Goal: Task Accomplishment & Management: Manage account settings

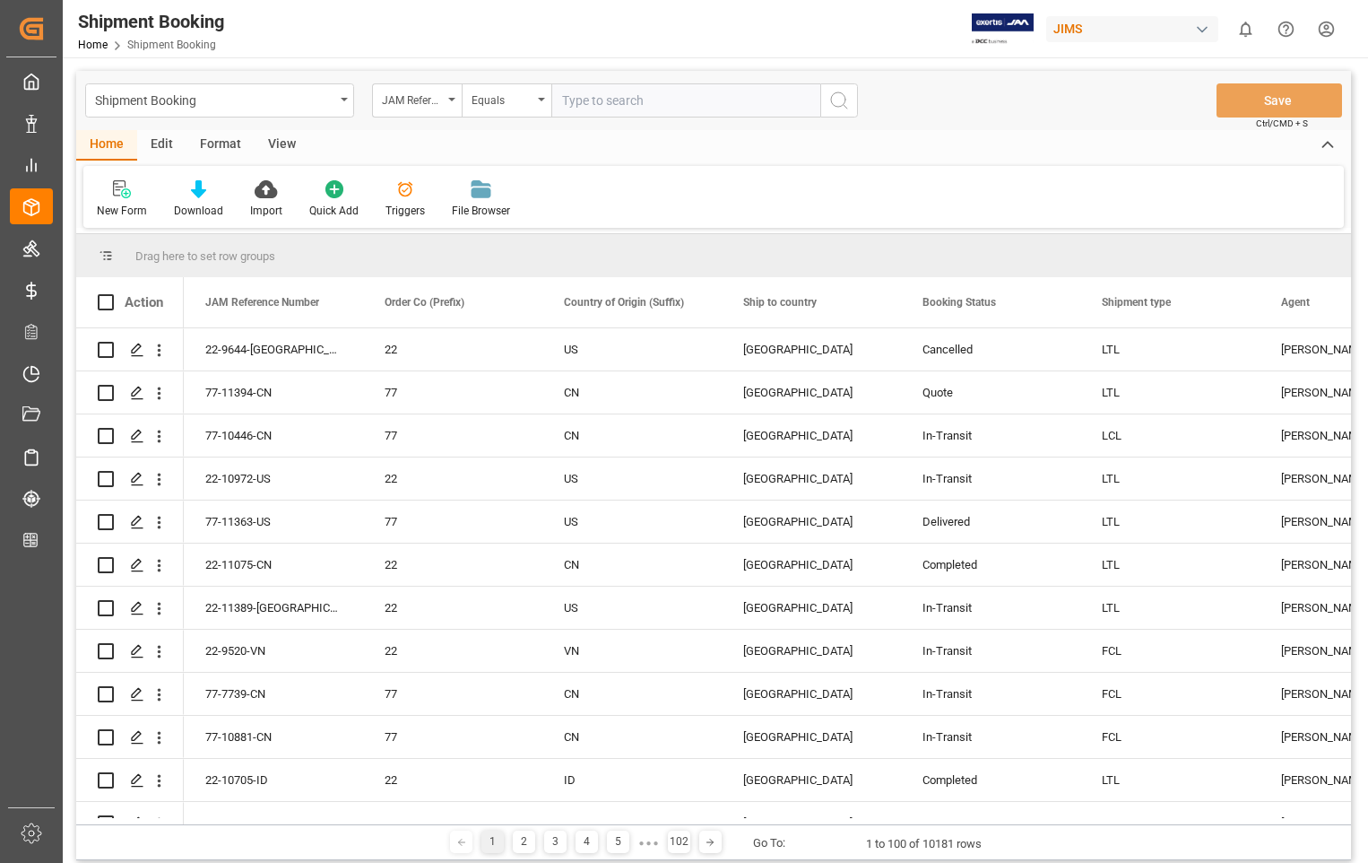
click at [689, 97] on input "text" at bounding box center [685, 100] width 269 height 34
type input "22-10608-US"
click at [841, 97] on icon "search button" at bounding box center [839, 101] width 22 height 22
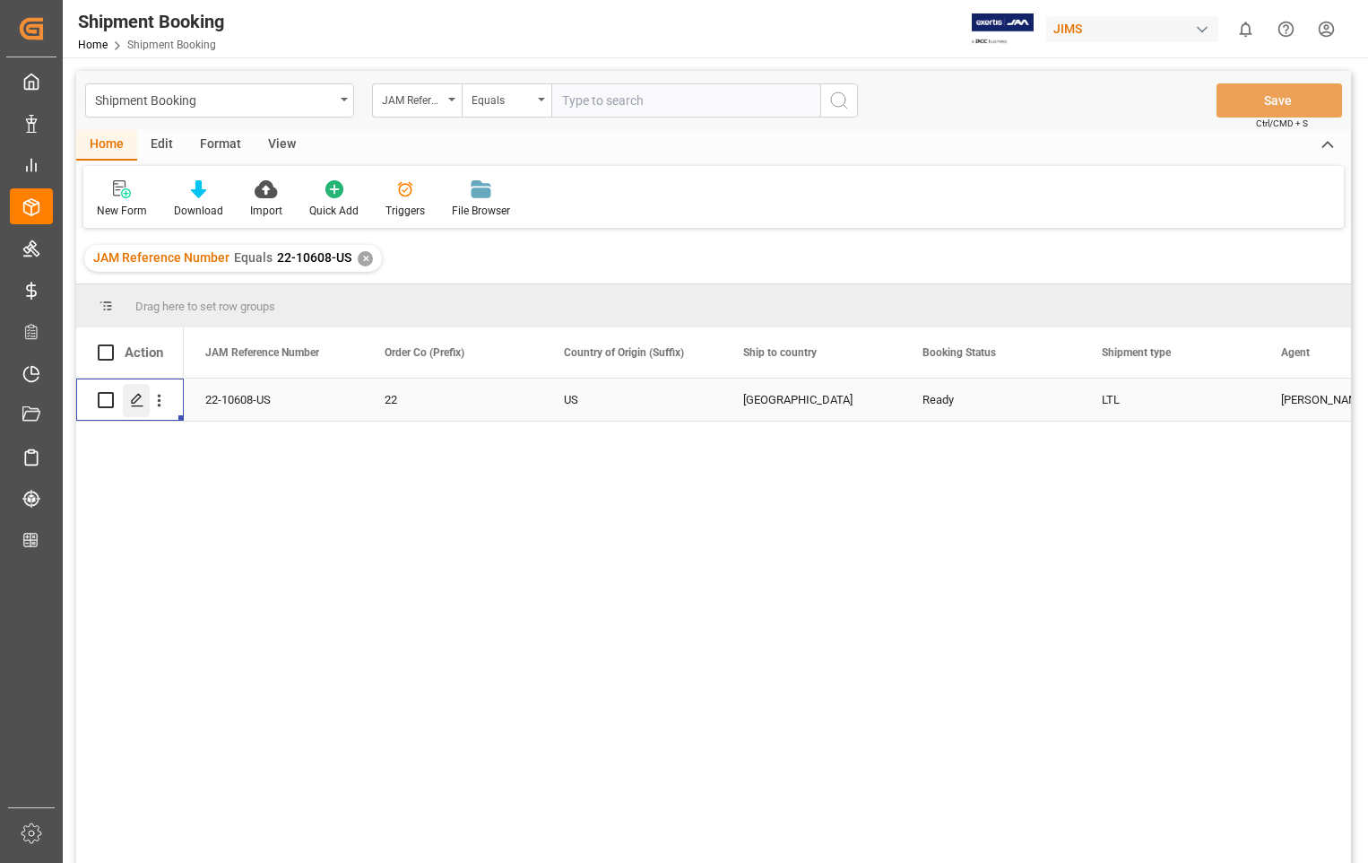
click at [140, 396] on polygon "Press SPACE to select this row." at bounding box center [136, 398] width 9 height 9
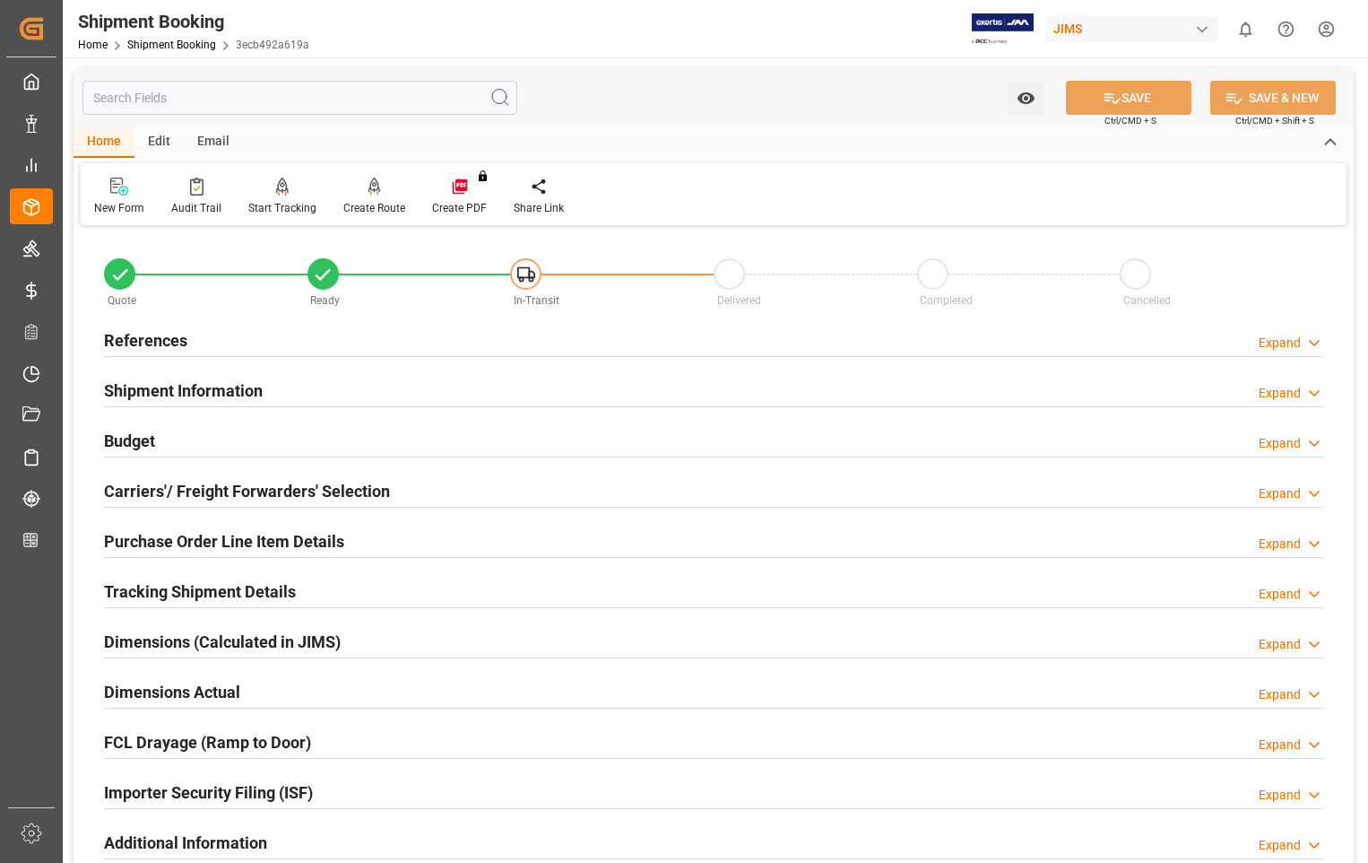
click at [230, 490] on h2 "Carriers'/ Freight Forwarders' Selection" at bounding box center [247, 491] width 286 height 24
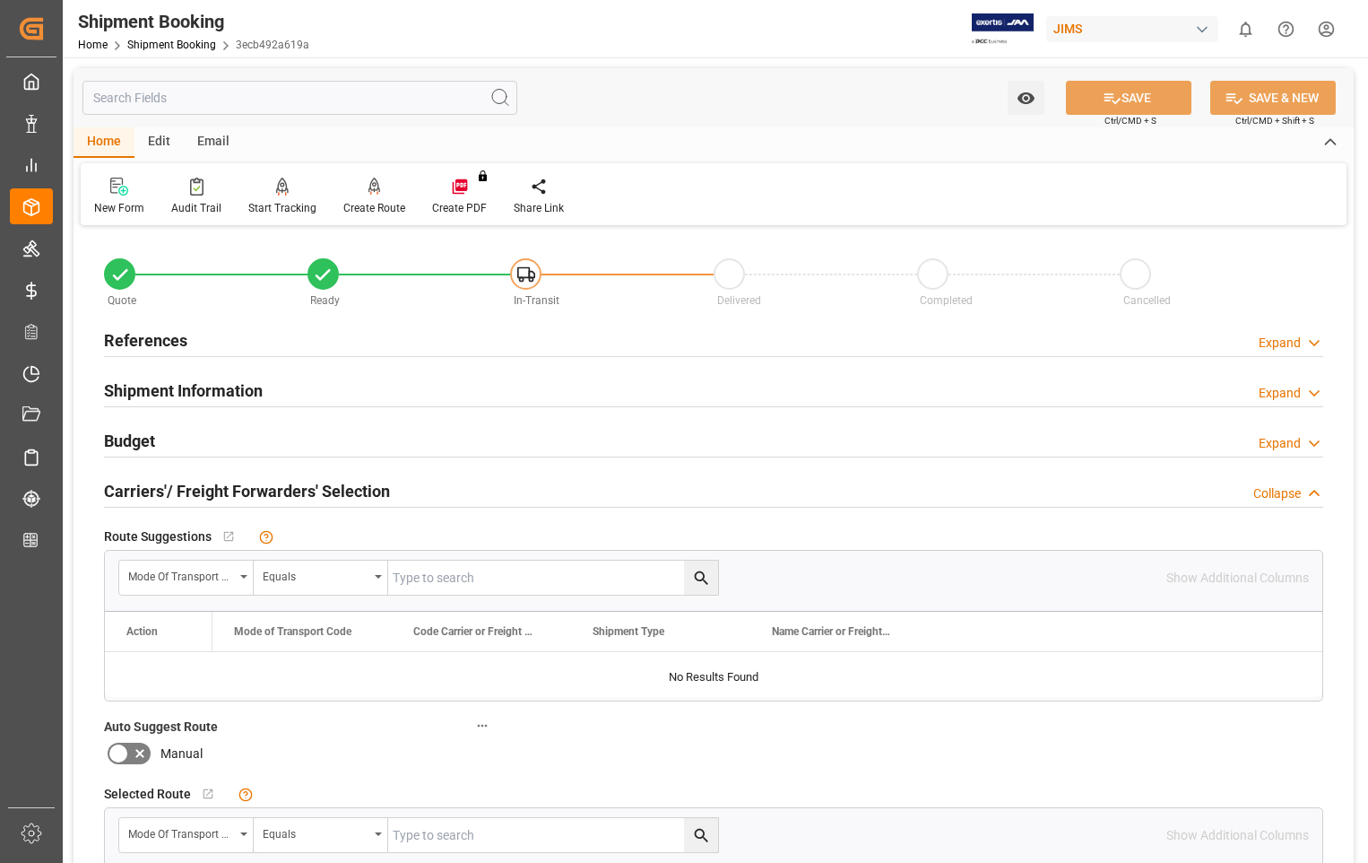
click at [230, 490] on h2 "Carriers'/ Freight Forwarders' Selection" at bounding box center [247, 491] width 286 height 24
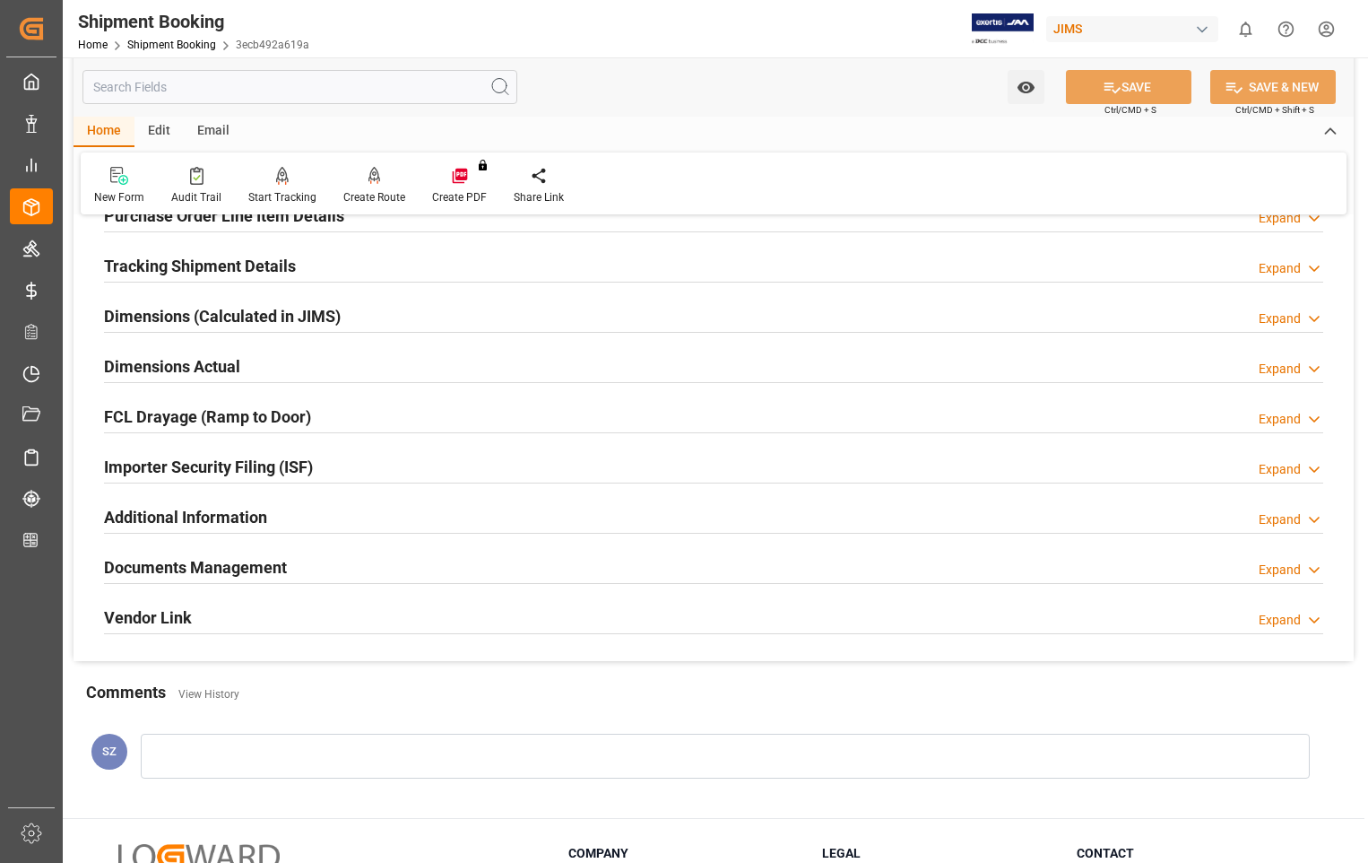
scroll to position [359, 0]
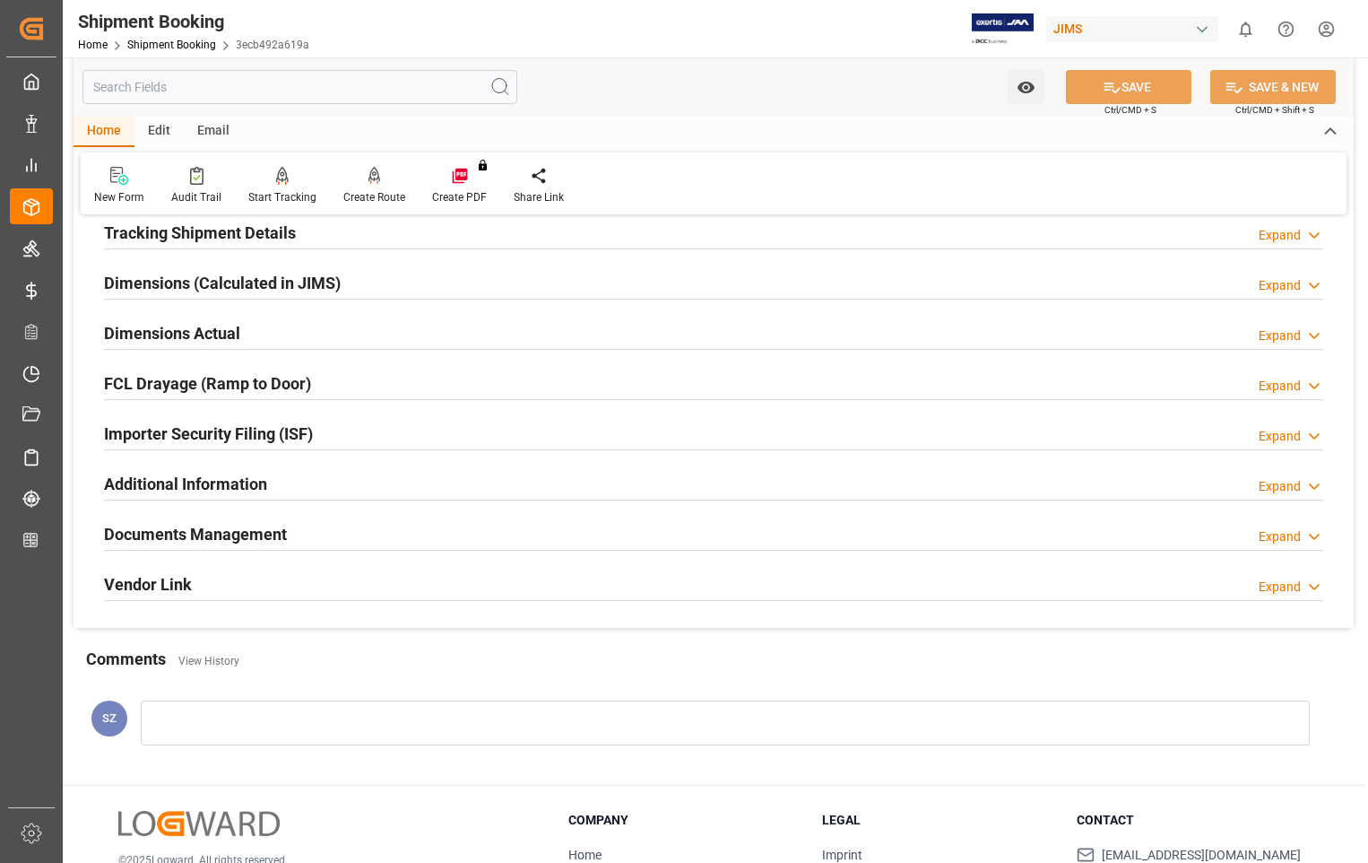
click at [215, 533] on h2 "Documents Management" at bounding box center [195, 534] width 183 height 24
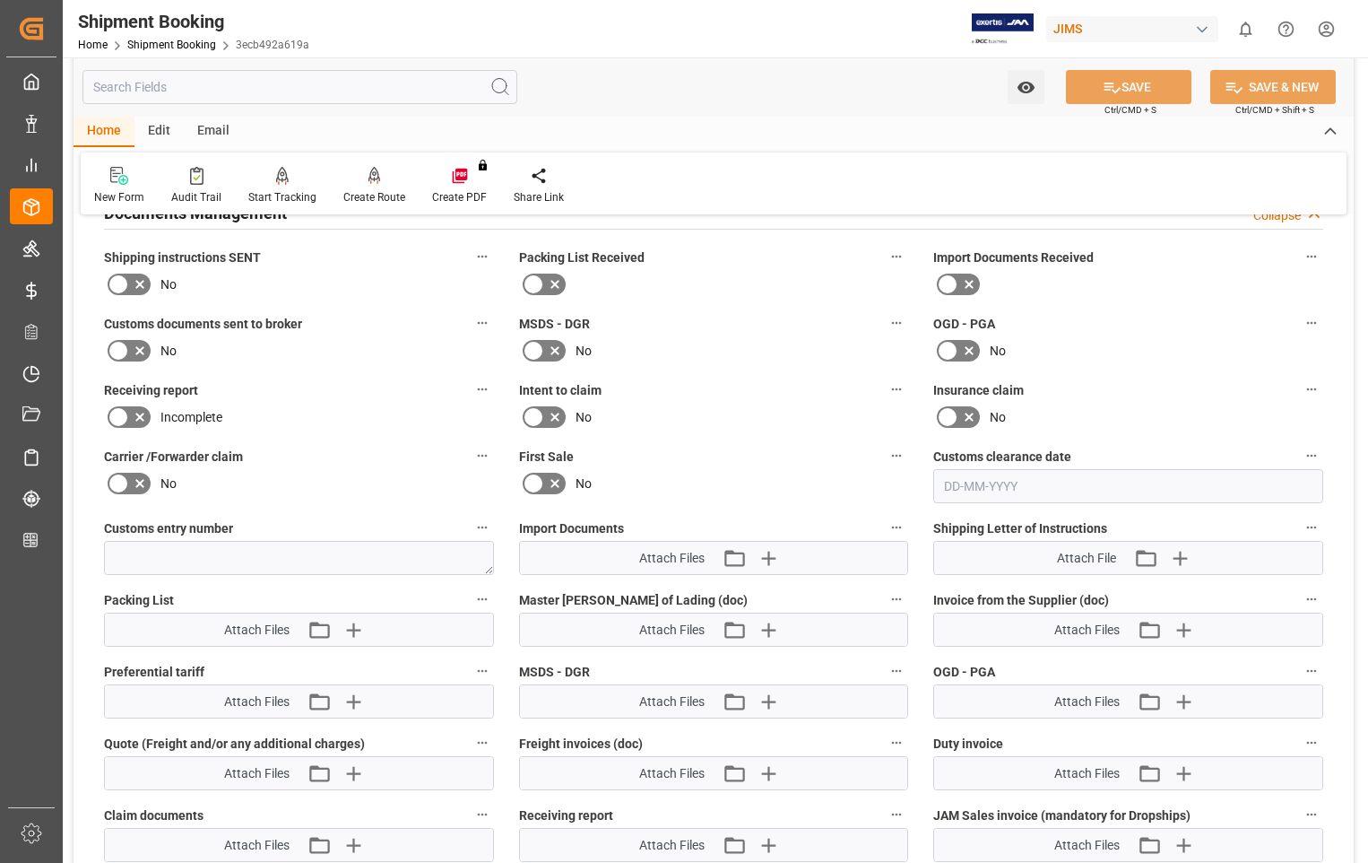
scroll to position [717, 0]
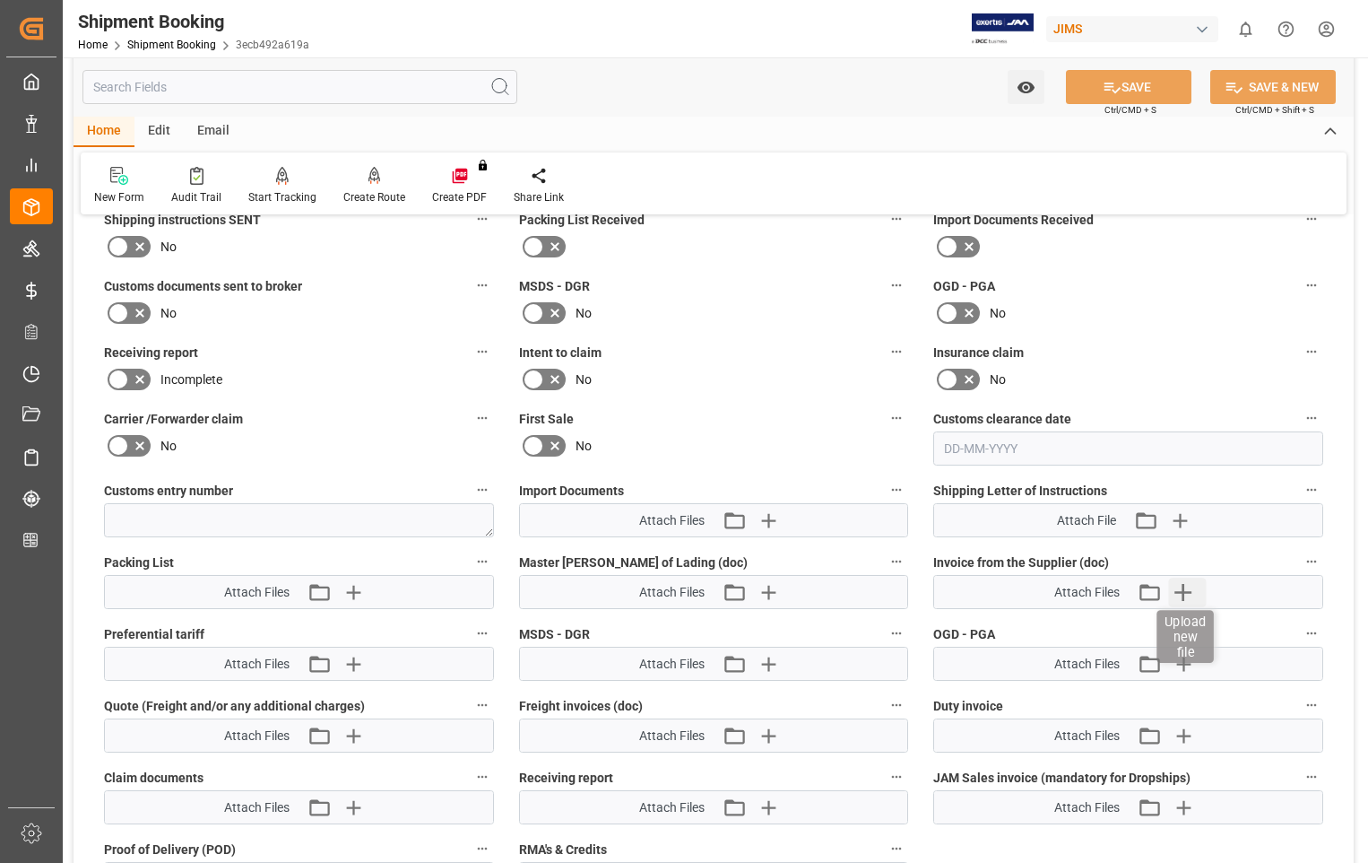
click at [1187, 596] on icon "button" at bounding box center [1182, 591] width 29 height 29
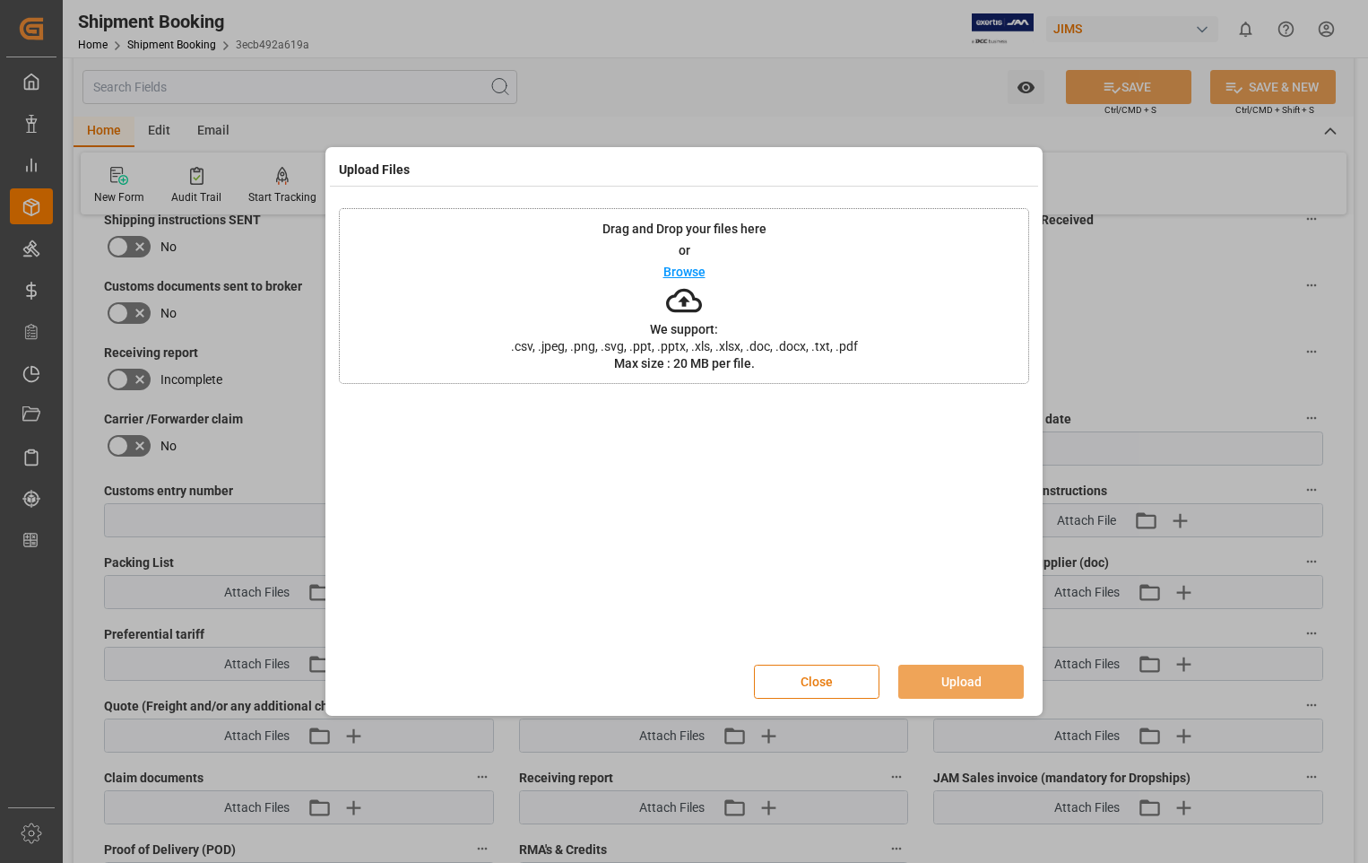
click at [801, 681] on button "Close" at bounding box center [817, 681] width 126 height 34
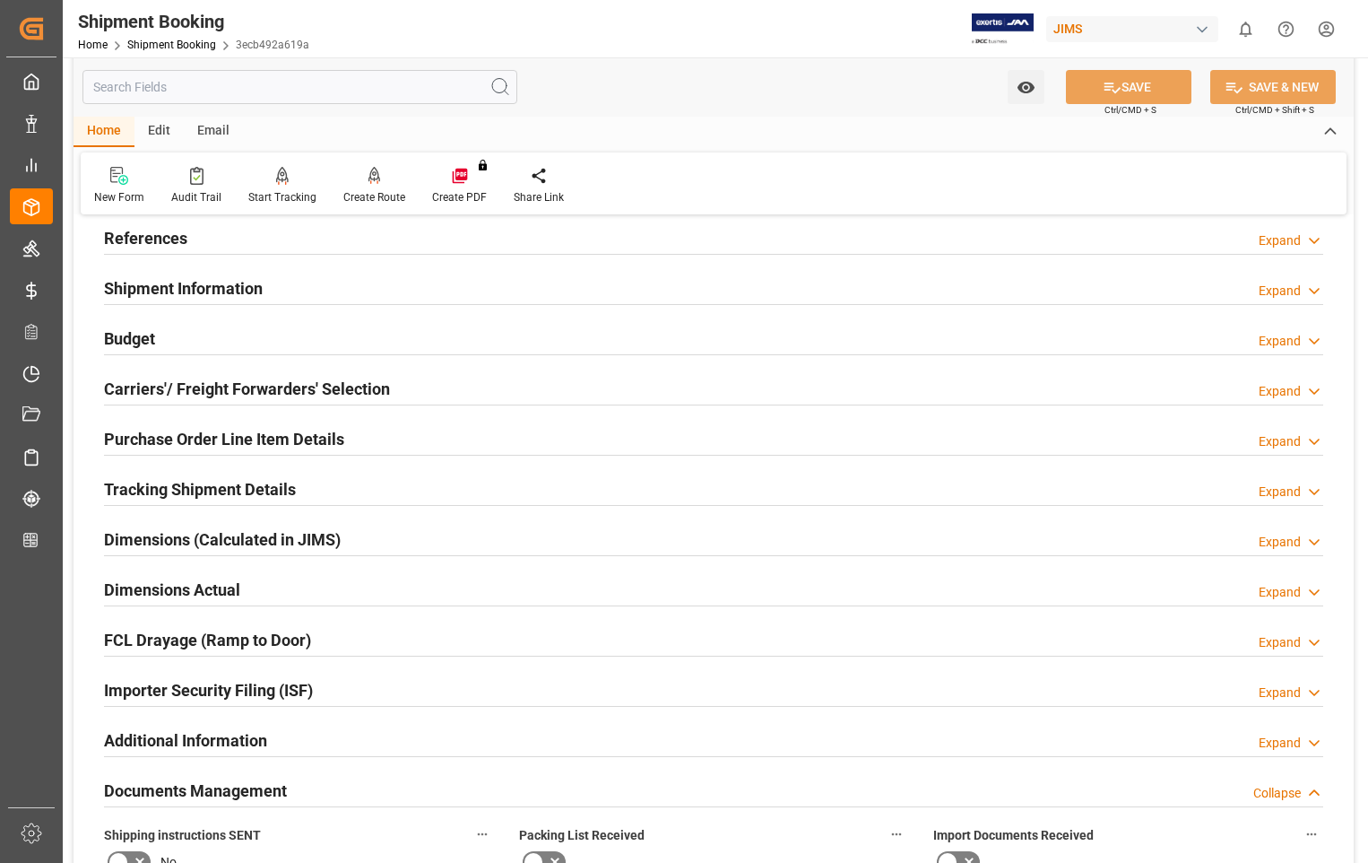
scroll to position [0, 0]
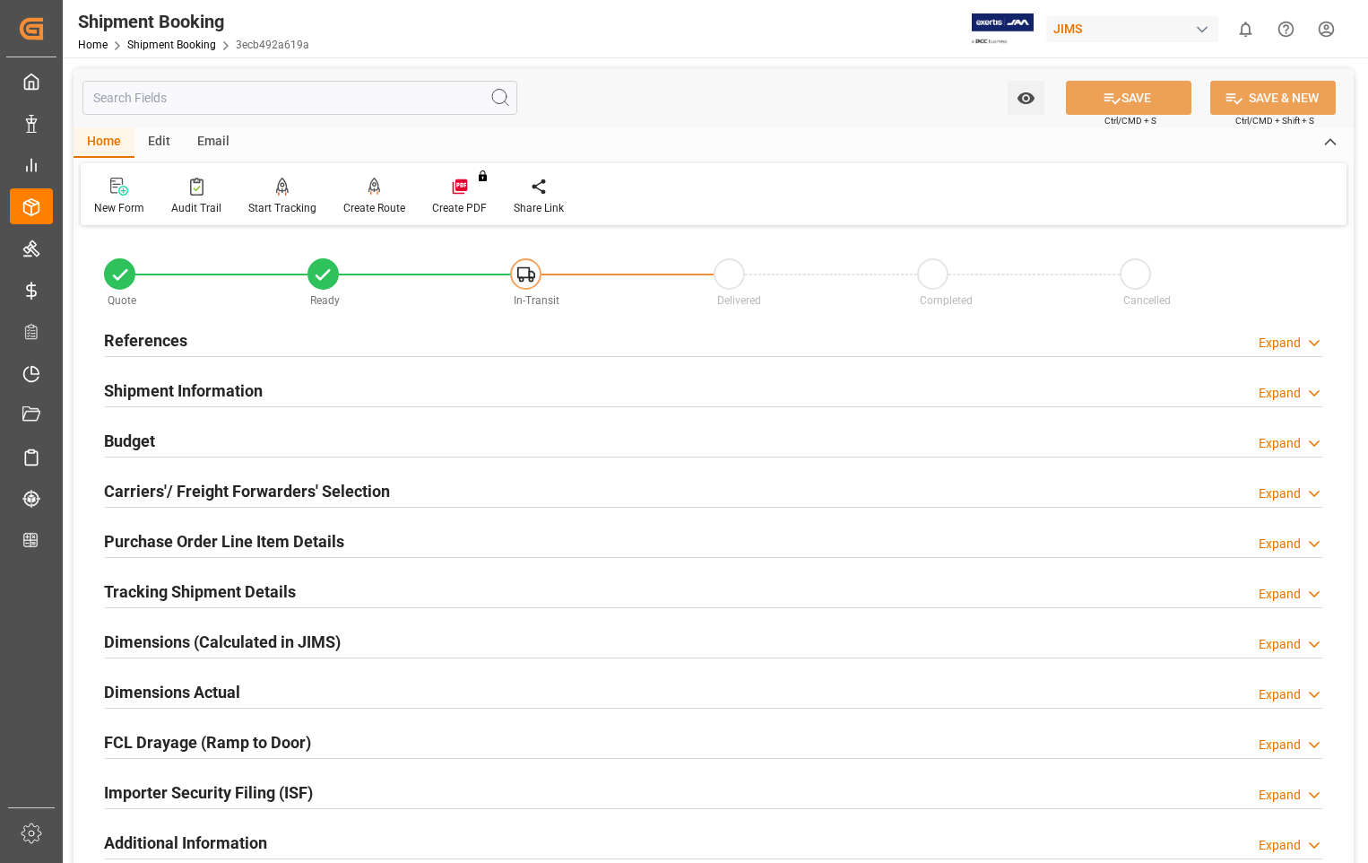
click at [153, 345] on h2 "References" at bounding box center [145, 340] width 83 height 24
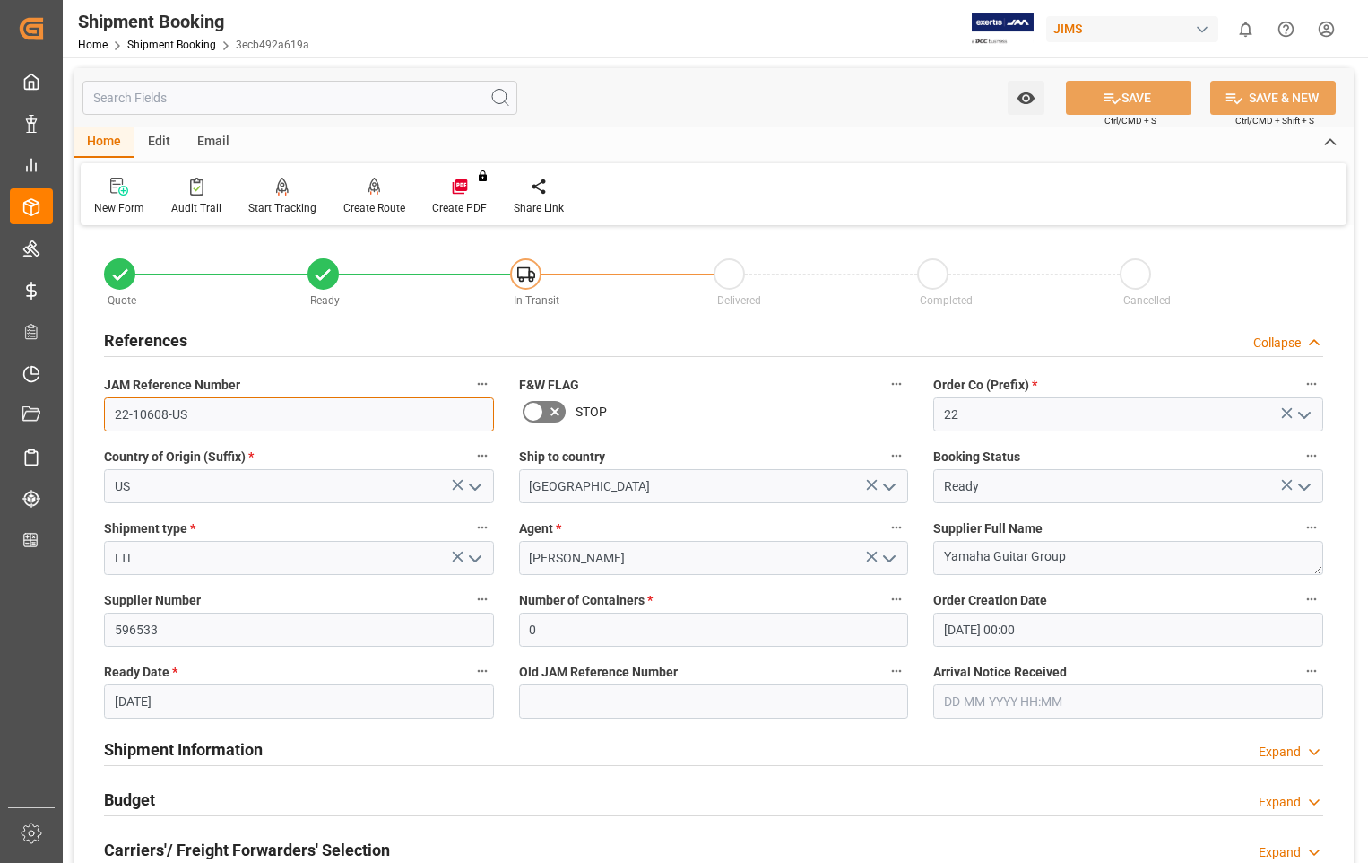
drag, startPoint x: 210, startPoint y: 412, endPoint x: 106, endPoint y: 416, distance: 104.1
click at [106, 416] on input "22-10608-US" at bounding box center [299, 414] width 390 height 34
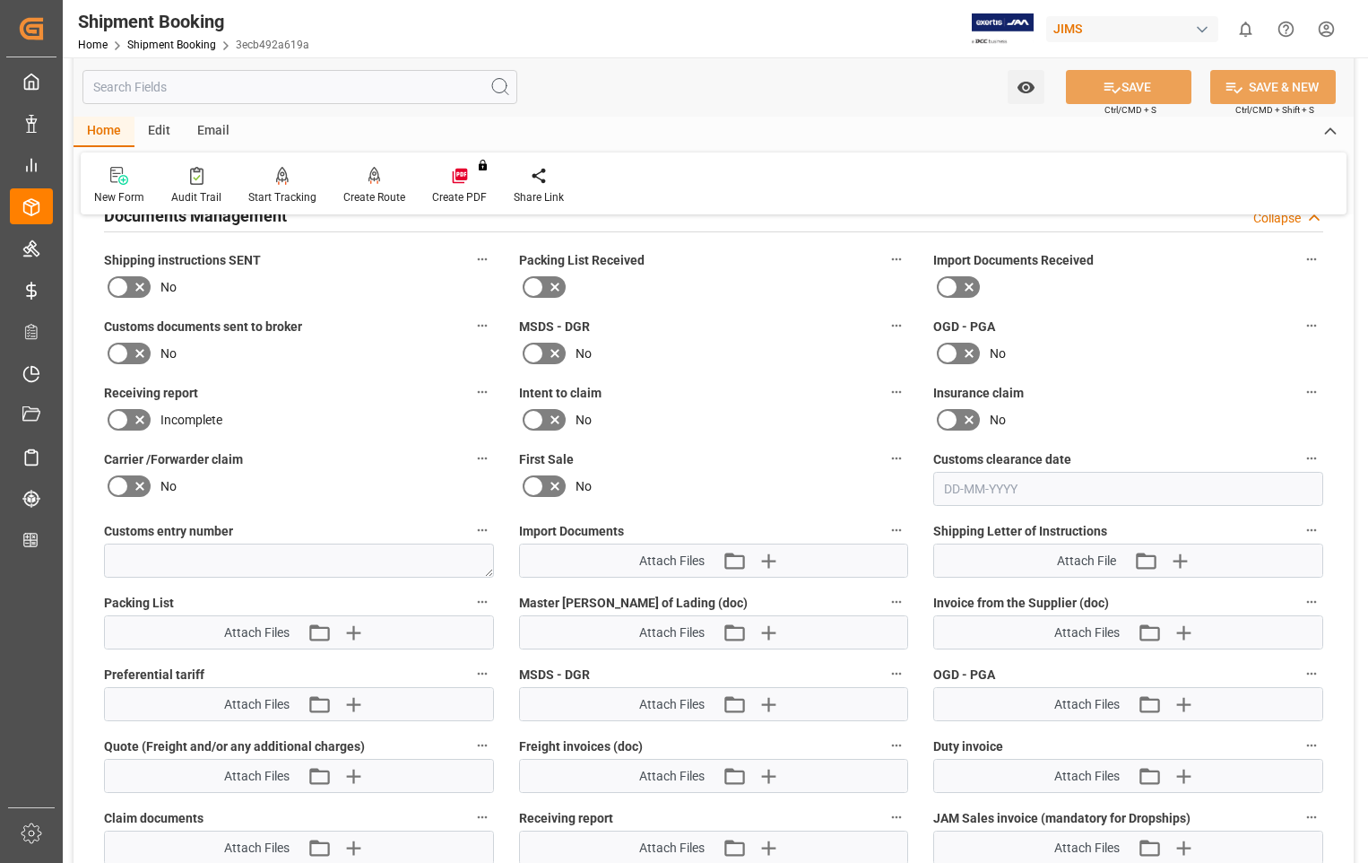
scroll to position [1076, 0]
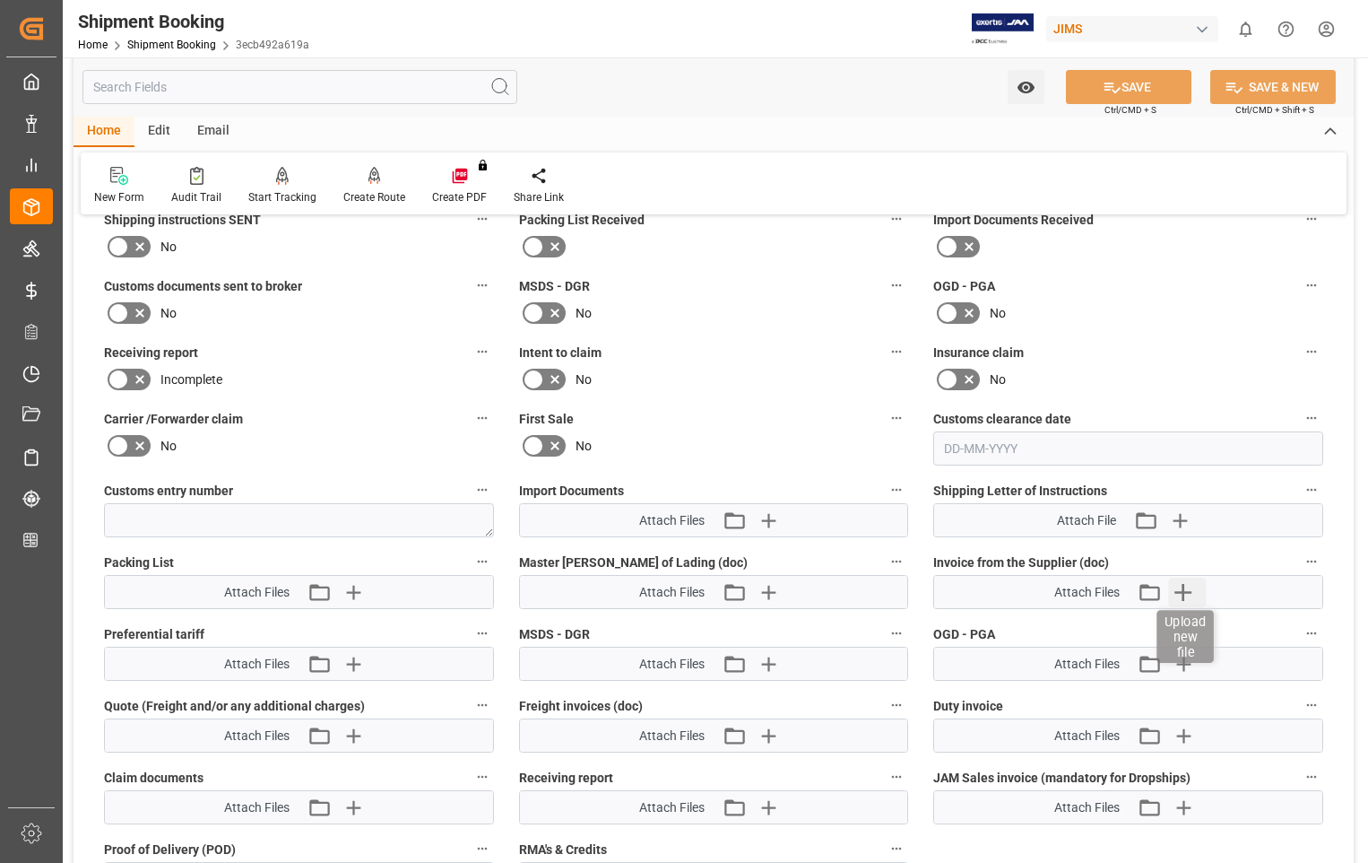
click at [1179, 590] on icon "button" at bounding box center [1182, 591] width 29 height 29
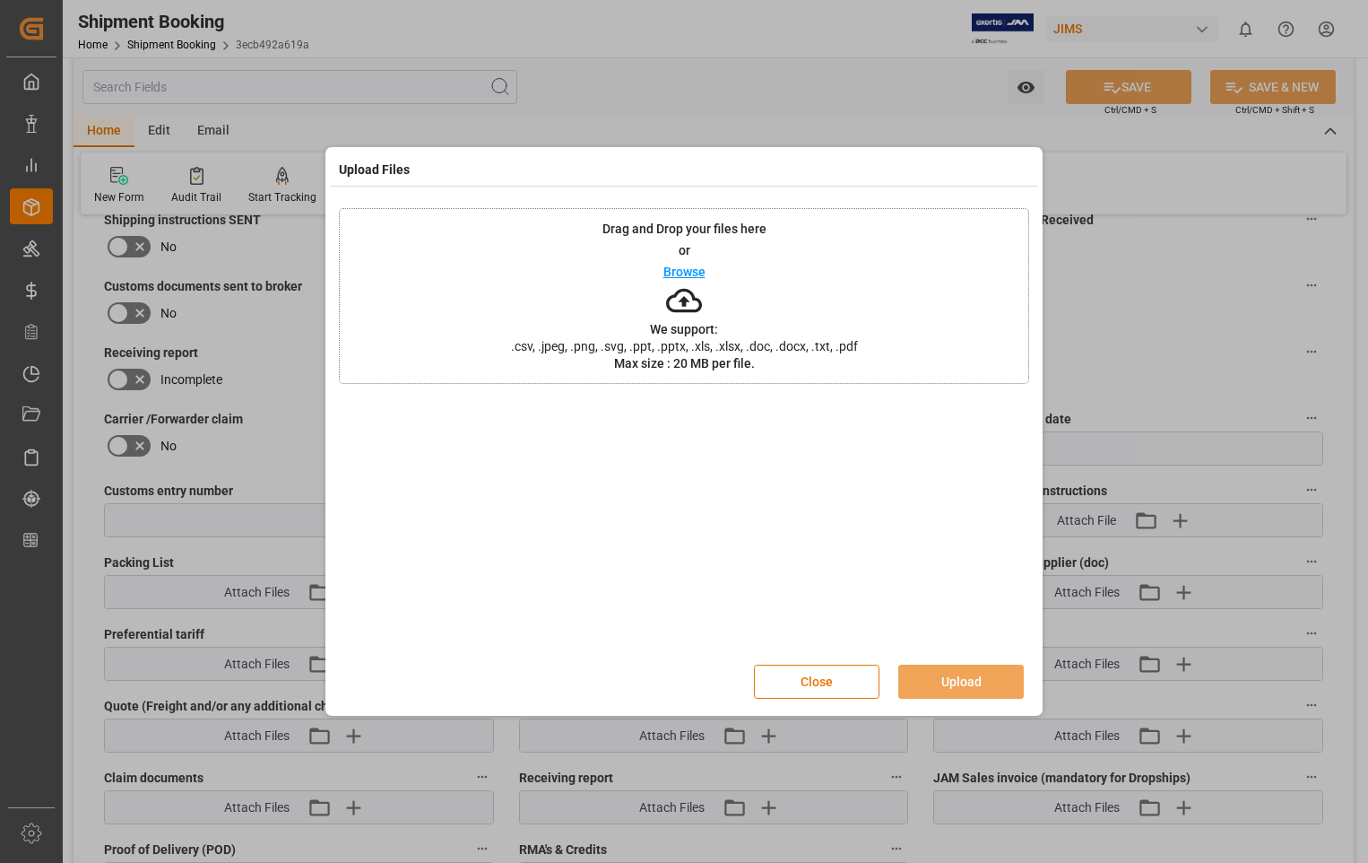
click at [680, 268] on p "Browse" at bounding box center [684, 271] width 42 height 13
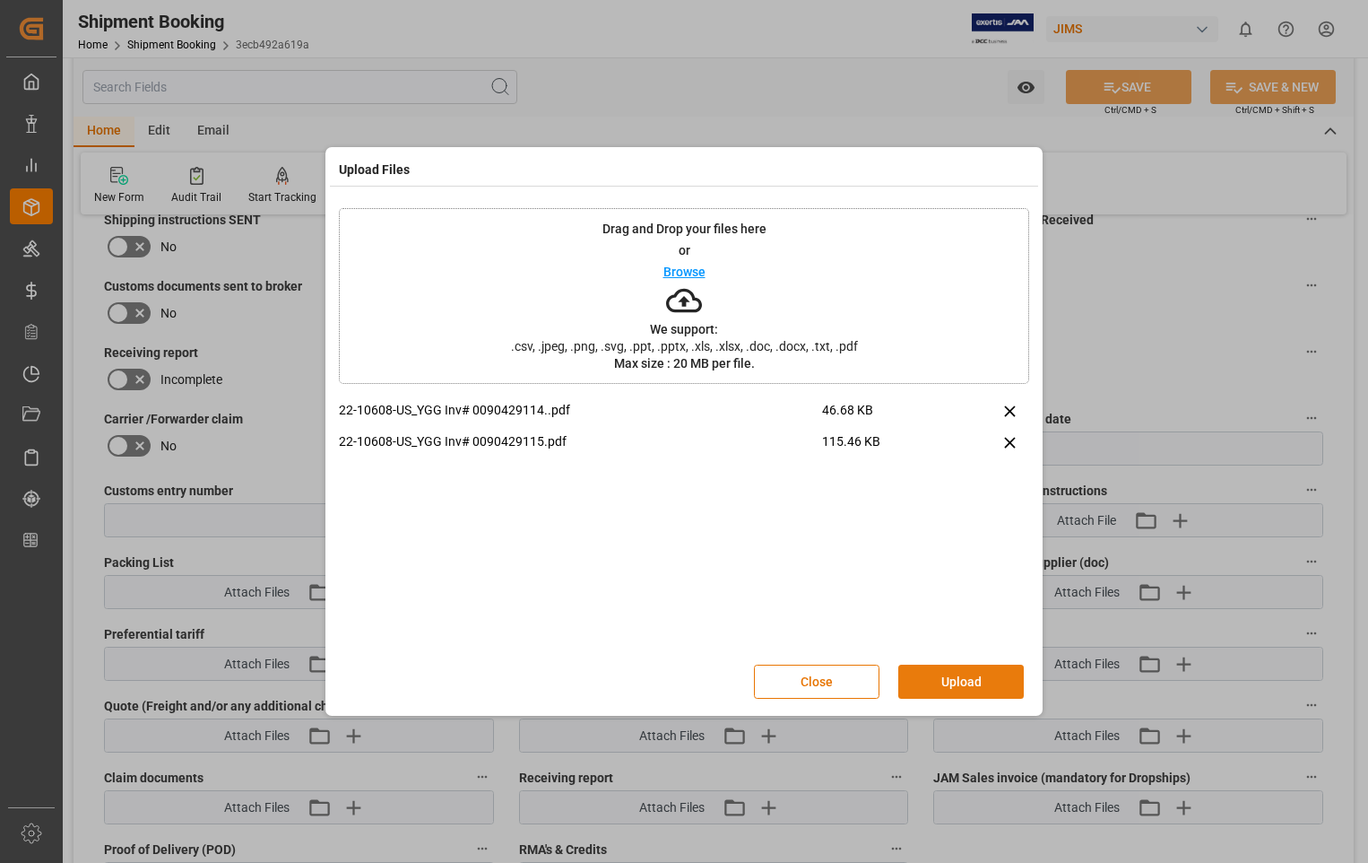
click at [948, 689] on button "Upload" at bounding box center [961, 681] width 126 height 34
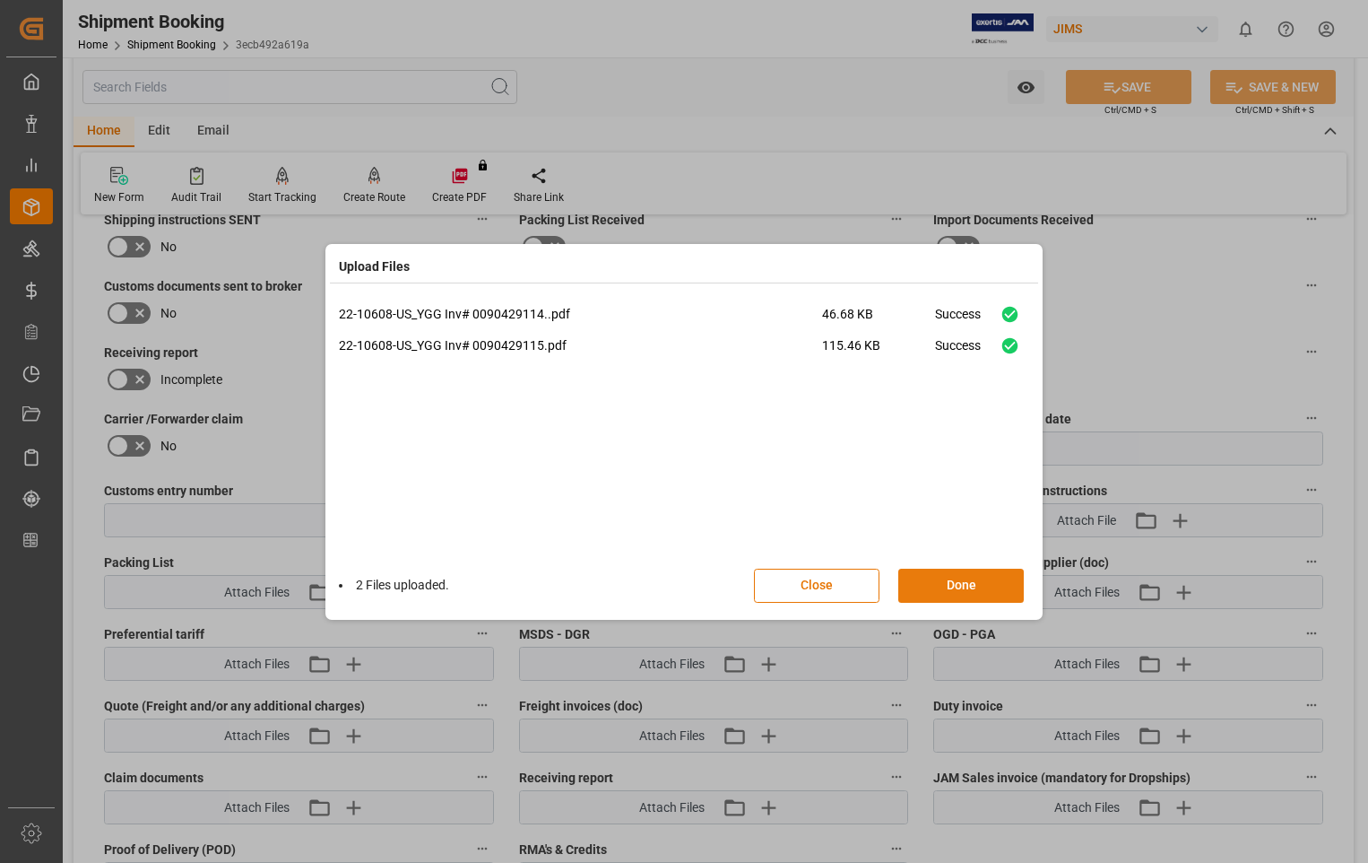
click at [958, 592] on button "Done" at bounding box center [961, 585] width 126 height 34
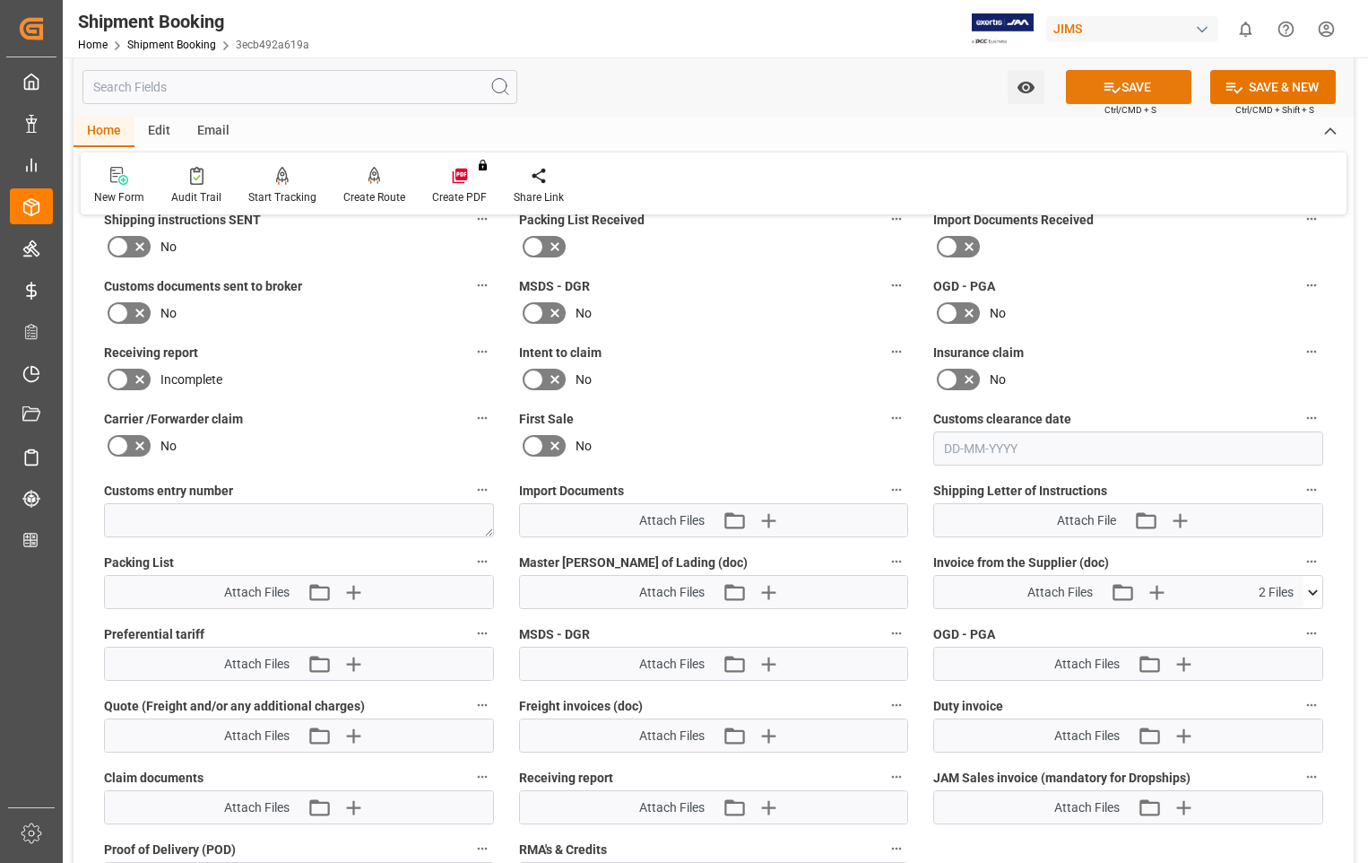
click at [1135, 91] on button "SAVE" at bounding box center [1129, 87] width 126 height 34
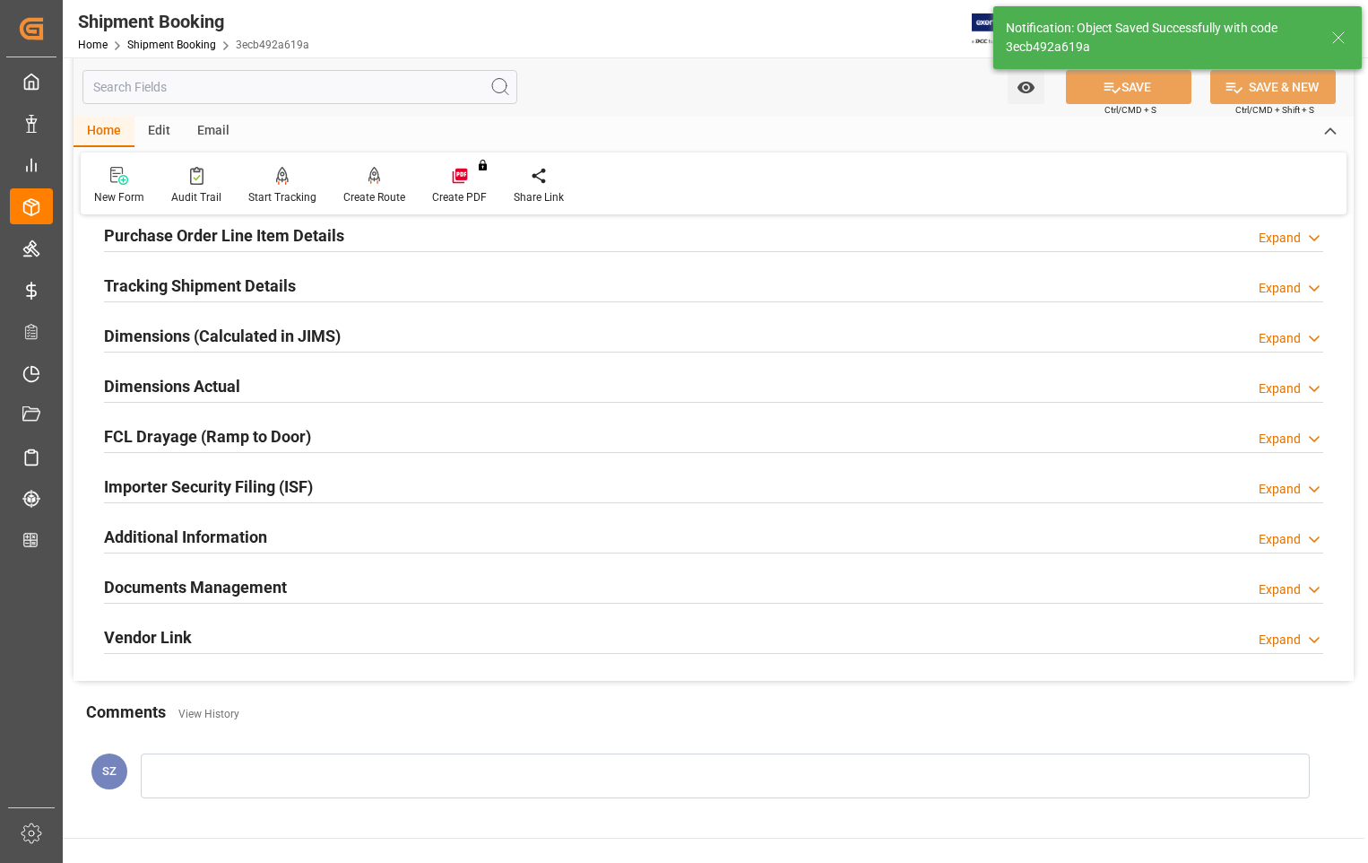
scroll to position [304, 0]
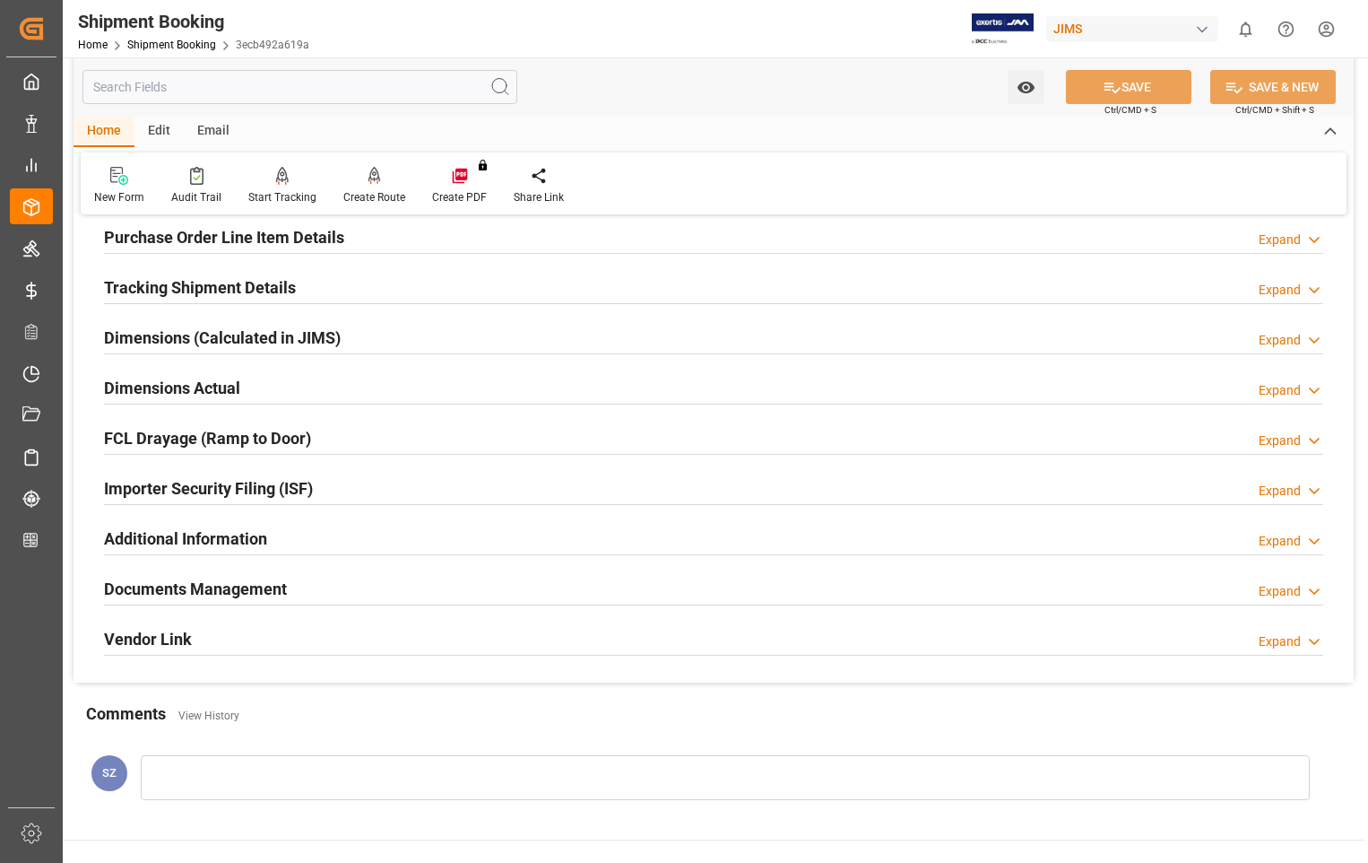
click at [215, 386] on h2 "Dimensions Actual" at bounding box center [172, 388] width 136 height 24
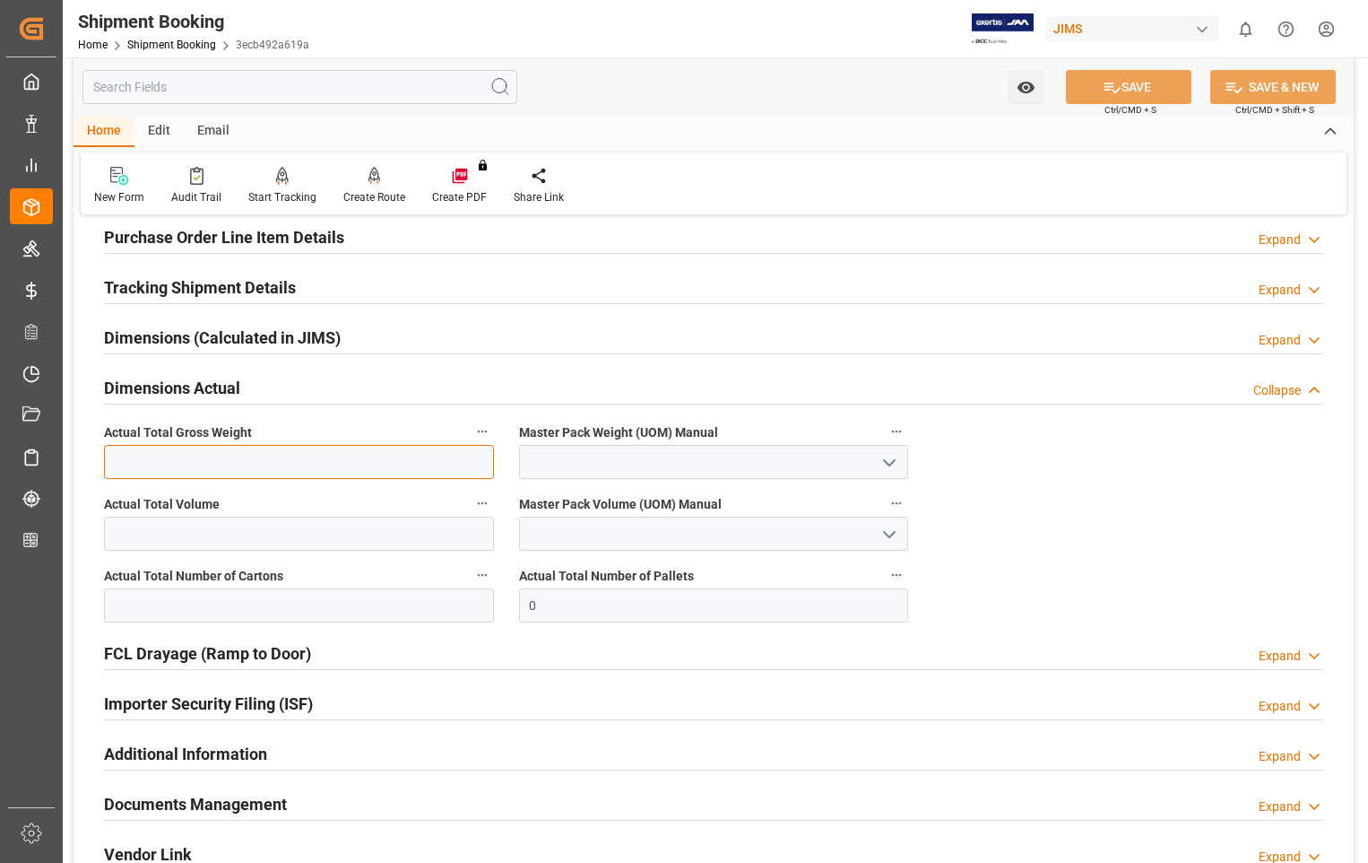
click at [234, 464] on input "text" at bounding box center [299, 462] width 390 height 34
type input "2795"
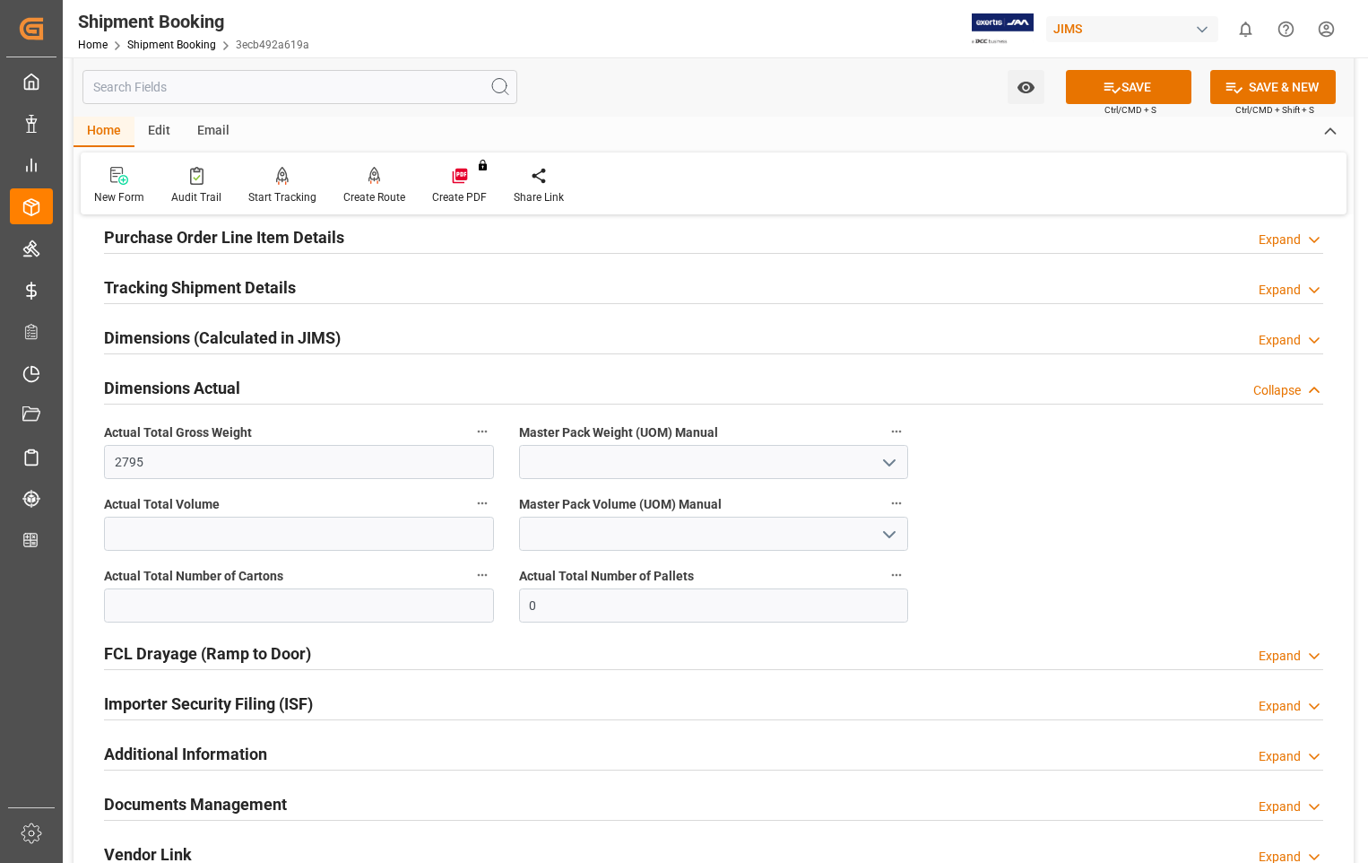
click at [893, 463] on icon "open menu" at bounding box center [890, 463] width 22 height 22
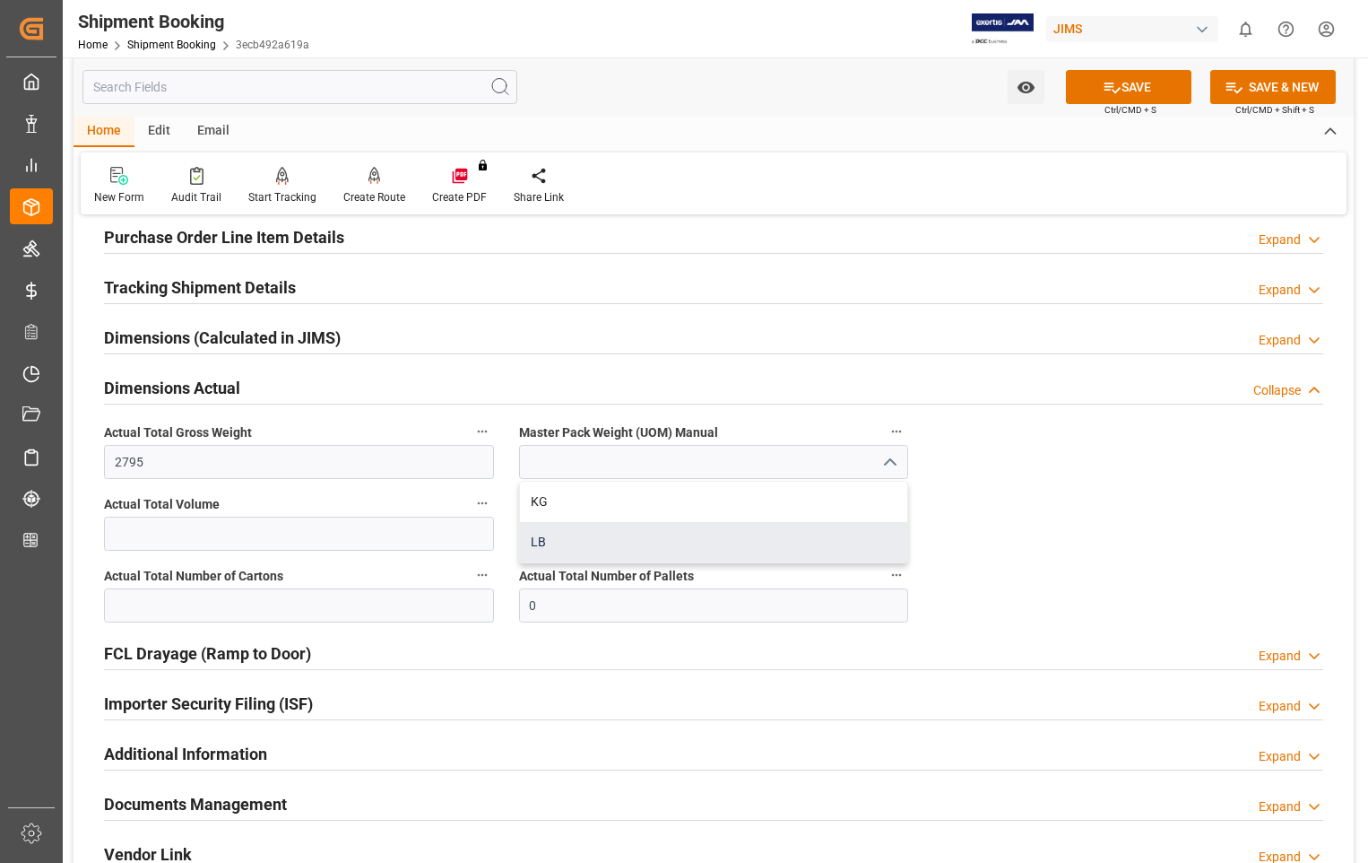
click at [531, 536] on div "LB" at bounding box center [714, 542] width 388 height 40
type input "LB"
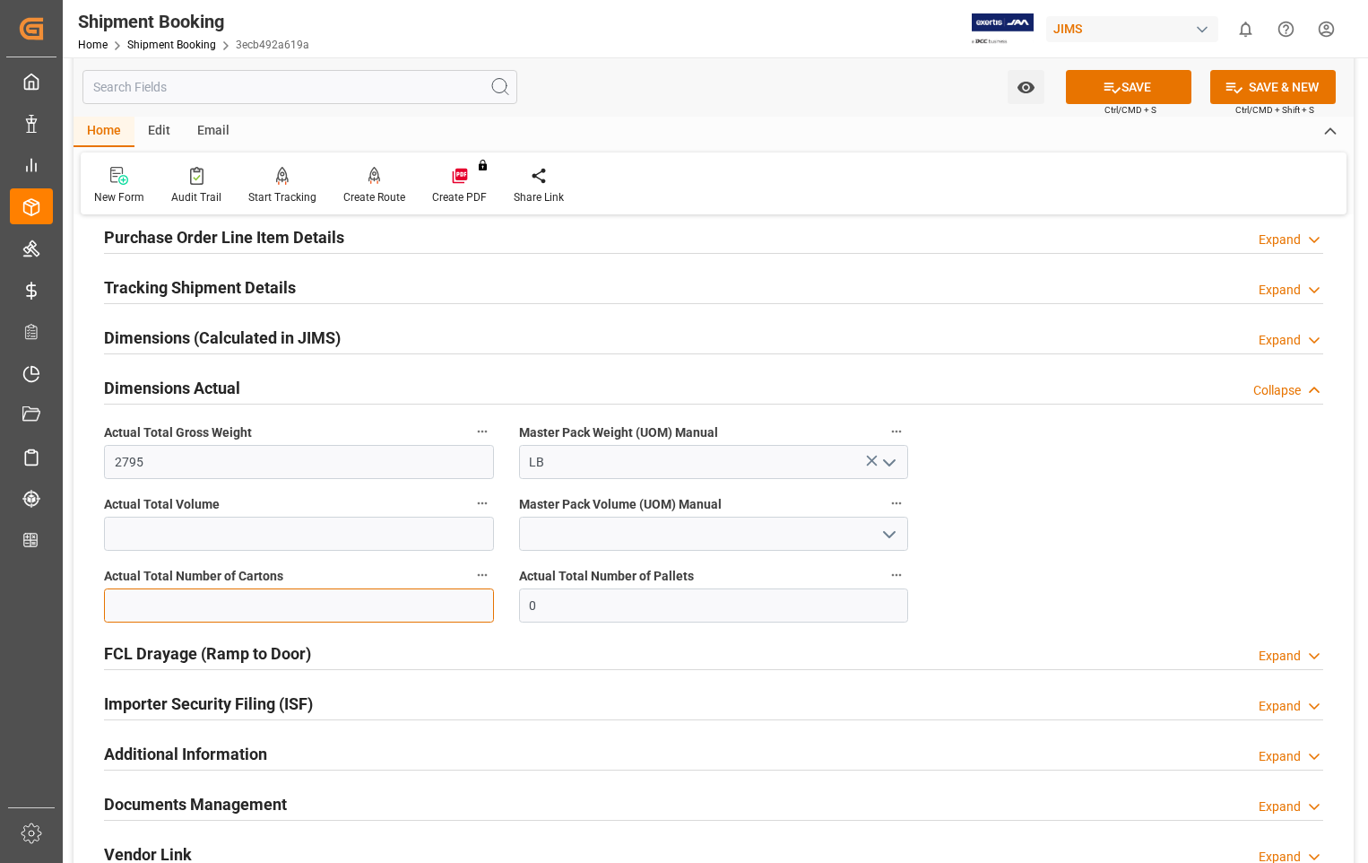
click at [381, 603] on input "text" at bounding box center [299, 605] width 390 height 34
type input "71"
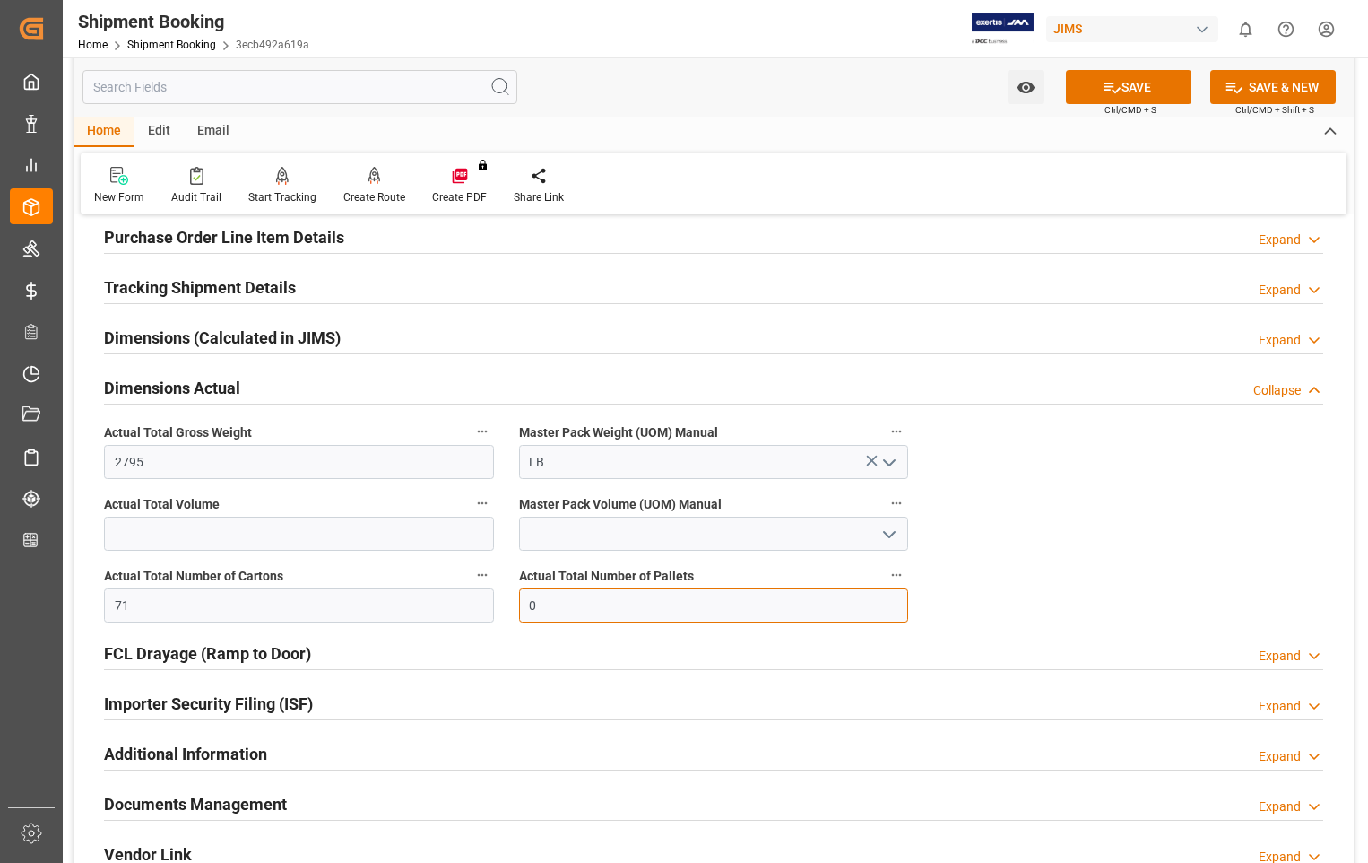
drag, startPoint x: 577, startPoint y: 609, endPoint x: 480, endPoint y: 611, distance: 97.7
click at [480, 611] on div "Quote Ready In-Transit Delivered Completed Cancelled References Expand JAM Refe…" at bounding box center [714, 411] width 1280 height 971
type input "7"
click at [1155, 87] on button "SAVE" at bounding box center [1129, 87] width 126 height 34
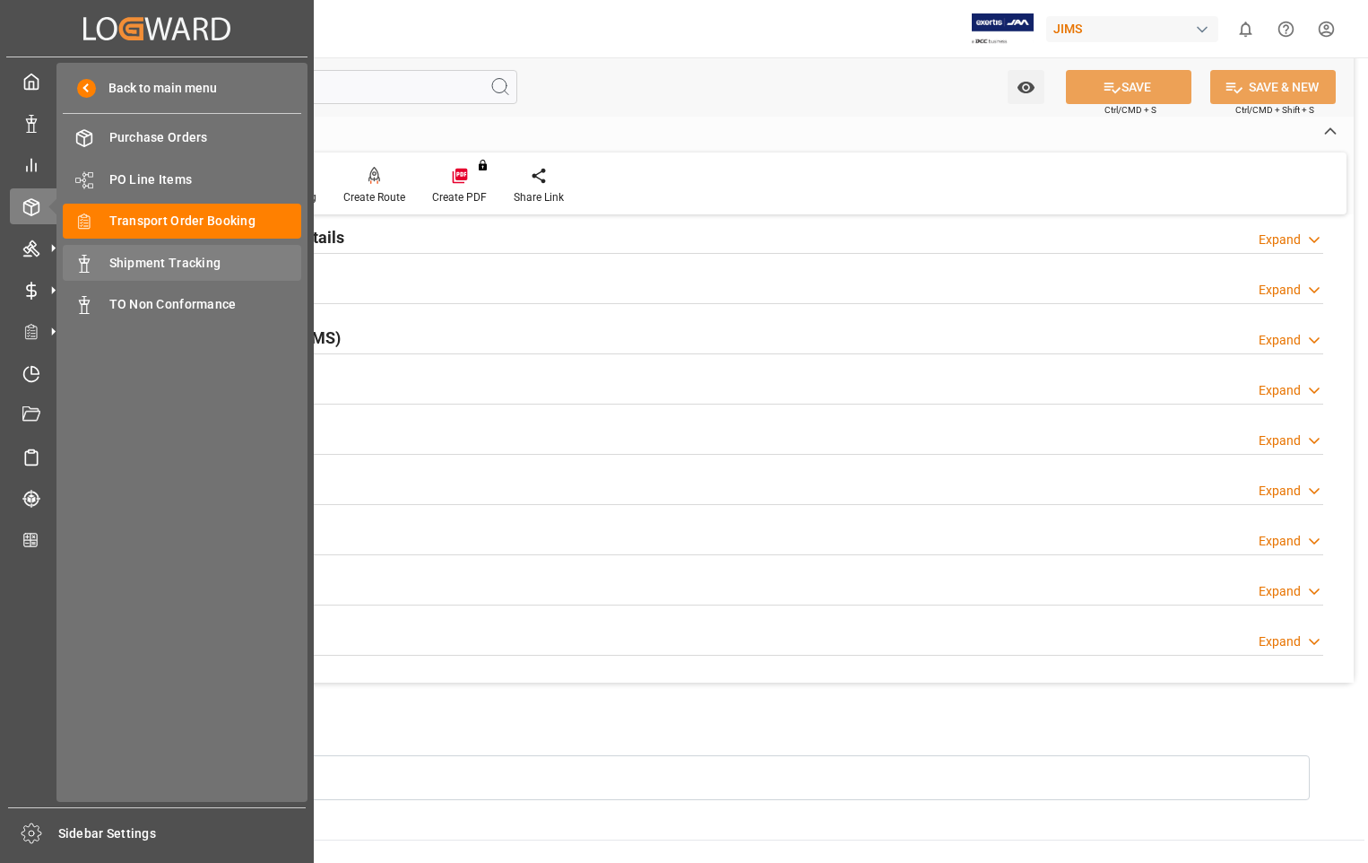
click at [201, 257] on span "Shipment Tracking" at bounding box center [205, 263] width 193 height 19
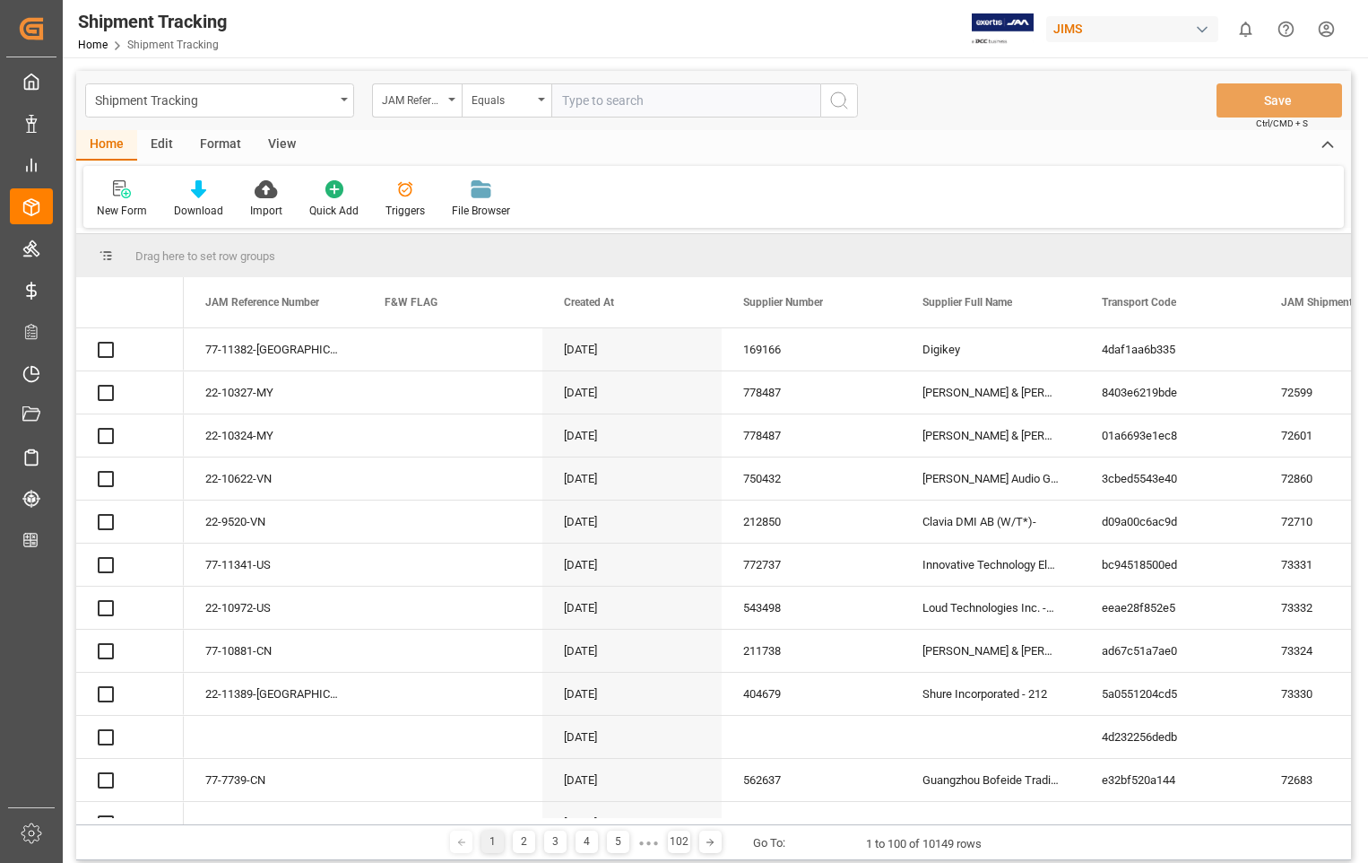
click at [596, 101] on input "text" at bounding box center [685, 100] width 269 height 34
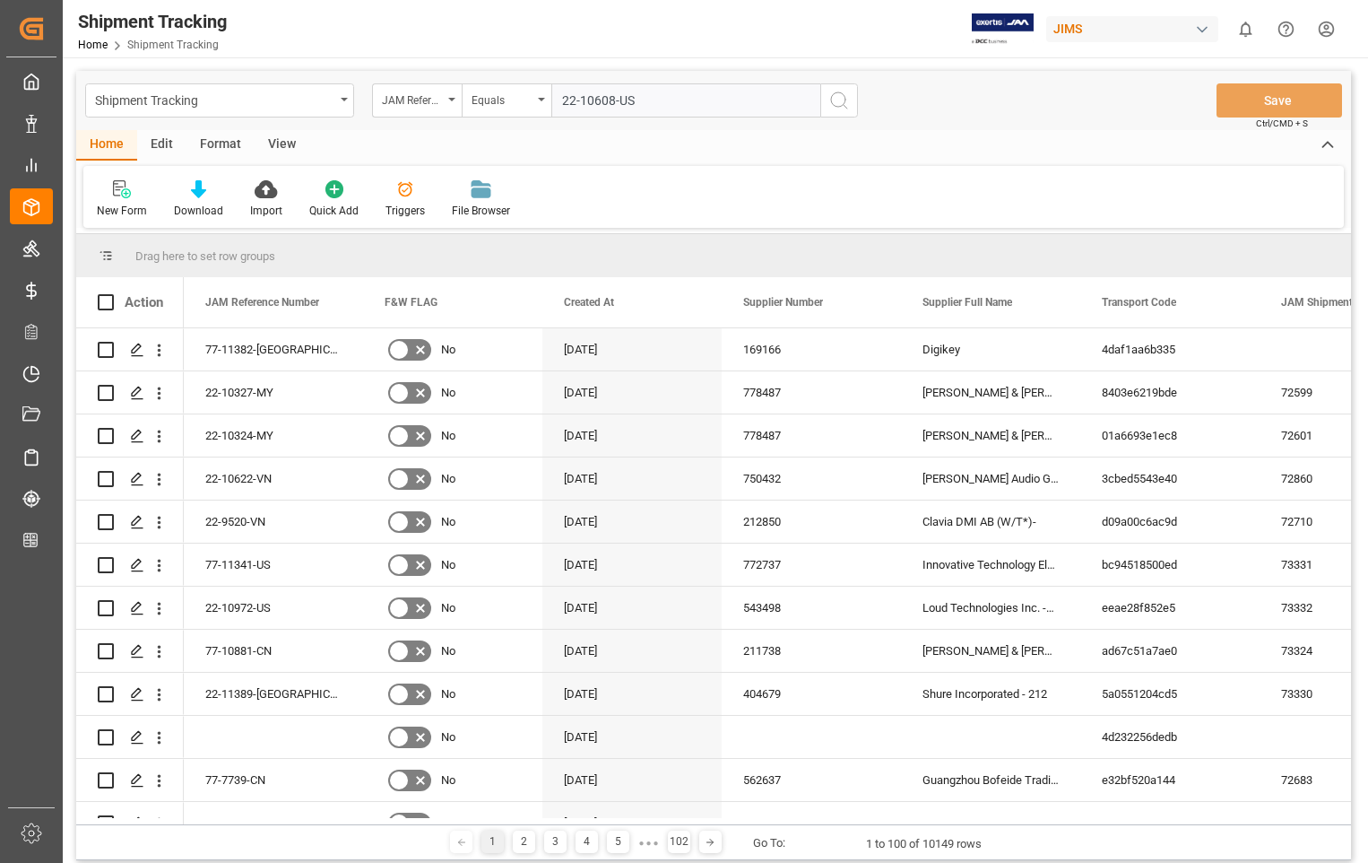
type input "22-10608-US"
click at [845, 100] on icon "search button" at bounding box center [839, 101] width 22 height 22
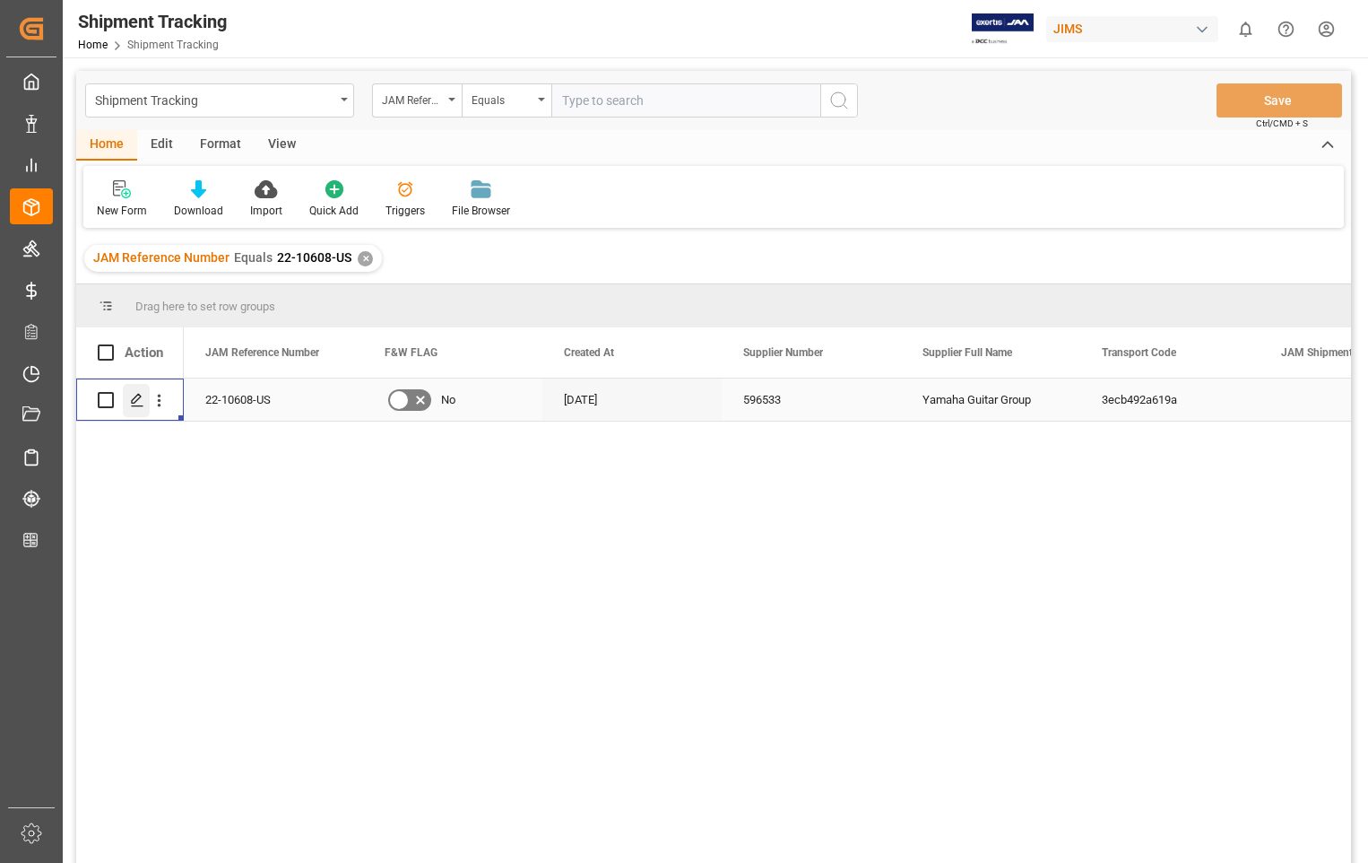
click at [135, 397] on polygon "Press SPACE to select this row." at bounding box center [136, 398] width 9 height 9
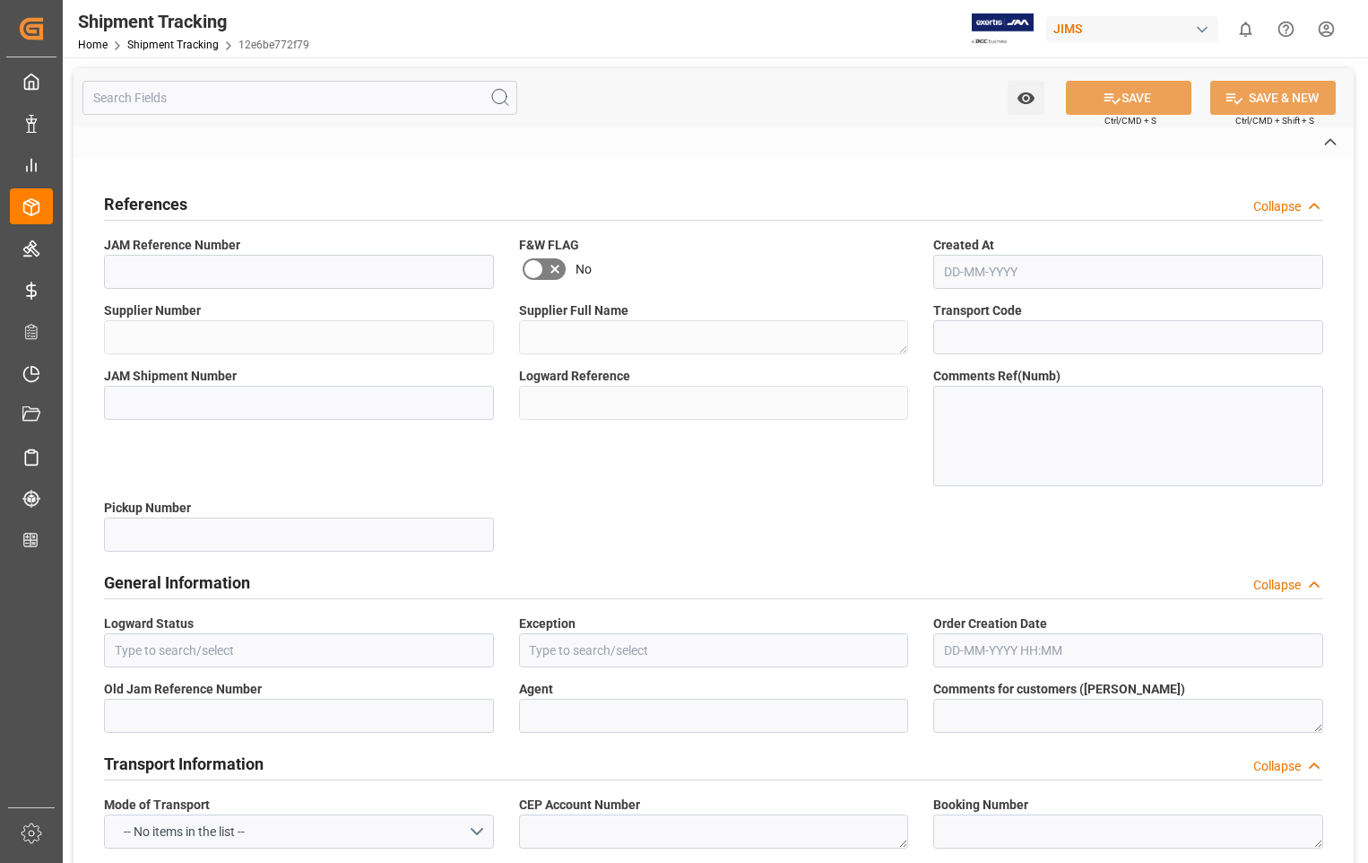
type textarea "EXW [GEOGRAPHIC_DATA] [GEOGRAPHIC_DATA] [GEOGRAPHIC_DATA]"
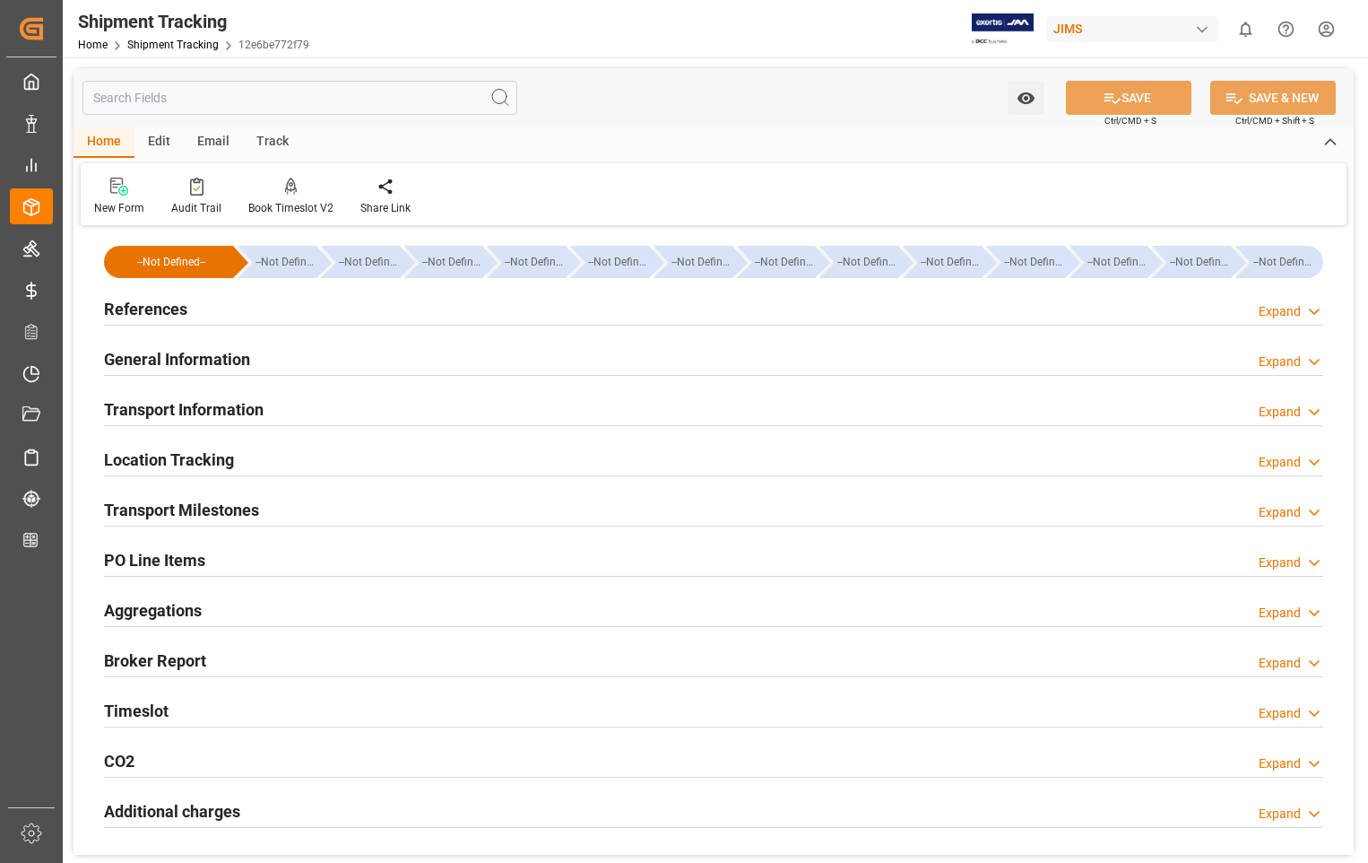
click at [230, 408] on h2 "Transport Information" at bounding box center [184, 409] width 160 height 24
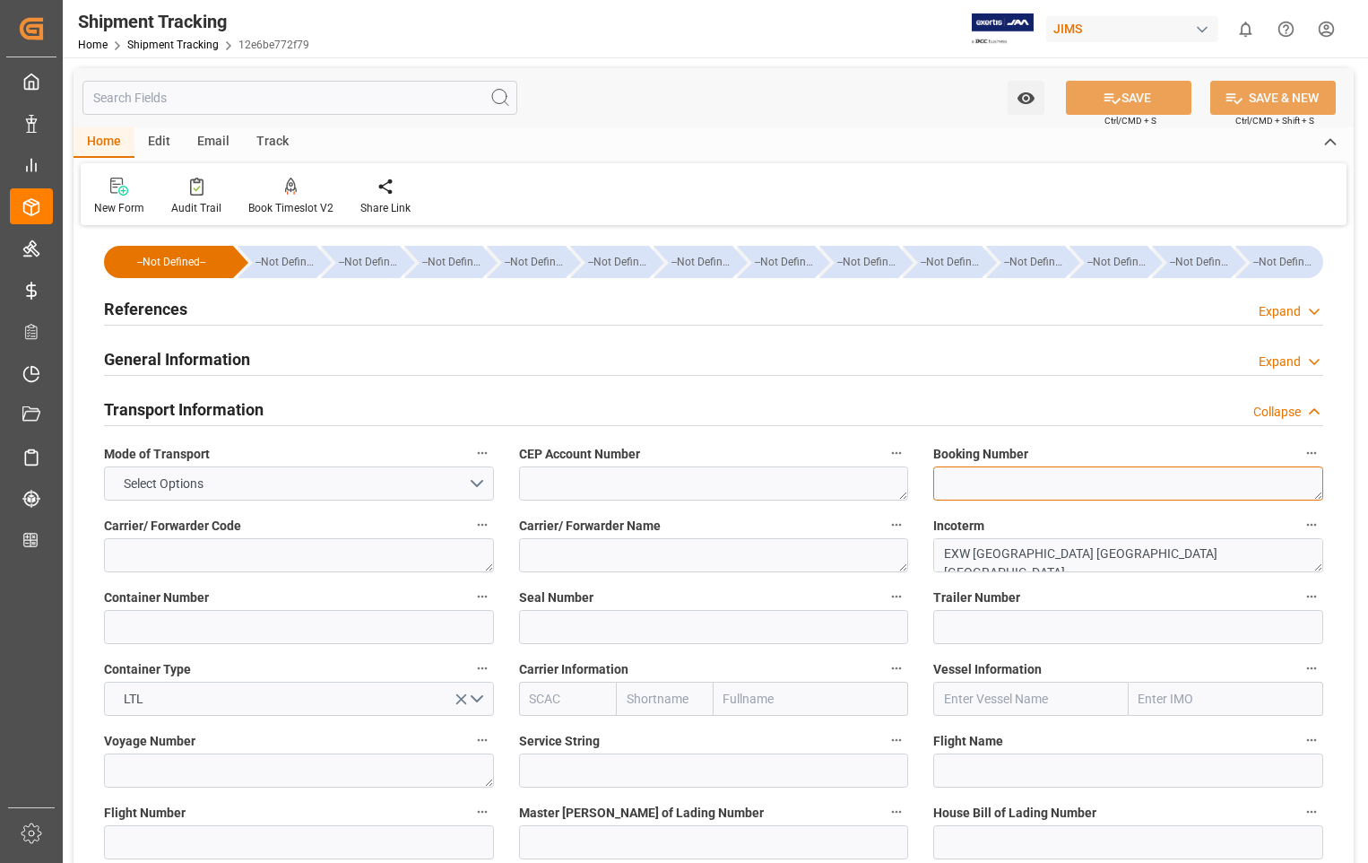
click at [1009, 478] on textarea at bounding box center [1128, 483] width 390 height 34
paste textarea "5557508633"
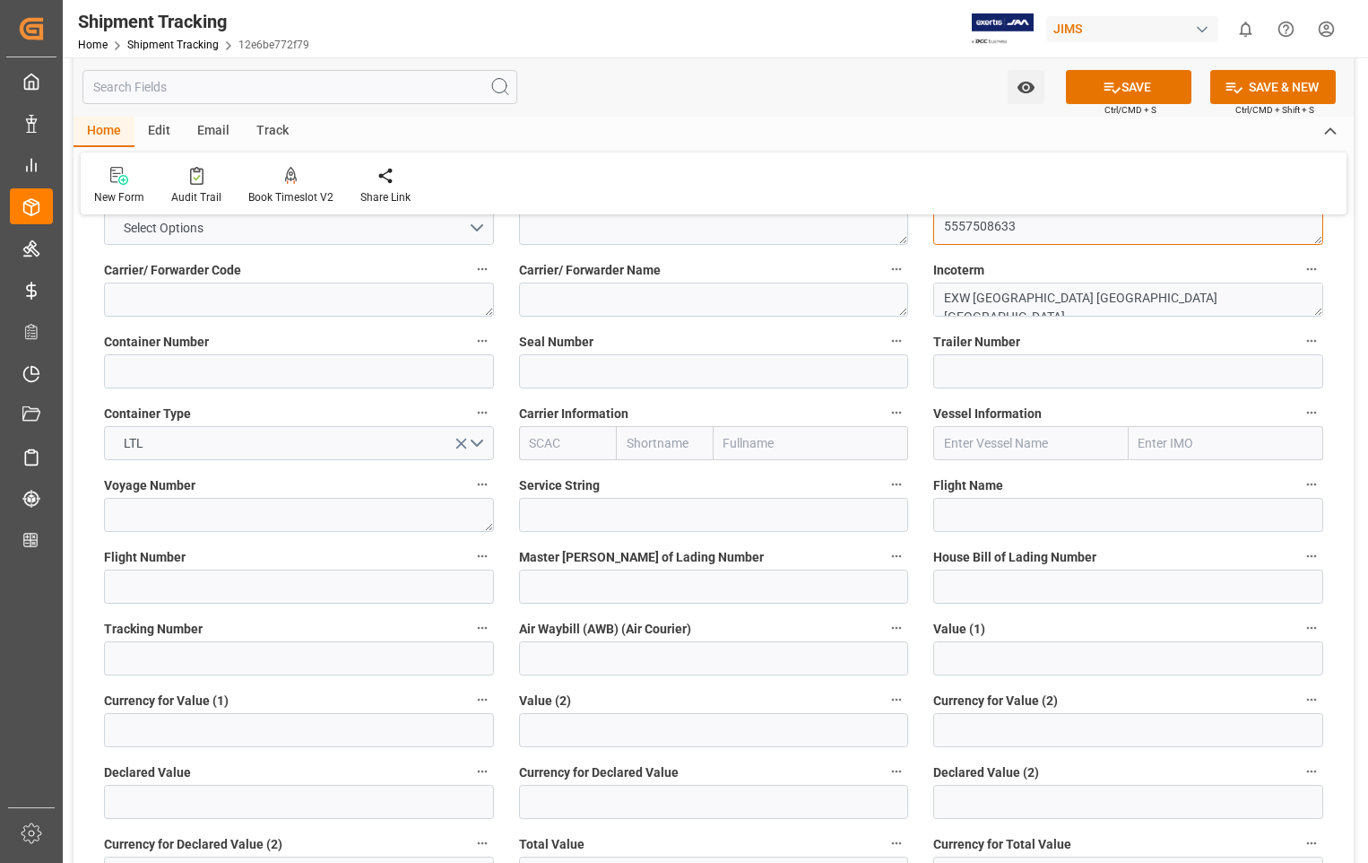
scroll to position [359, 0]
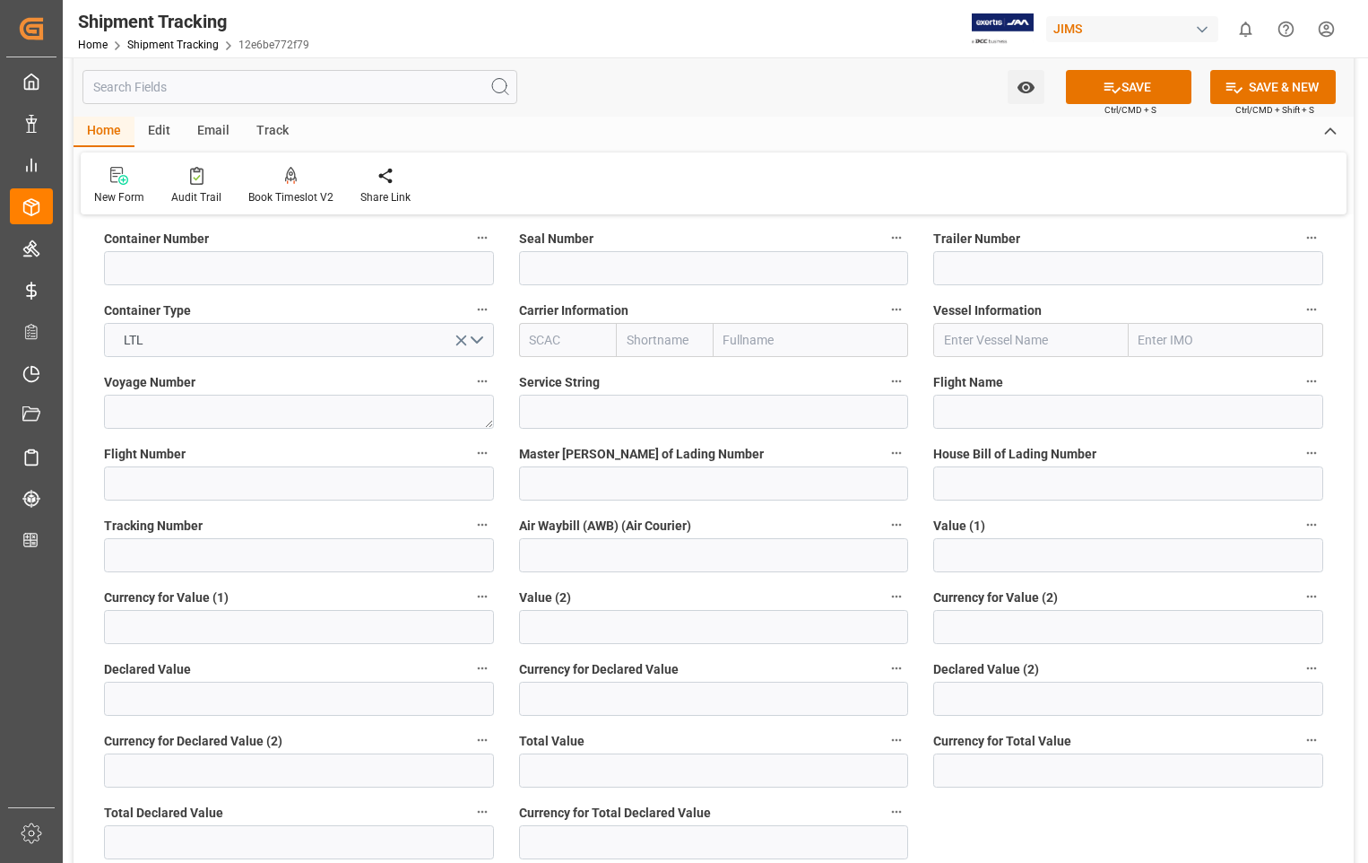
type textarea "5557508633"
click at [195, 562] on input at bounding box center [299, 555] width 390 height 34
paste input "5557508633"
type input "5557508633"
click at [1151, 85] on button "SAVE" at bounding box center [1129, 87] width 126 height 34
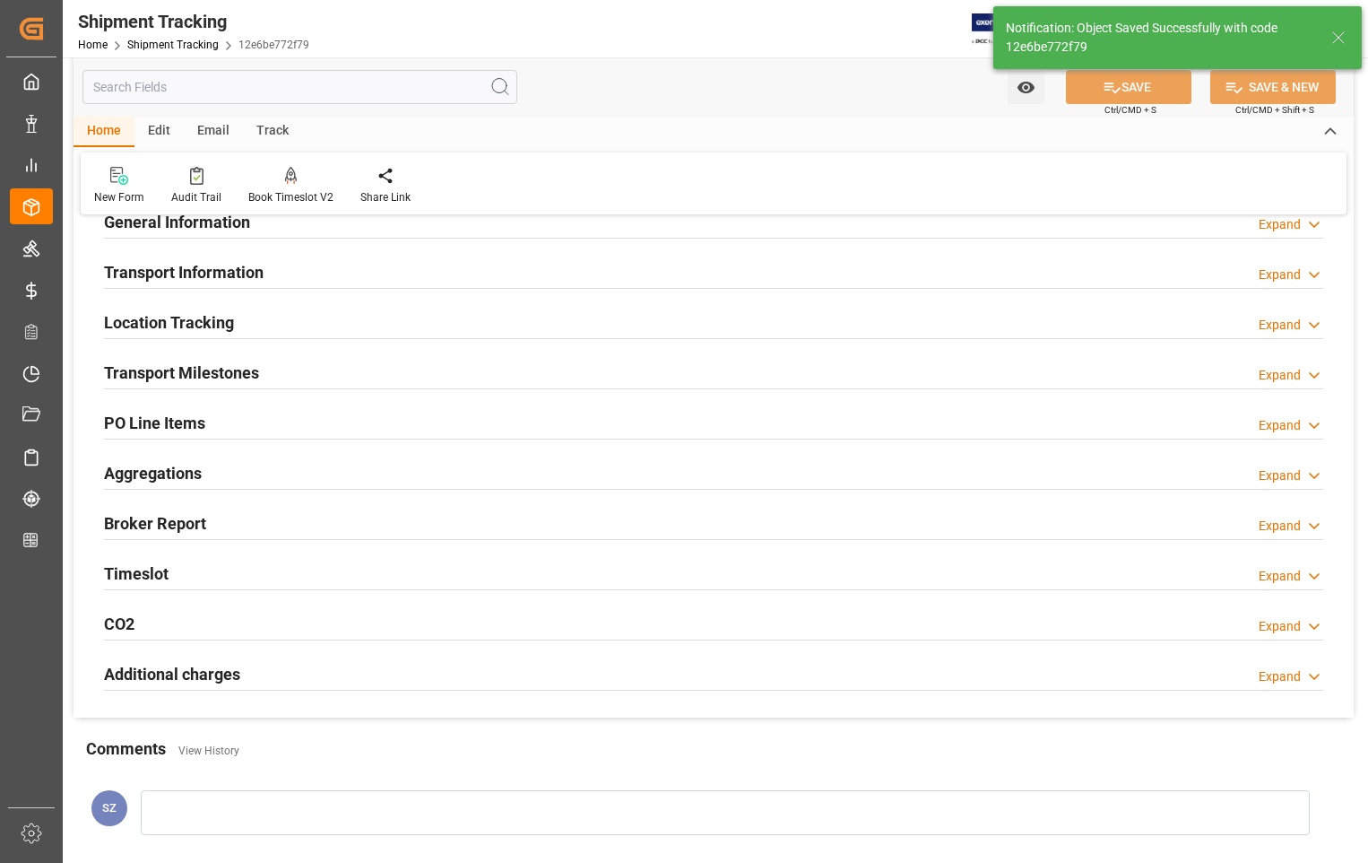
scroll to position [83, 0]
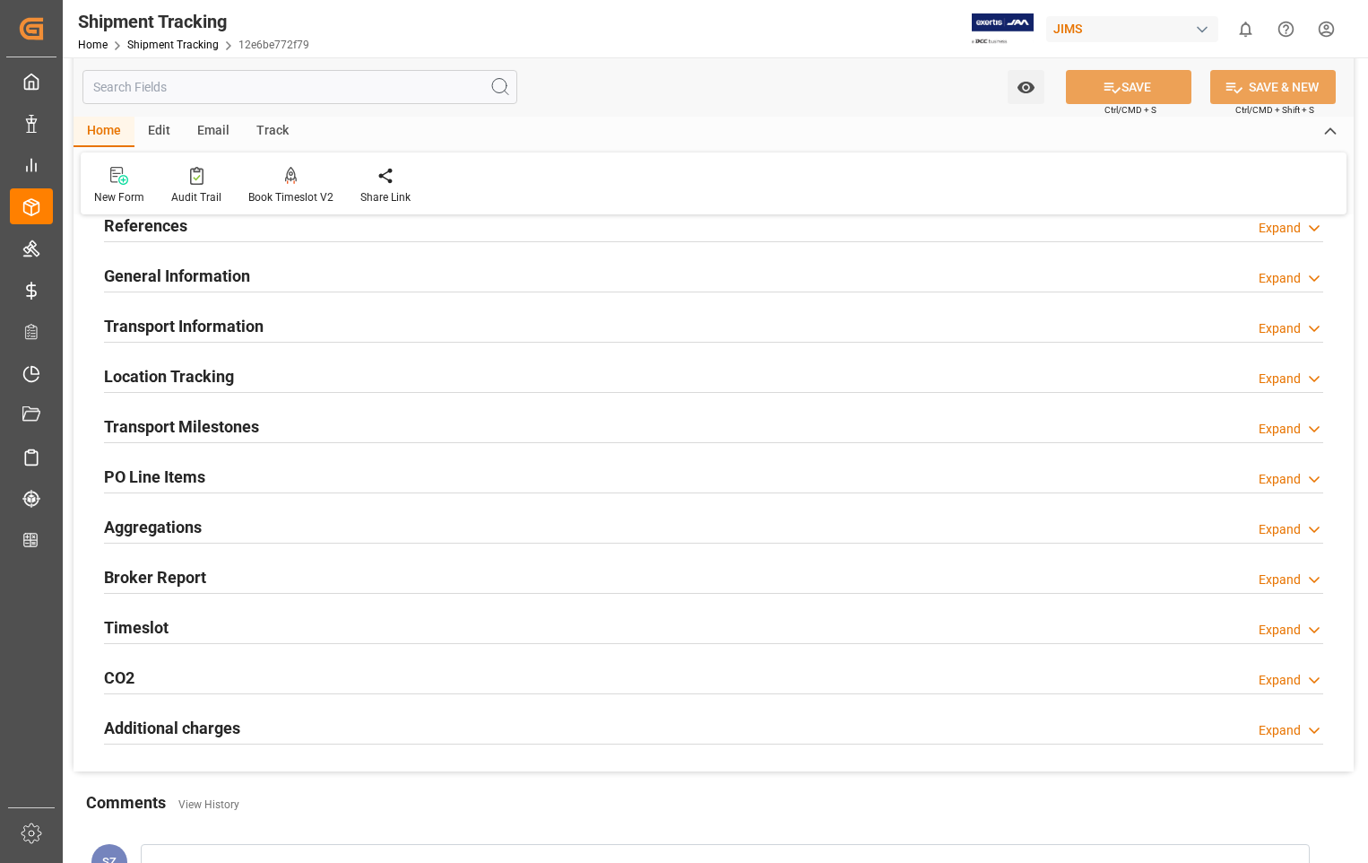
click at [176, 426] on h2 "Transport Milestones" at bounding box center [181, 426] width 155 height 24
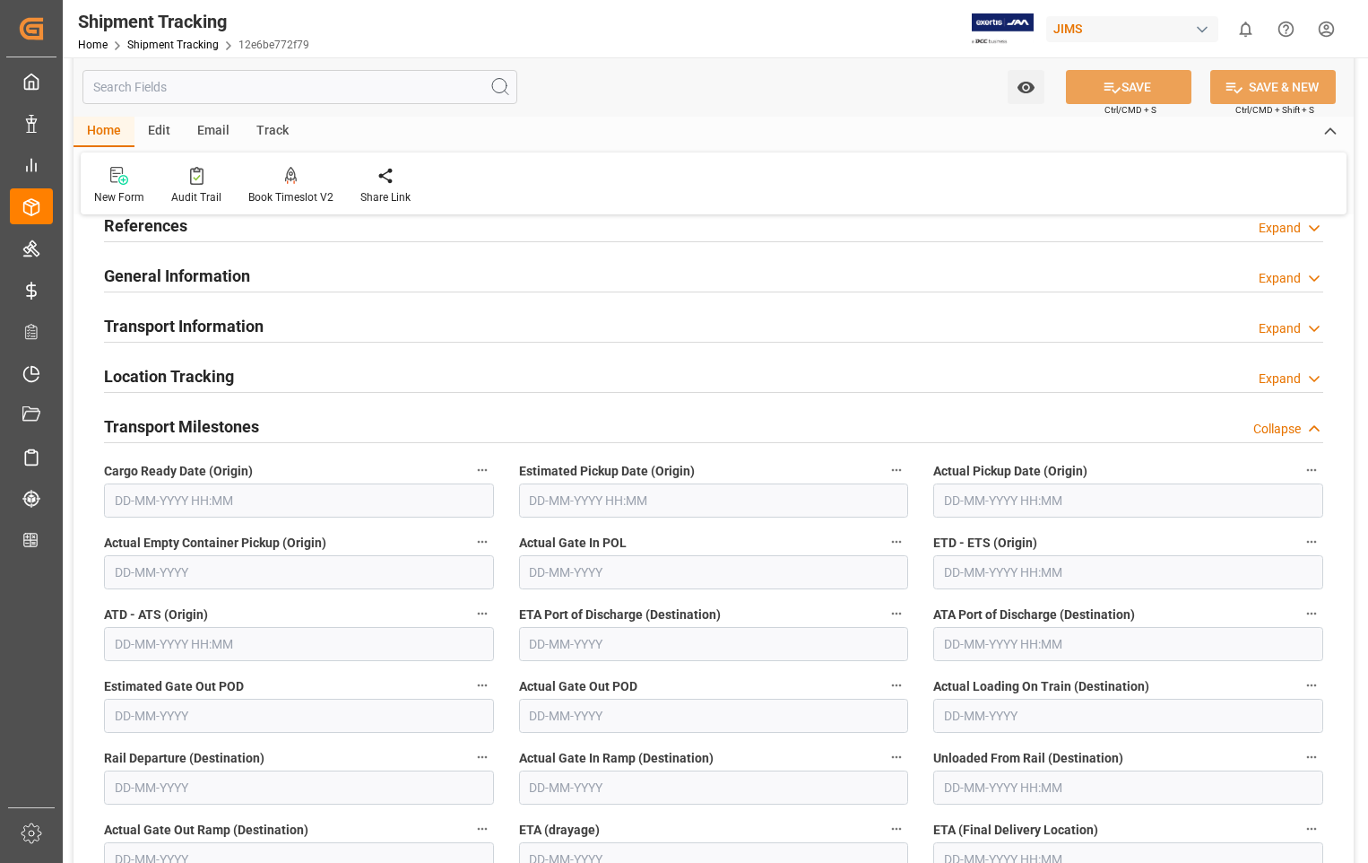
click at [716, 504] on input "text" at bounding box center [714, 500] width 390 height 34
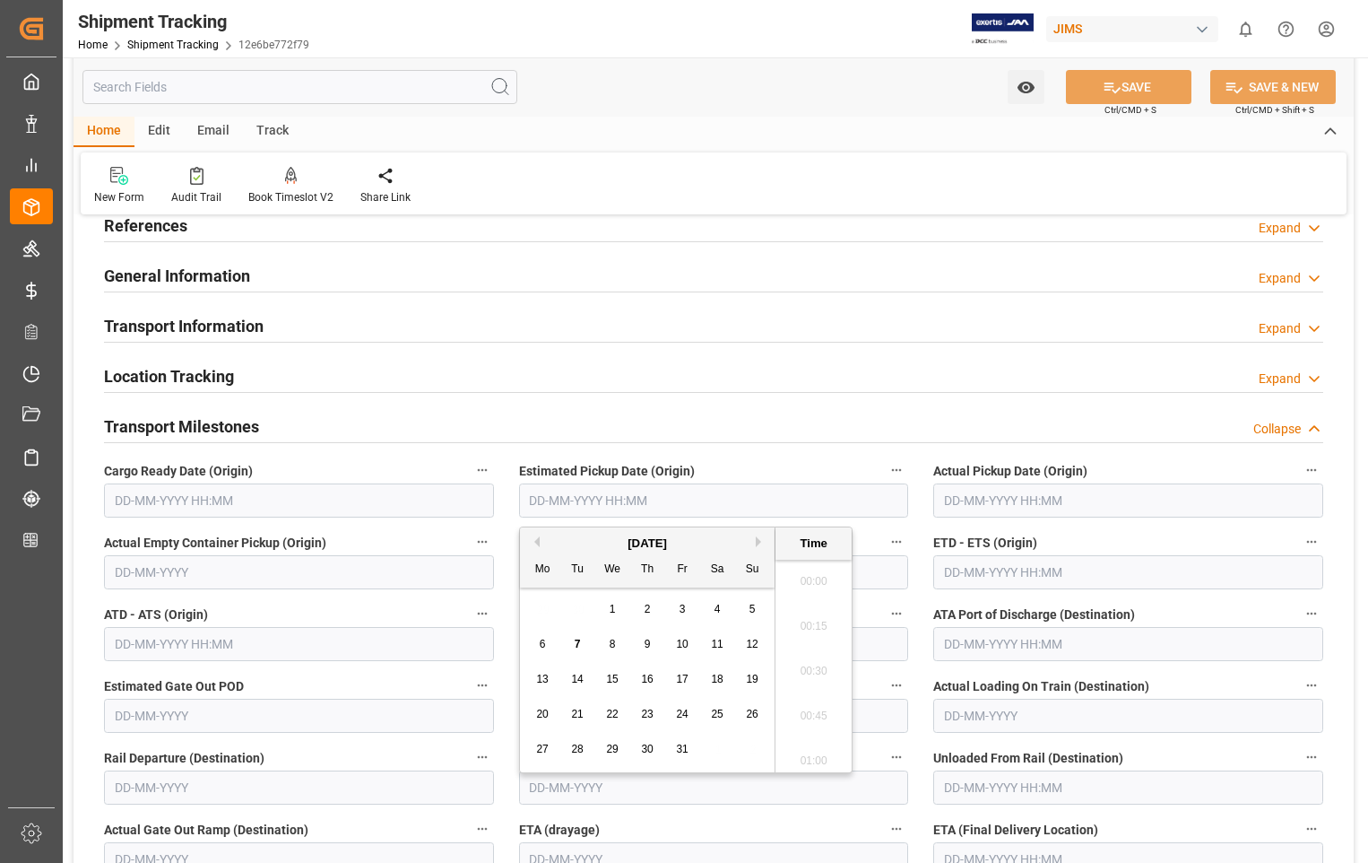
scroll to position [1710, 0]
click at [540, 645] on span "6" at bounding box center [543, 643] width 6 height 13
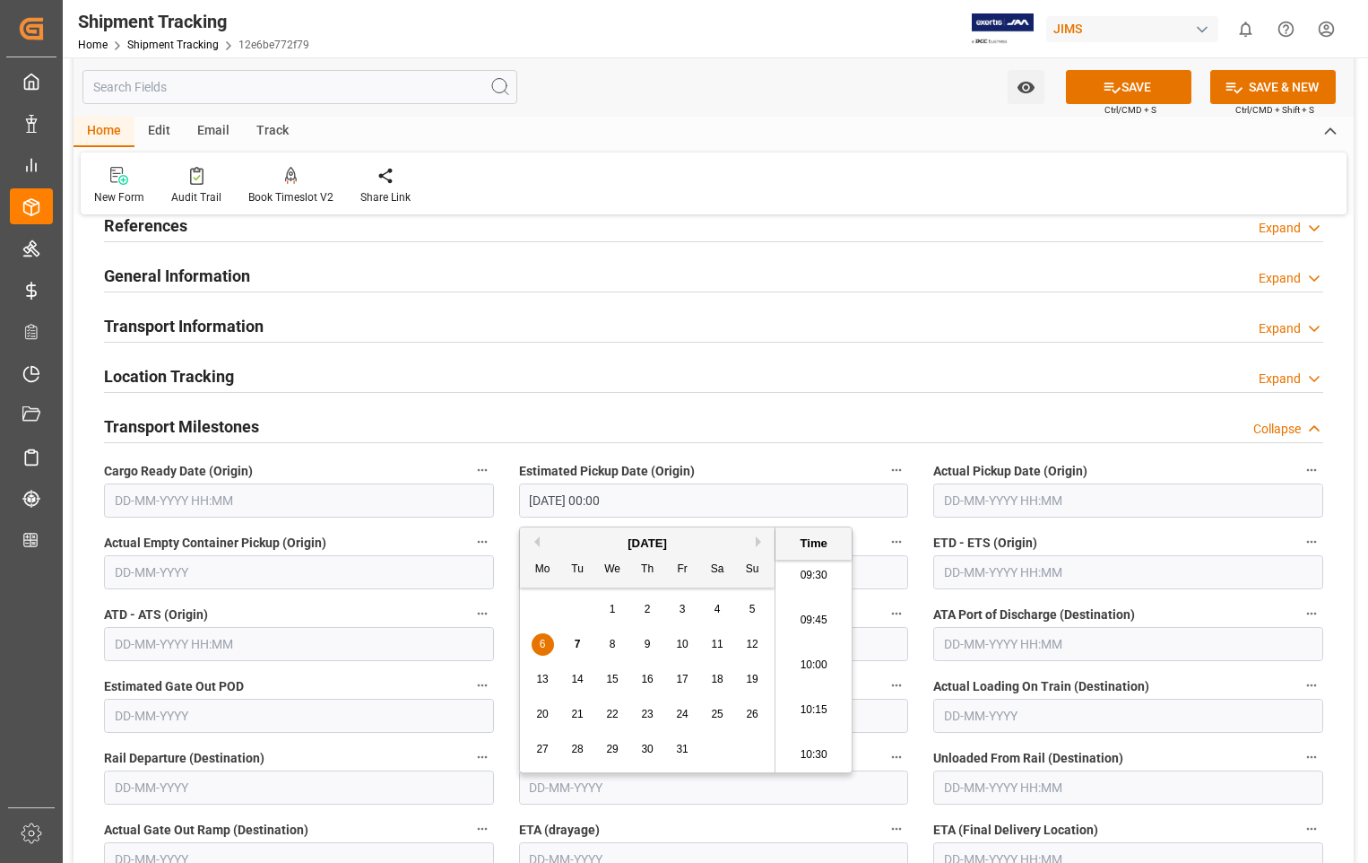
type input "[DATE] 00:00"
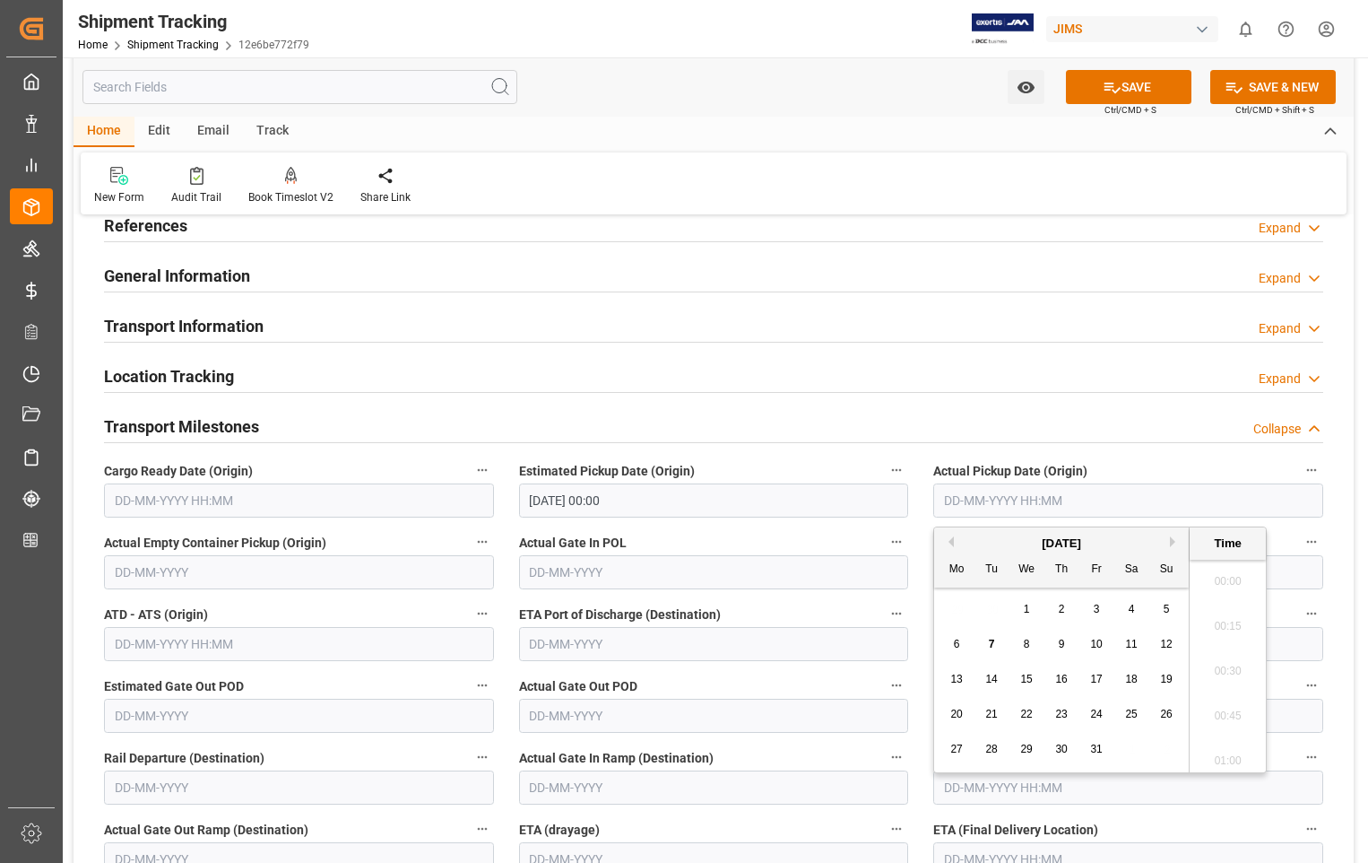
click at [1154, 494] on input "text" at bounding box center [1128, 500] width 390 height 34
click at [954, 643] on span "6" at bounding box center [957, 643] width 6 height 13
type input "[DATE] 00:00"
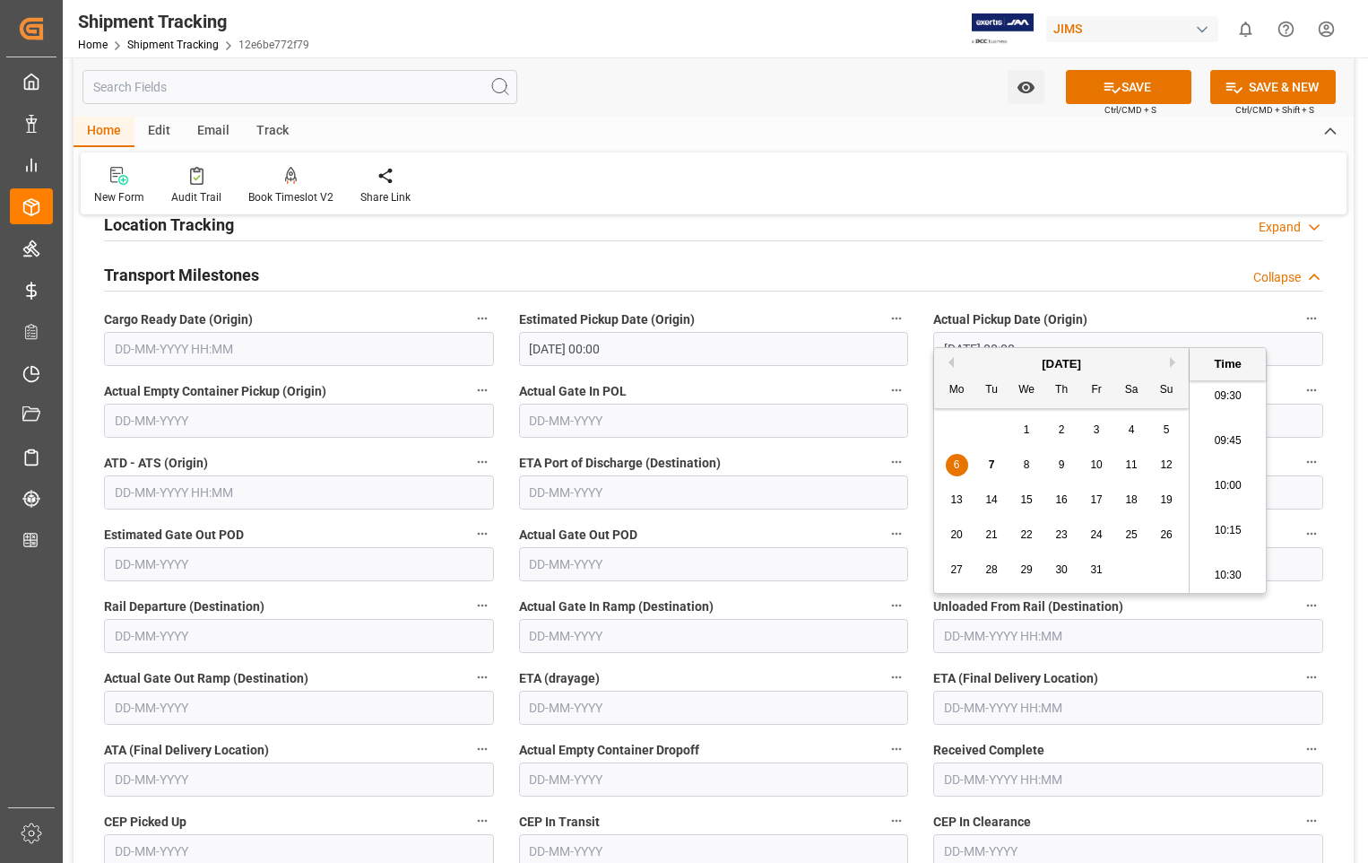
scroll to position [263, 0]
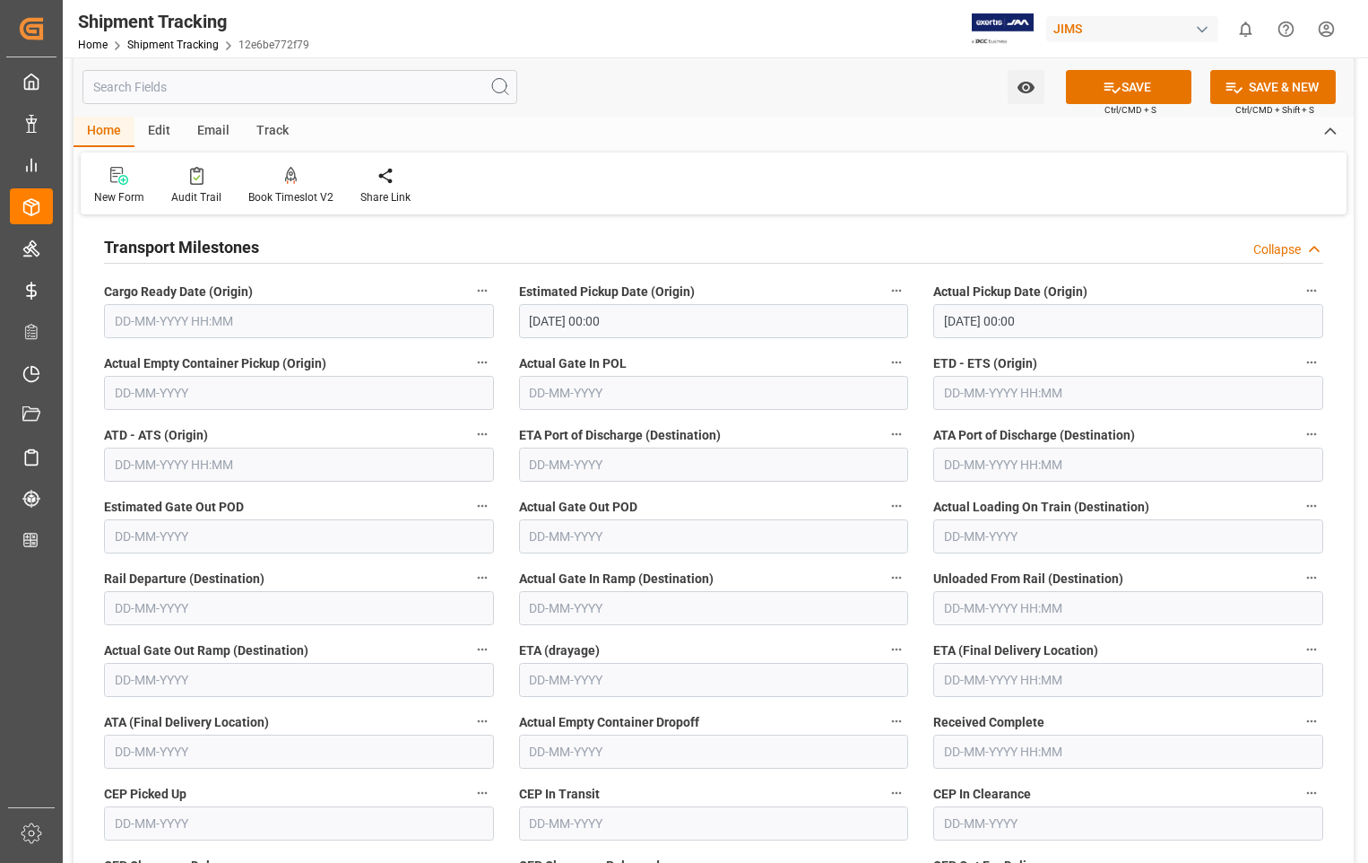
click at [790, 359] on label "Actual Gate In POL" at bounding box center [714, 363] width 390 height 25
click at [885, 359] on button "Actual Gate In POL" at bounding box center [896, 362] width 23 height 23
click at [1108, 404] on div at bounding box center [684, 431] width 1368 height 863
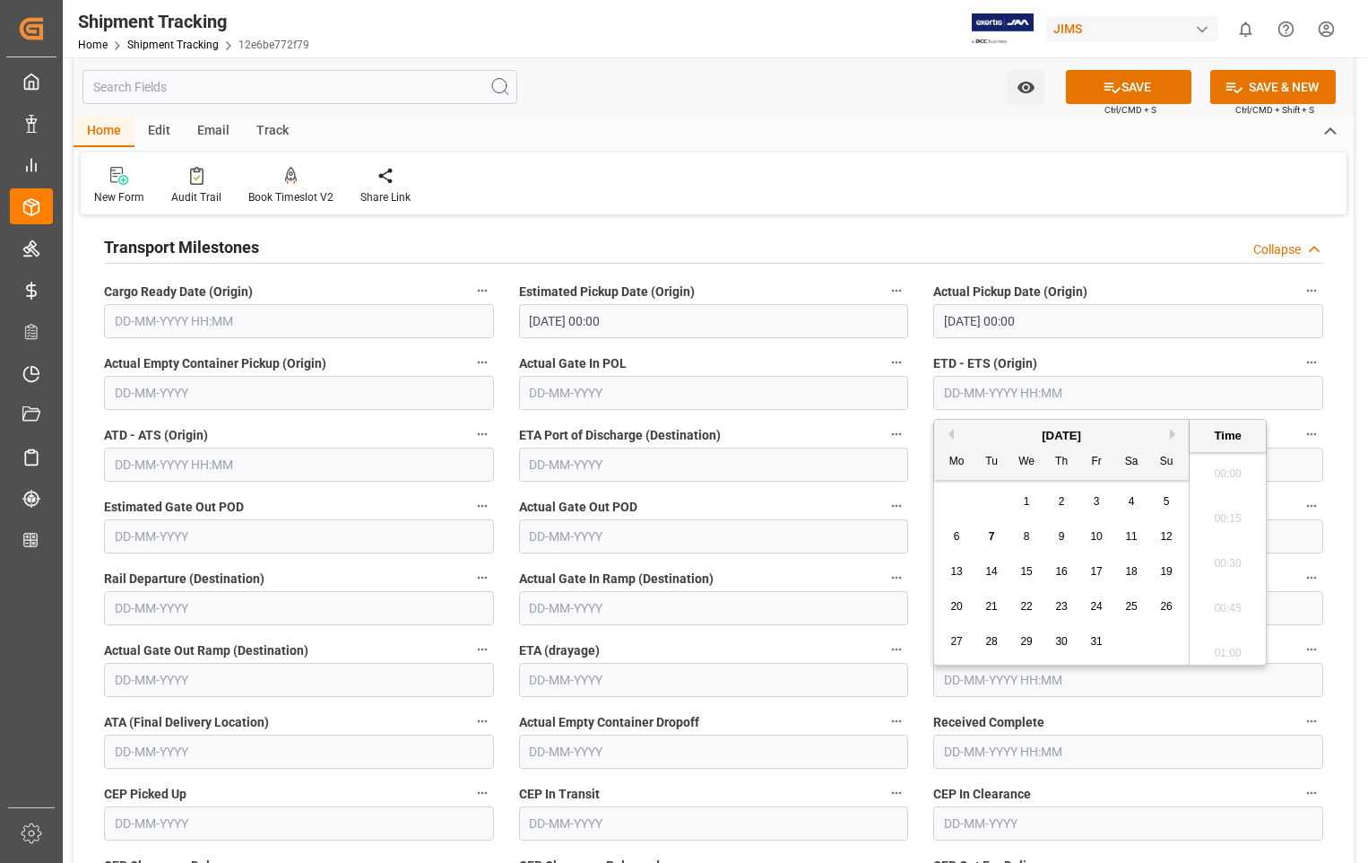
click at [1098, 387] on input "text" at bounding box center [1128, 393] width 390 height 34
click at [955, 534] on span "6" at bounding box center [957, 536] width 6 height 13
type input "[DATE] 00:00"
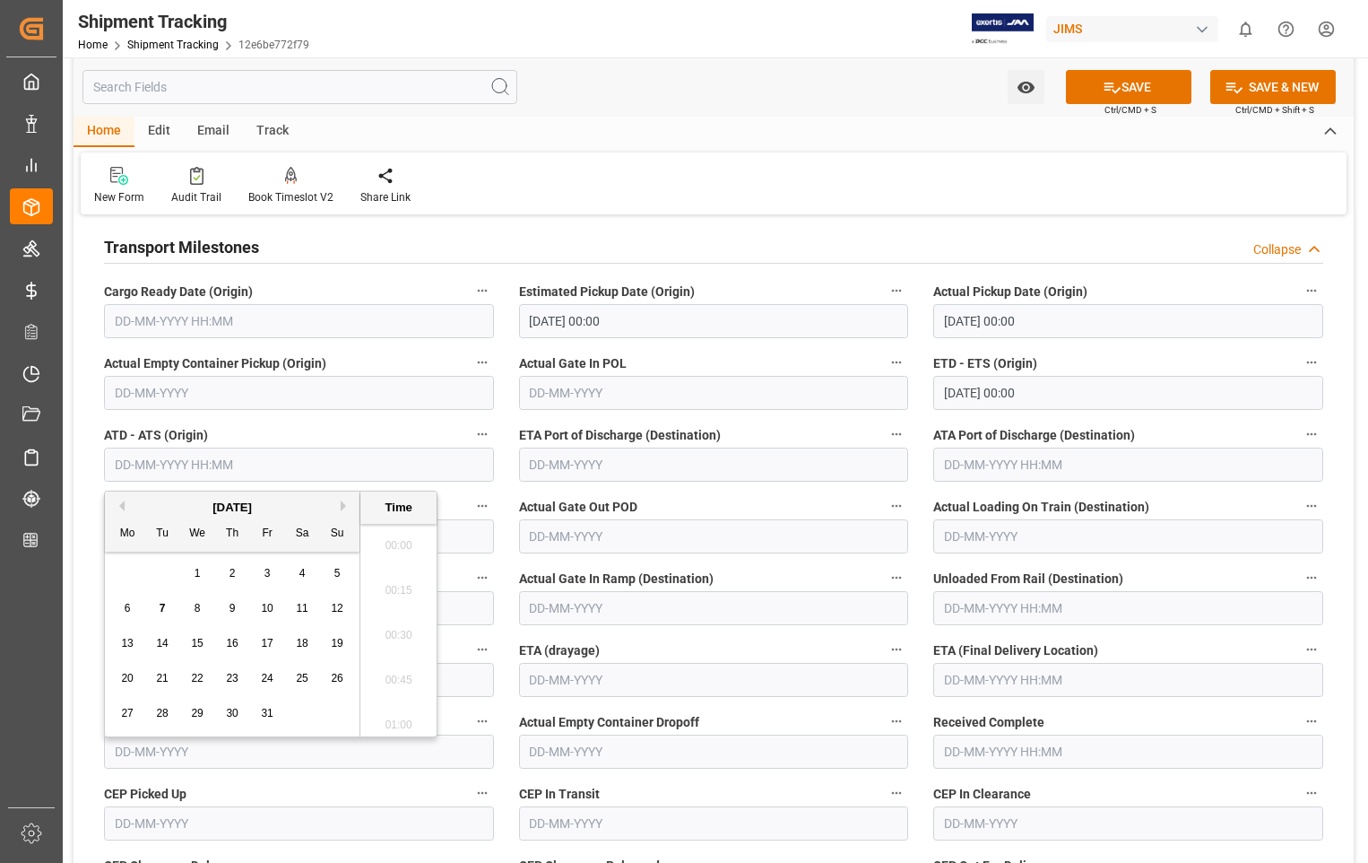
click at [261, 453] on input "text" at bounding box center [299, 464] width 390 height 34
click at [126, 606] on span "6" at bounding box center [128, 608] width 6 height 13
type input "[DATE] 00:00"
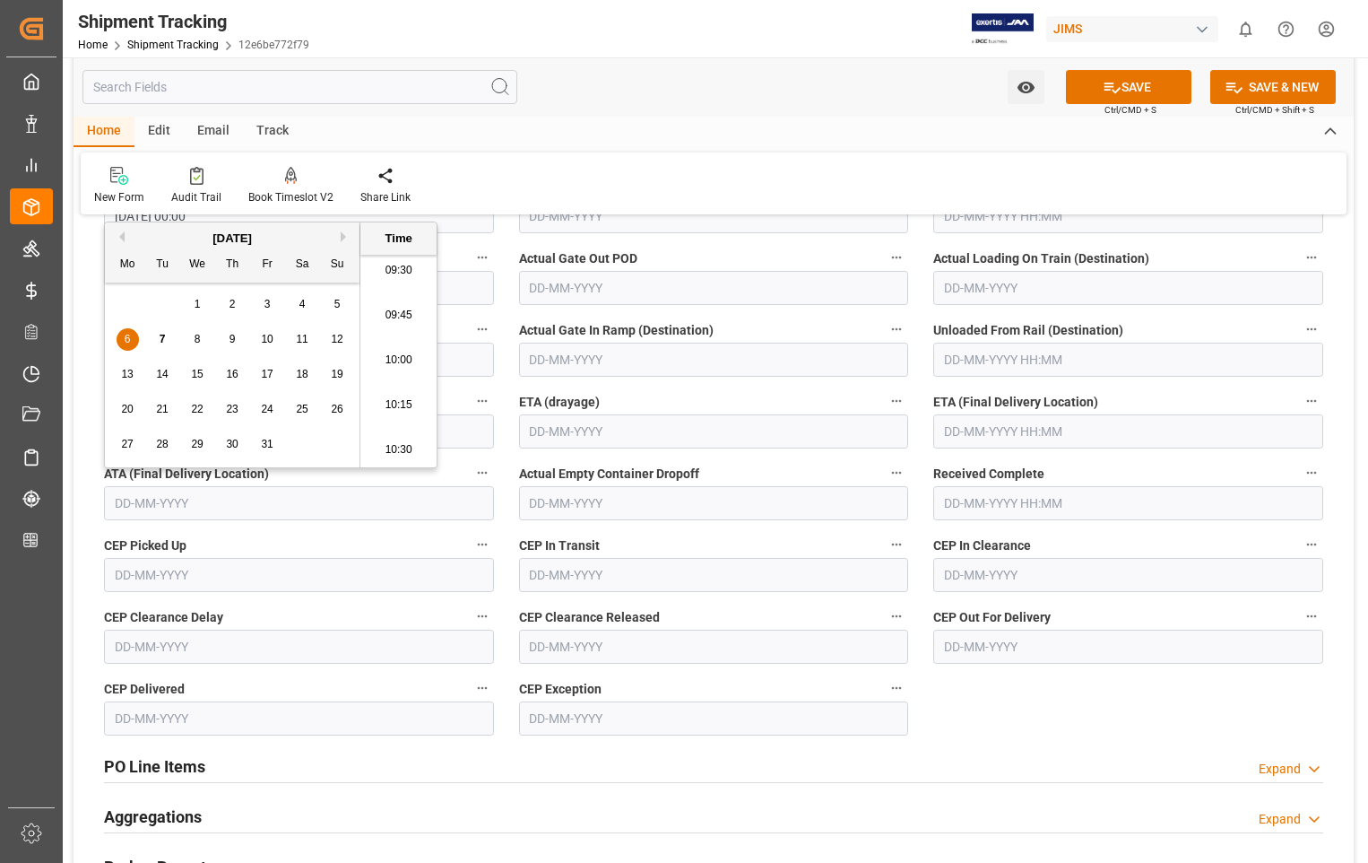
scroll to position [532, 0]
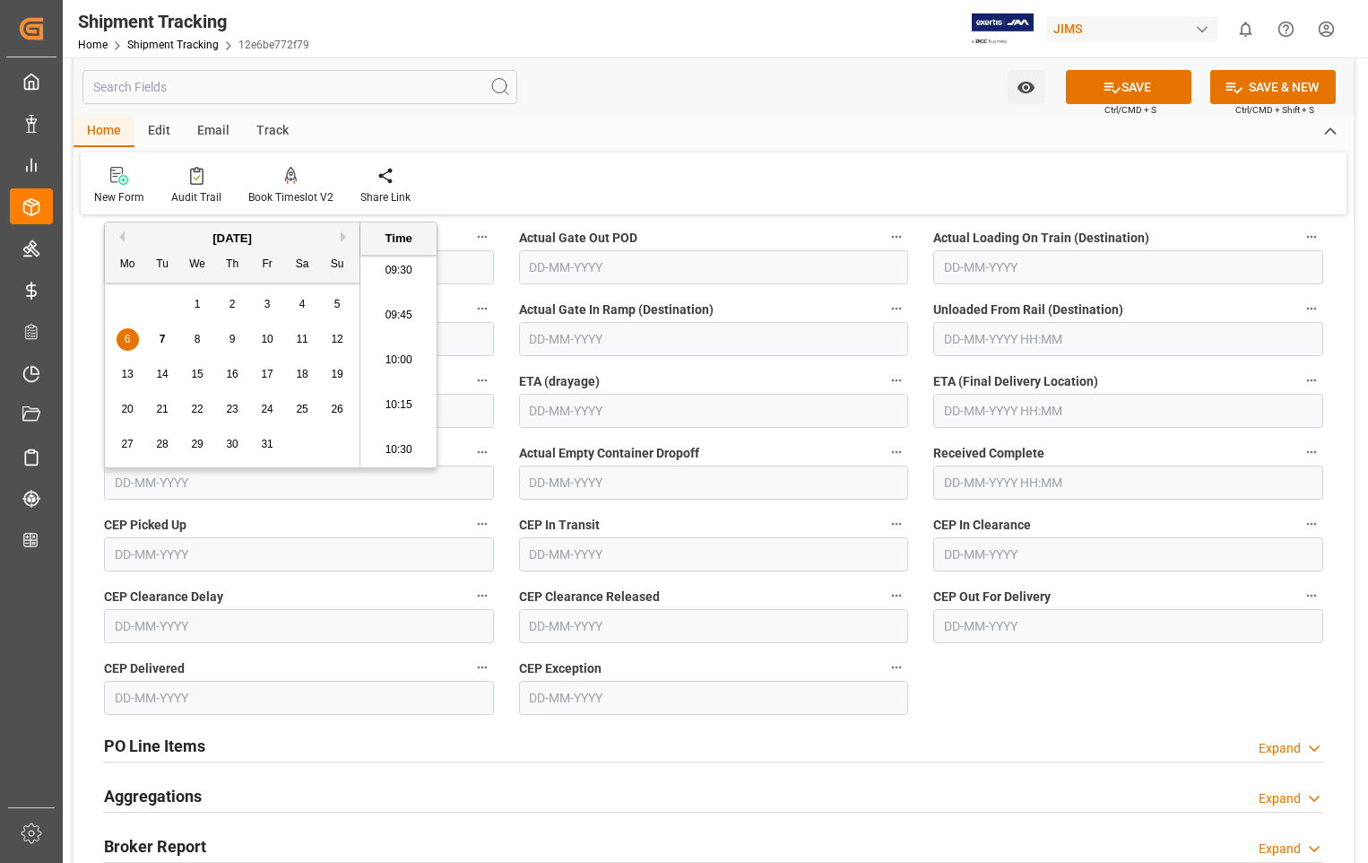
click at [1129, 416] on input "text" at bounding box center [1128, 411] width 390 height 34
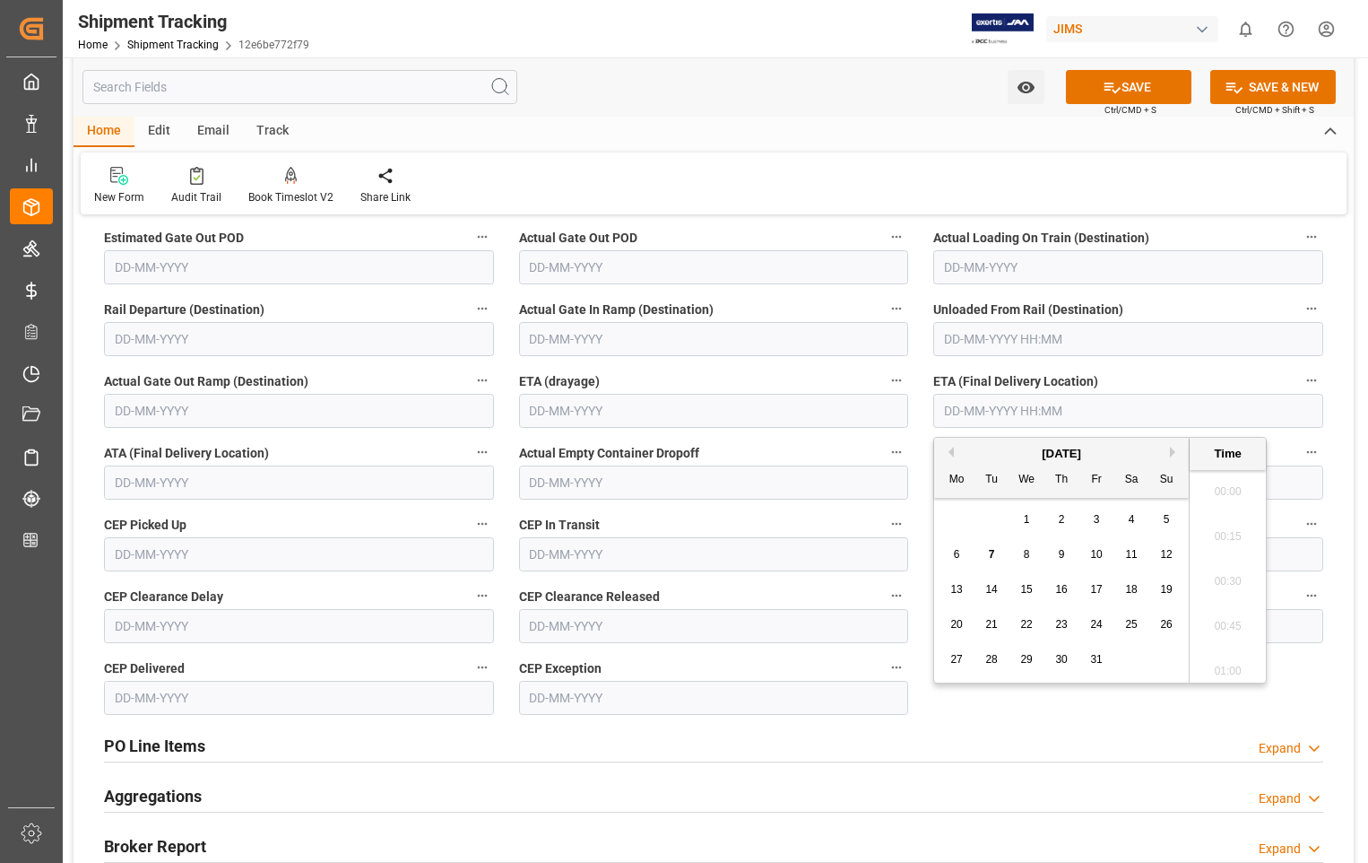
scroll to position [1710, 0]
click at [1097, 552] on span "10" at bounding box center [1096, 554] width 12 height 13
type input "[DATE] 00:00"
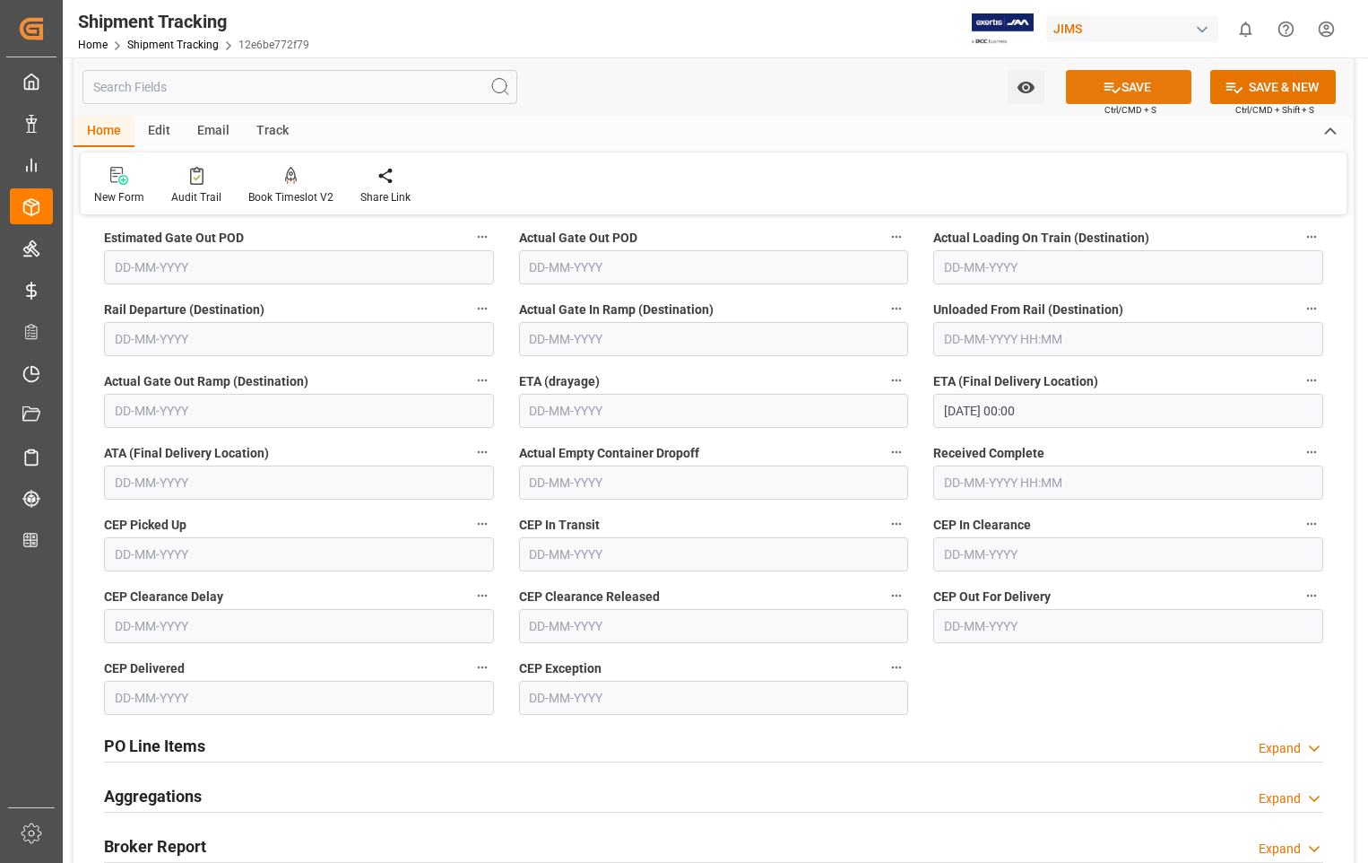
click at [1128, 90] on button "SAVE" at bounding box center [1129, 87] width 126 height 34
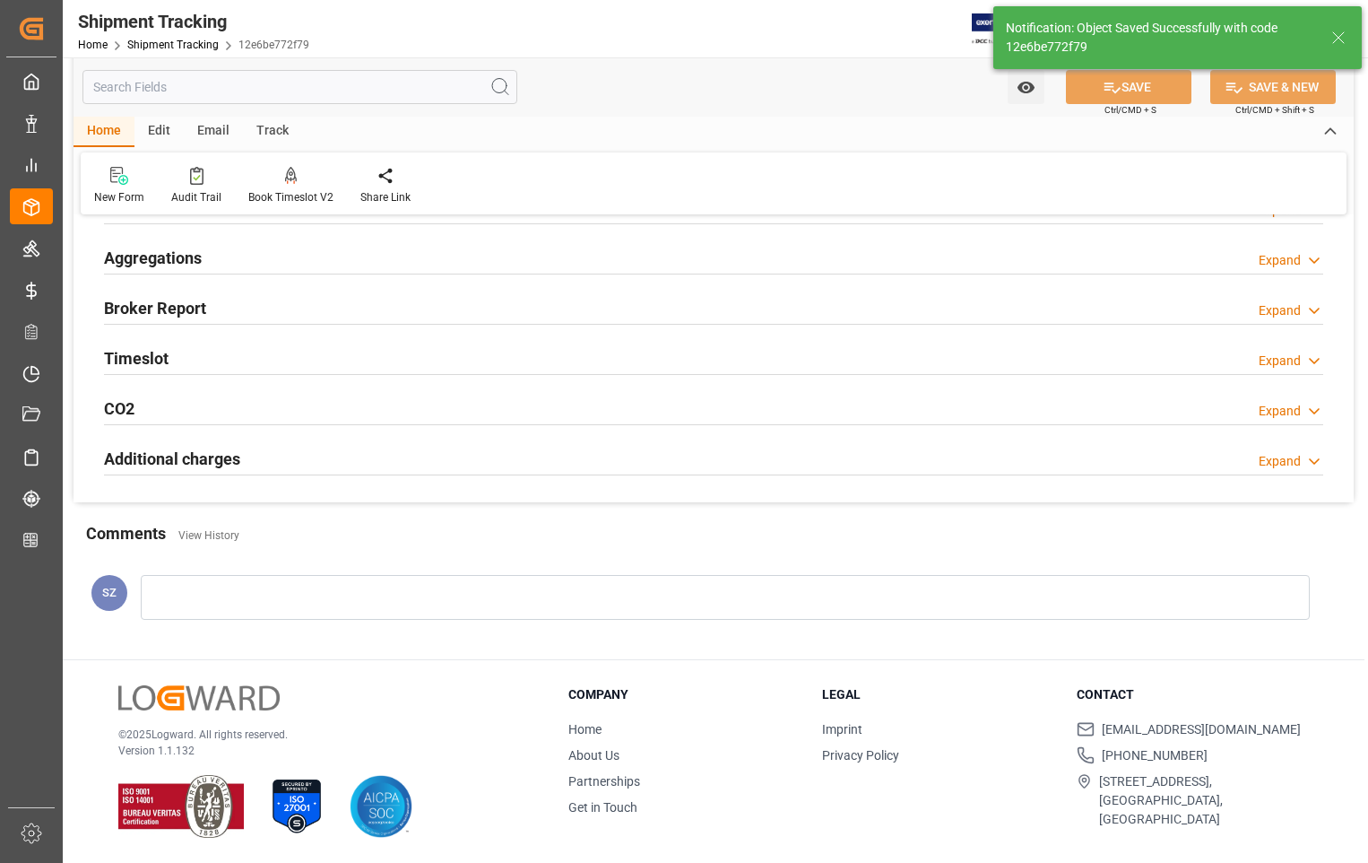
scroll to position [0, 0]
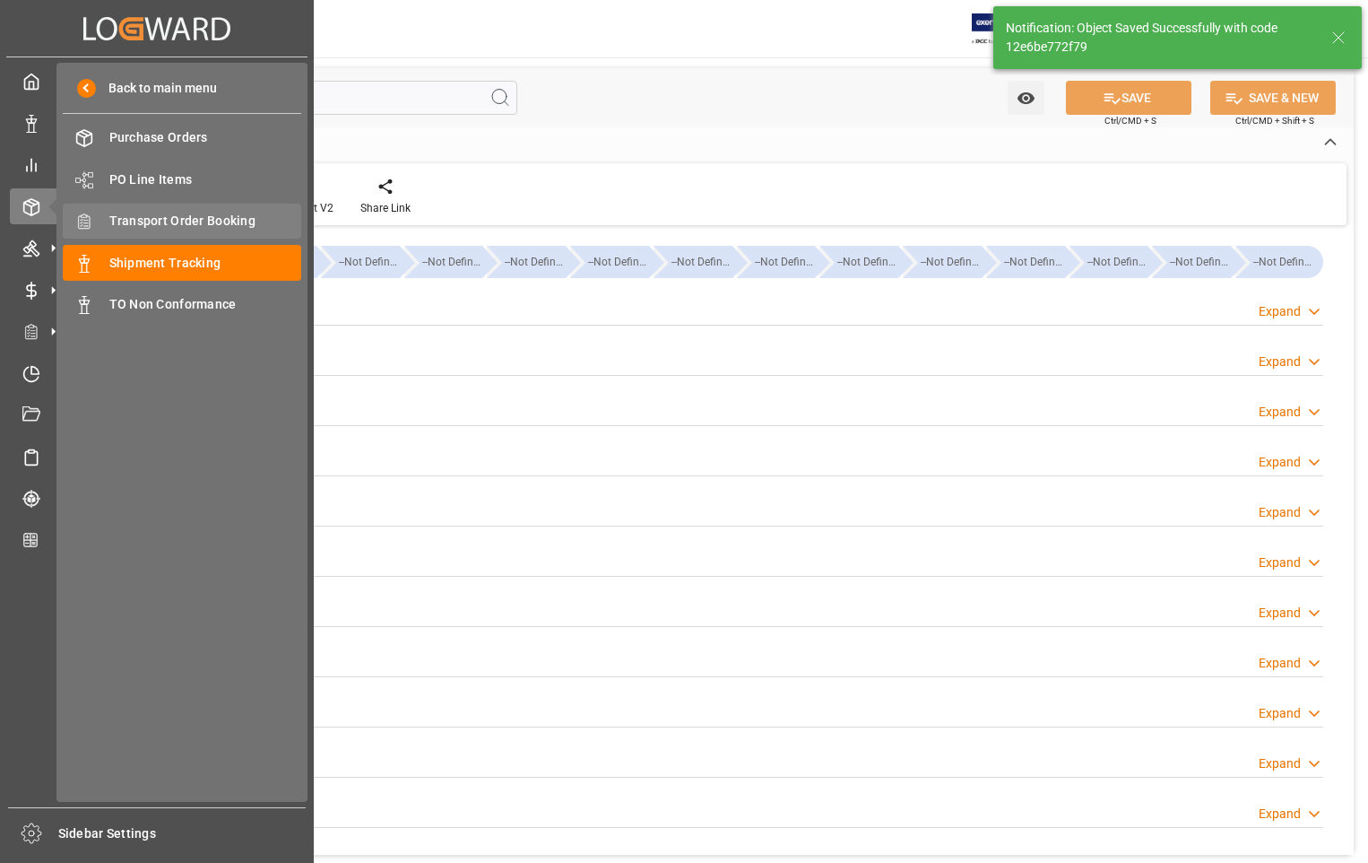
click at [212, 221] on span "Transport Order Booking" at bounding box center [205, 221] width 193 height 19
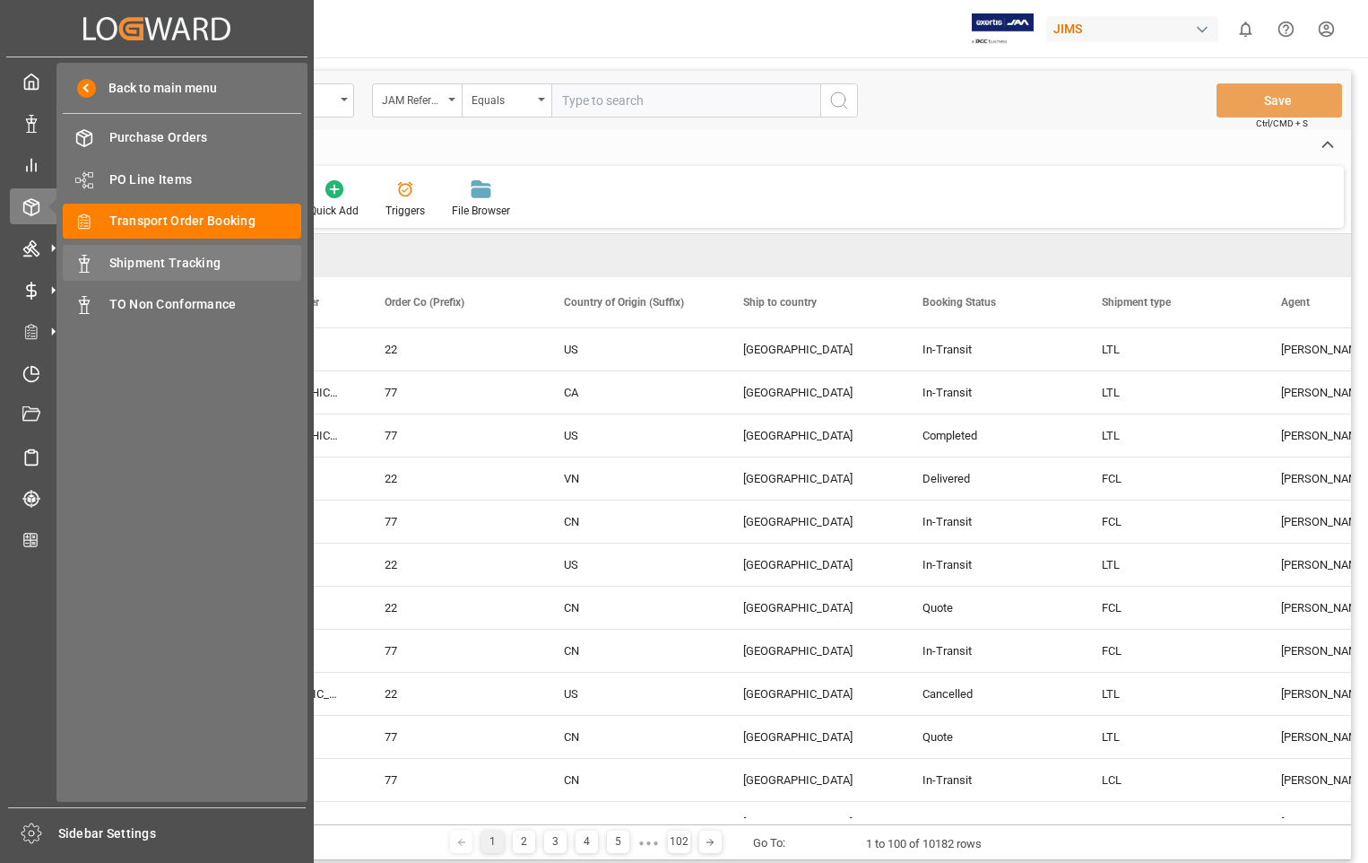
click at [157, 268] on span "Shipment Tracking" at bounding box center [205, 263] width 193 height 19
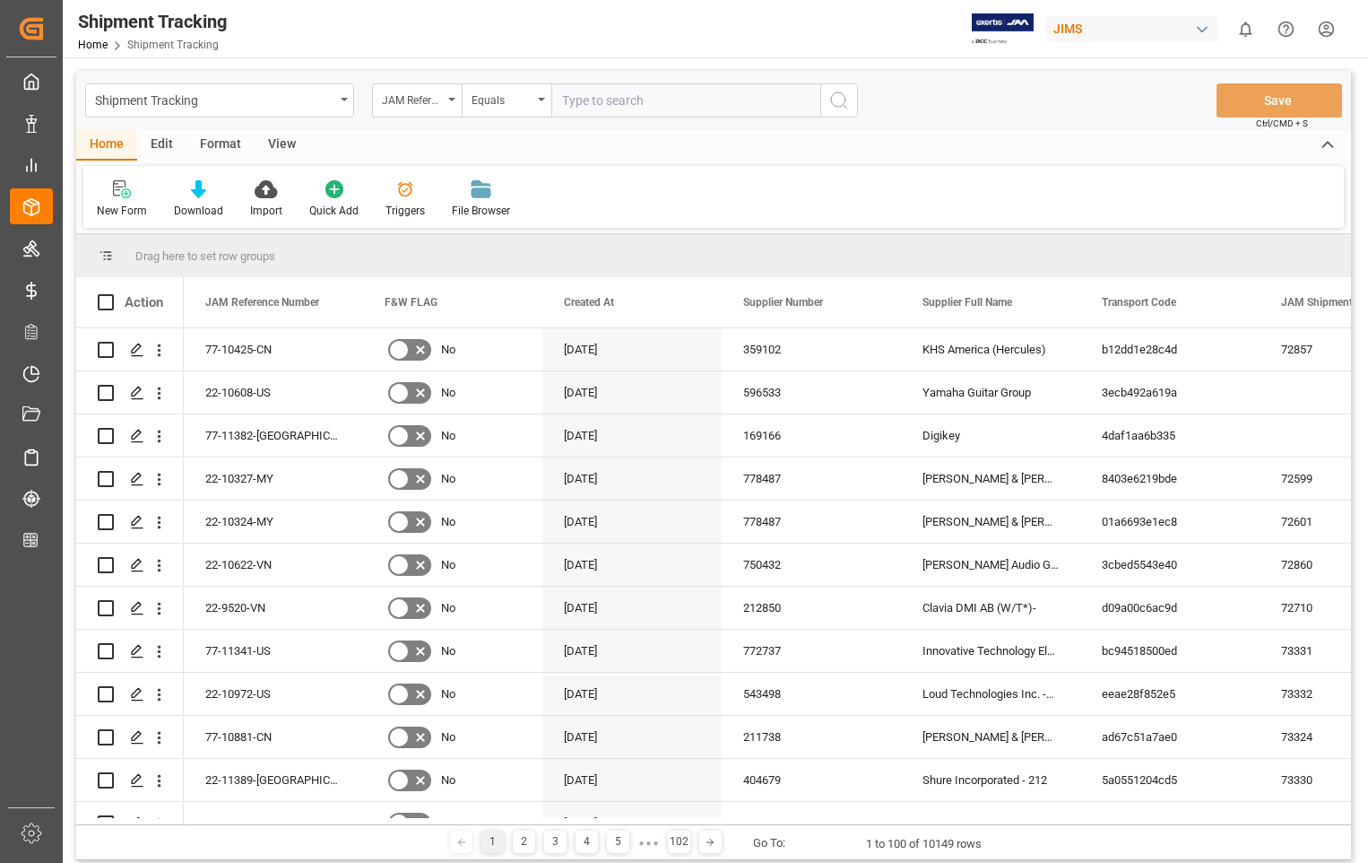
click at [691, 95] on input "text" at bounding box center [685, 100] width 269 height 34
paste input "22-10608-US"
type input "22-10608-US"
click at [838, 101] on icon "search button" at bounding box center [839, 101] width 22 height 22
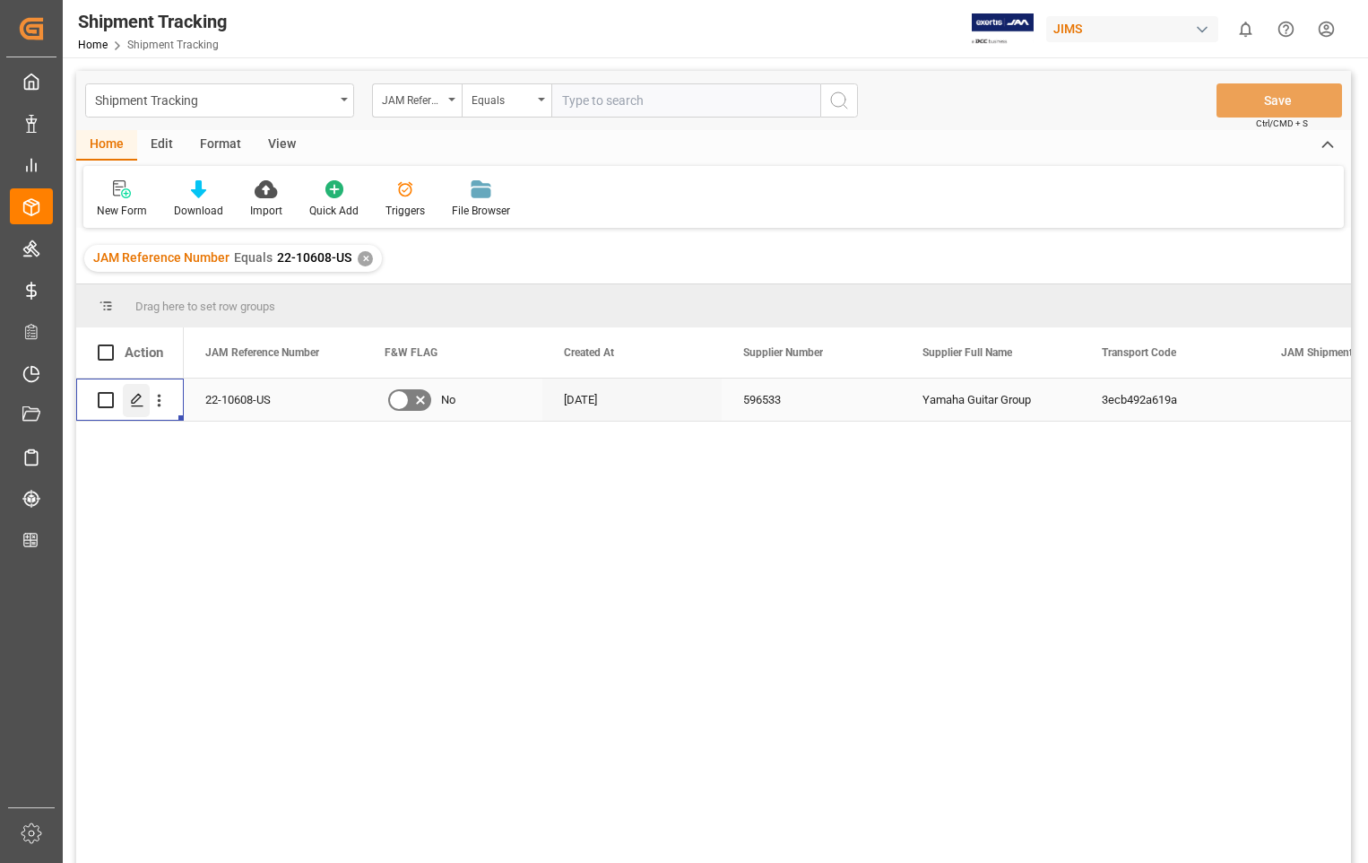
click at [136, 398] on icon "Press SPACE to select this row." at bounding box center [137, 400] width 14 height 14
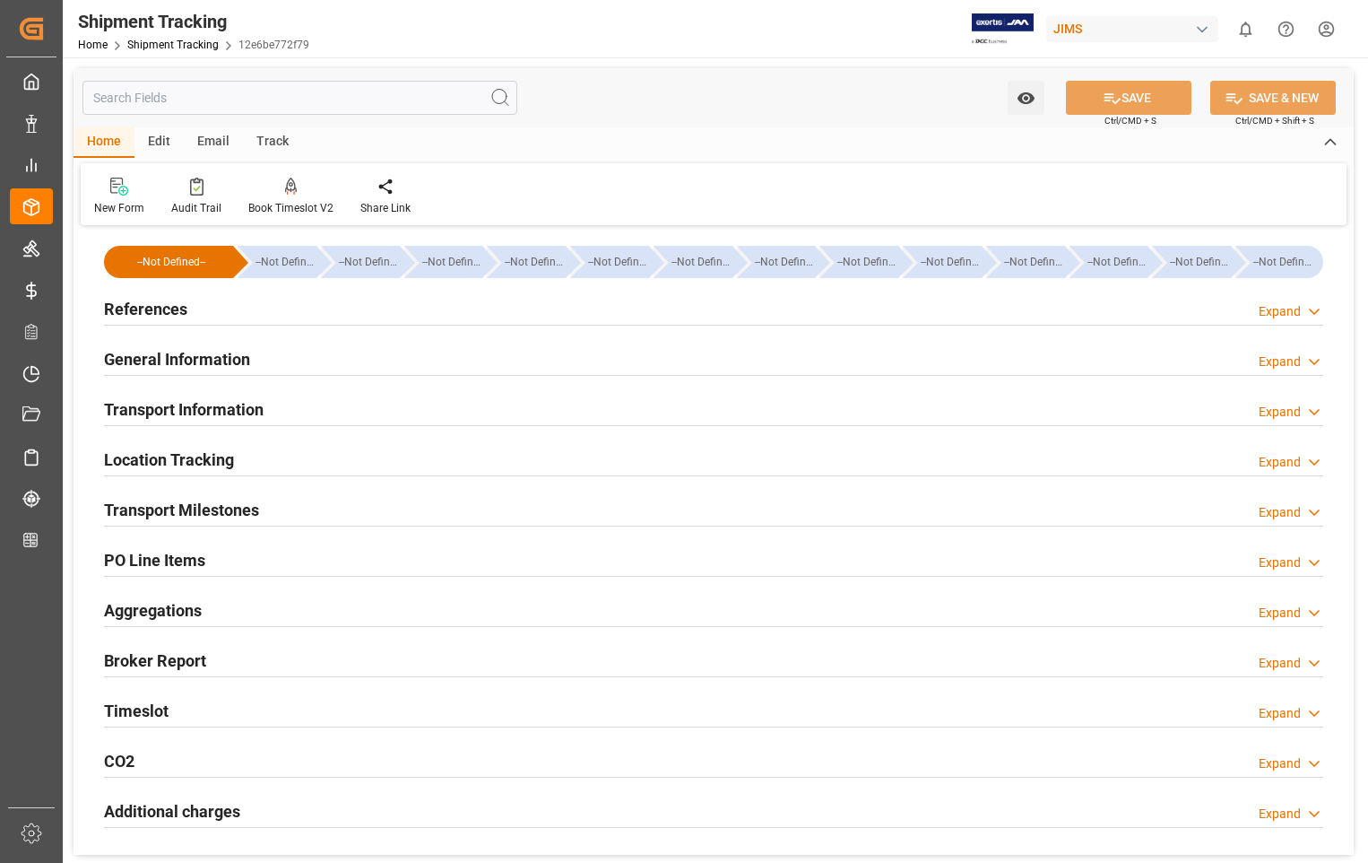
type input "[DATE]"
click at [179, 311] on h2 "References" at bounding box center [145, 309] width 83 height 24
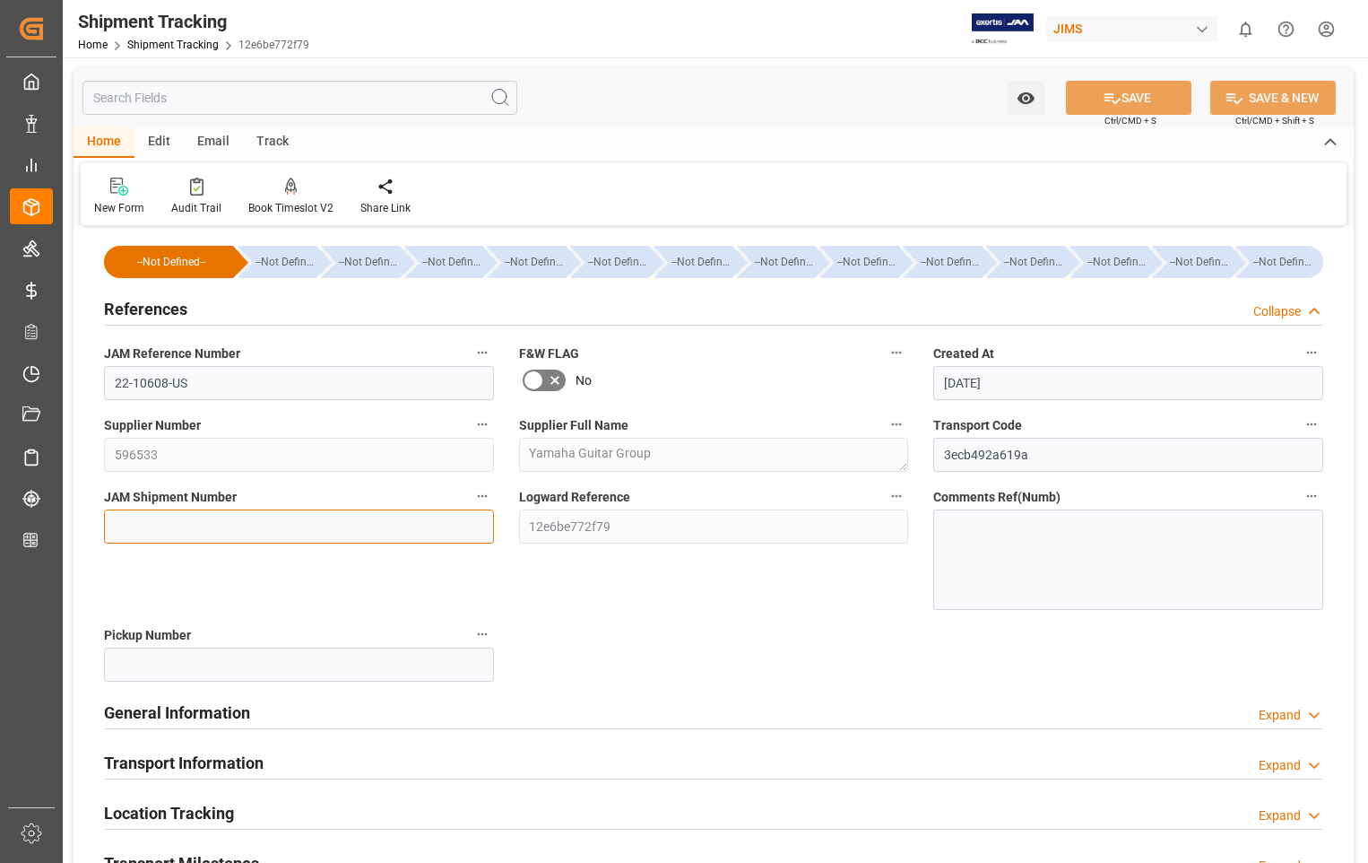
click at [308, 520] on input at bounding box center [299, 526] width 390 height 34
paste input "73333"
type input "73333"
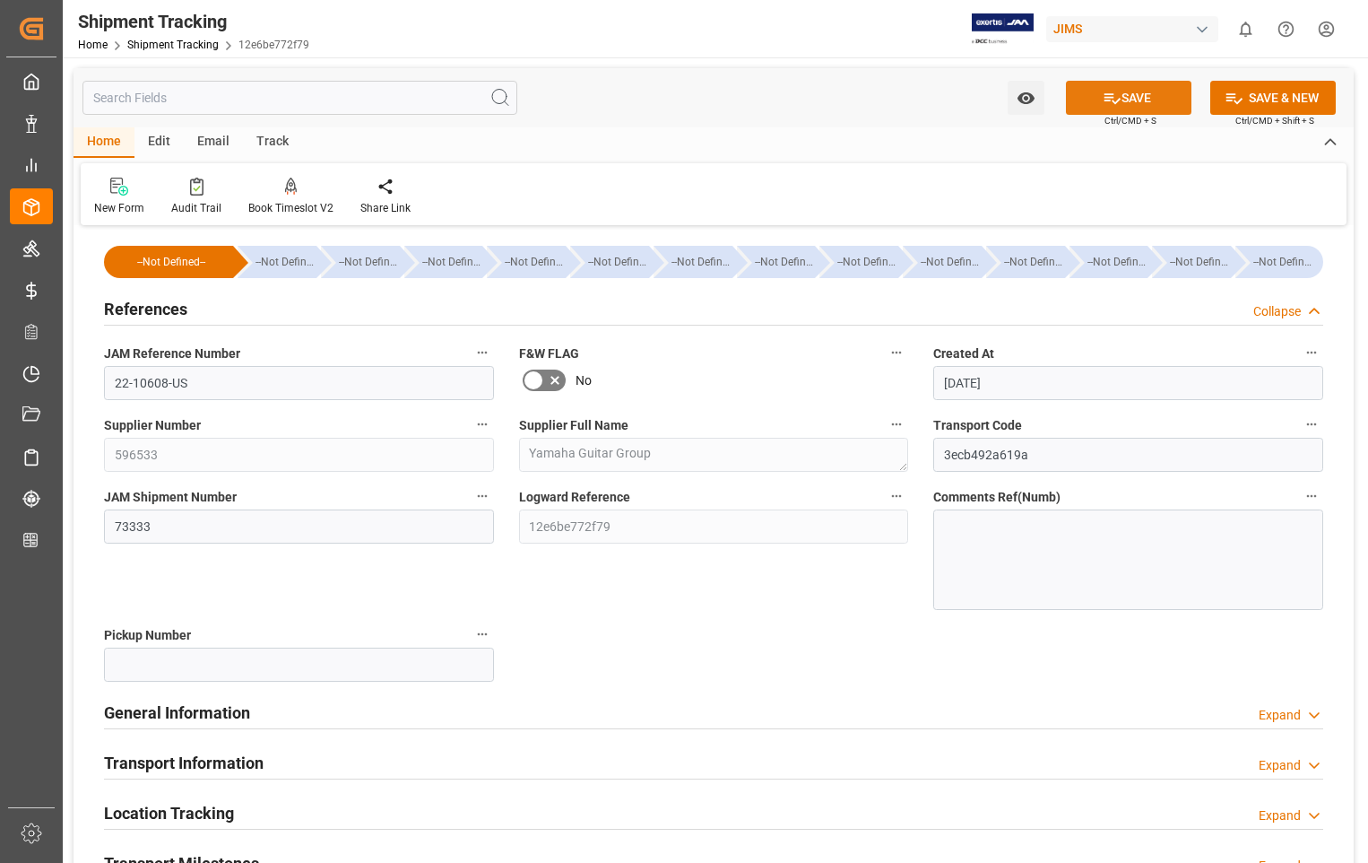
click at [1131, 91] on button "SAVE" at bounding box center [1129, 98] width 126 height 34
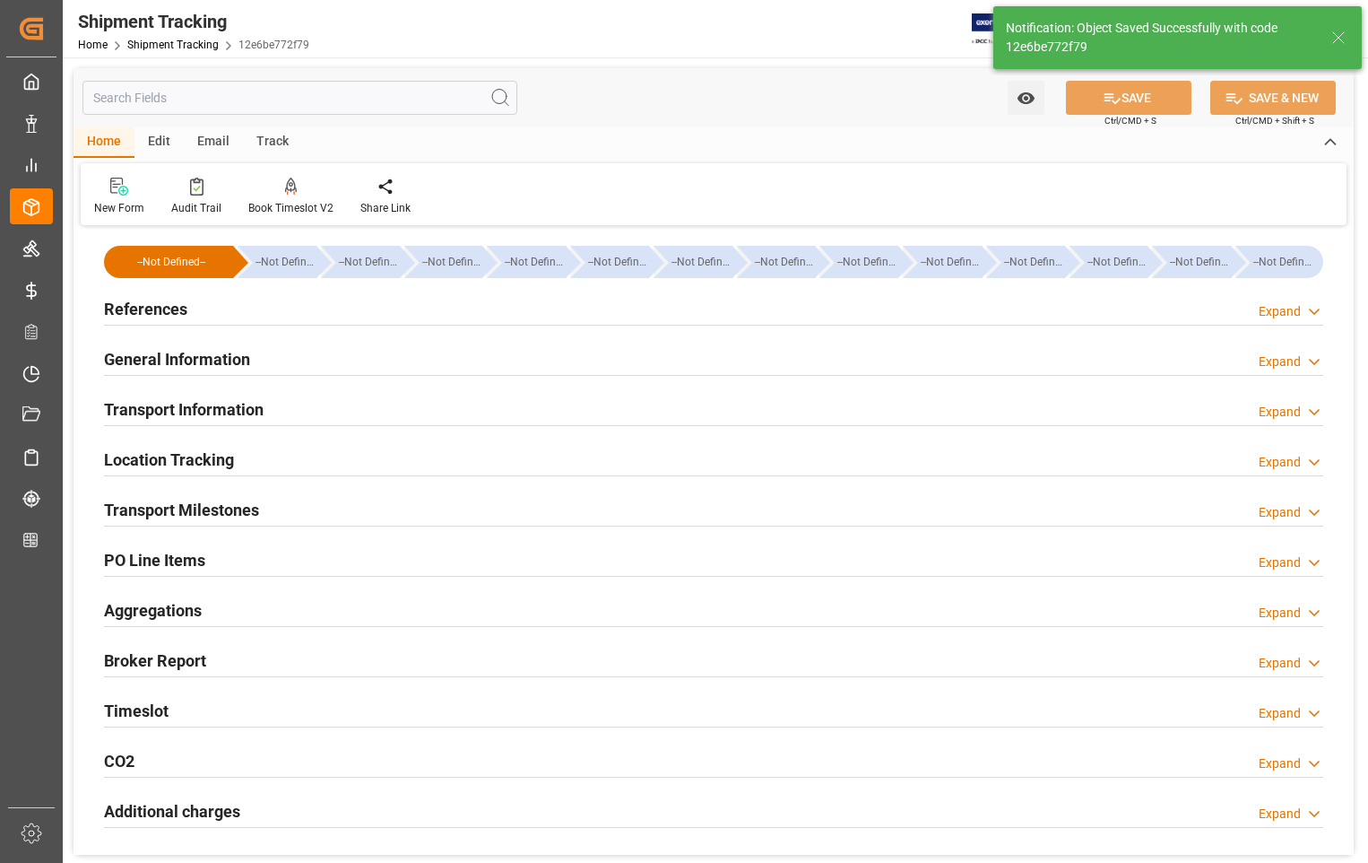
click at [224, 403] on h2 "Transport Information" at bounding box center [184, 409] width 160 height 24
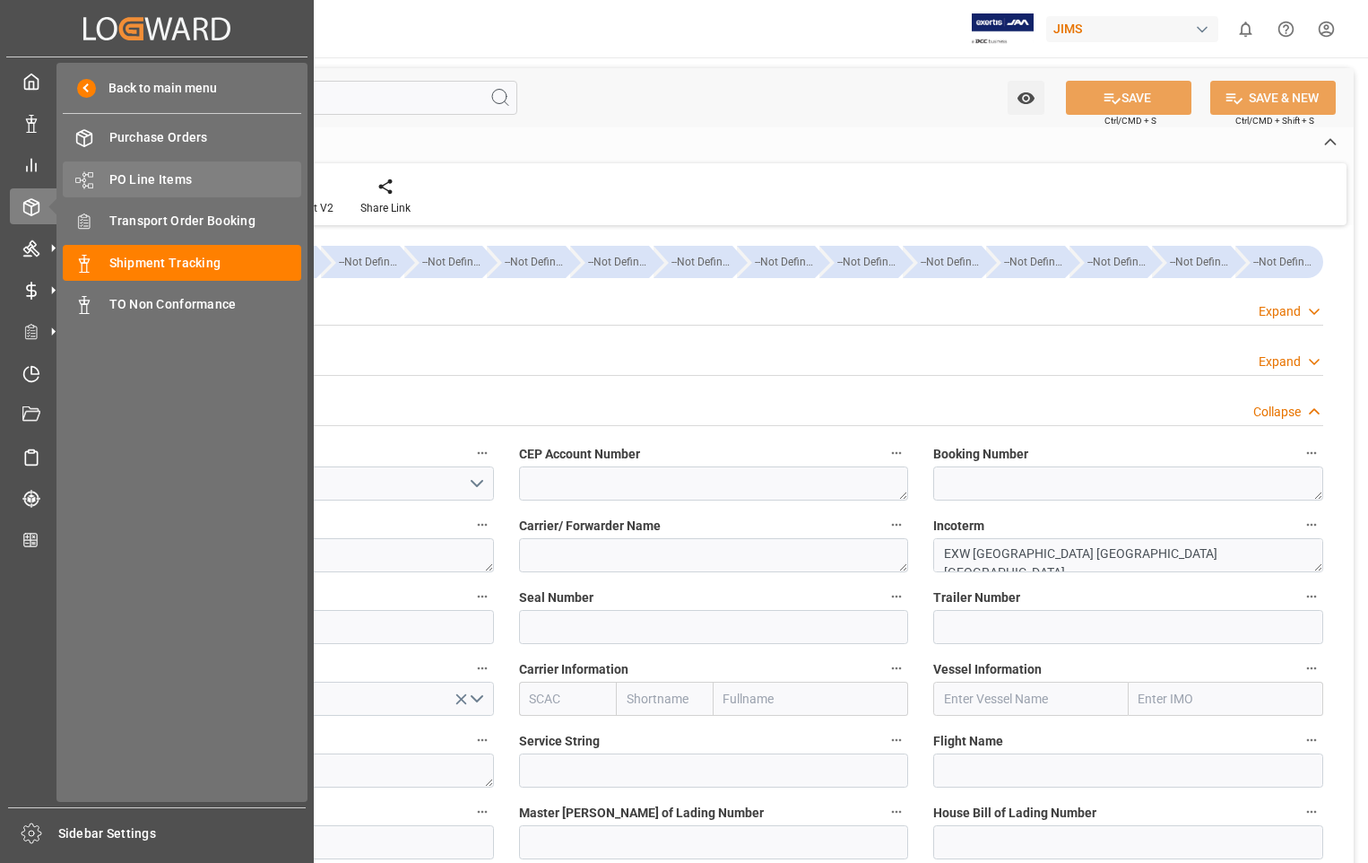
click at [166, 181] on span "PO Line Items" at bounding box center [205, 179] width 193 height 19
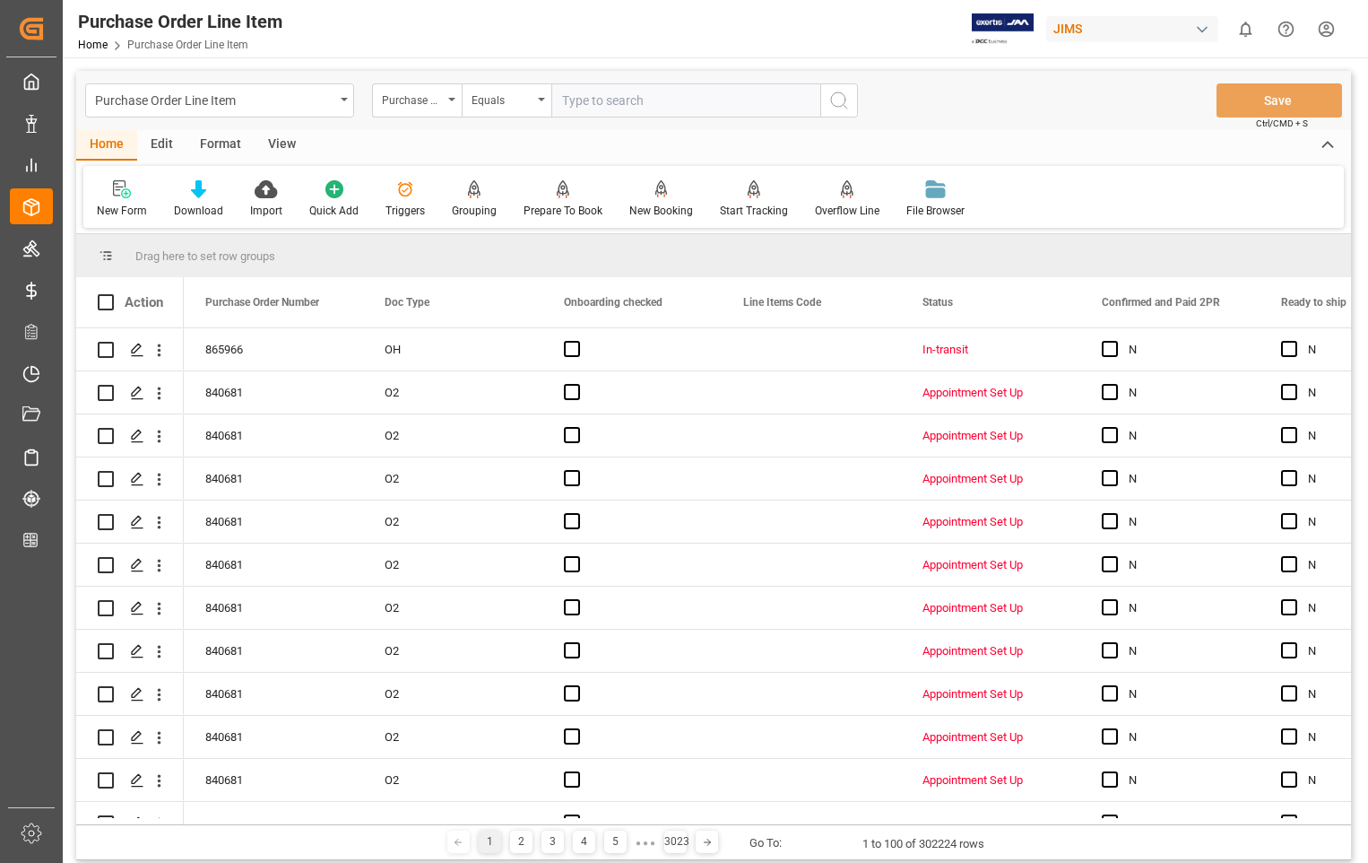
click at [673, 100] on input "text" at bounding box center [685, 100] width 269 height 34
click at [663, 96] on input "text" at bounding box center [685, 100] width 269 height 34
click at [660, 105] on input "text" at bounding box center [685, 100] width 269 height 34
type input "861273"
click at [838, 96] on icon "search button" at bounding box center [839, 101] width 22 height 22
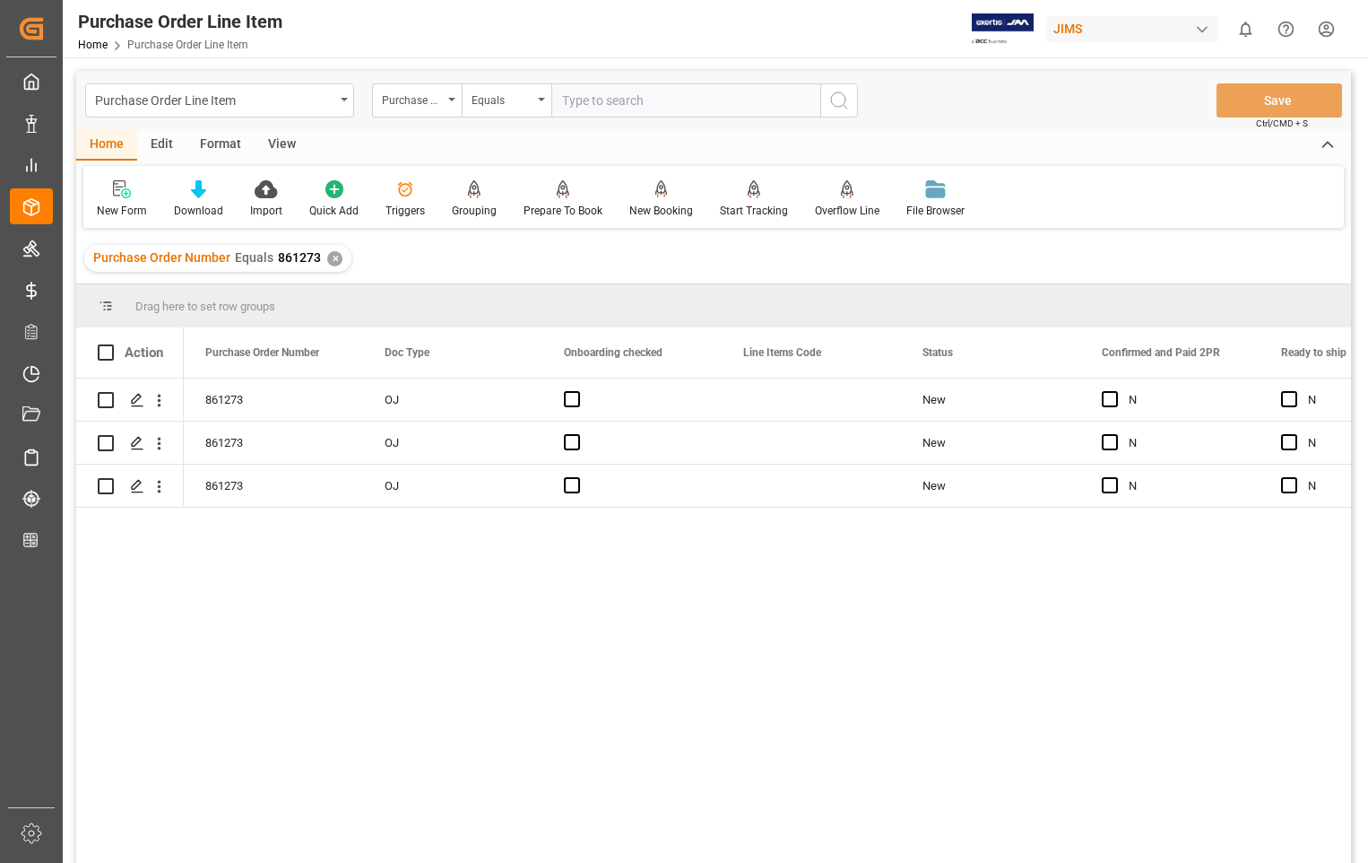
click at [281, 144] on div "View" at bounding box center [282, 145] width 55 height 30
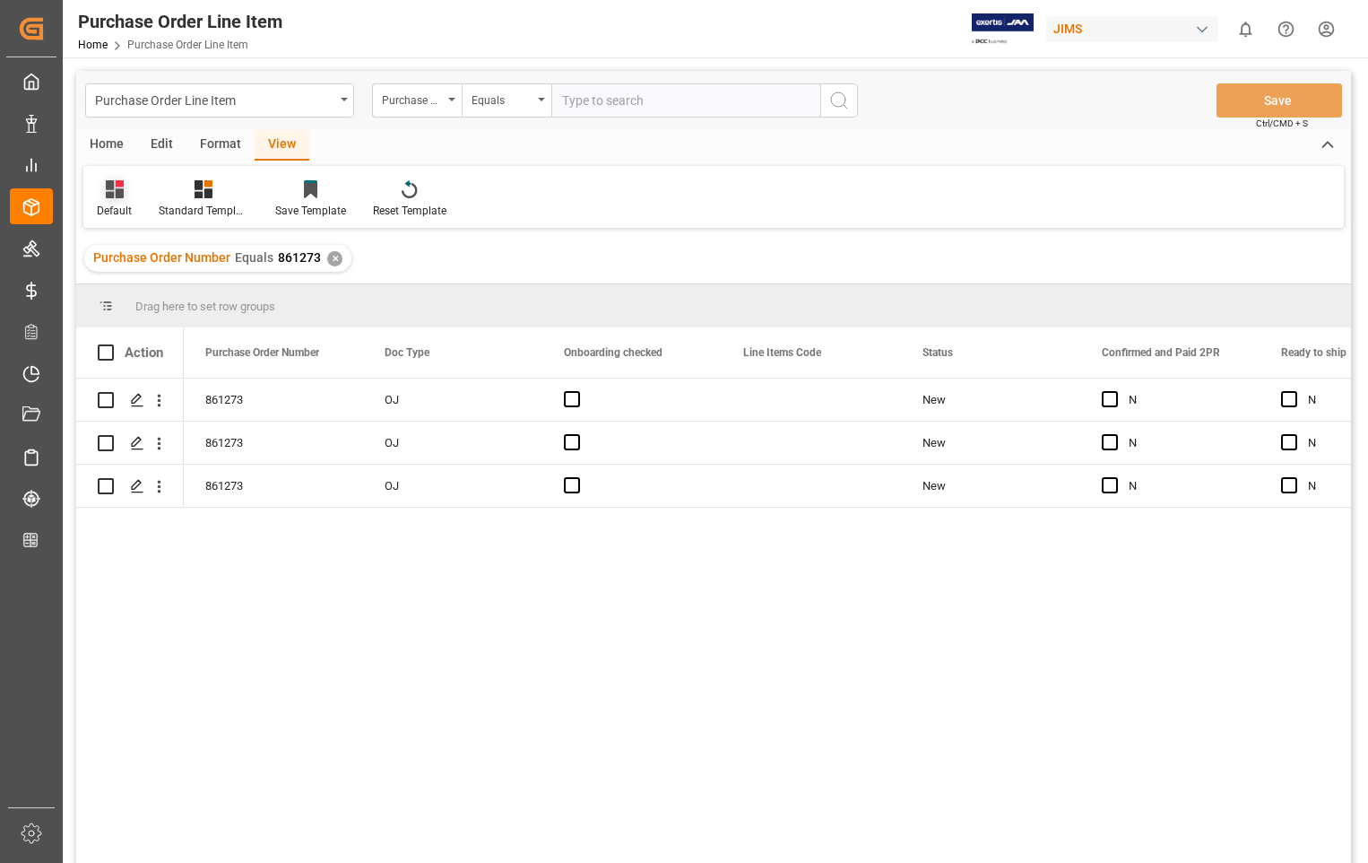
click at [121, 211] on div "Default" at bounding box center [114, 211] width 35 height 16
click at [157, 283] on div "Sophia setting." at bounding box center [184, 290] width 157 height 19
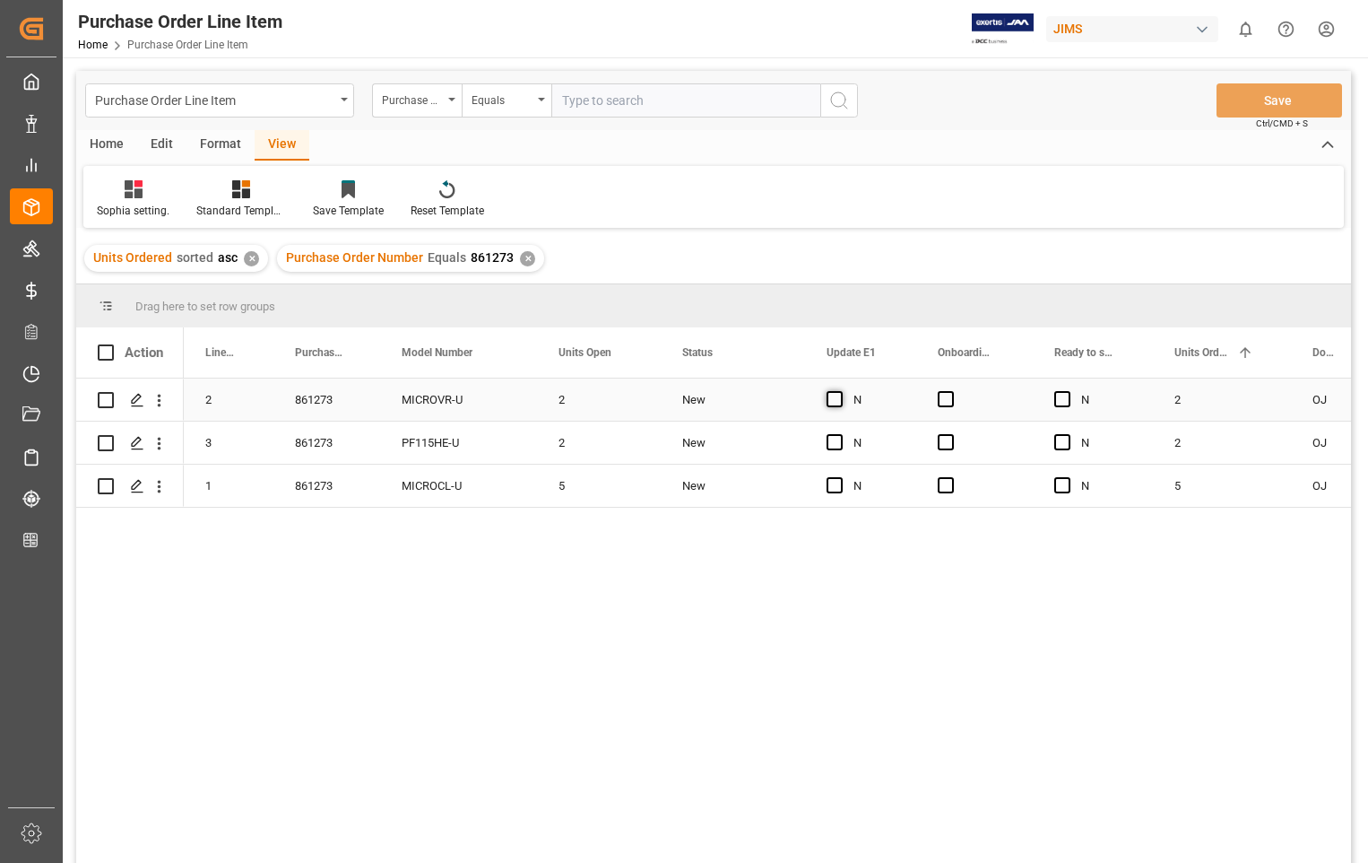
click at [841, 400] on span "Press SPACE to select this row." at bounding box center [835, 399] width 16 height 16
click at [840, 391] on input "Press SPACE to select this row." at bounding box center [840, 391] width 0 height 0
click at [946, 396] on span "Press SPACE to select this row." at bounding box center [946, 399] width 16 height 16
click at [951, 391] on input "Press SPACE to select this row." at bounding box center [951, 391] width 0 height 0
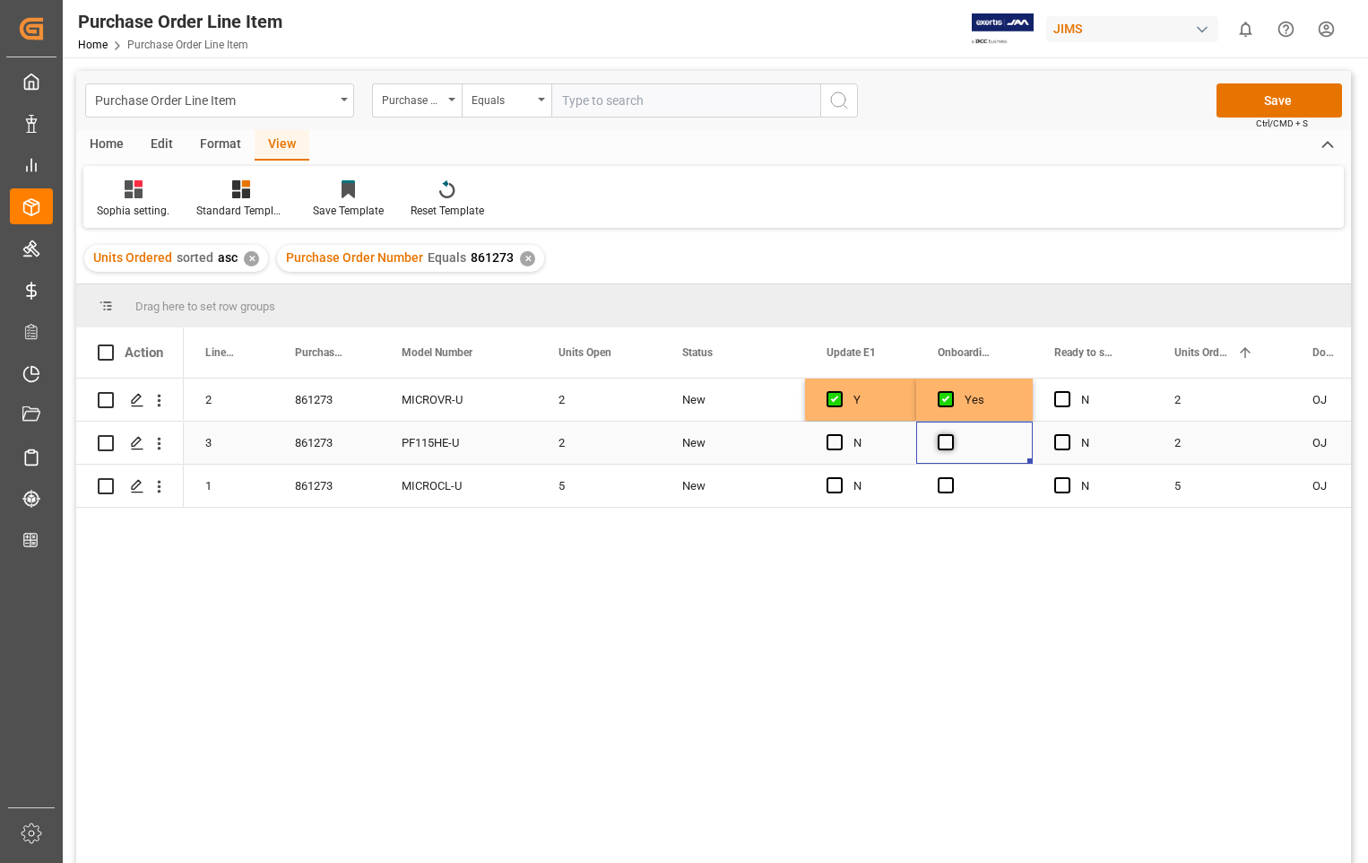
click at [949, 437] on span "Press SPACE to select this row." at bounding box center [946, 442] width 16 height 16
click at [951, 434] on input "Press SPACE to select this row." at bounding box center [951, 434] width 0 height 0
click at [945, 479] on span "Press SPACE to select this row." at bounding box center [946, 485] width 16 height 16
click at [951, 477] on input "Press SPACE to select this row." at bounding box center [951, 477] width 0 height 0
click at [834, 440] on span "Press SPACE to select this row." at bounding box center [835, 442] width 16 height 16
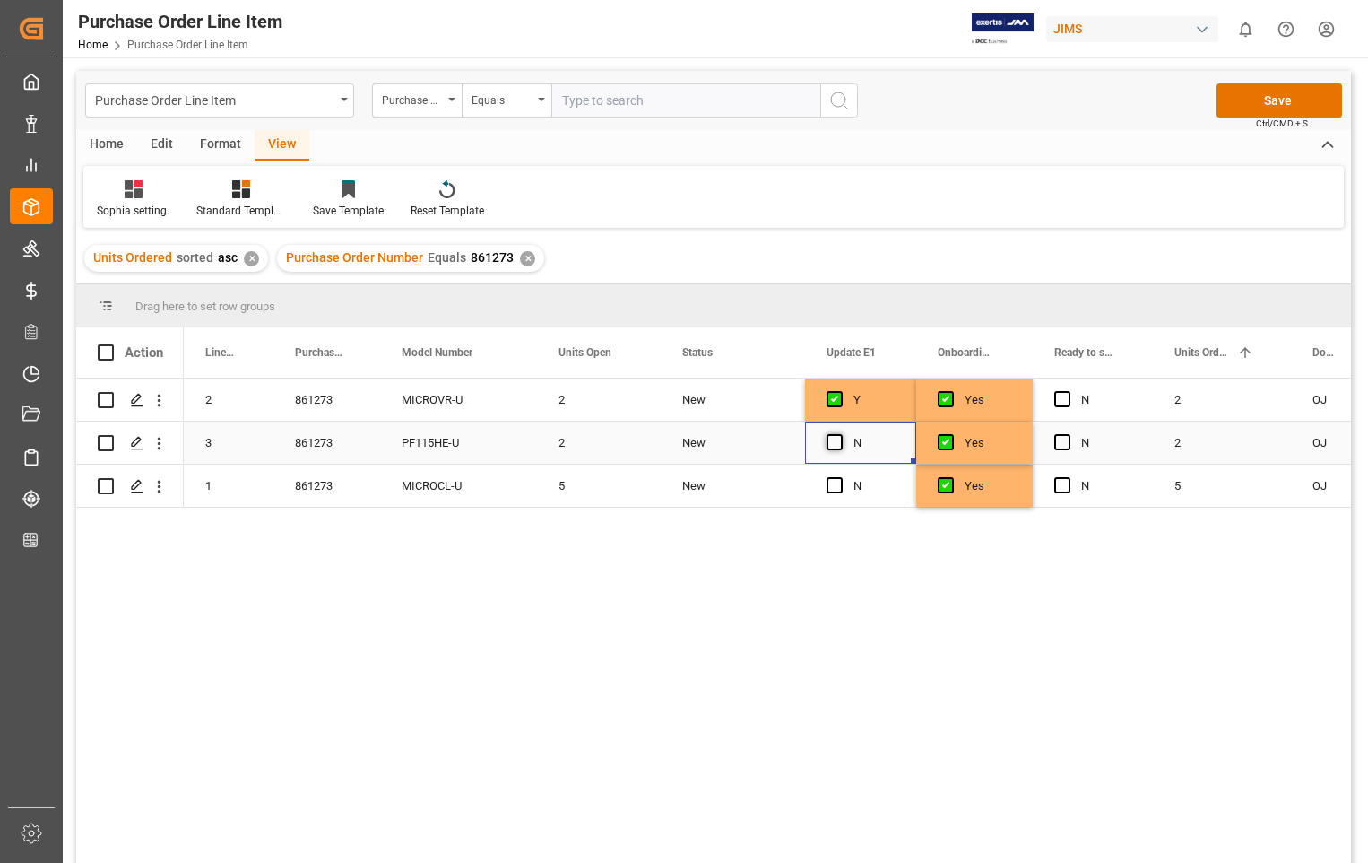
click at [840, 434] on input "Press SPACE to select this row." at bounding box center [840, 434] width 0 height 0
click at [834, 489] on span "Press SPACE to select this row." at bounding box center [835, 485] width 16 height 16
click at [840, 477] on input "Press SPACE to select this row." at bounding box center [840, 477] width 0 height 0
click at [1291, 95] on button "Save" at bounding box center [1280, 100] width 126 height 34
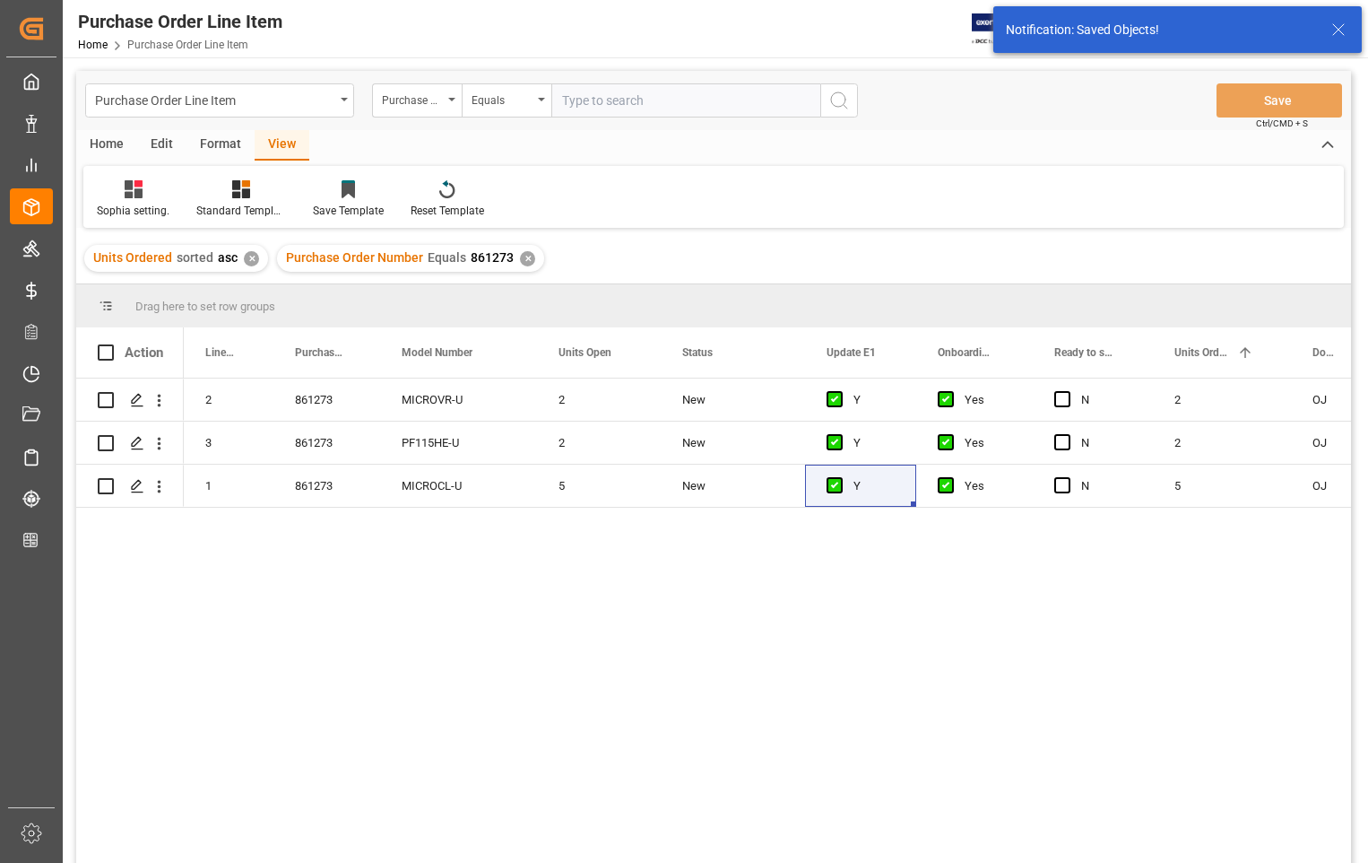
click at [105, 353] on span at bounding box center [106, 352] width 16 height 16
click at [111, 344] on input "checkbox" at bounding box center [111, 344] width 0 height 0
checkbox input "true"
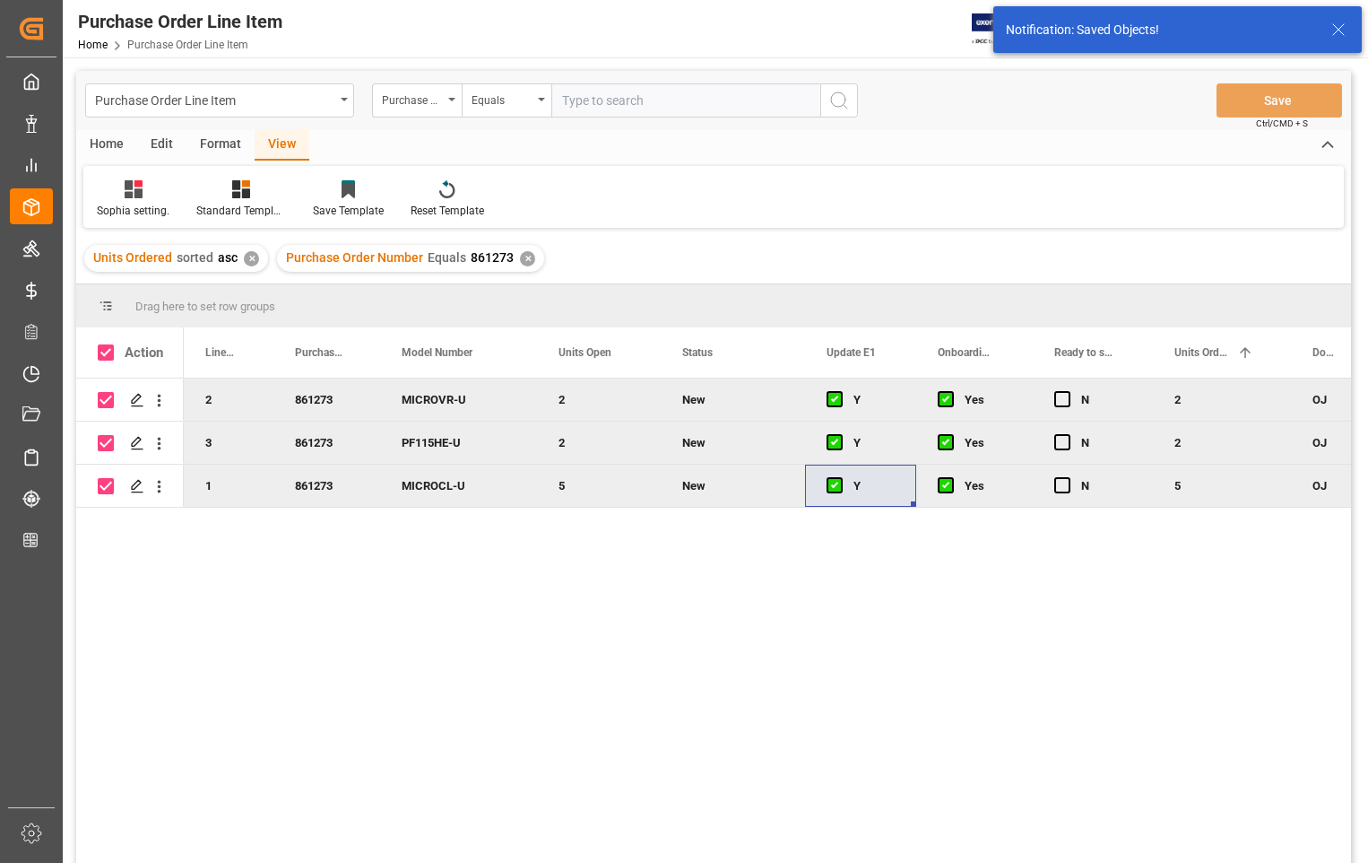
click at [103, 146] on div "Home" at bounding box center [106, 145] width 61 height 30
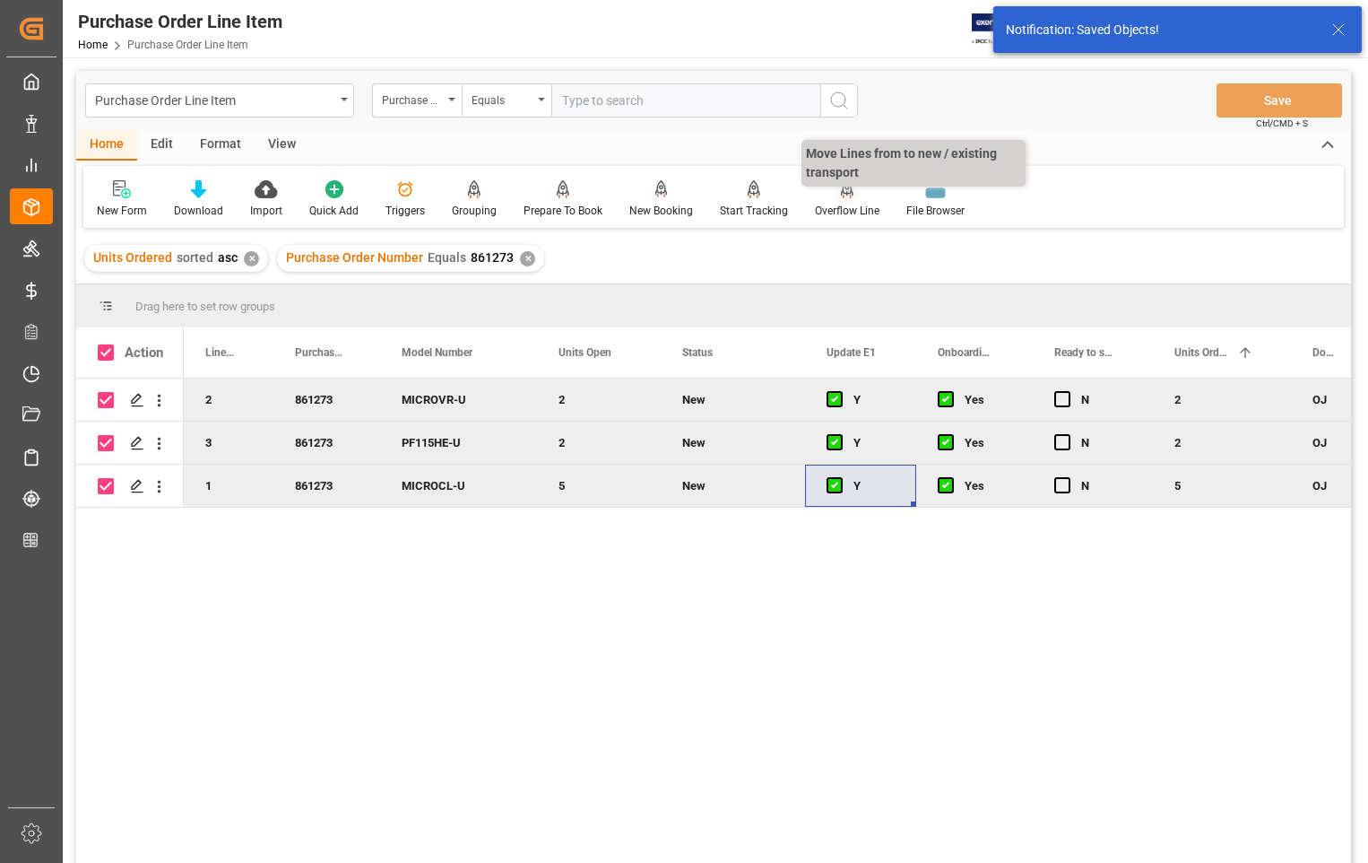
click at [854, 206] on div "Overflow Line" at bounding box center [847, 211] width 65 height 16
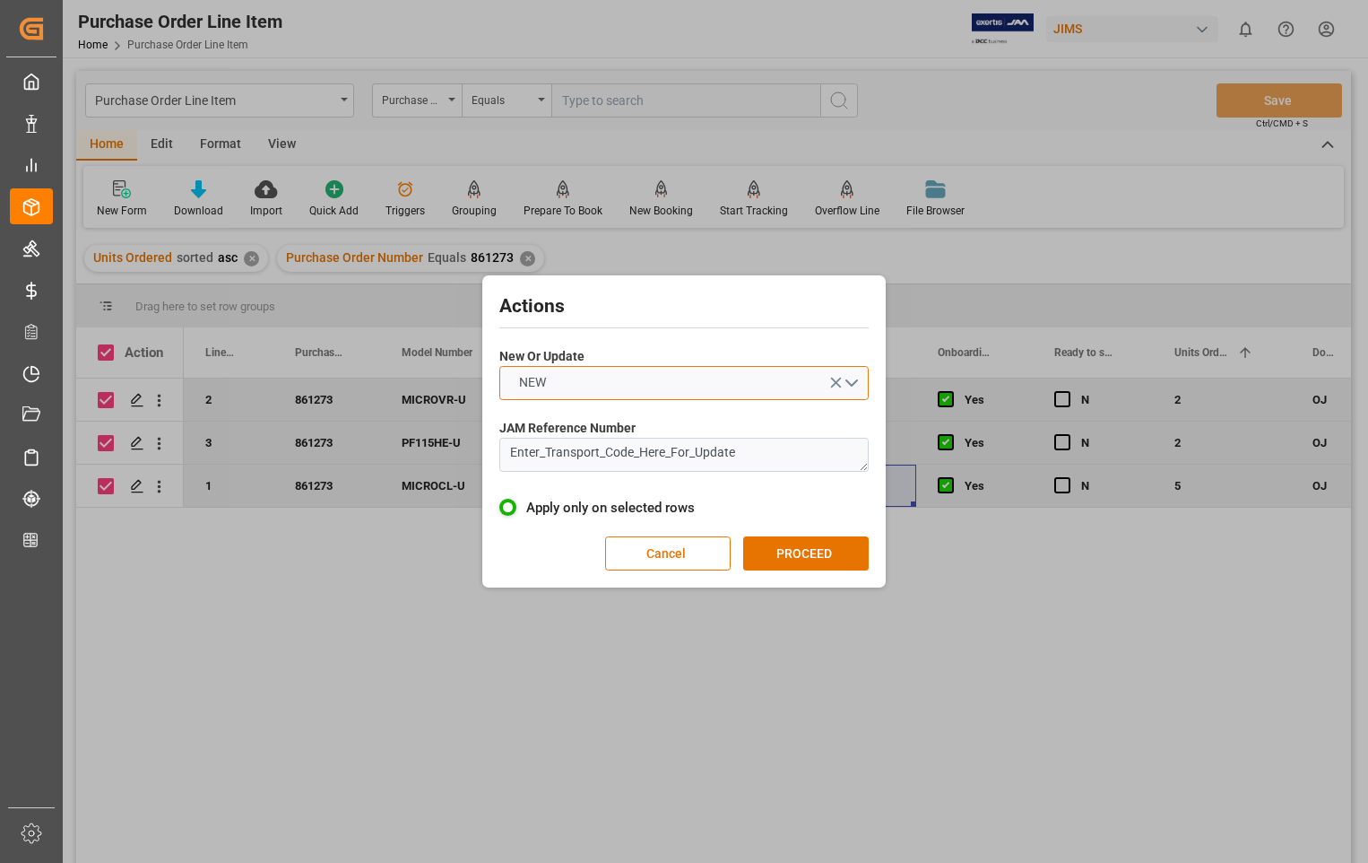
click at [852, 379] on button "NEW" at bounding box center [683, 383] width 369 height 34
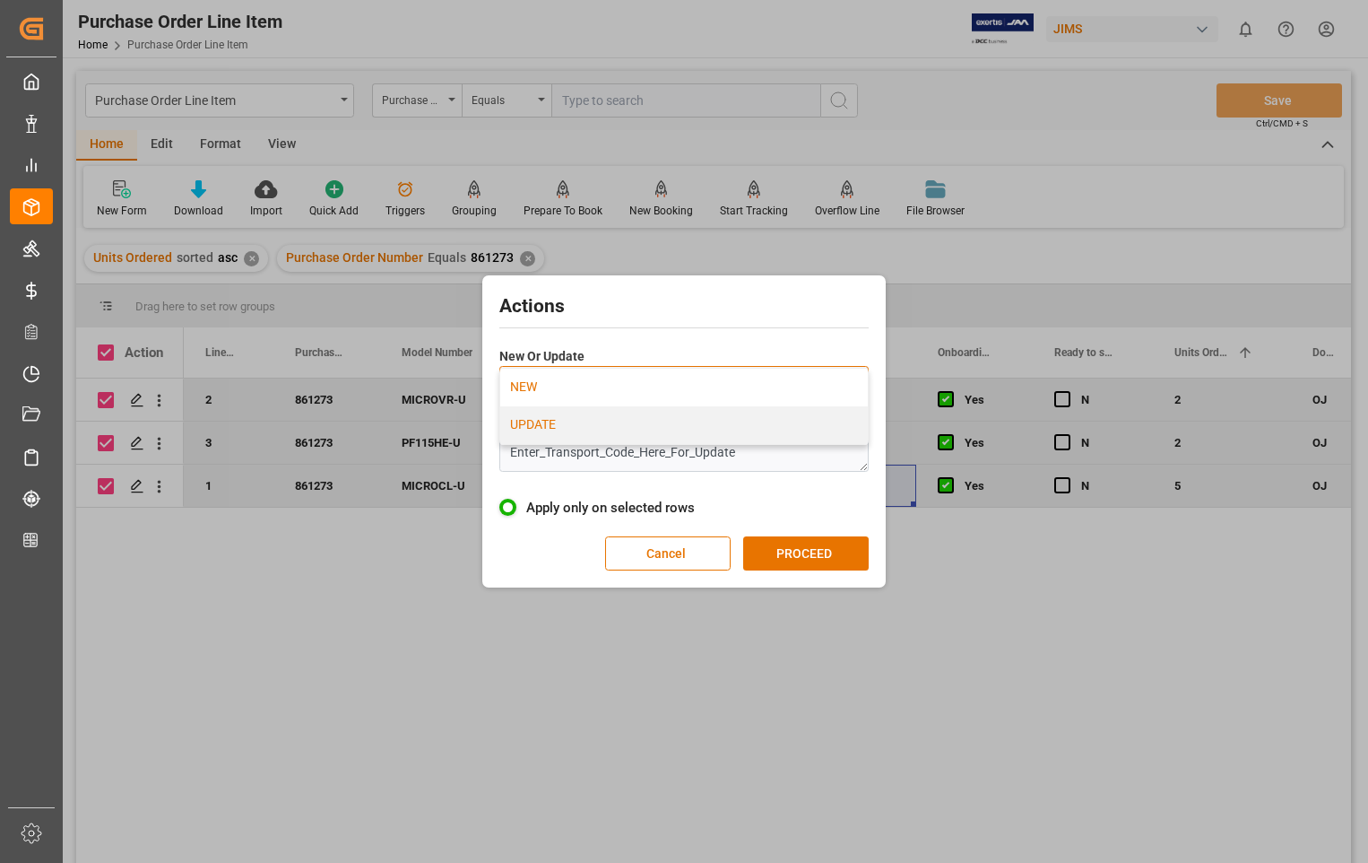
click at [528, 429] on div "UPDATE" at bounding box center [684, 425] width 368 height 38
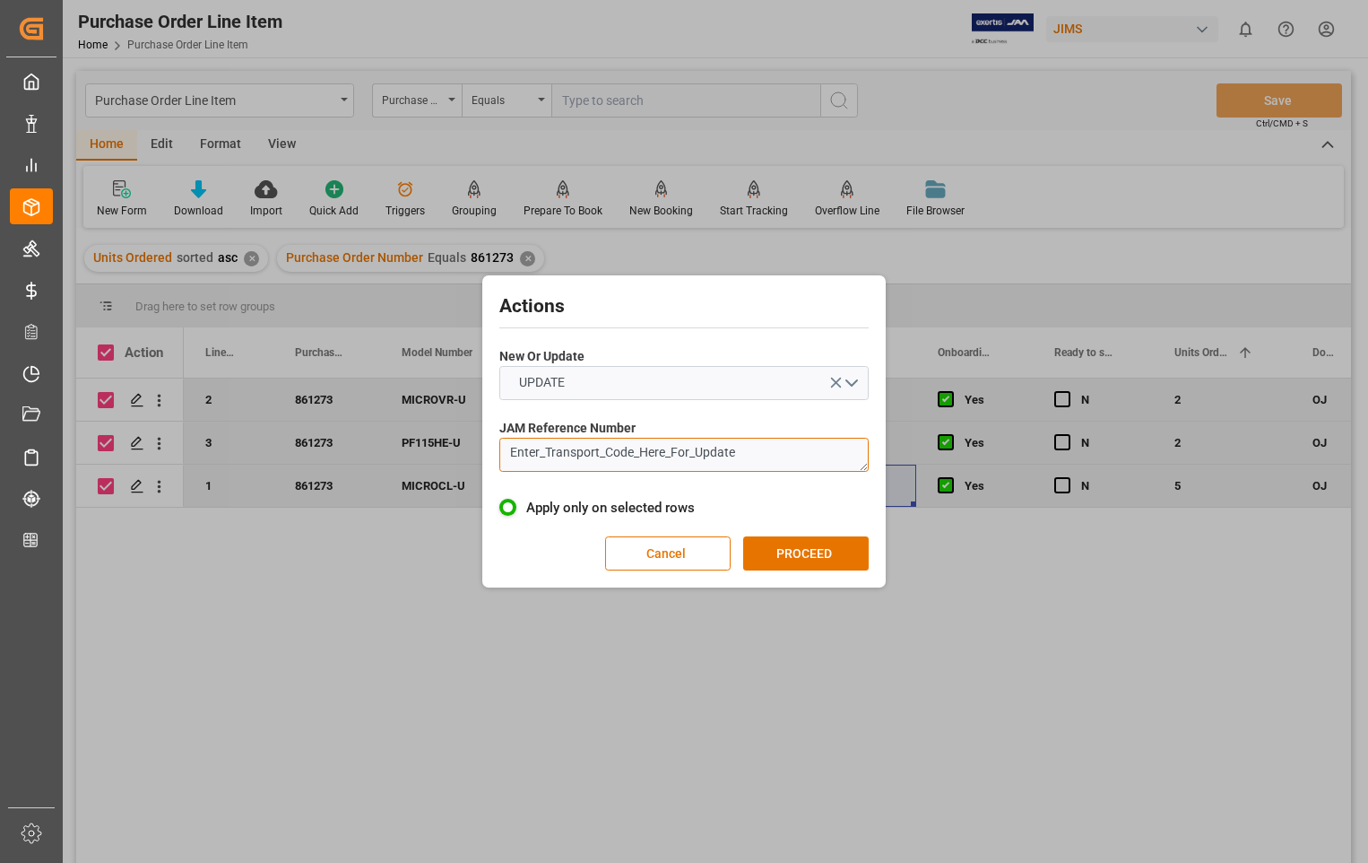
drag, startPoint x: 764, startPoint y: 454, endPoint x: 483, endPoint y: 459, distance: 280.7
click at [483, 459] on div "Actions New Or Update UPDATE JAM Reference Number Enter_Transport_Code_Here_For…" at bounding box center [683, 431] width 403 height 312
paste textarea "22-10608-US"
type textarea "22-10608-US"
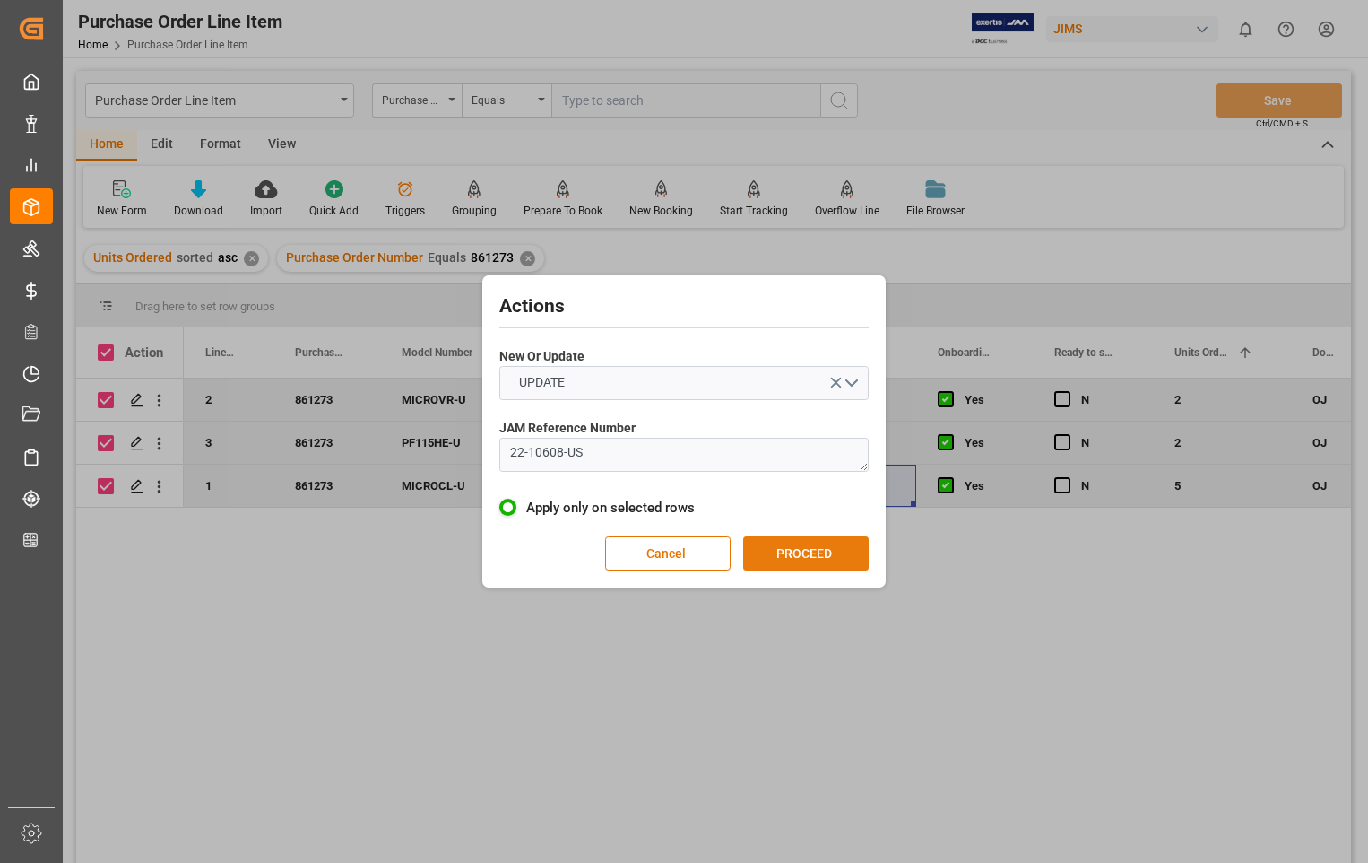
click at [785, 547] on button "PROCEED" at bounding box center [806, 553] width 126 height 34
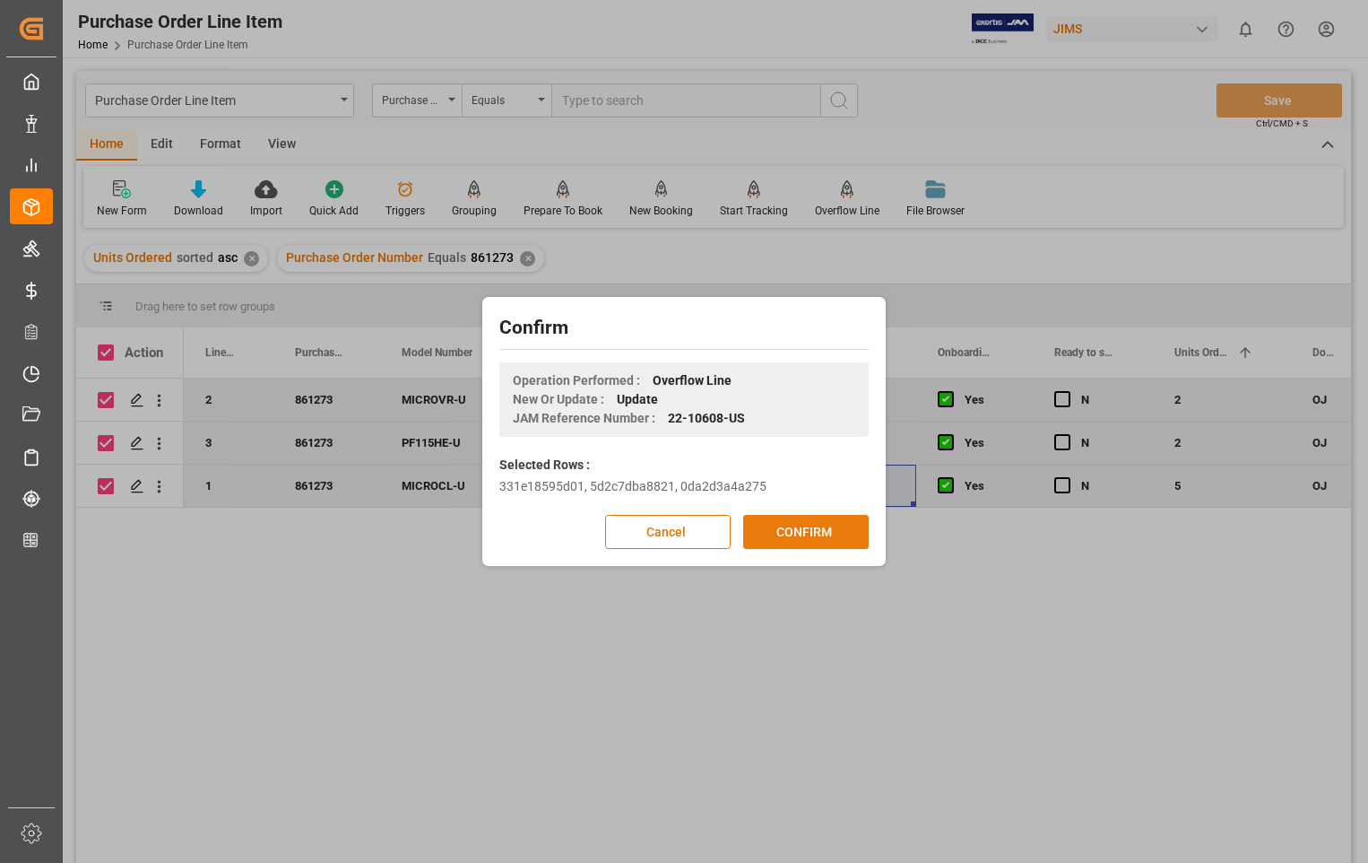
click at [785, 540] on button "CONFIRM" at bounding box center [806, 532] width 126 height 34
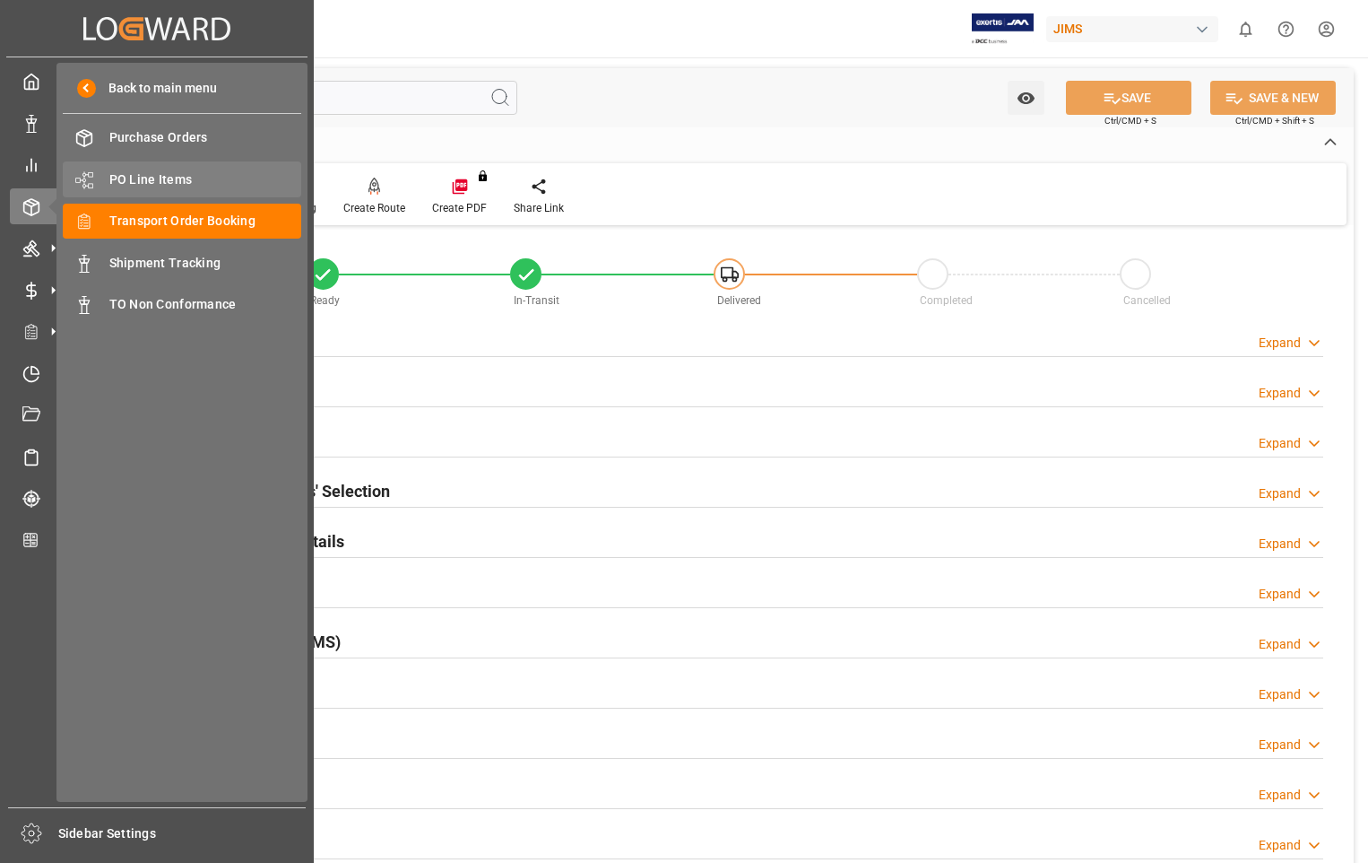
click at [151, 177] on span "PO Line Items" at bounding box center [205, 179] width 193 height 19
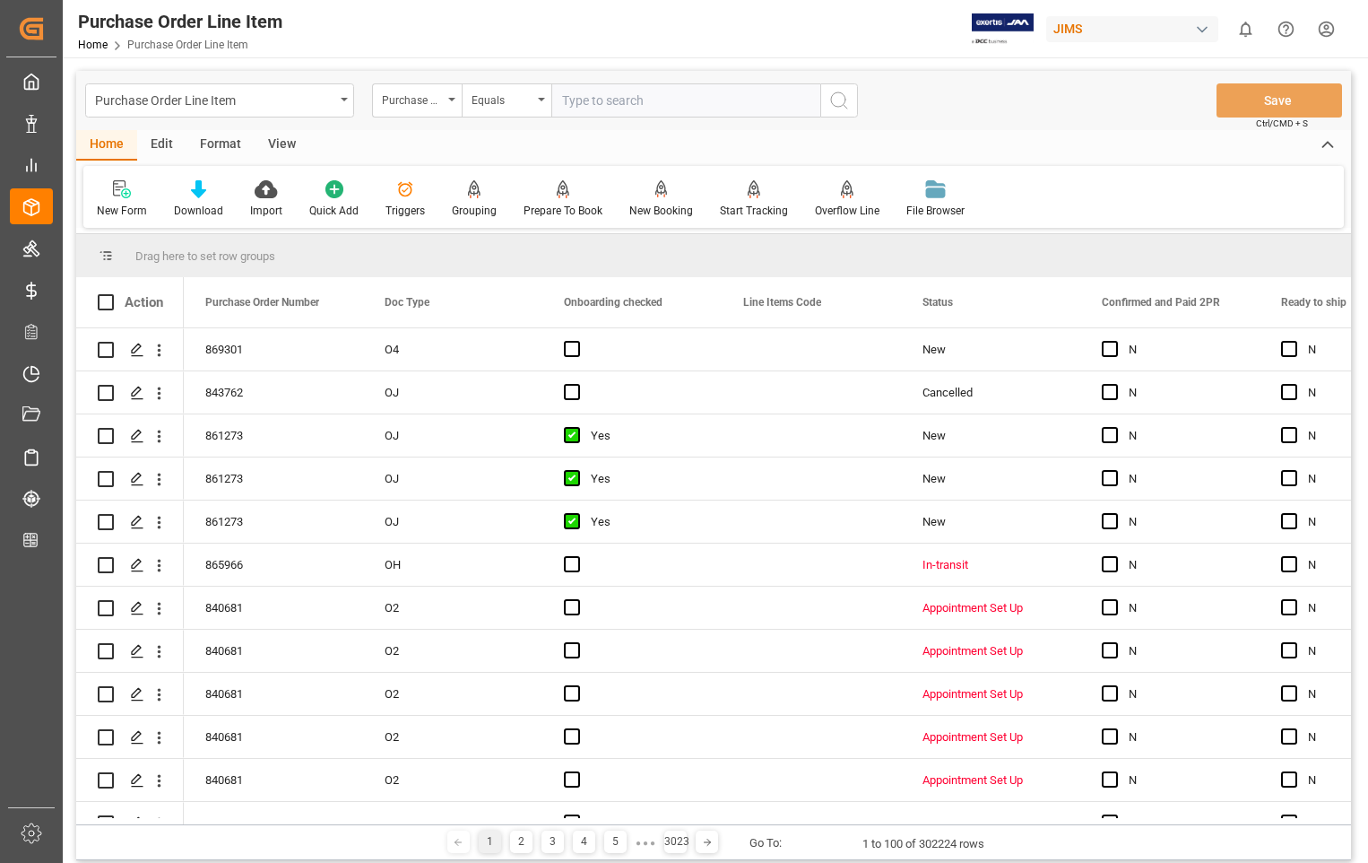
click at [660, 92] on input "text" at bounding box center [685, 100] width 269 height 34
type input "853875"
click at [839, 100] on icon "search button" at bounding box center [839, 101] width 22 height 22
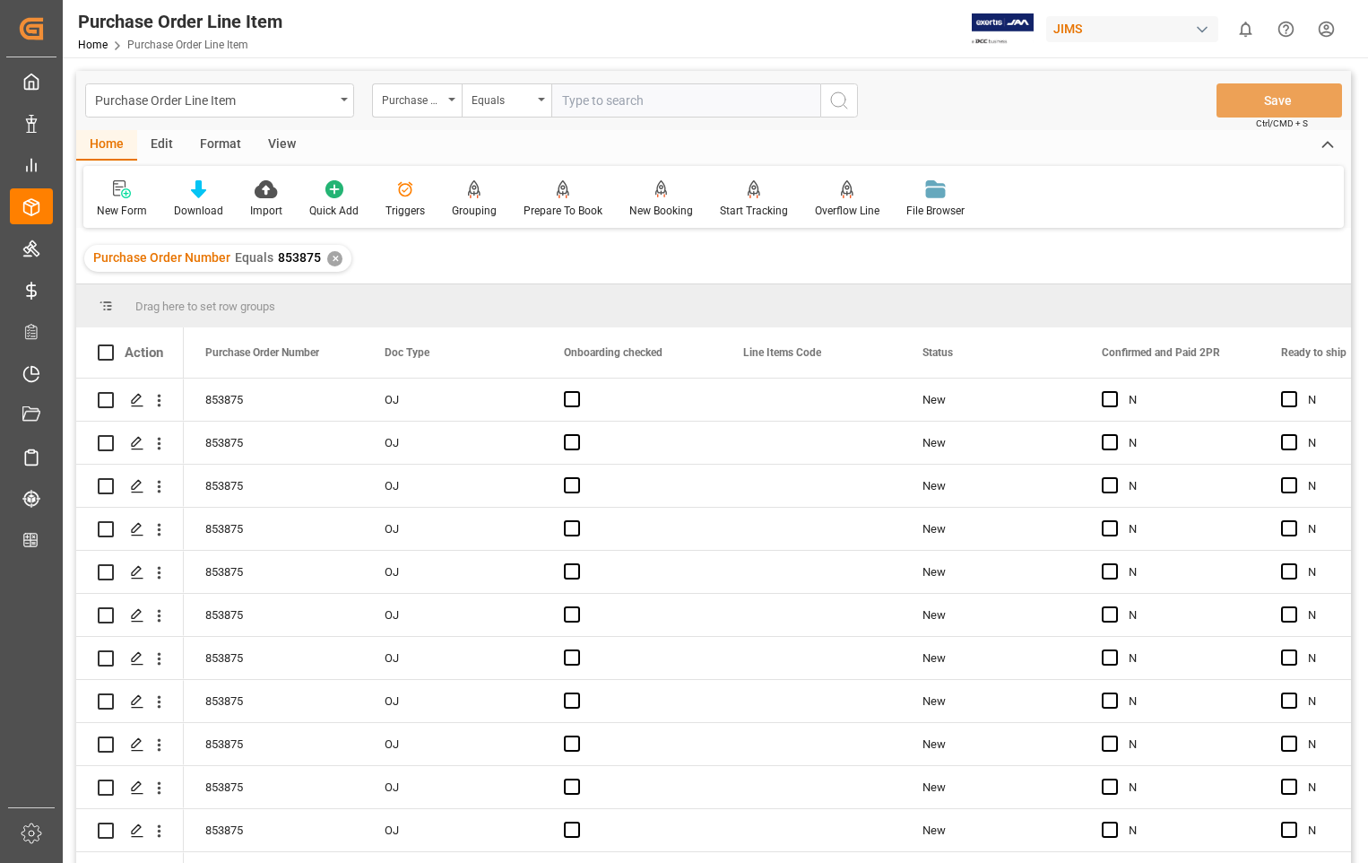
click at [279, 145] on div "View" at bounding box center [282, 145] width 55 height 30
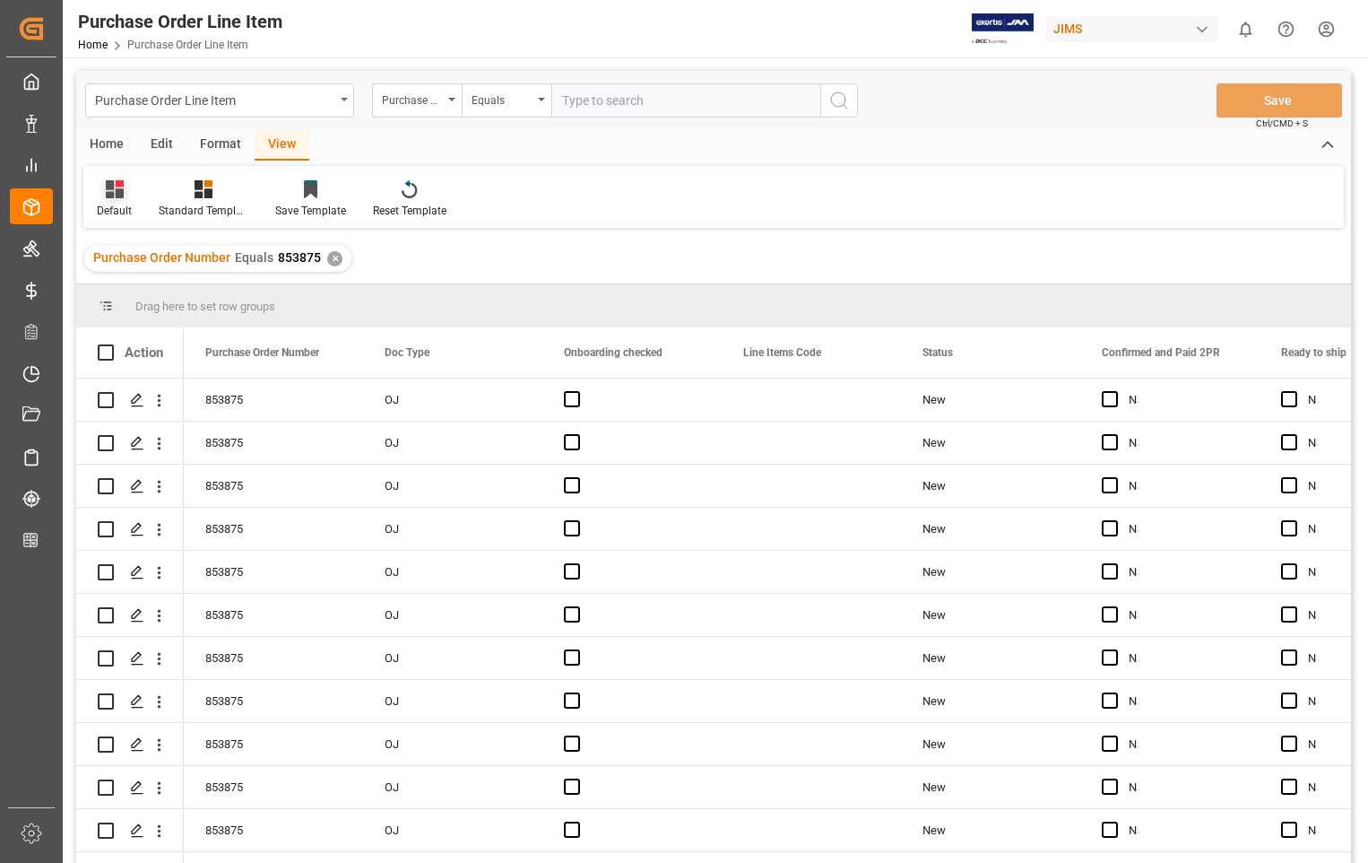
click at [126, 208] on div "Default" at bounding box center [114, 211] width 35 height 16
click at [138, 291] on div "Sophia setting." at bounding box center [184, 290] width 157 height 19
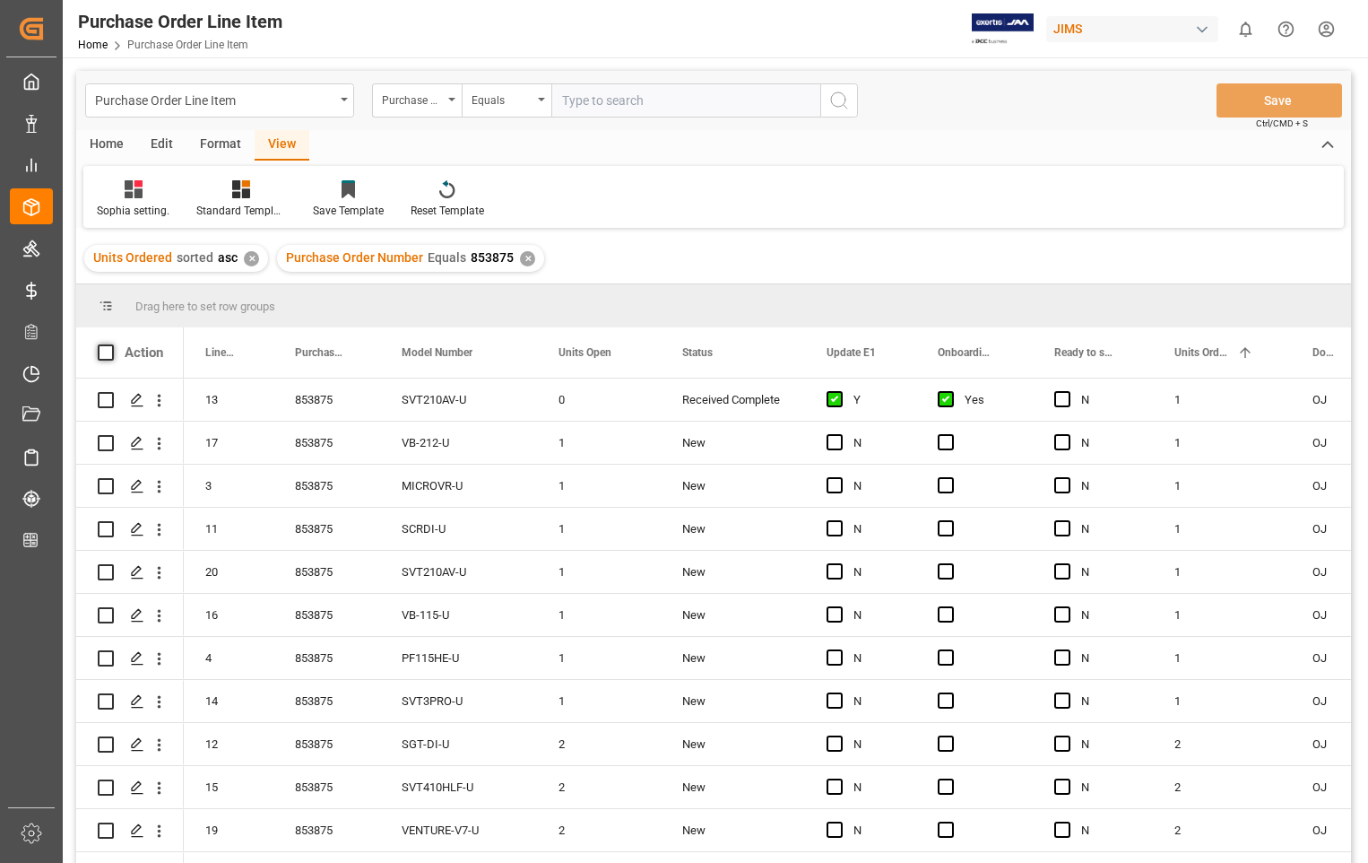
click at [105, 353] on span at bounding box center [106, 352] width 16 height 16
click at [111, 344] on input "checkbox" at bounding box center [111, 344] width 0 height 0
checkbox input "true"
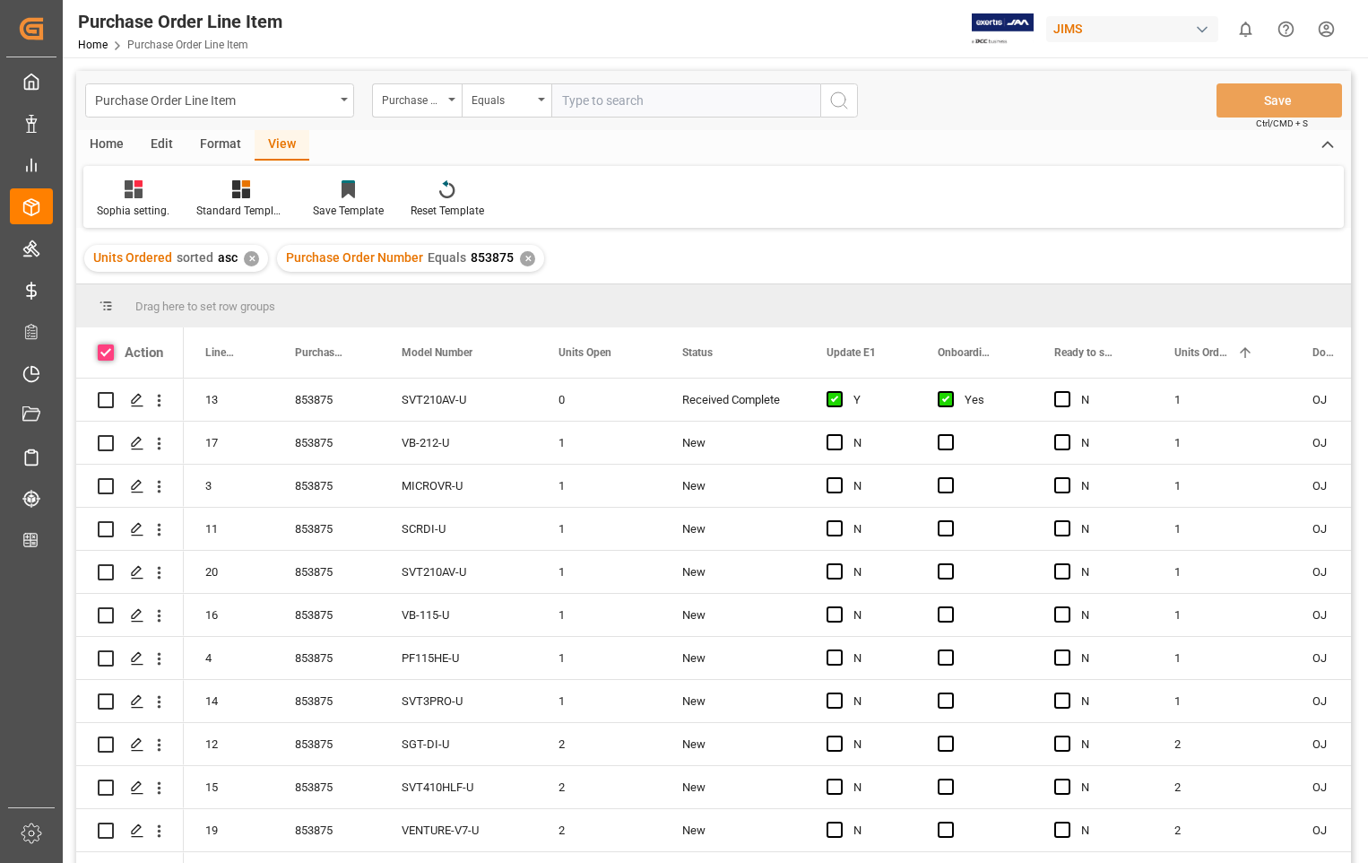
checkbox input "true"
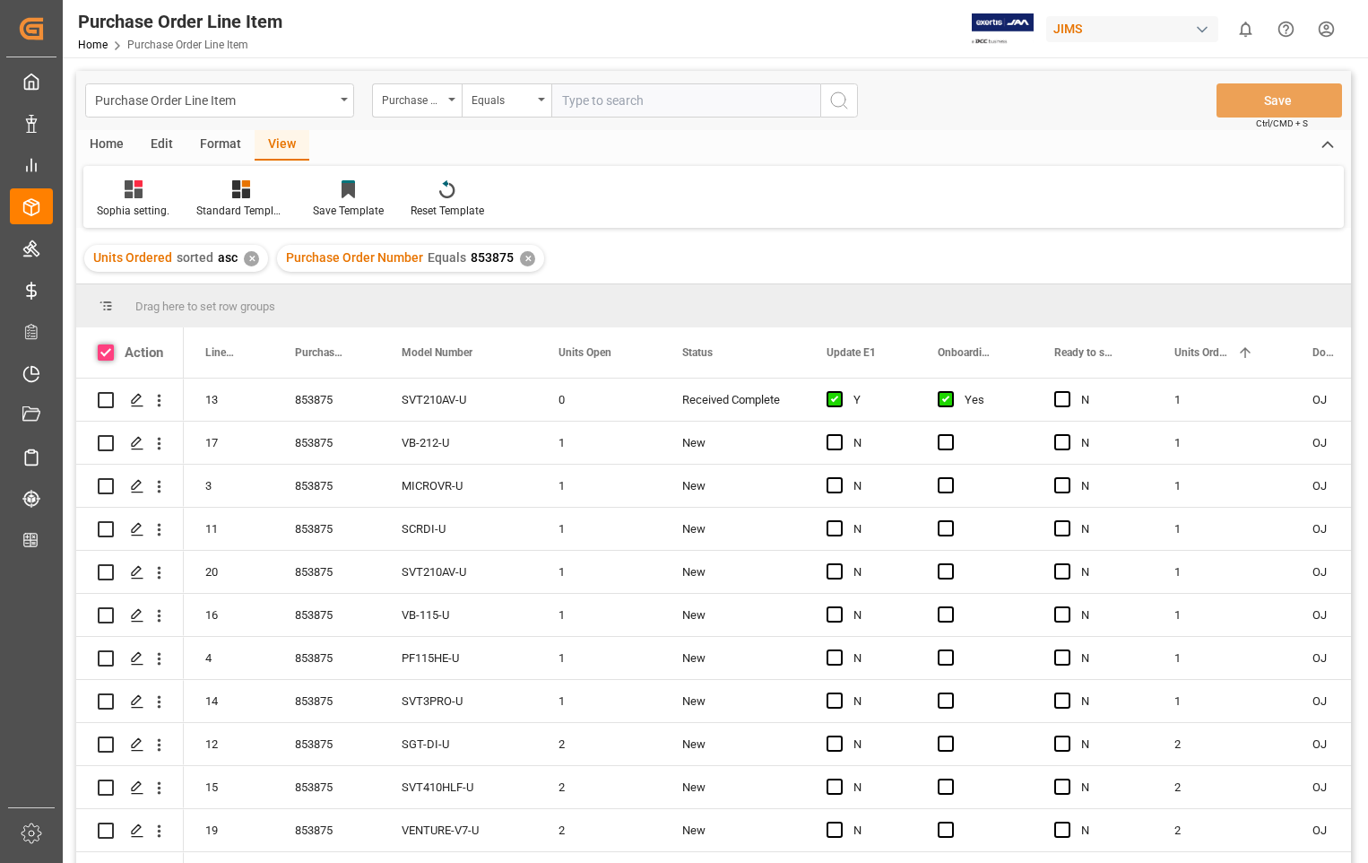
checkbox input "true"
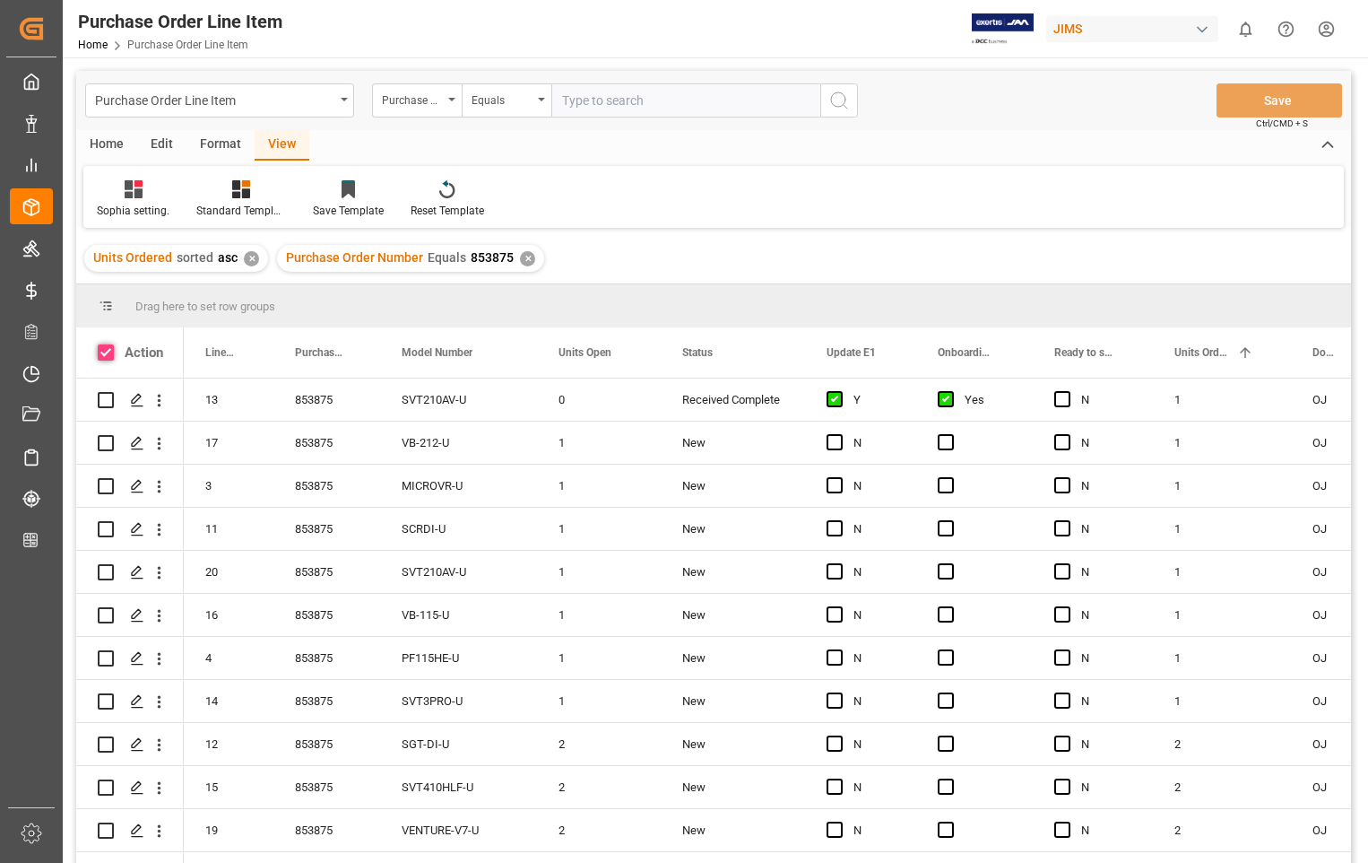
checkbox input "true"
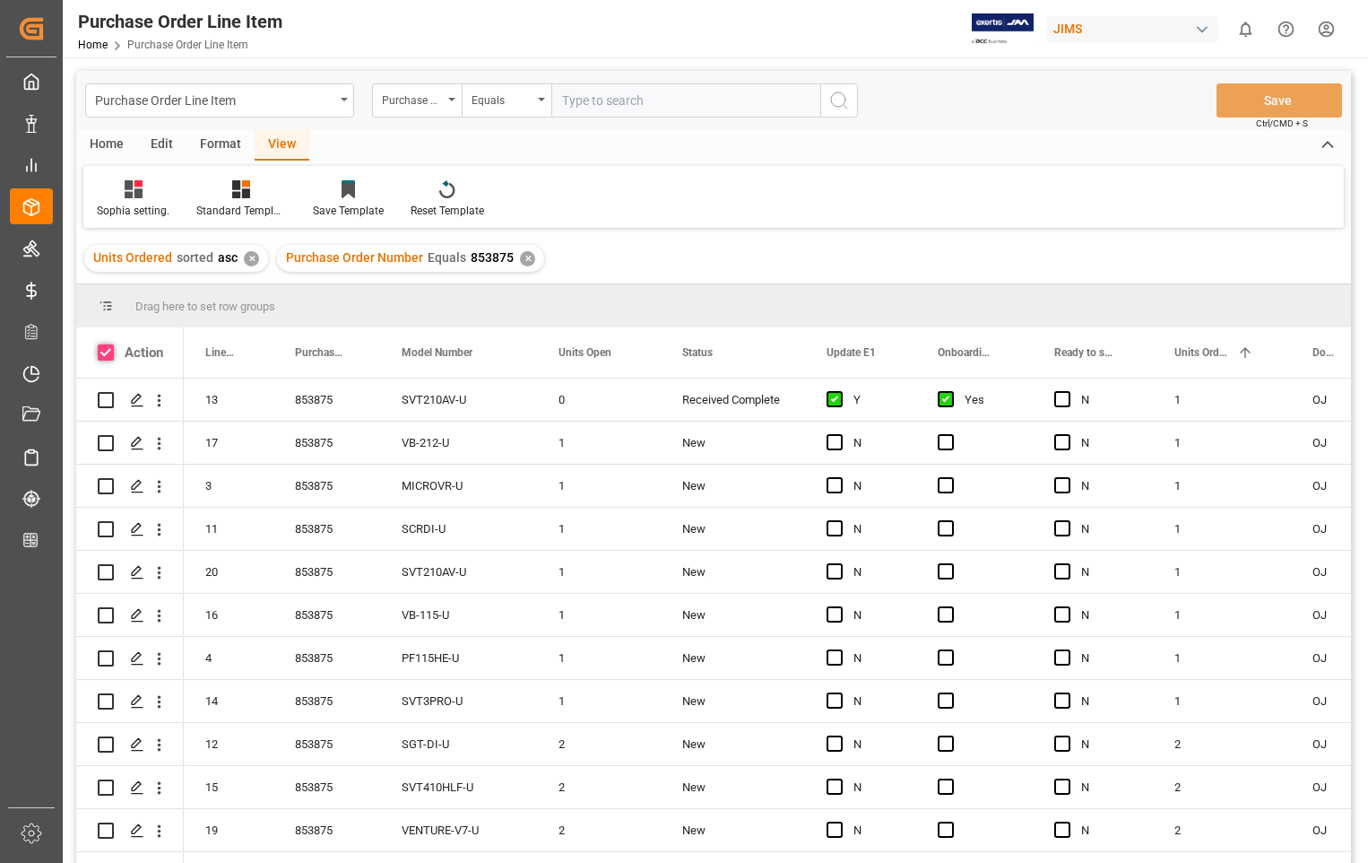
checkbox input "true"
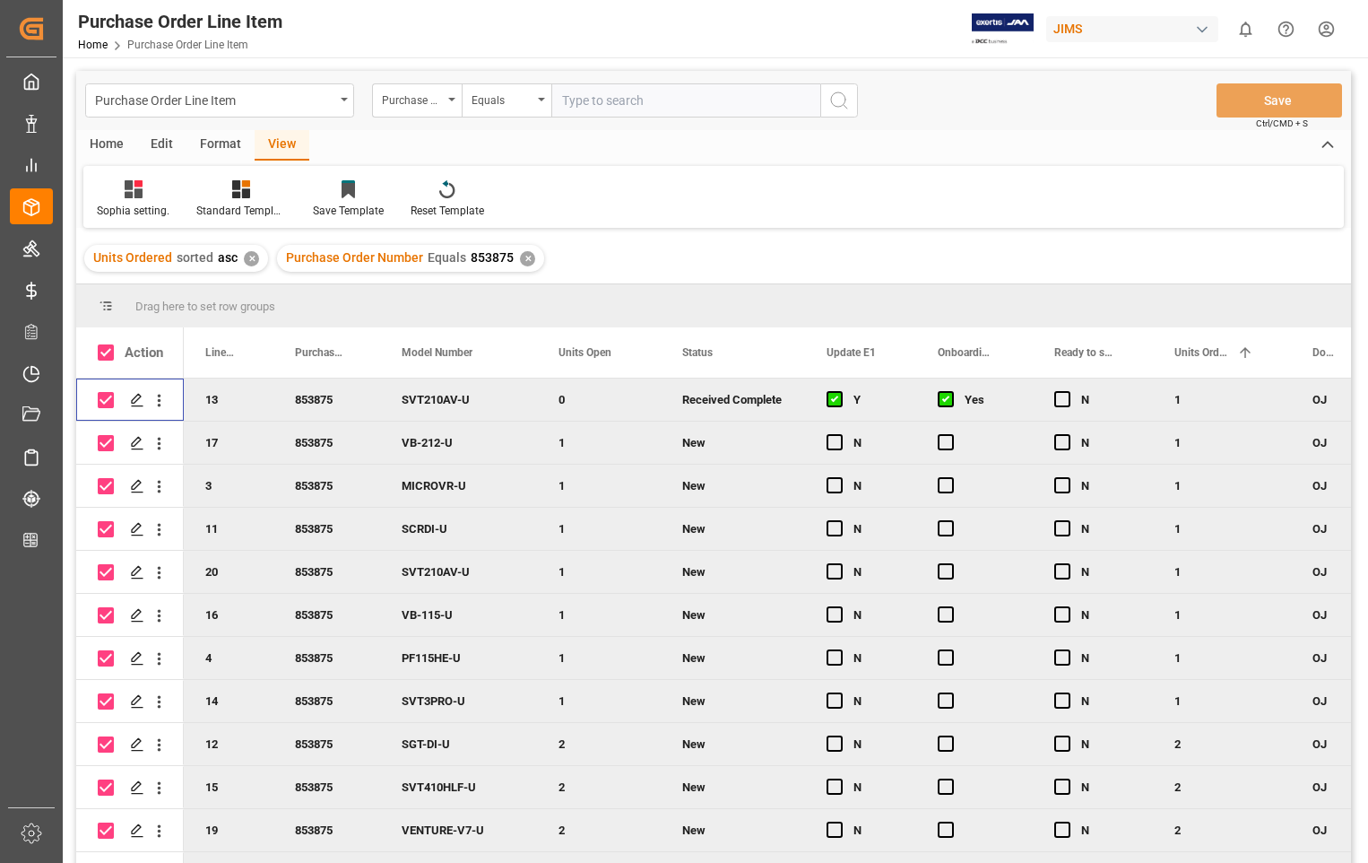
click at [107, 397] on input "Press Space to toggle row selection (checked)" at bounding box center [106, 400] width 16 height 16
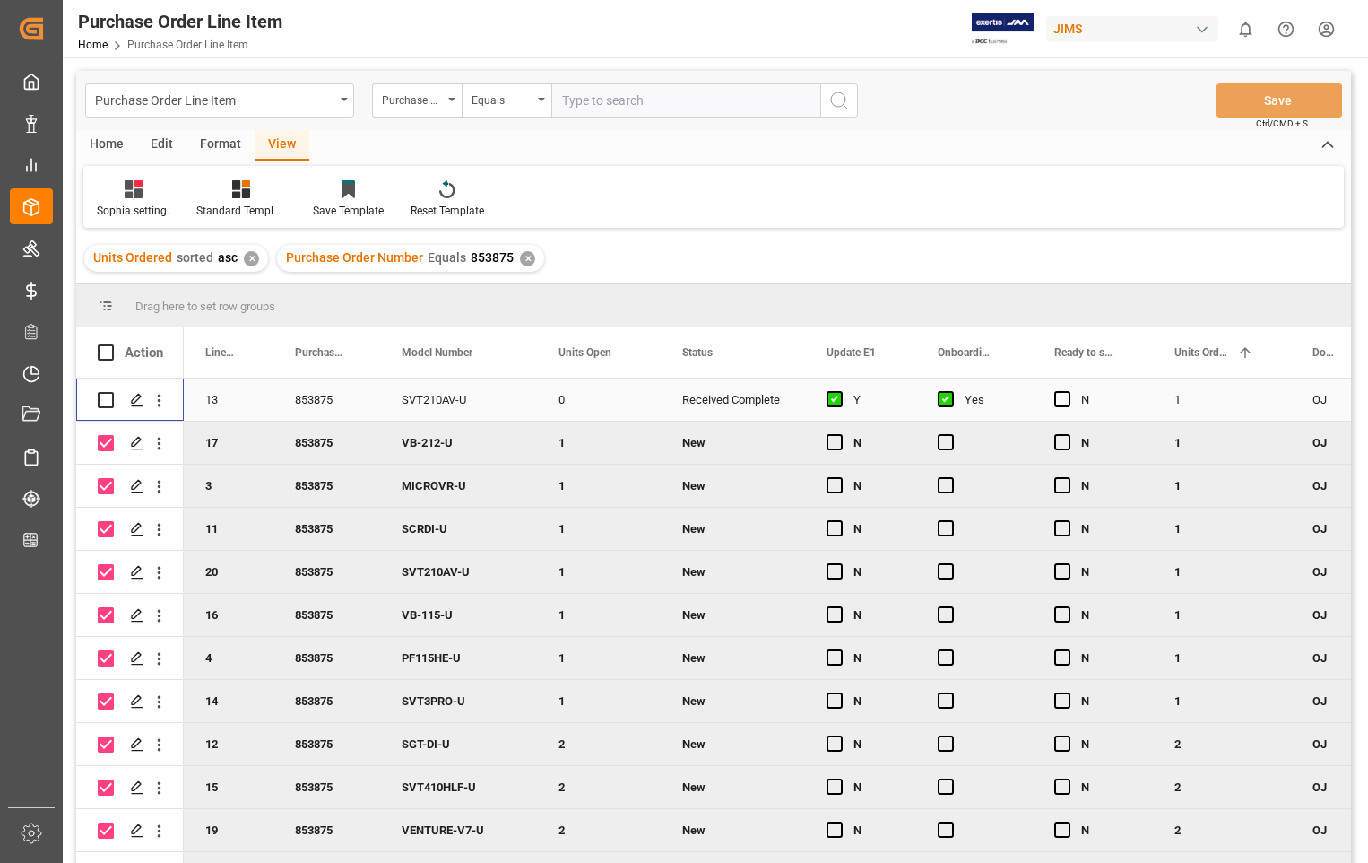
click at [843, 399] on div "Press SPACE to select this row." at bounding box center [840, 399] width 27 height 41
click at [950, 399] on span "Press SPACE to select this row." at bounding box center [946, 399] width 16 height 16
click at [951, 391] on input "Press SPACE to select this row." at bounding box center [951, 391] width 0 height 0
click at [950, 399] on span "Press SPACE to select this row." at bounding box center [946, 399] width 16 height 16
click at [951, 391] on input "Press SPACE to select this row." at bounding box center [951, 391] width 0 height 0
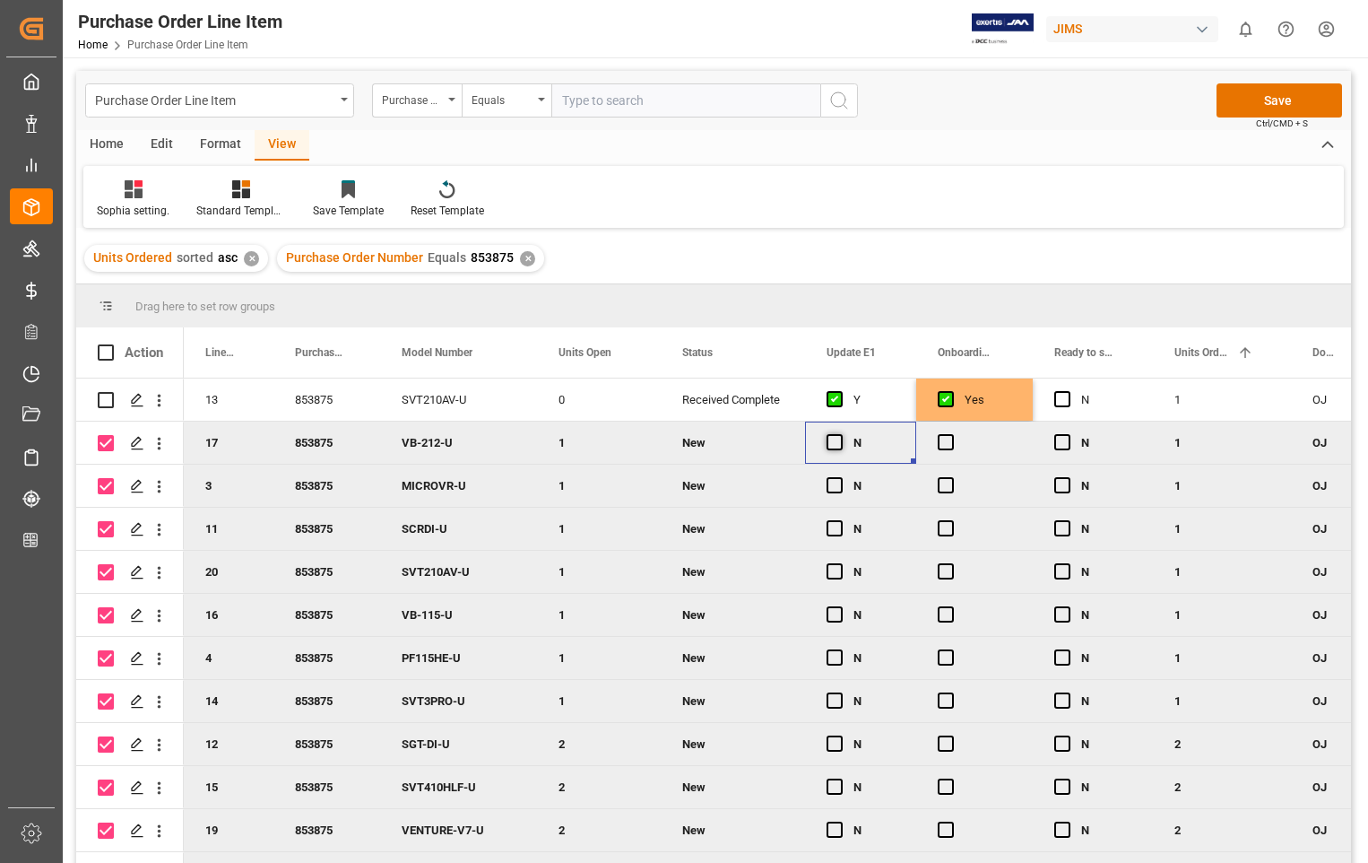
click at [834, 438] on span "Press SPACE to deselect this row." at bounding box center [835, 442] width 16 height 16
click at [840, 434] on input "Press SPACE to deselect this row." at bounding box center [840, 434] width 0 height 0
drag, startPoint x: 872, startPoint y: 438, endPoint x: 885, endPoint y: 438, distance: 12.6
click at [875, 438] on div "Y" at bounding box center [874, 442] width 41 height 41
click at [946, 440] on span "Press SPACE to deselect this row." at bounding box center [946, 442] width 16 height 16
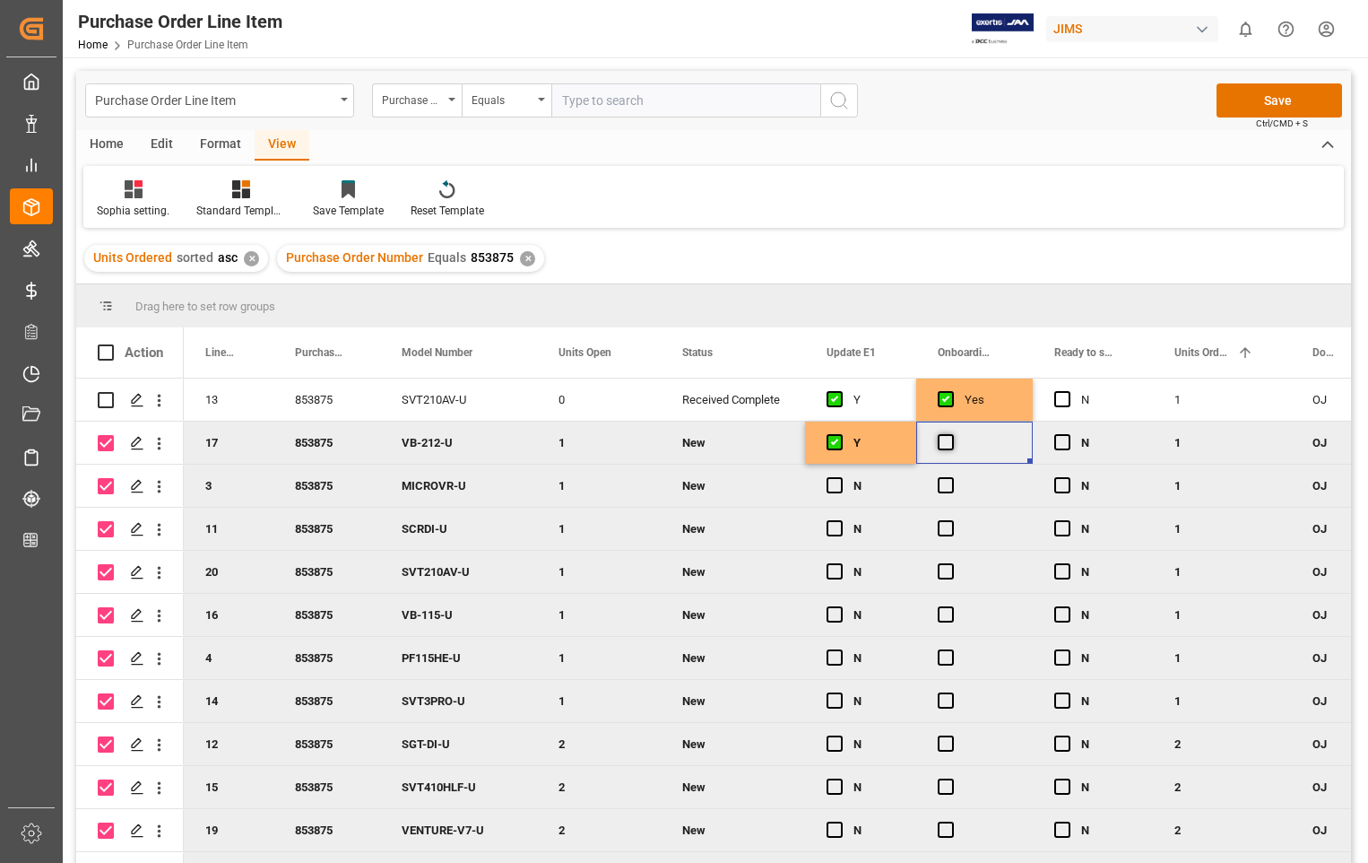
click at [951, 434] on input "Press SPACE to deselect this row." at bounding box center [951, 434] width 0 height 0
click at [884, 438] on div "Y" at bounding box center [874, 442] width 41 height 41
click at [99, 346] on span at bounding box center [106, 352] width 16 height 16
click at [111, 344] on input "checkbox" at bounding box center [111, 344] width 0 height 0
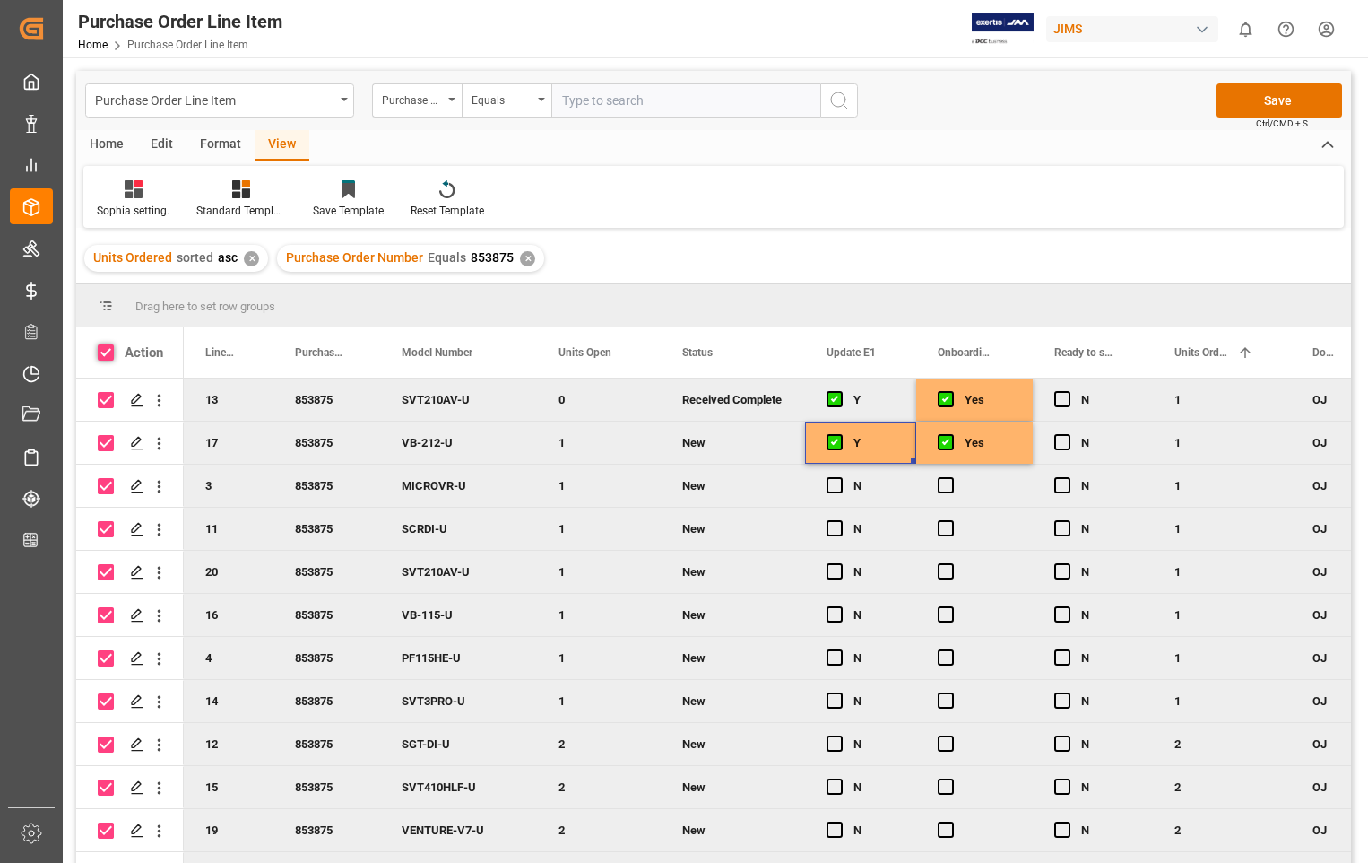
click at [111, 351] on span at bounding box center [106, 352] width 16 height 16
click at [111, 344] on input "checkbox" at bounding box center [111, 344] width 0 height 0
checkbox input "false"
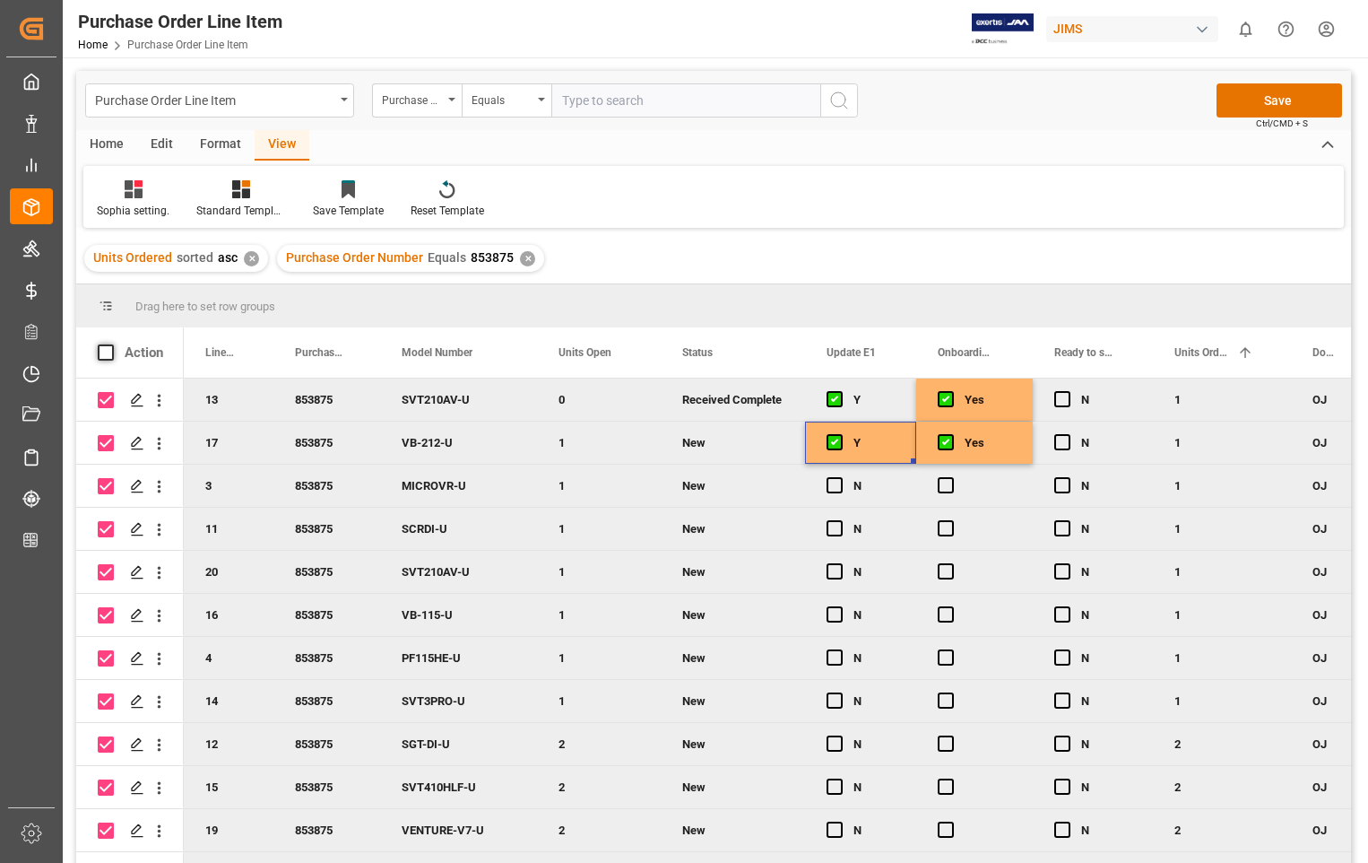
checkbox input "false"
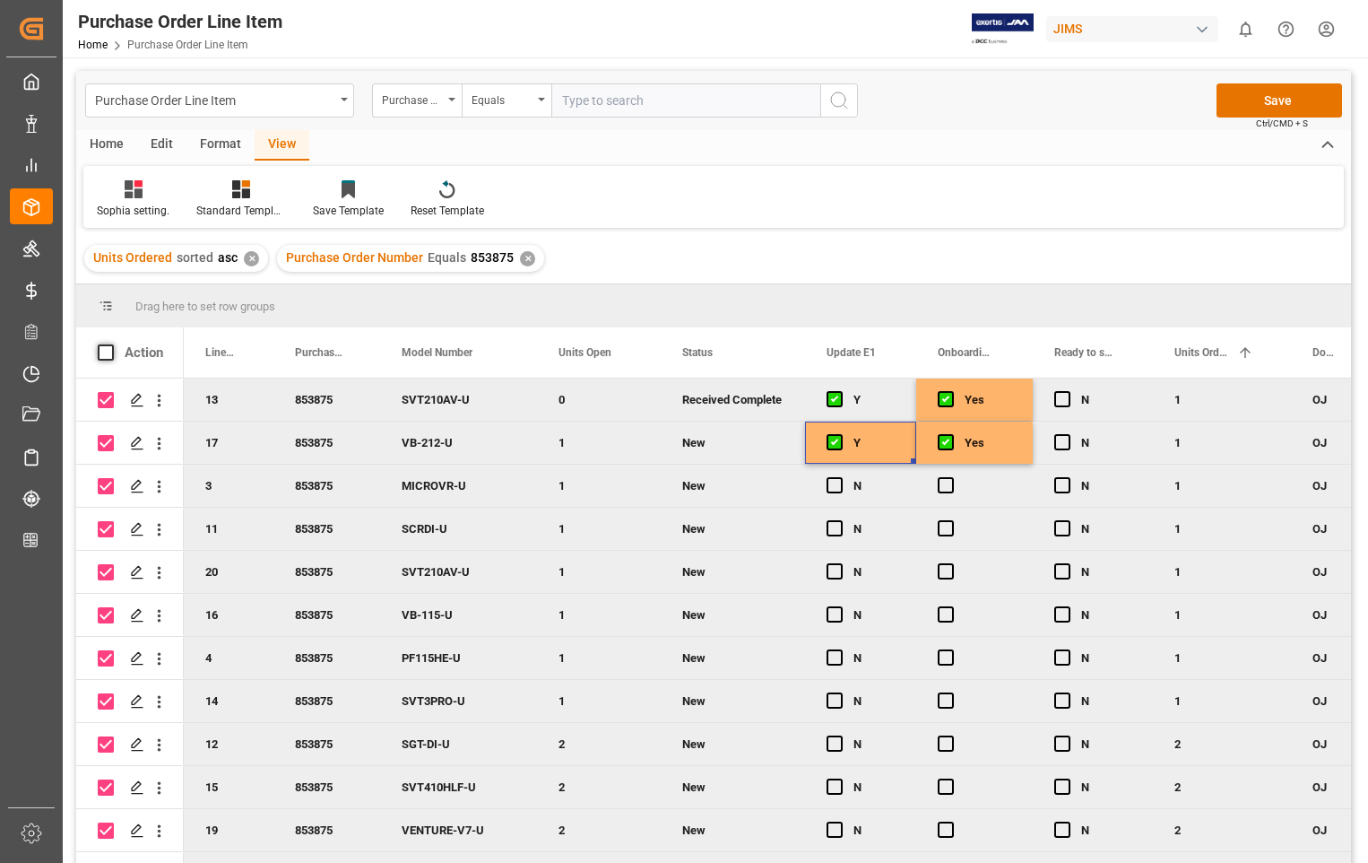
checkbox input "false"
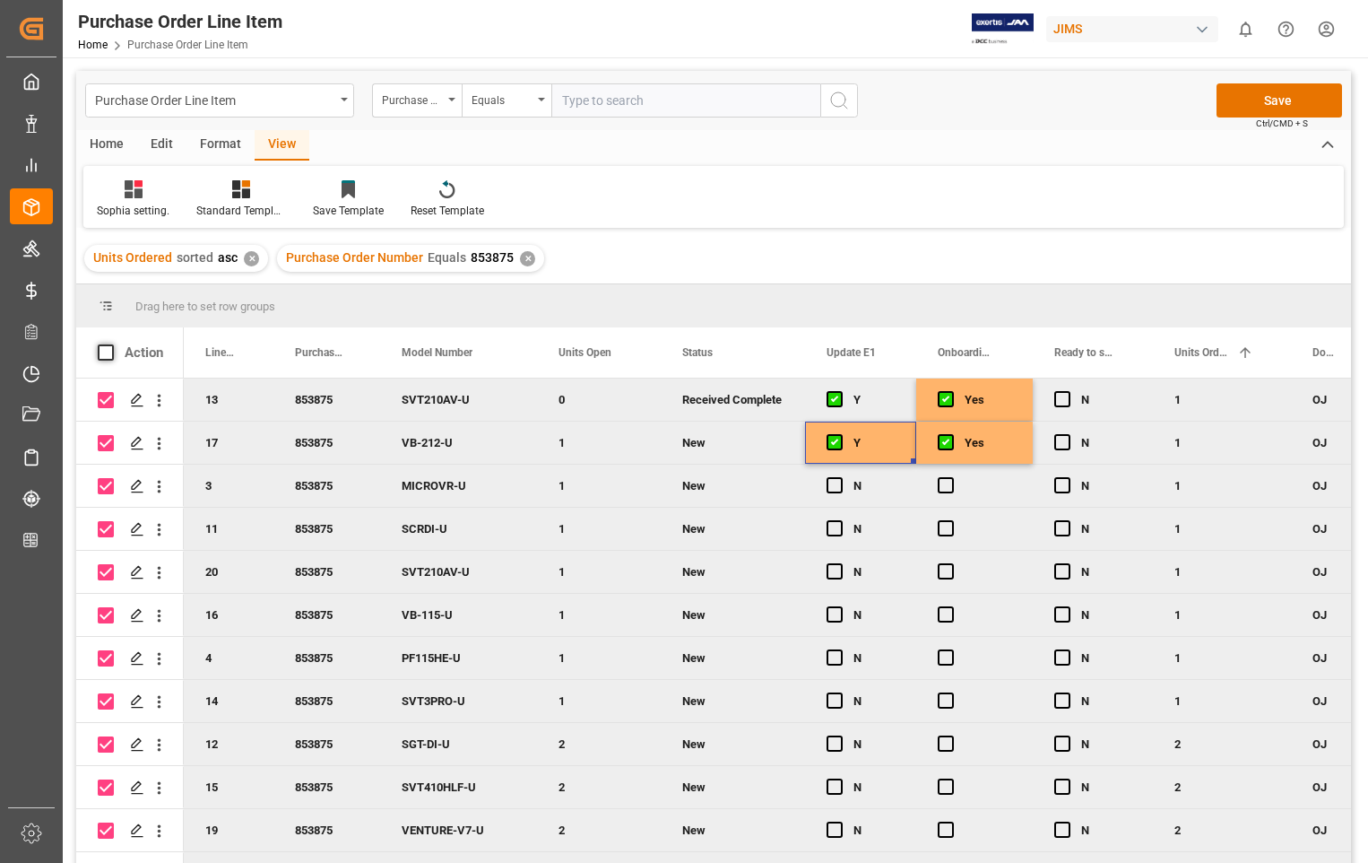
checkbox input "false"
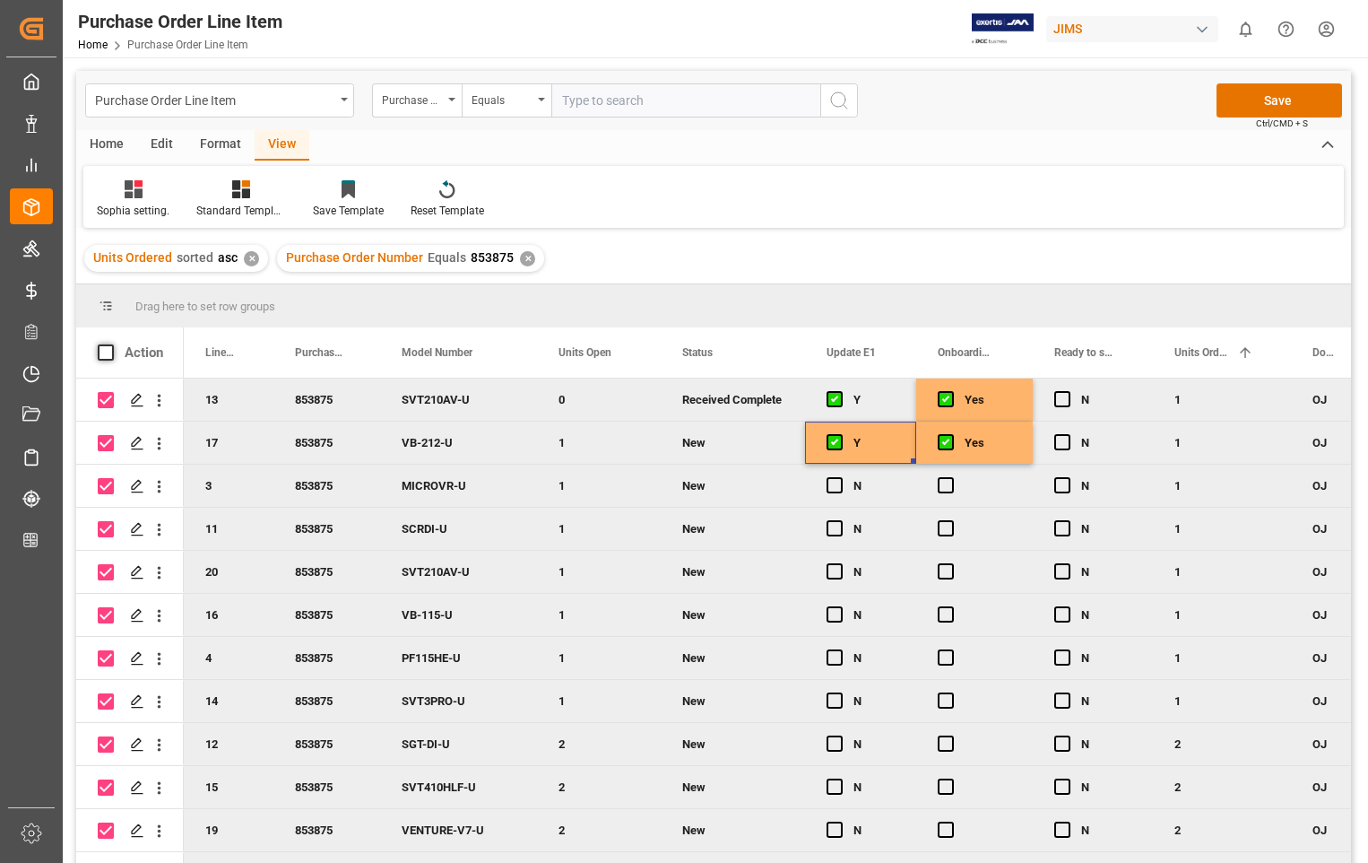
checkbox input "false"
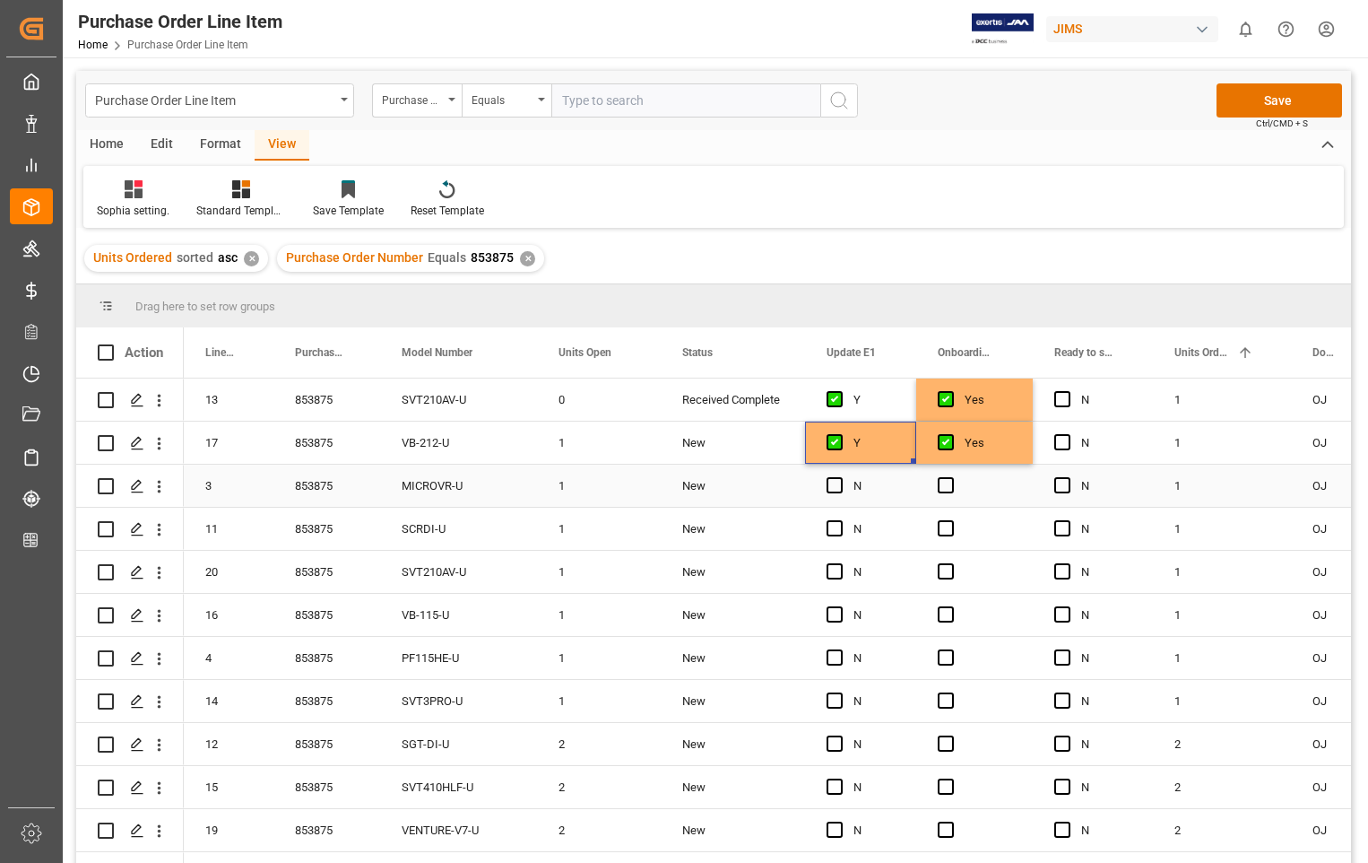
click at [822, 491] on div "N" at bounding box center [860, 485] width 111 height 42
click at [830, 485] on span "Press SPACE to select this row." at bounding box center [835, 485] width 16 height 16
click at [840, 477] on input "Press SPACE to select this row." at bounding box center [840, 477] width 0 height 0
click at [948, 485] on span "Press SPACE to select this row." at bounding box center [946, 485] width 16 height 16
click at [951, 477] on input "Press SPACE to select this row." at bounding box center [951, 477] width 0 height 0
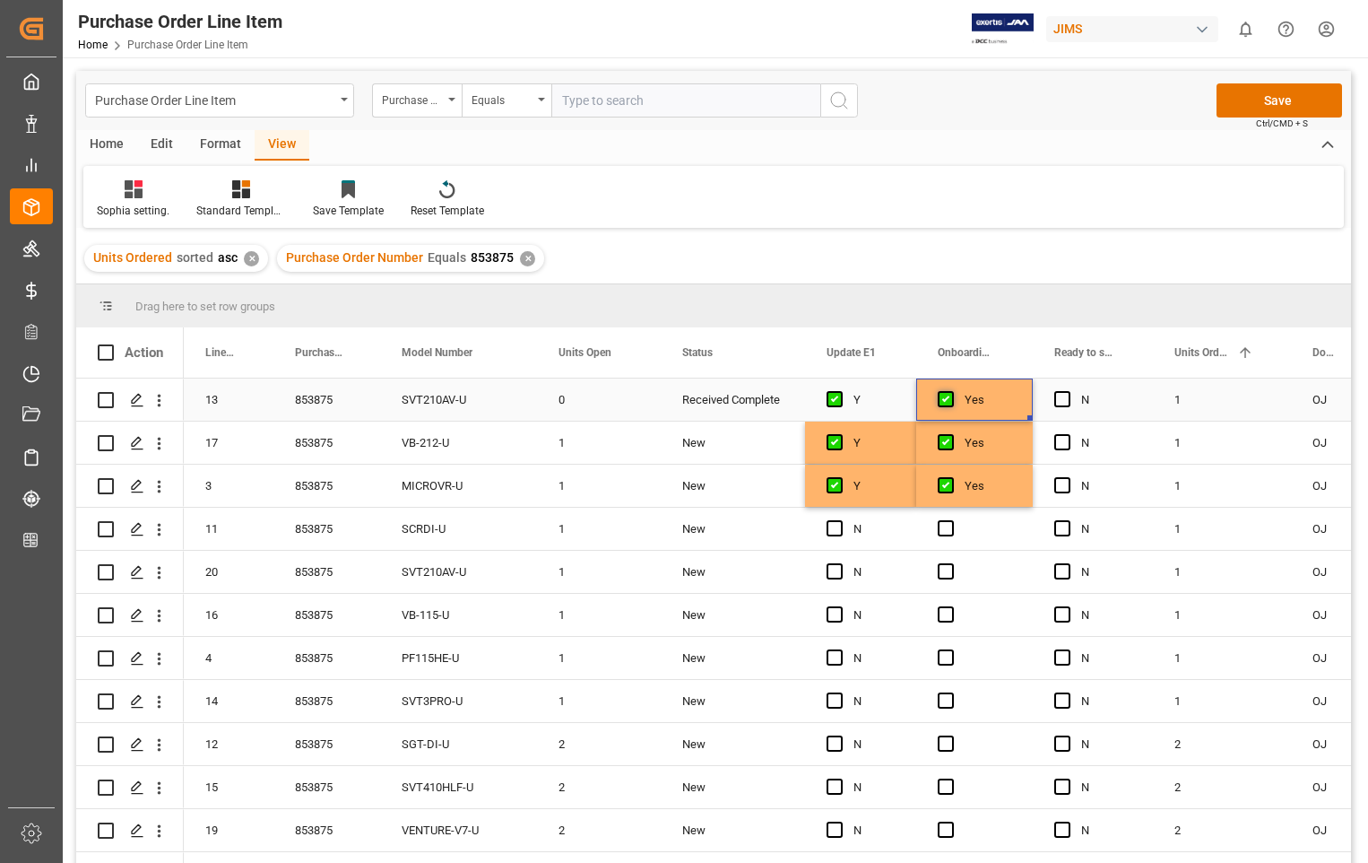
click at [949, 392] on span "Press SPACE to select this row." at bounding box center [946, 399] width 16 height 16
click at [951, 391] on input "Press SPACE to select this row." at bounding box center [951, 391] width 0 height 0
click at [866, 481] on div "Y" at bounding box center [874, 485] width 41 height 41
drag, startPoint x: 913, startPoint y: 501, endPoint x: 915, endPoint y: 835, distance: 333.5
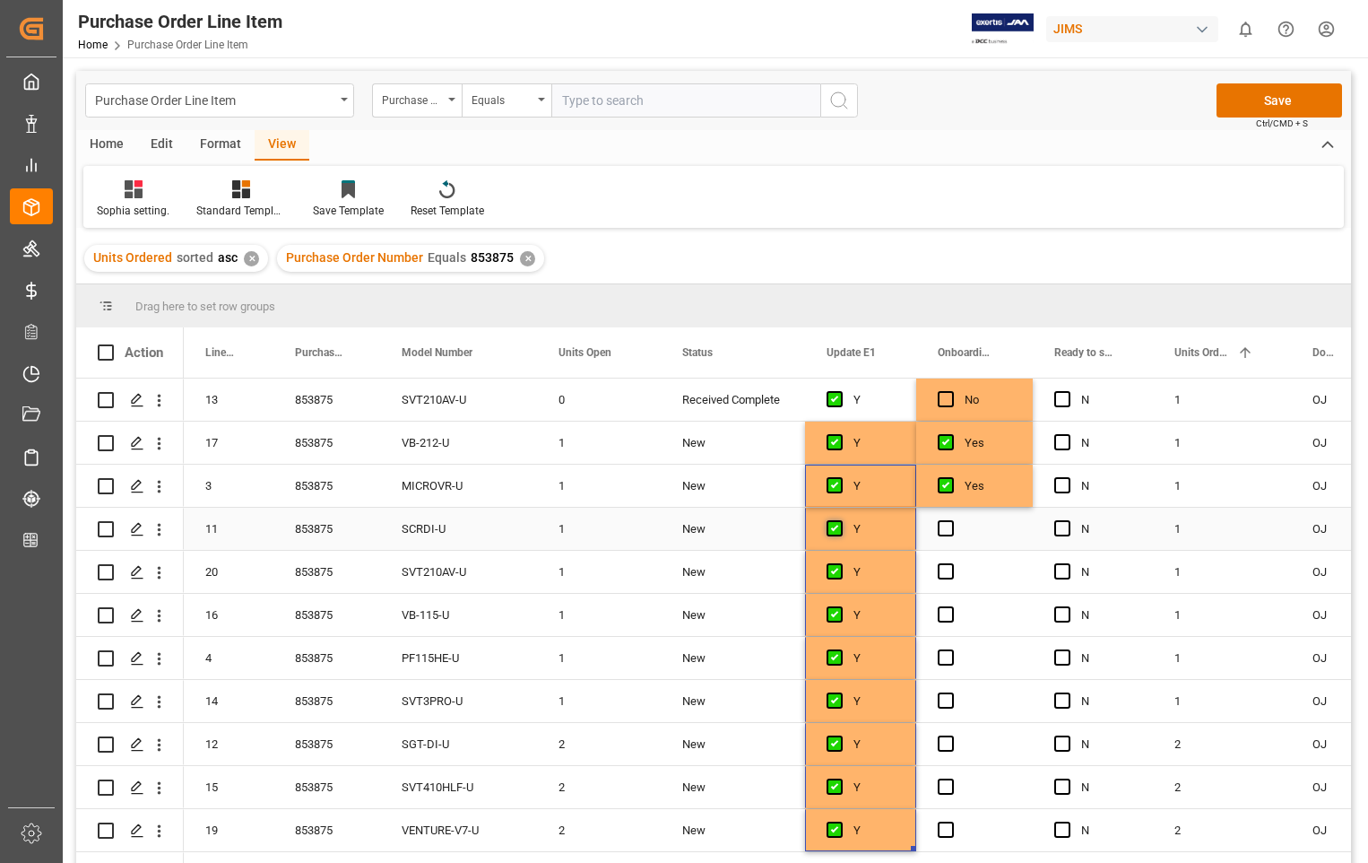
click at [836, 525] on span "Press SPACE to select this row." at bounding box center [835, 528] width 16 height 16
click at [840, 520] on input "Press SPACE to select this row." at bounding box center [840, 520] width 0 height 0
click at [956, 571] on div "Press SPACE to select this row." at bounding box center [974, 572] width 117 height 42
click at [949, 571] on span "Press SPACE to select this row." at bounding box center [946, 571] width 16 height 16
click at [951, 563] on input "Press SPACE to select this row." at bounding box center [951, 563] width 0 height 0
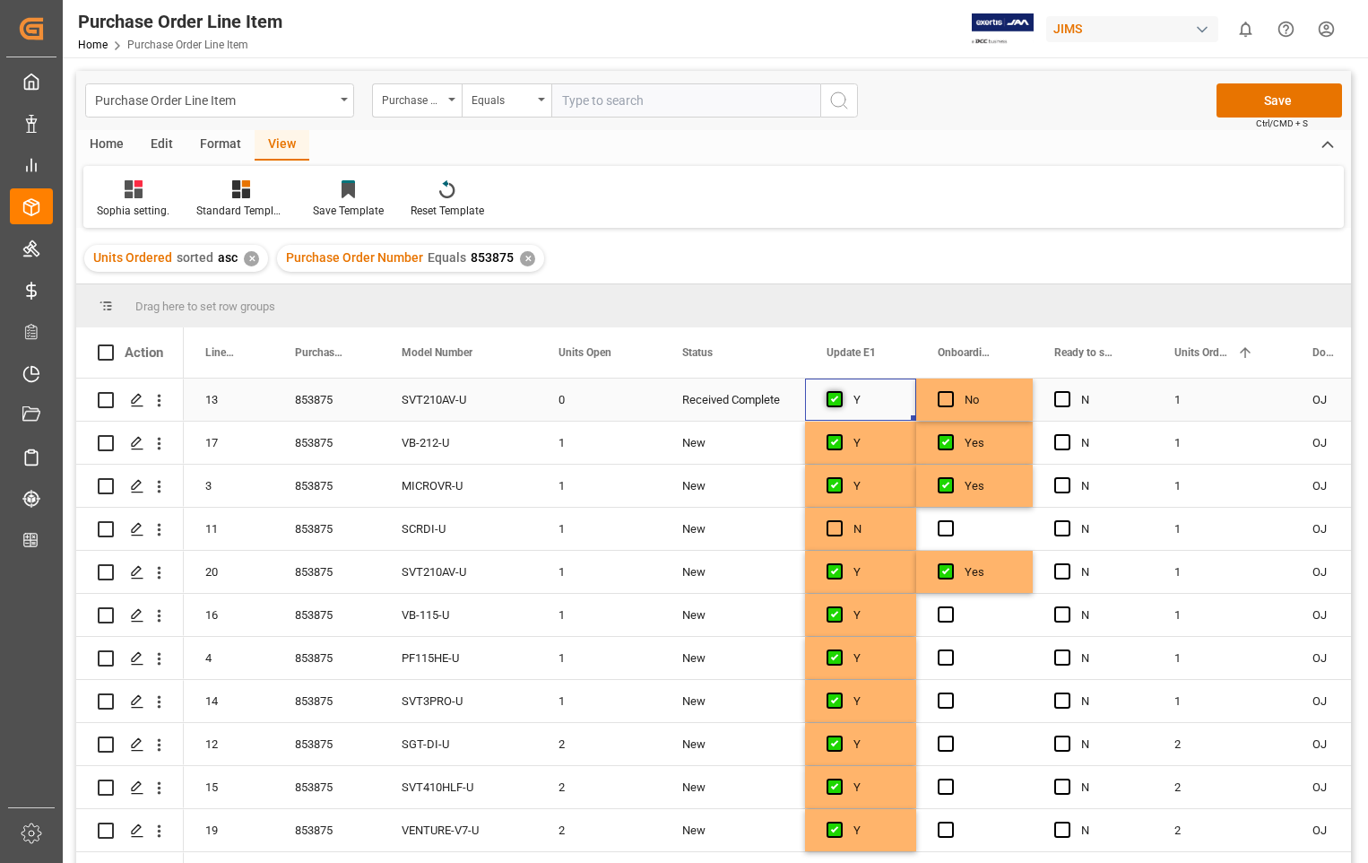
click at [835, 400] on span "Press SPACE to select this row." at bounding box center [835, 399] width 16 height 16
click at [840, 391] on input "Press SPACE to select this row." at bounding box center [840, 391] width 0 height 0
click at [1006, 570] on div "Yes" at bounding box center [988, 571] width 47 height 41
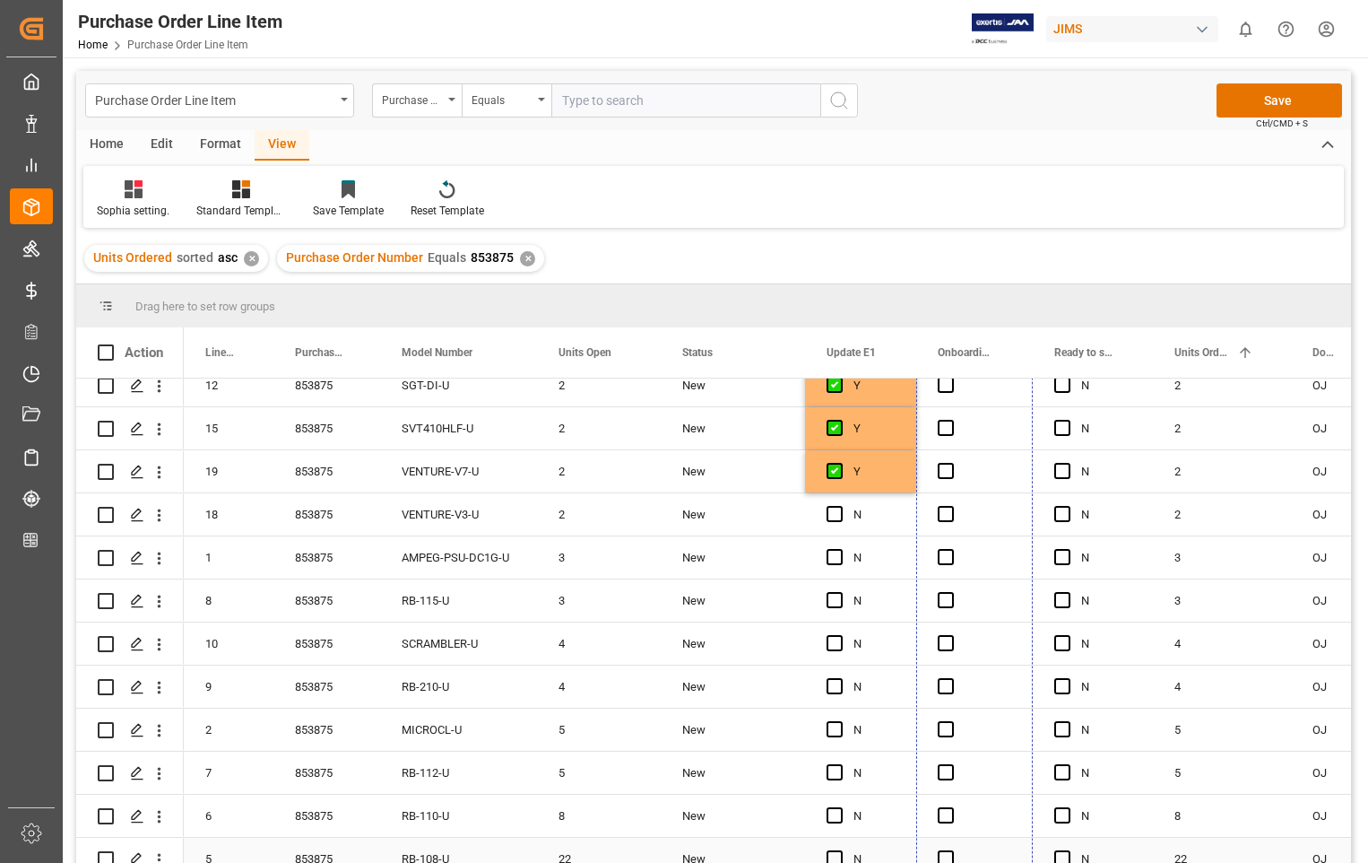
scroll to position [377, 0]
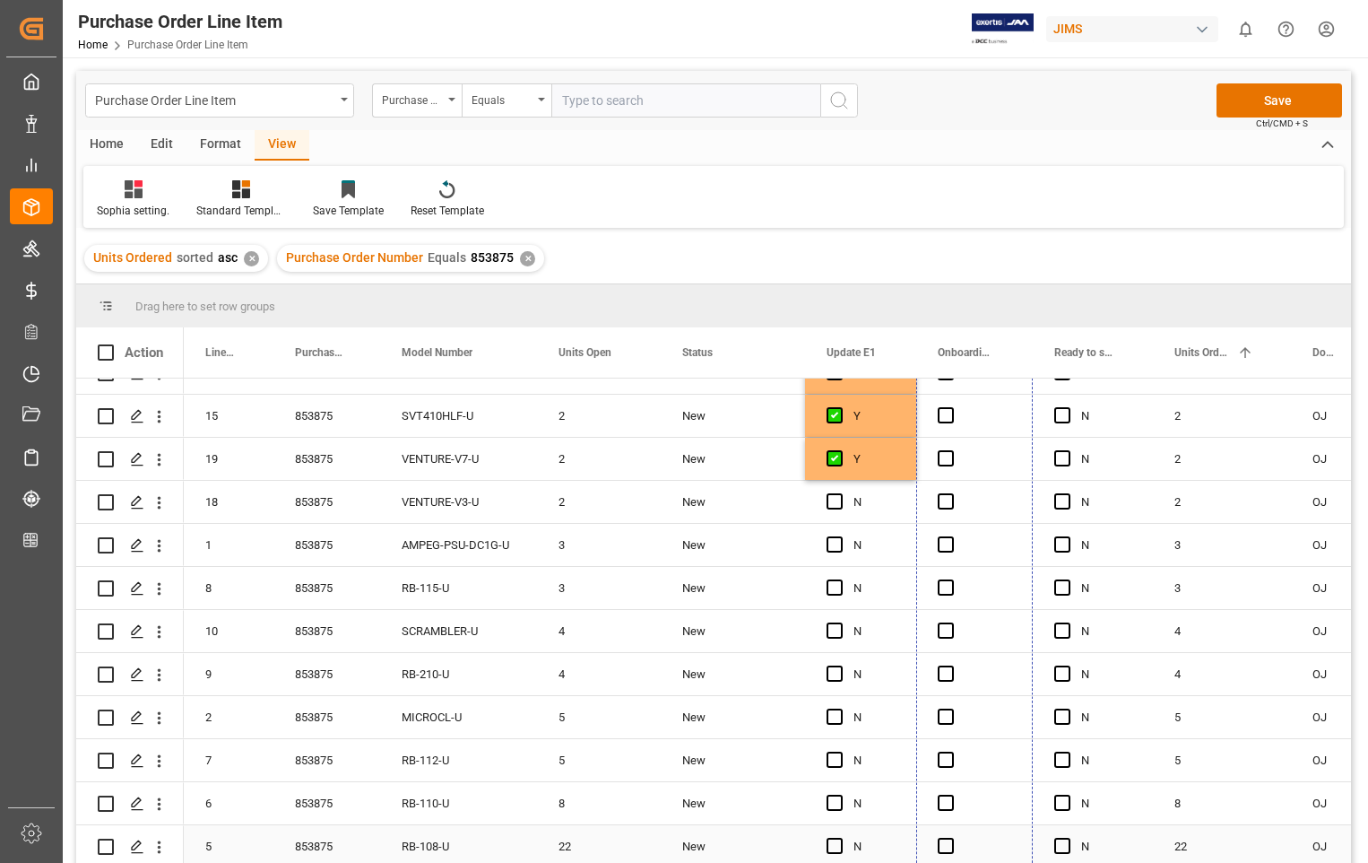
drag, startPoint x: 1028, startPoint y: 589, endPoint x: 1029, endPoint y: 861, distance: 271.7
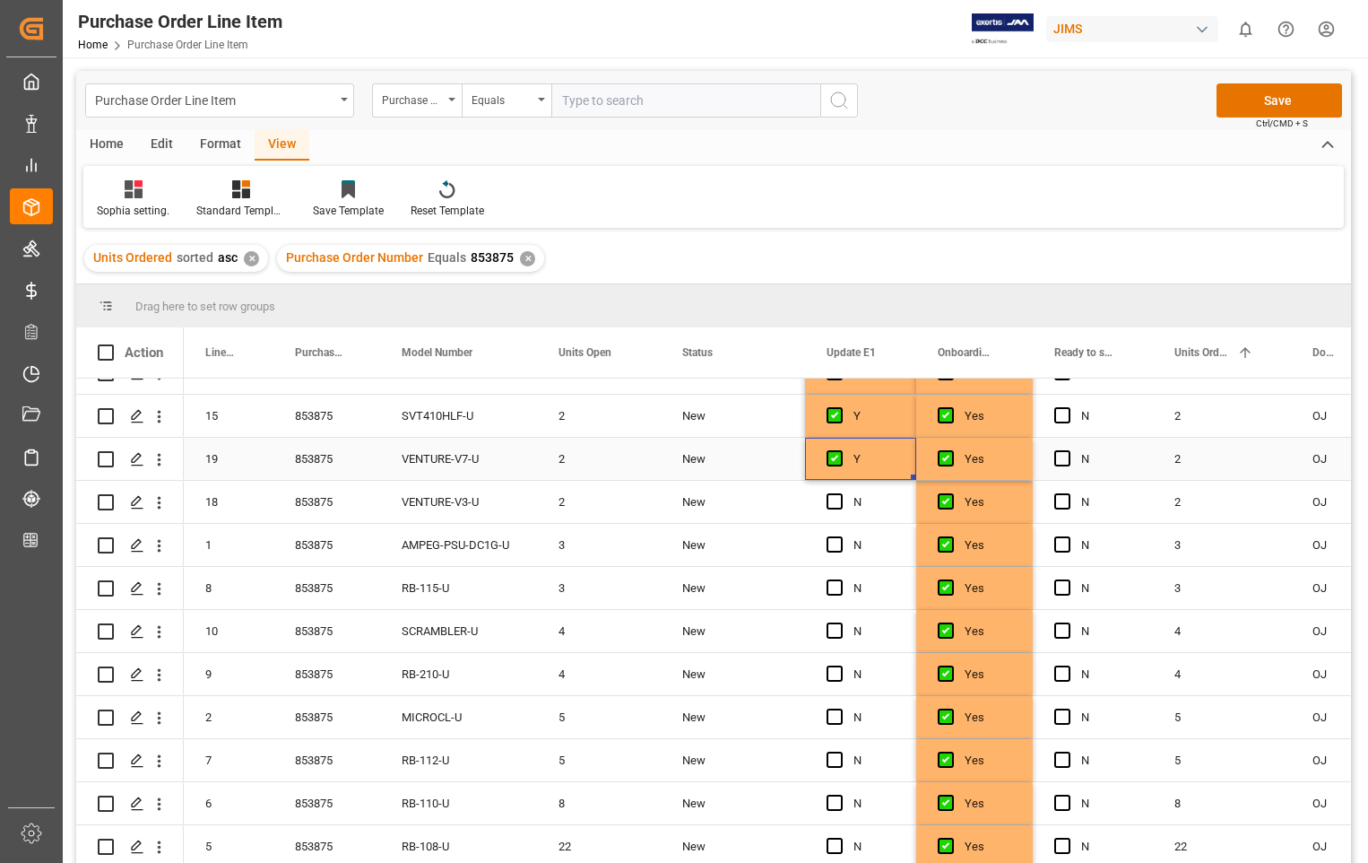
click at [860, 451] on div "Y" at bounding box center [874, 458] width 41 height 41
drag, startPoint x: 913, startPoint y: 469, endPoint x: 937, endPoint y: 846, distance: 378.2
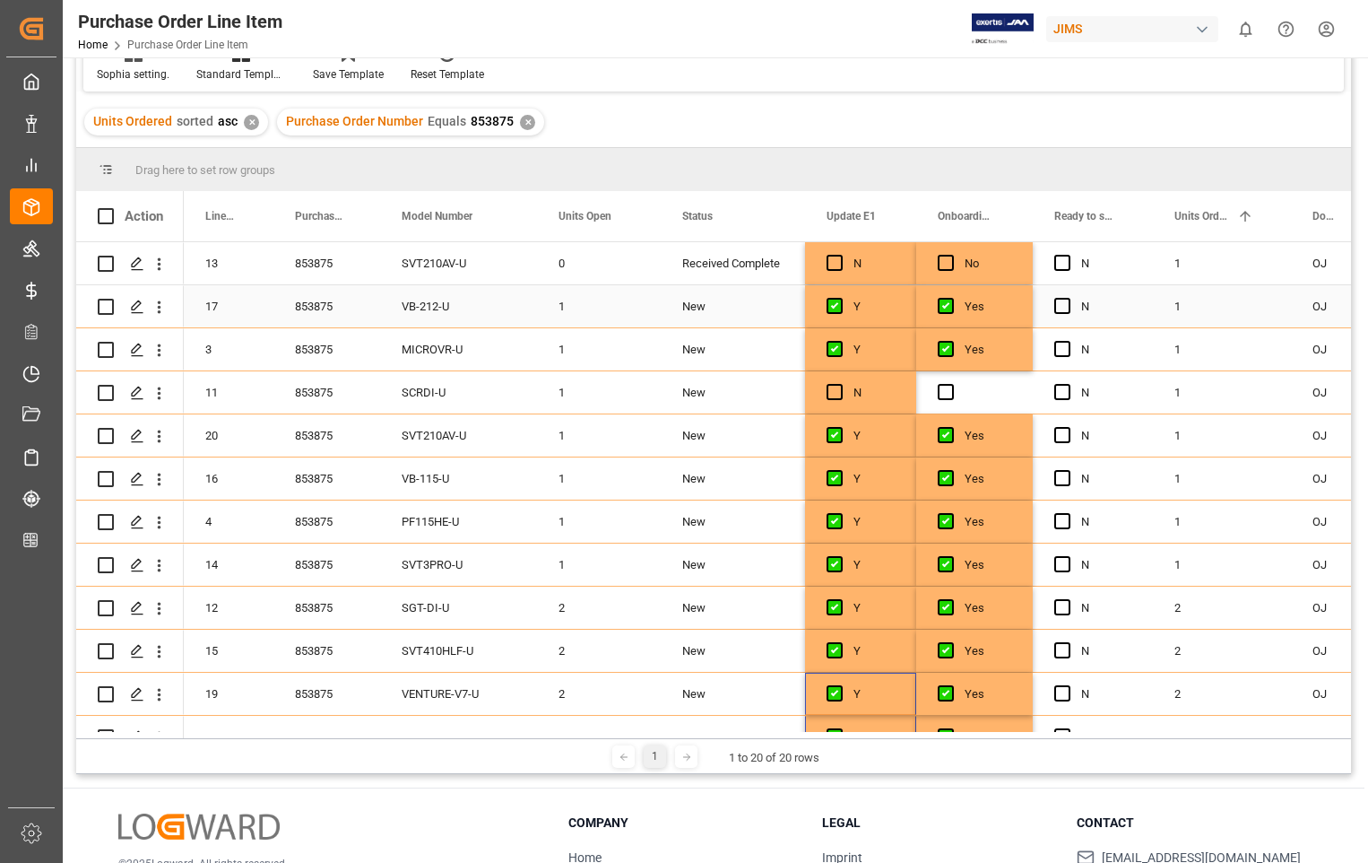
scroll to position [0, 0]
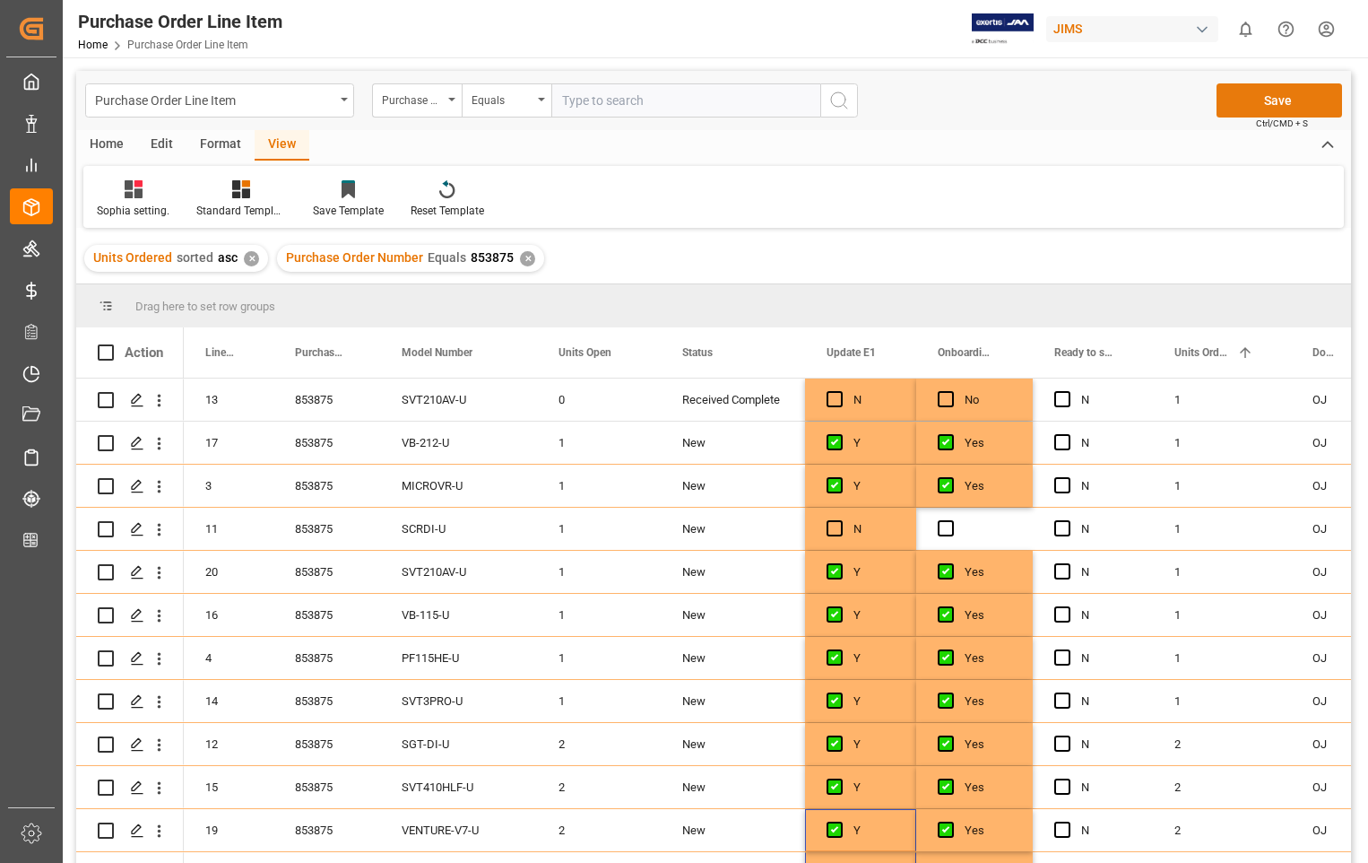
click at [1281, 100] on button "Save" at bounding box center [1280, 100] width 126 height 34
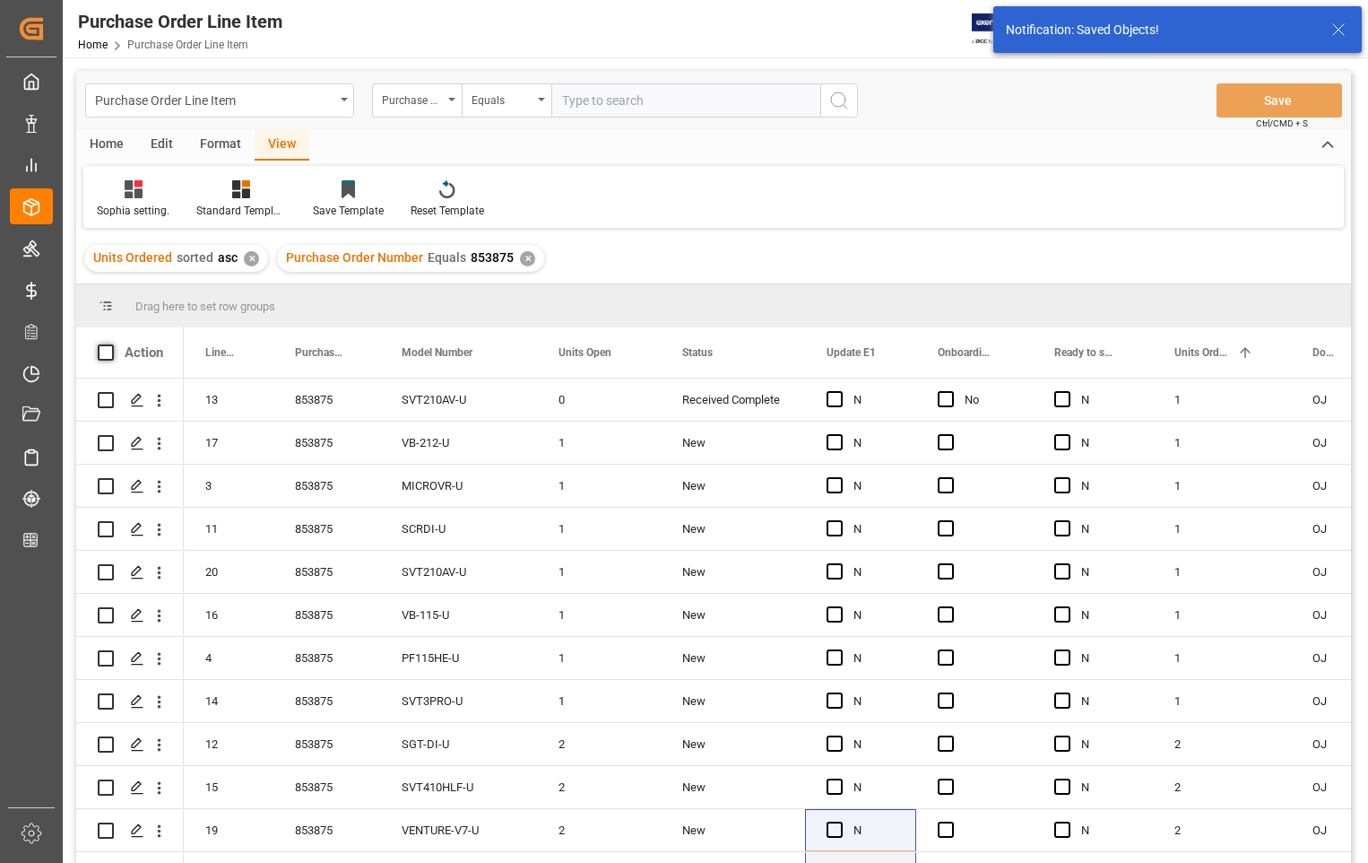
click at [108, 349] on span at bounding box center [106, 352] width 16 height 16
click at [111, 344] on input "checkbox" at bounding box center [111, 344] width 0 height 0
checkbox input "true"
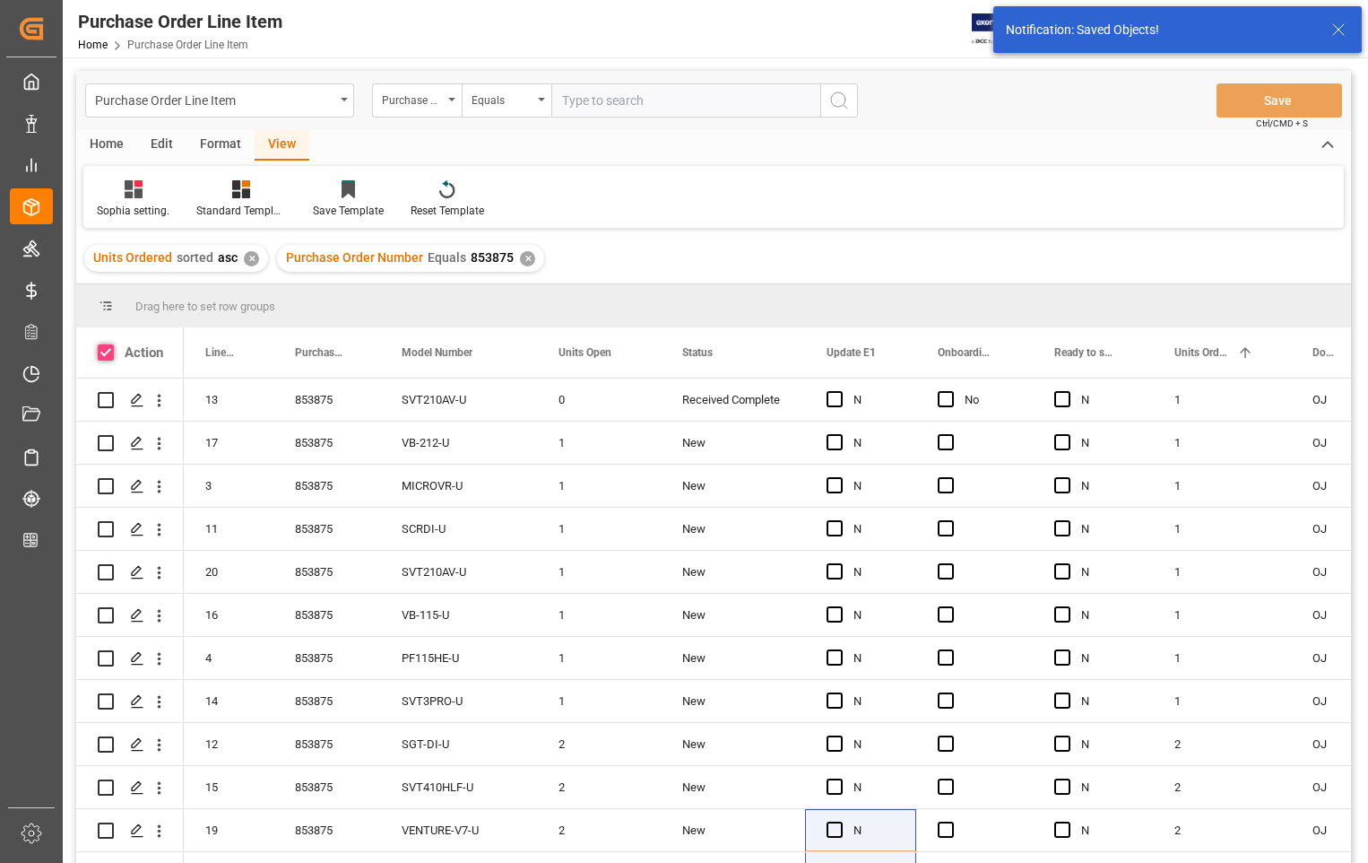
checkbox input "true"
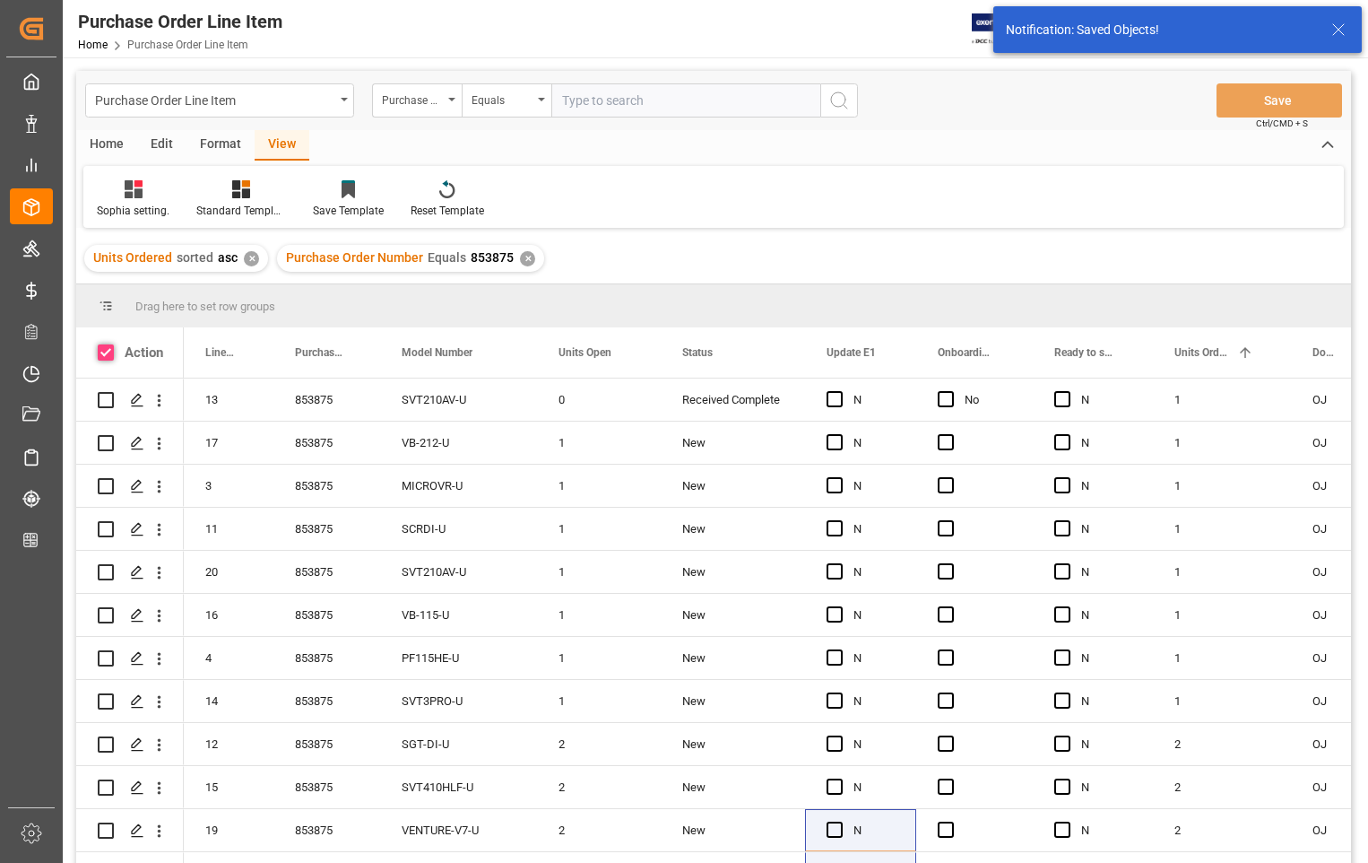
checkbox input "true"
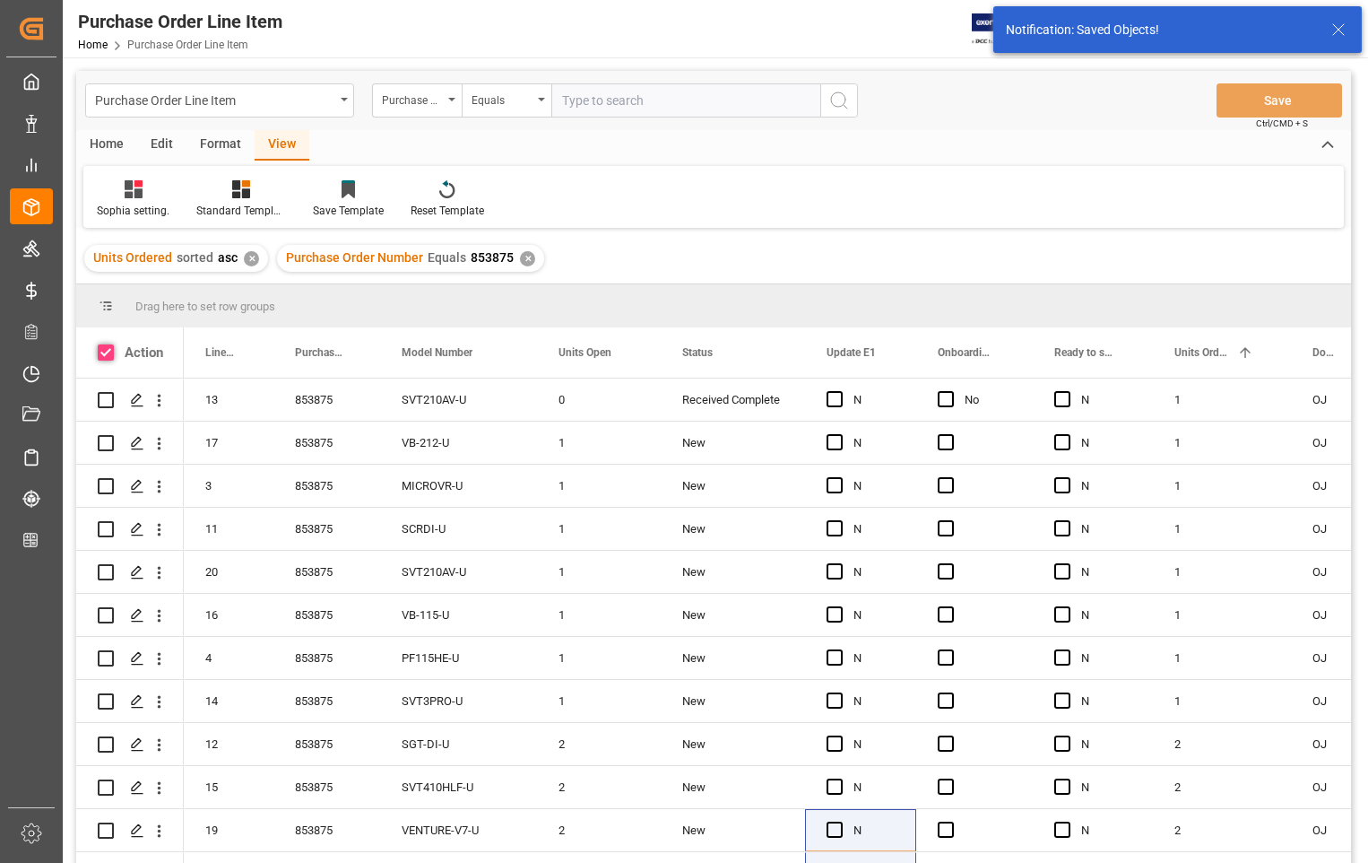
checkbox input "true"
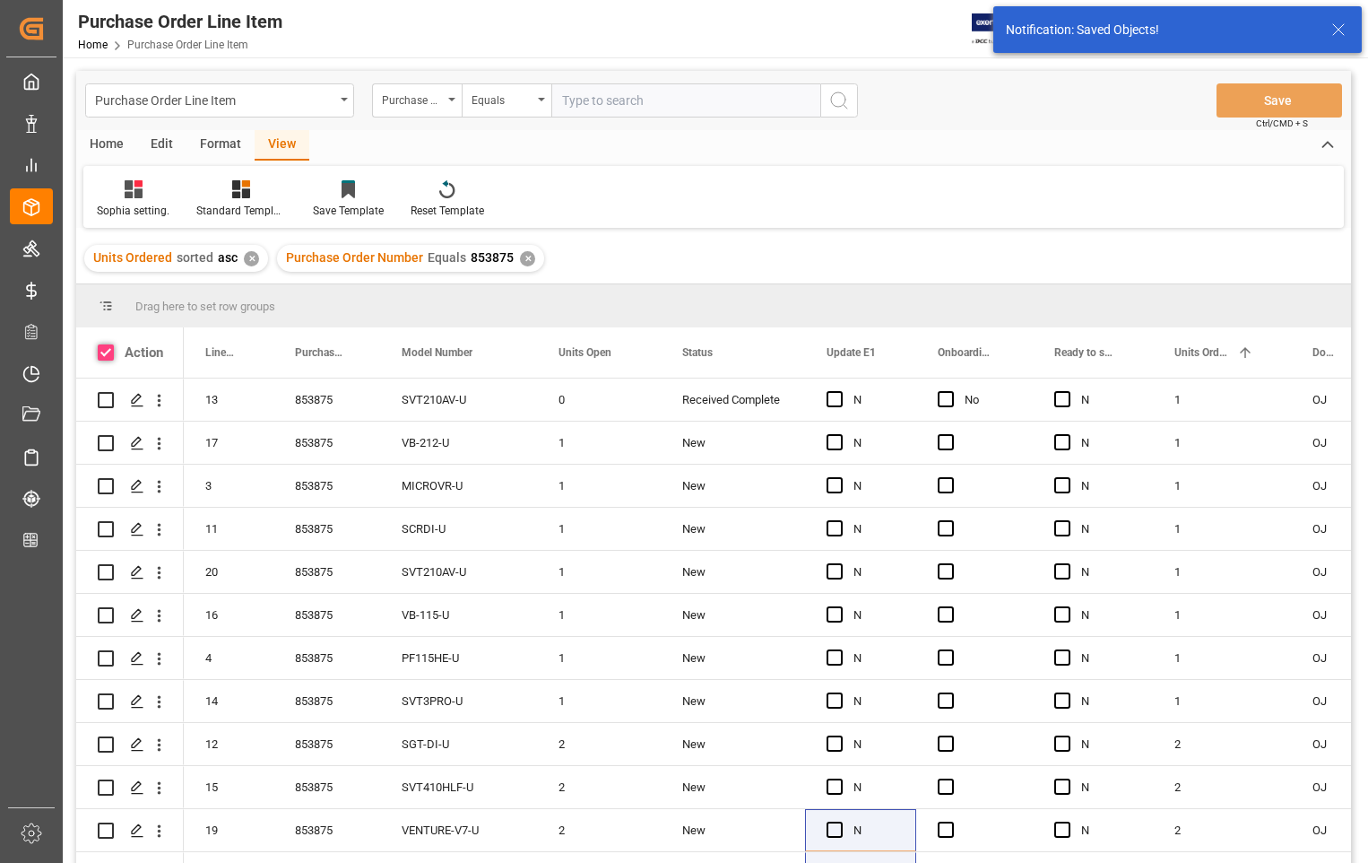
checkbox input "true"
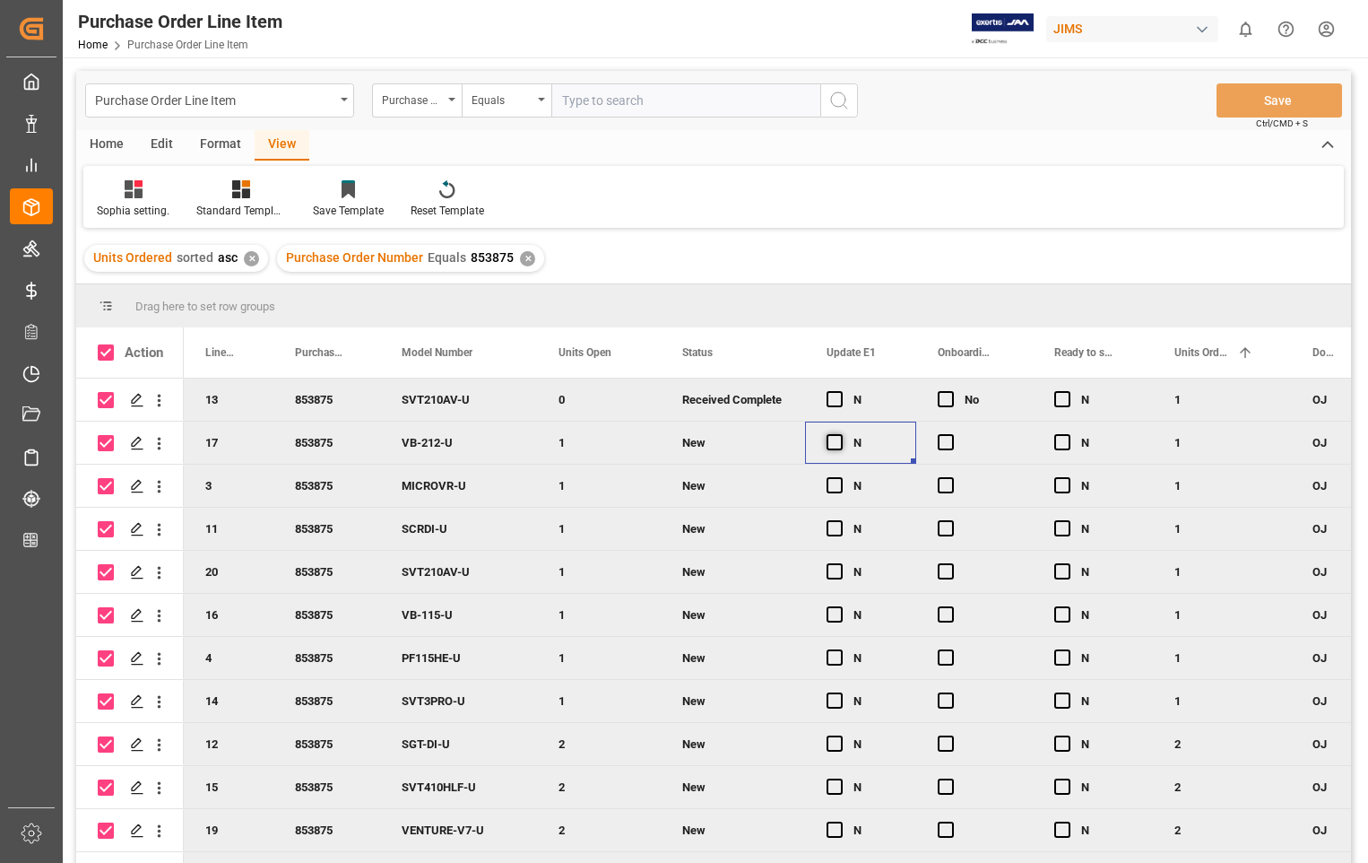
click at [837, 446] on span "Press SPACE to deselect this row." at bounding box center [835, 442] width 16 height 16
click at [840, 434] on input "Press SPACE to deselect this row." at bounding box center [840, 434] width 0 height 0
drag, startPoint x: 915, startPoint y: 458, endPoint x: 906, endPoint y: 490, distance: 33.5
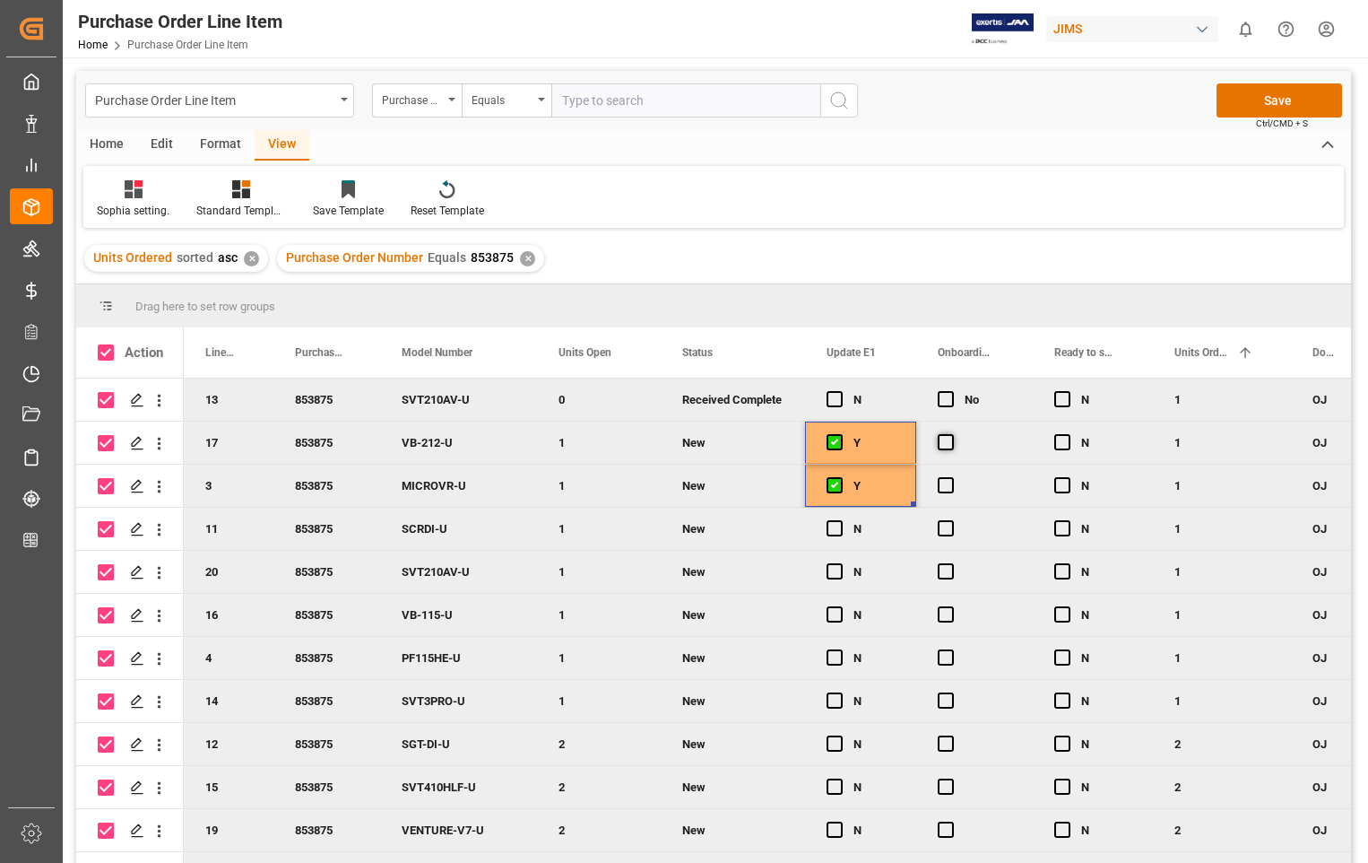
click at [950, 441] on span "Press SPACE to deselect this row." at bounding box center [946, 442] width 16 height 16
click at [951, 434] on input "Press SPACE to deselect this row." at bounding box center [951, 434] width 0 height 0
click at [949, 488] on span "Press SPACE to deselect this row." at bounding box center [946, 485] width 16 height 16
click at [951, 477] on input "Press SPACE to deselect this row." at bounding box center [951, 477] width 0 height 0
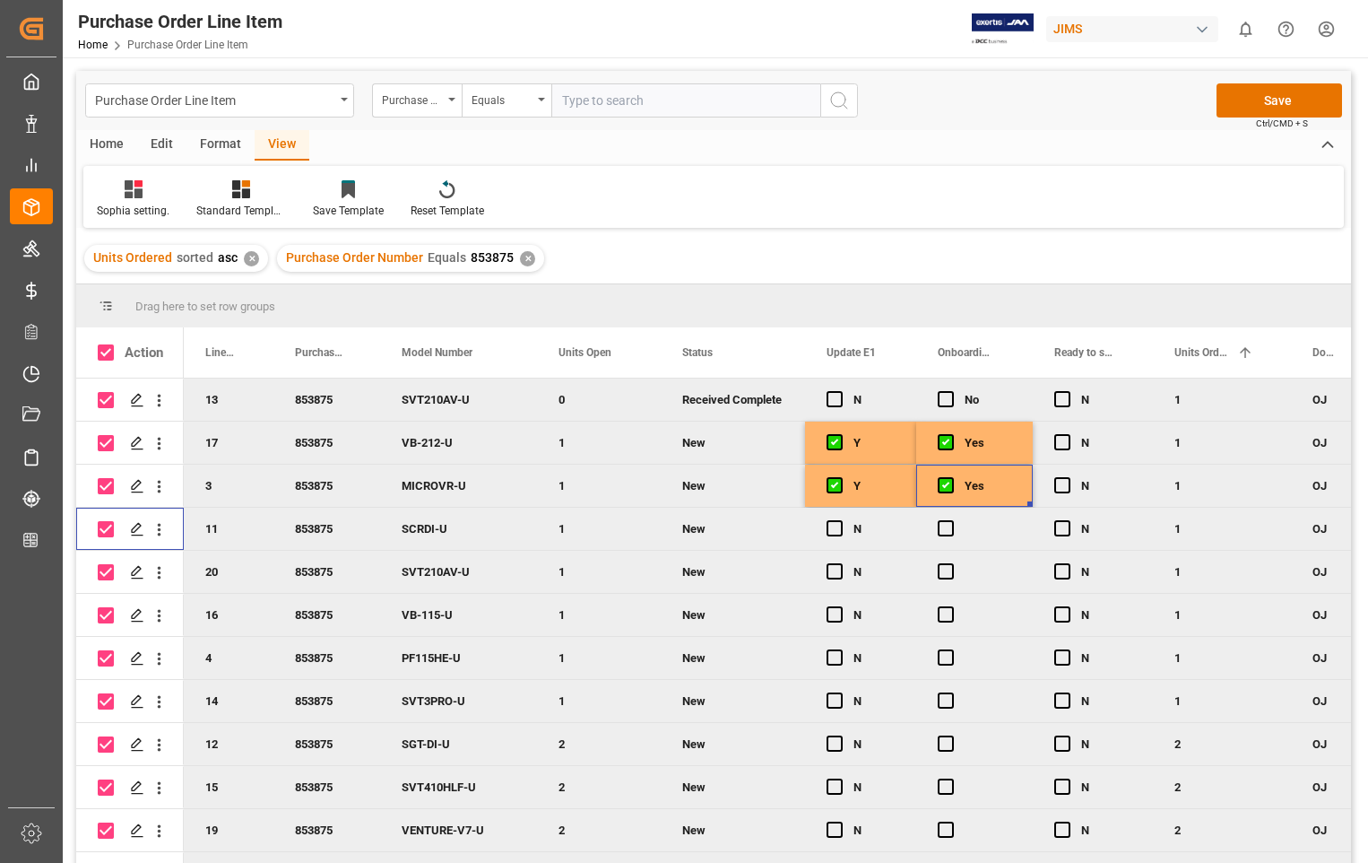
click at [108, 527] on input "Press Space to toggle row selection (checked)" at bounding box center [106, 529] width 16 height 16
checkbox input "false"
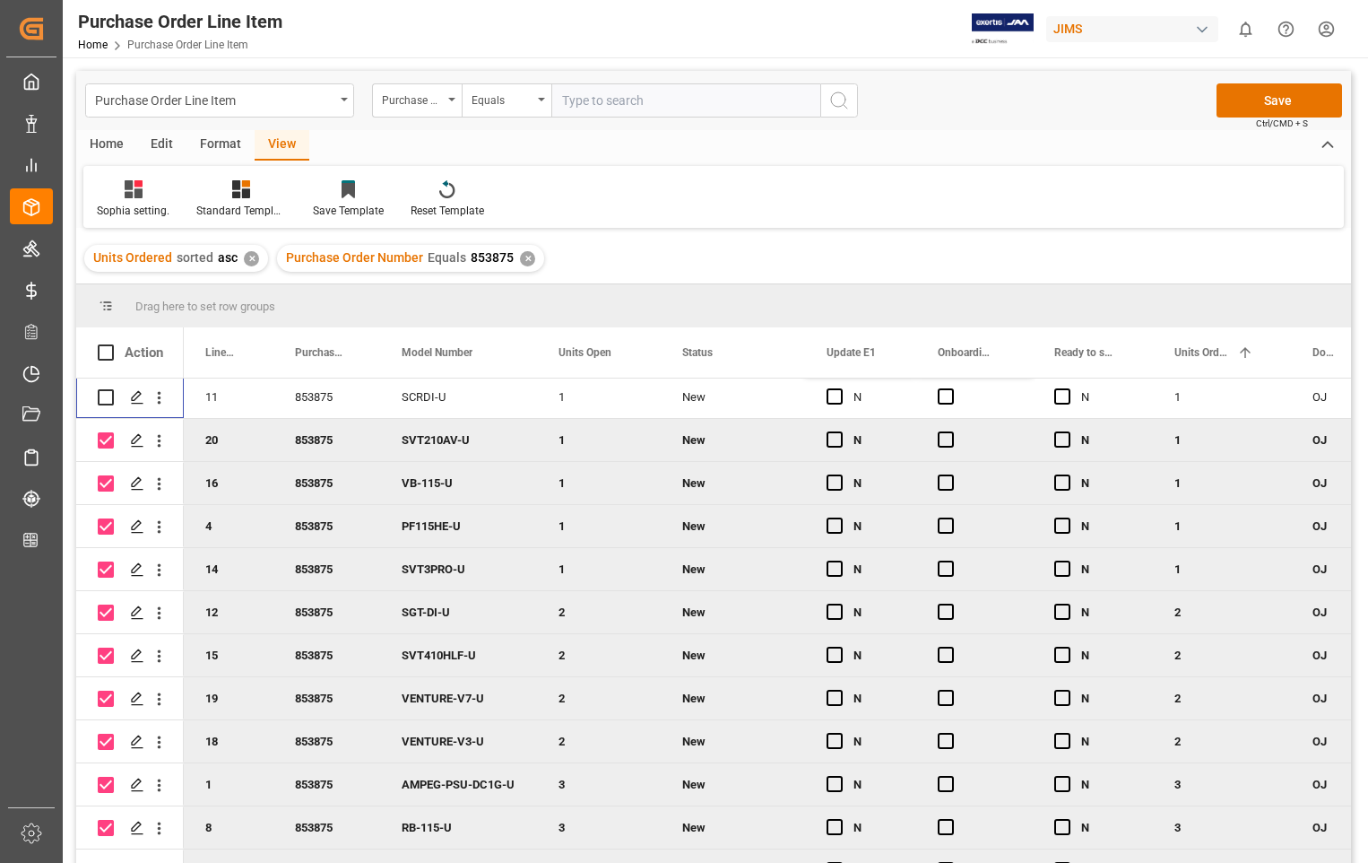
scroll to position [179, 0]
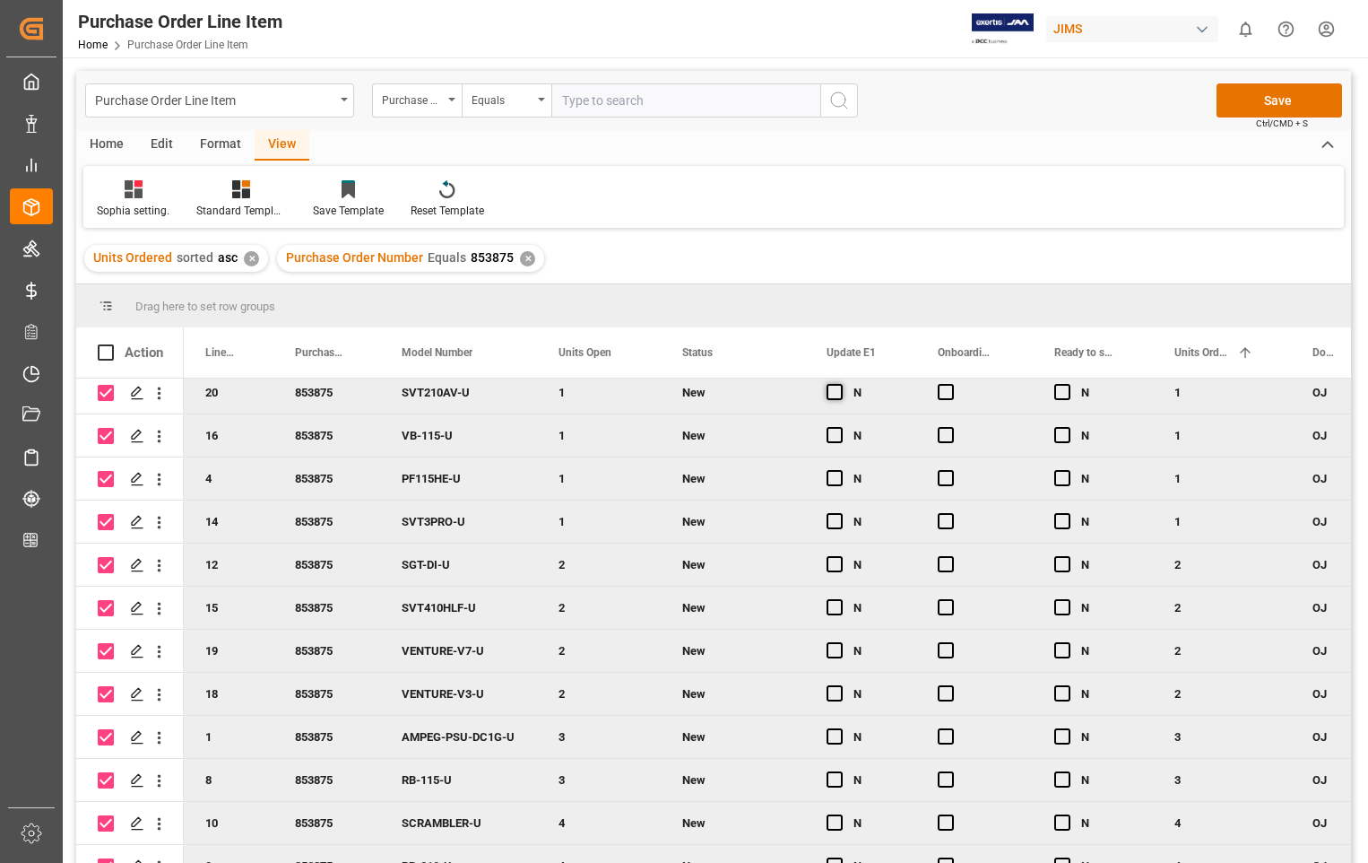
click at [838, 390] on span "Press SPACE to deselect this row." at bounding box center [835, 392] width 16 height 16
click at [840, 384] on input "Press SPACE to deselect this row." at bounding box center [840, 384] width 0 height 0
drag, startPoint x: 913, startPoint y: 410, endPoint x: 909, endPoint y: 812, distance: 402.6
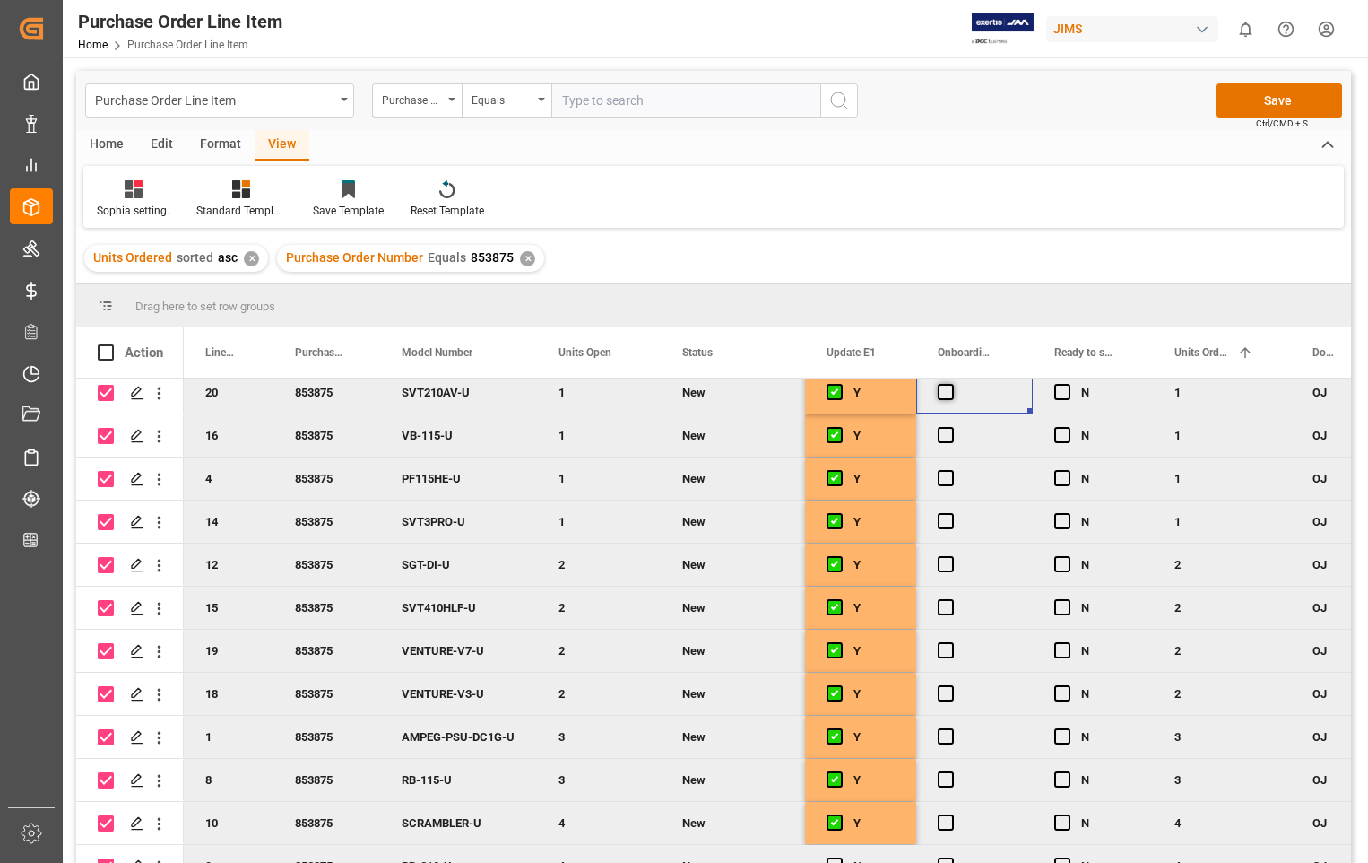
click at [951, 386] on span "Press SPACE to deselect this row." at bounding box center [946, 392] width 16 height 16
click at [951, 384] on input "Press SPACE to deselect this row." at bounding box center [951, 384] width 0 height 0
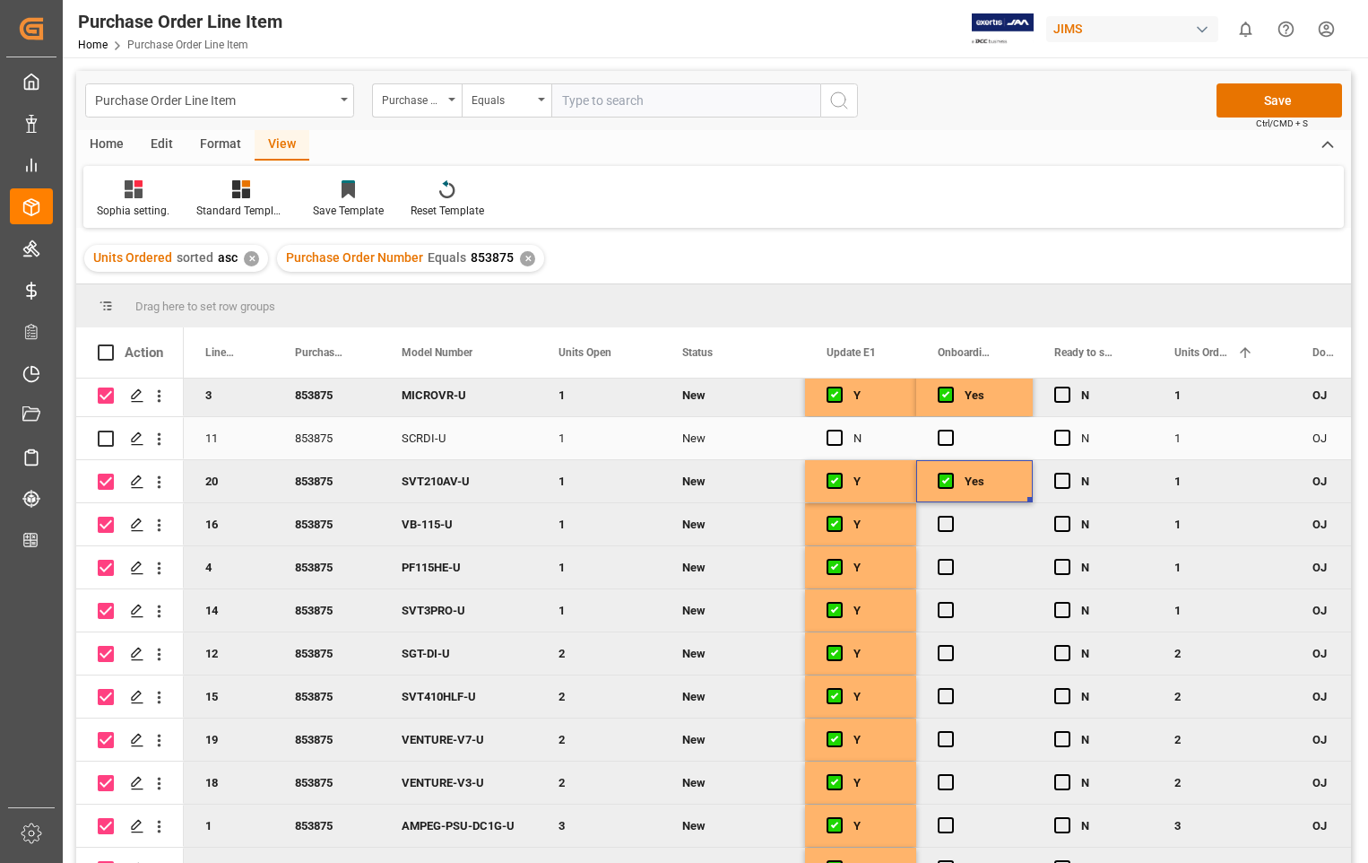
scroll to position [90, 0]
drag, startPoint x: 1029, startPoint y: 498, endPoint x: 1027, endPoint y: 824, distance: 326.4
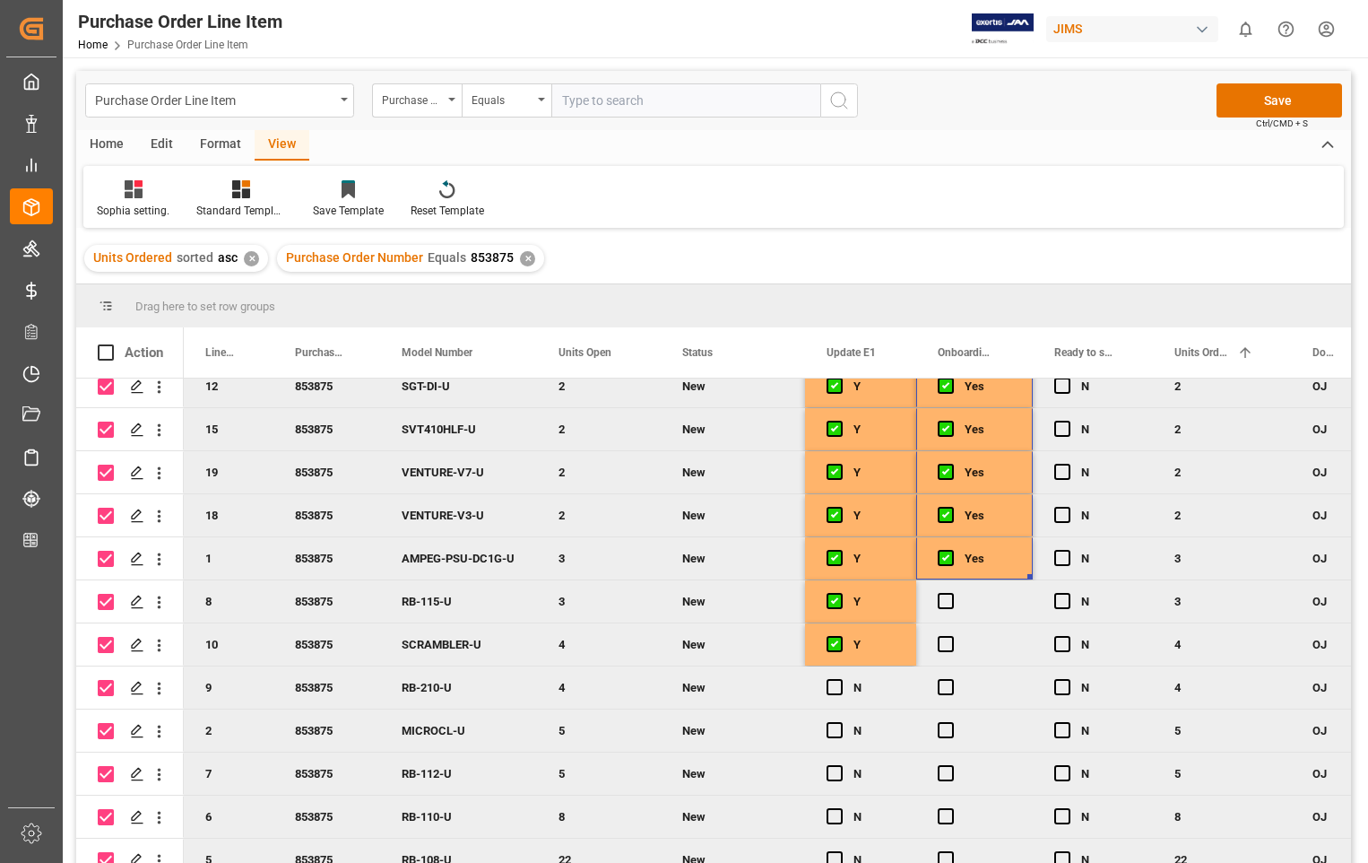
scroll to position [377, 0]
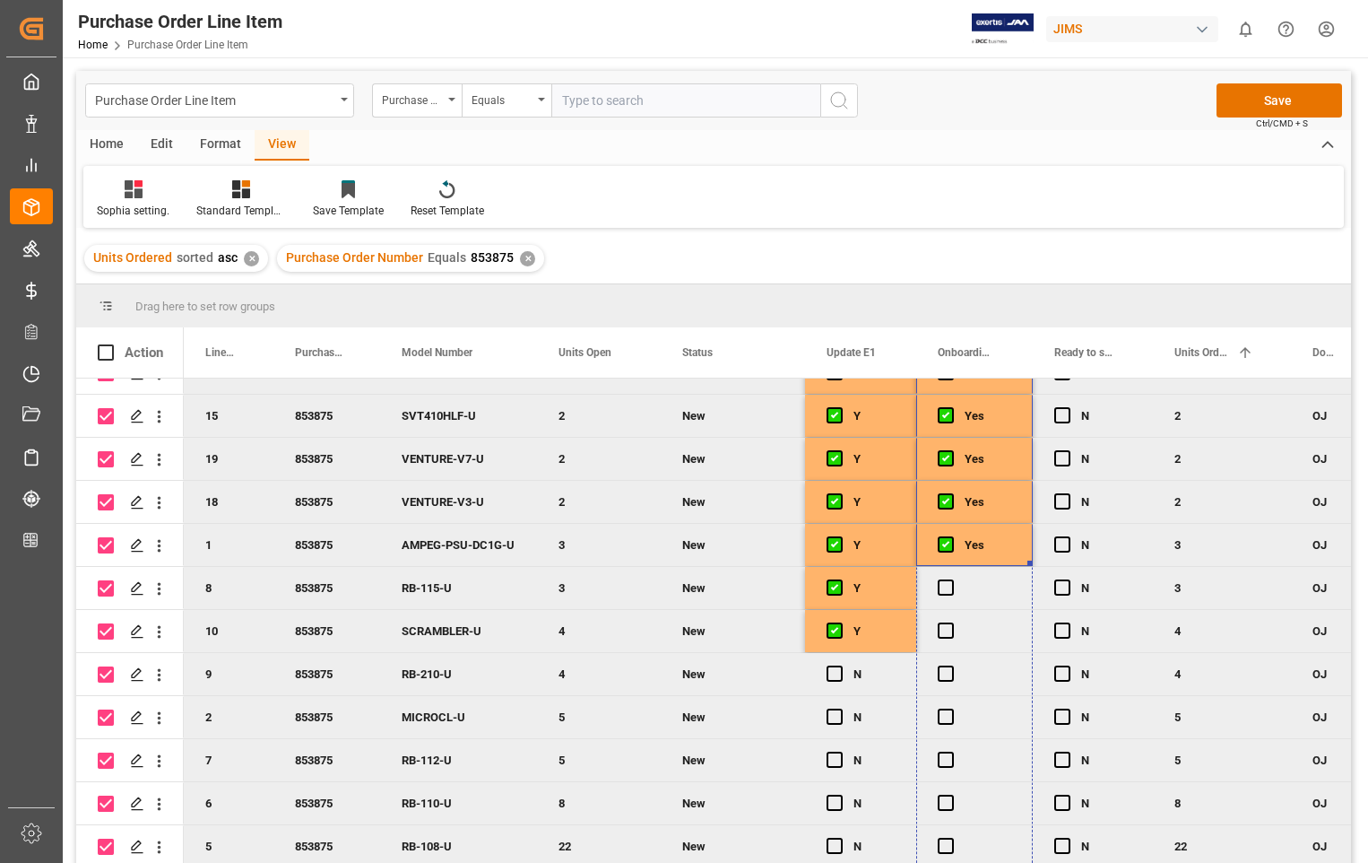
drag, startPoint x: 1028, startPoint y: 556, endPoint x: 1019, endPoint y: 820, distance: 264.6
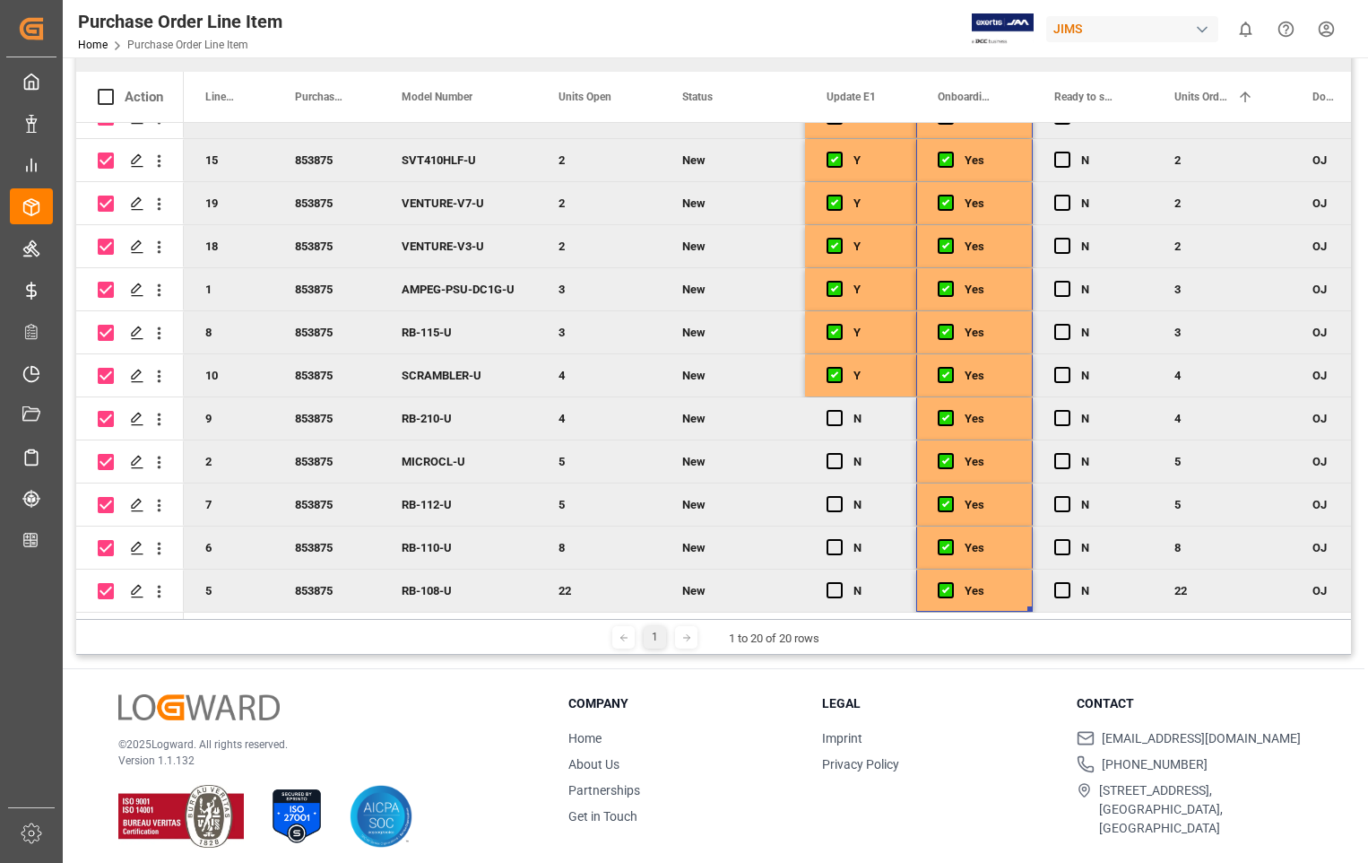
scroll to position [265, 0]
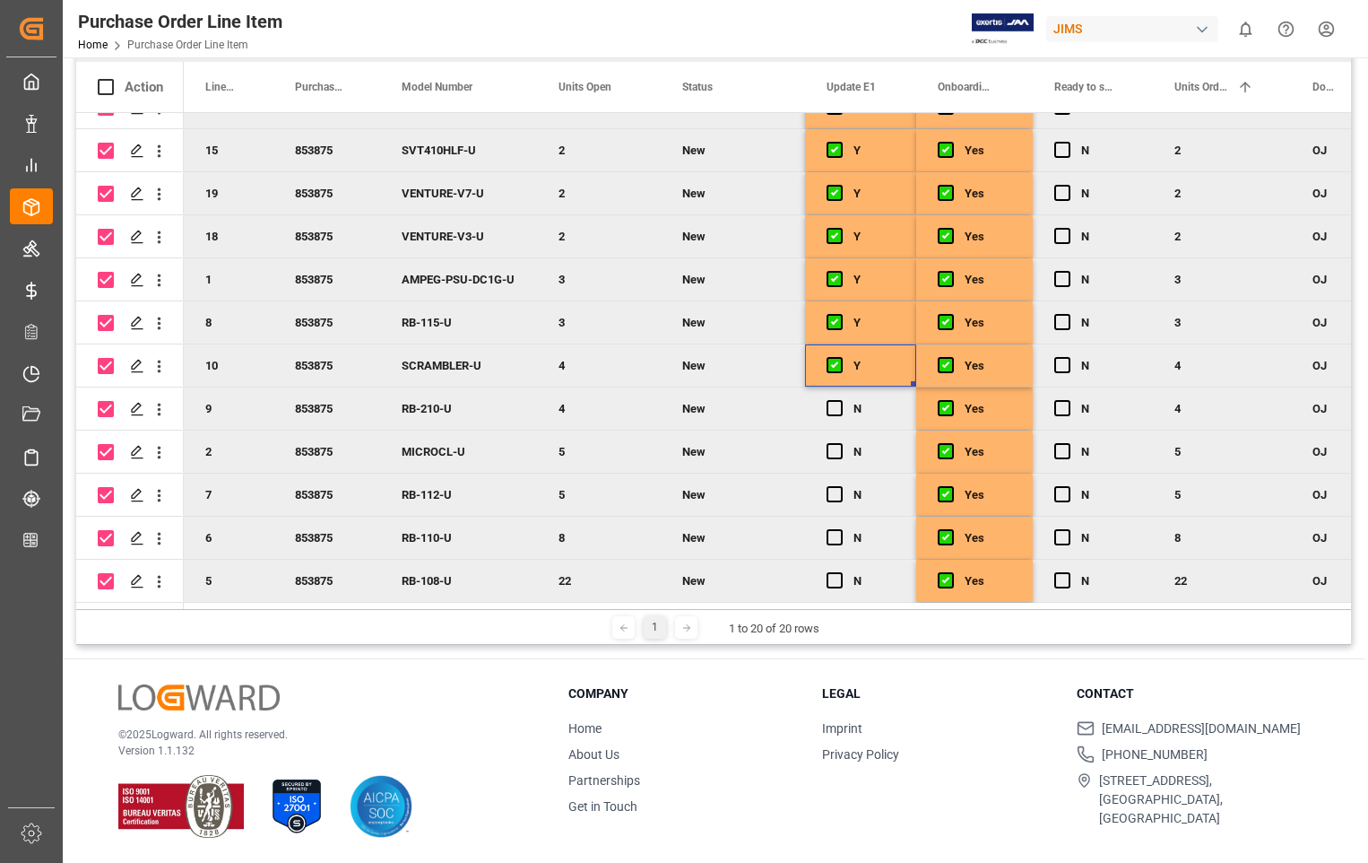
click at [895, 375] on div "Y" at bounding box center [860, 365] width 111 height 42
drag, startPoint x: 913, startPoint y: 379, endPoint x: 912, endPoint y: 581, distance: 201.7
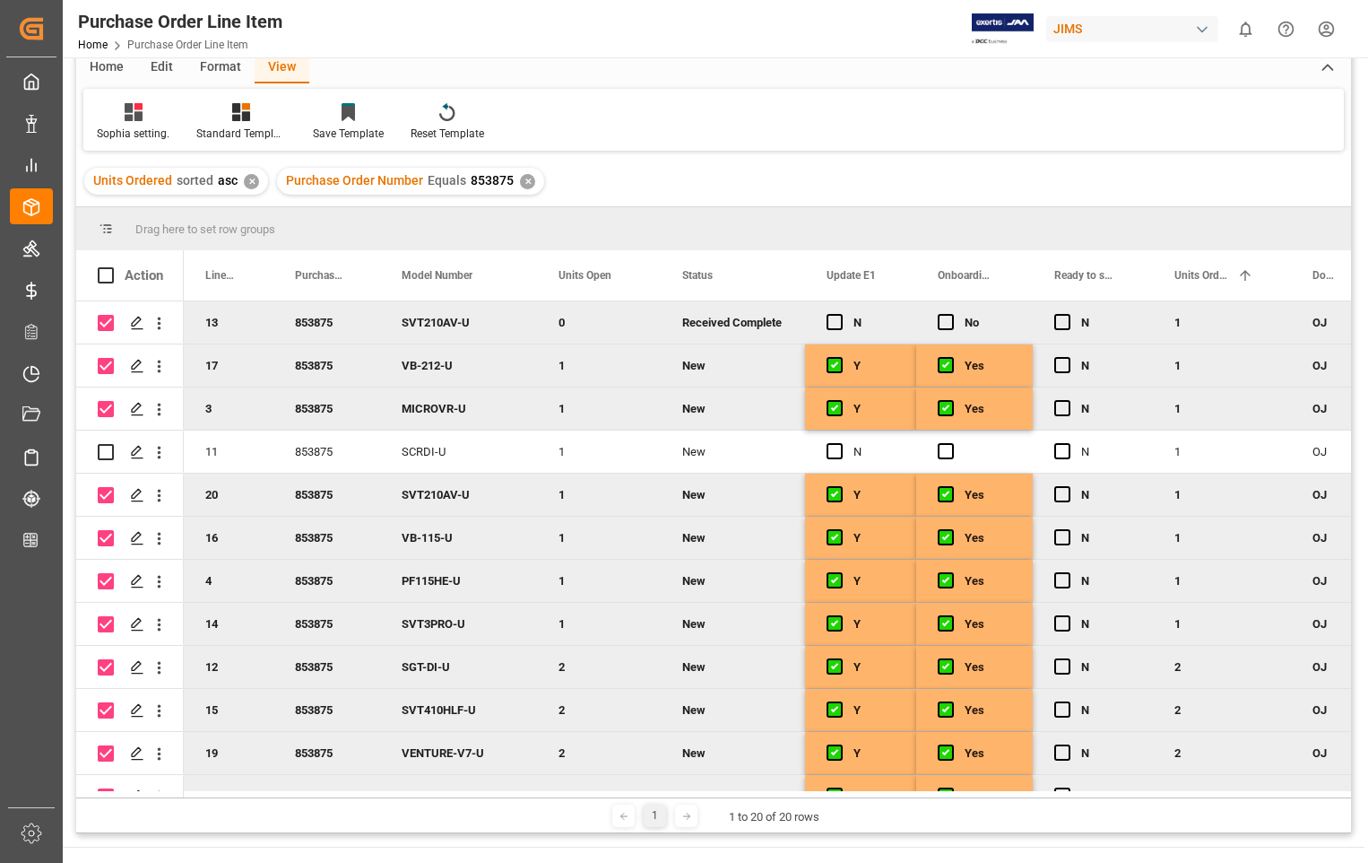
scroll to position [0, 0]
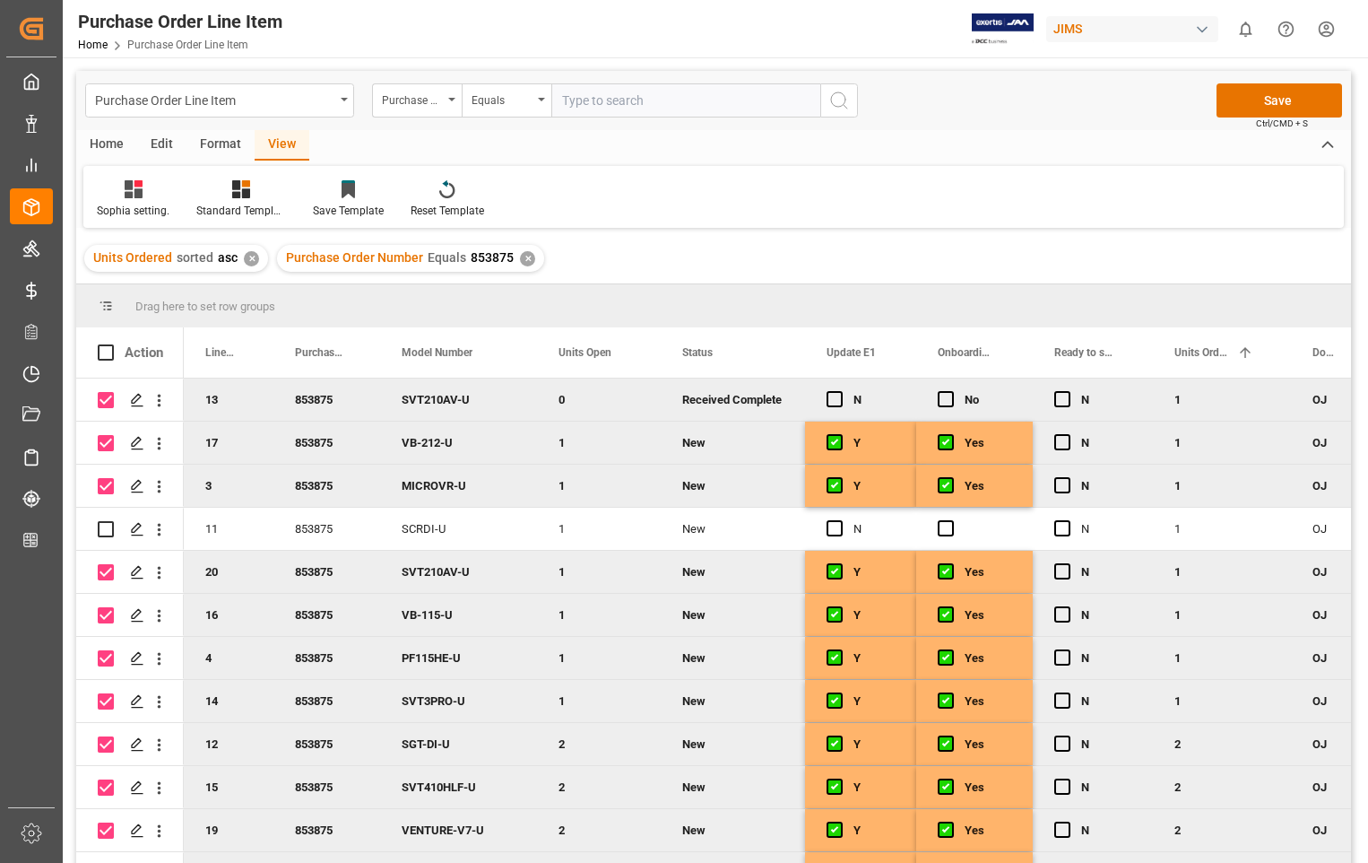
click at [101, 147] on div "Home" at bounding box center [106, 145] width 61 height 30
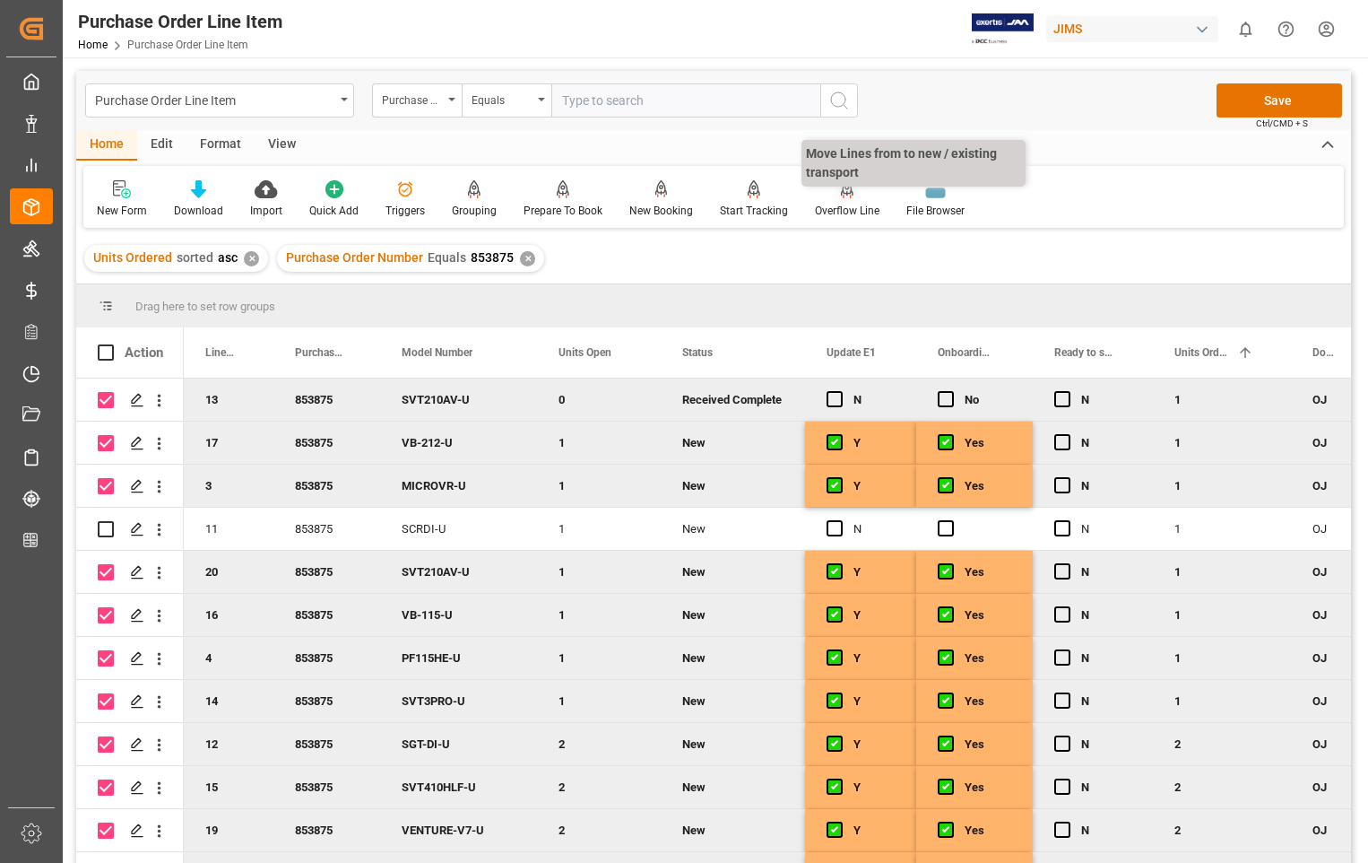
click at [821, 202] on div "Overflow Line" at bounding box center [847, 198] width 91 height 39
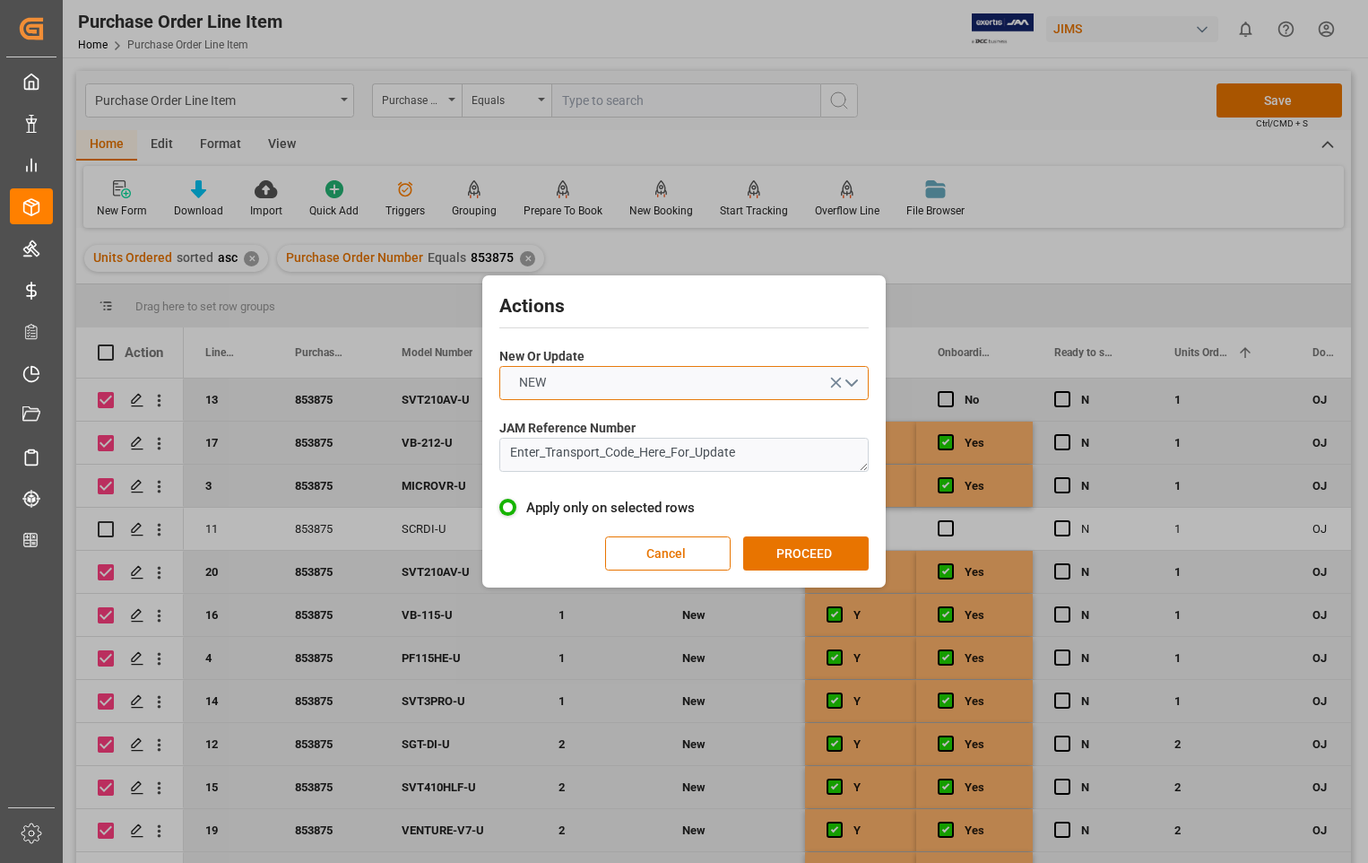
click at [847, 381] on button "NEW" at bounding box center [683, 383] width 369 height 34
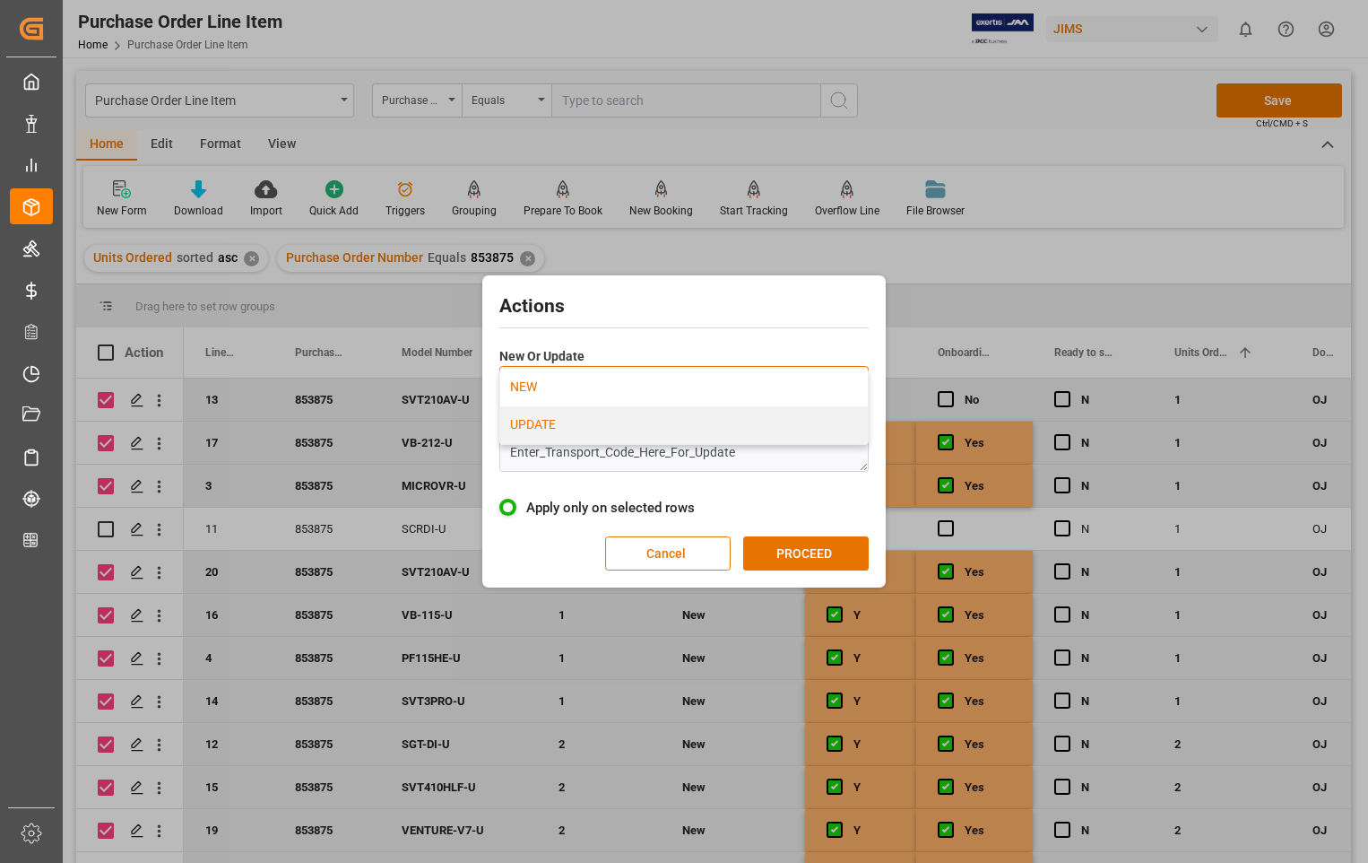
click at [590, 430] on div "UPDATE" at bounding box center [684, 425] width 368 height 38
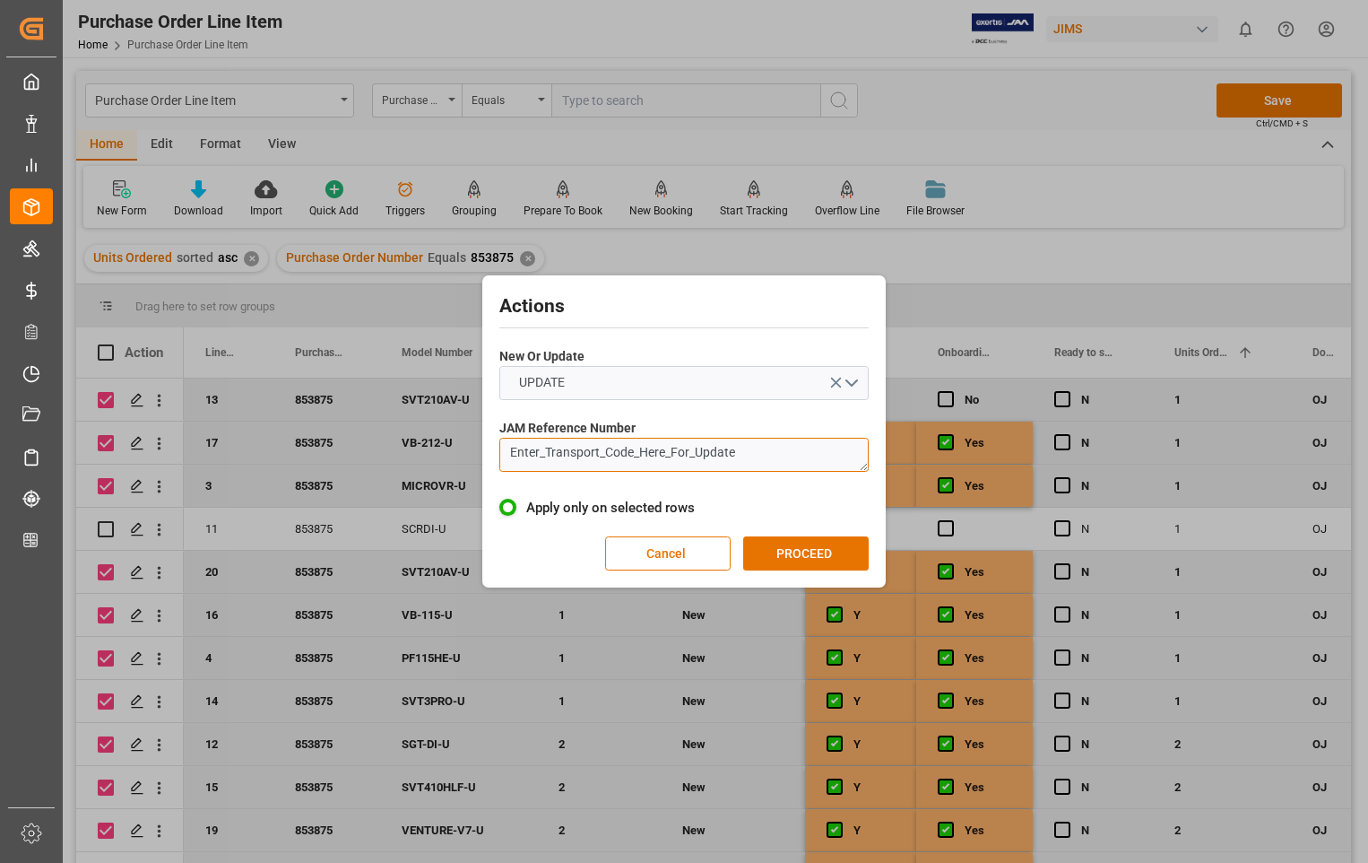
drag, startPoint x: 753, startPoint y: 464, endPoint x: 501, endPoint y: 437, distance: 253.4
click at [501, 437] on div "JAM Reference Number Enter_Transport_Code_Here_For_Update" at bounding box center [683, 444] width 369 height 65
paste textarea "22-10608-US"
type textarea "22-10608-US"
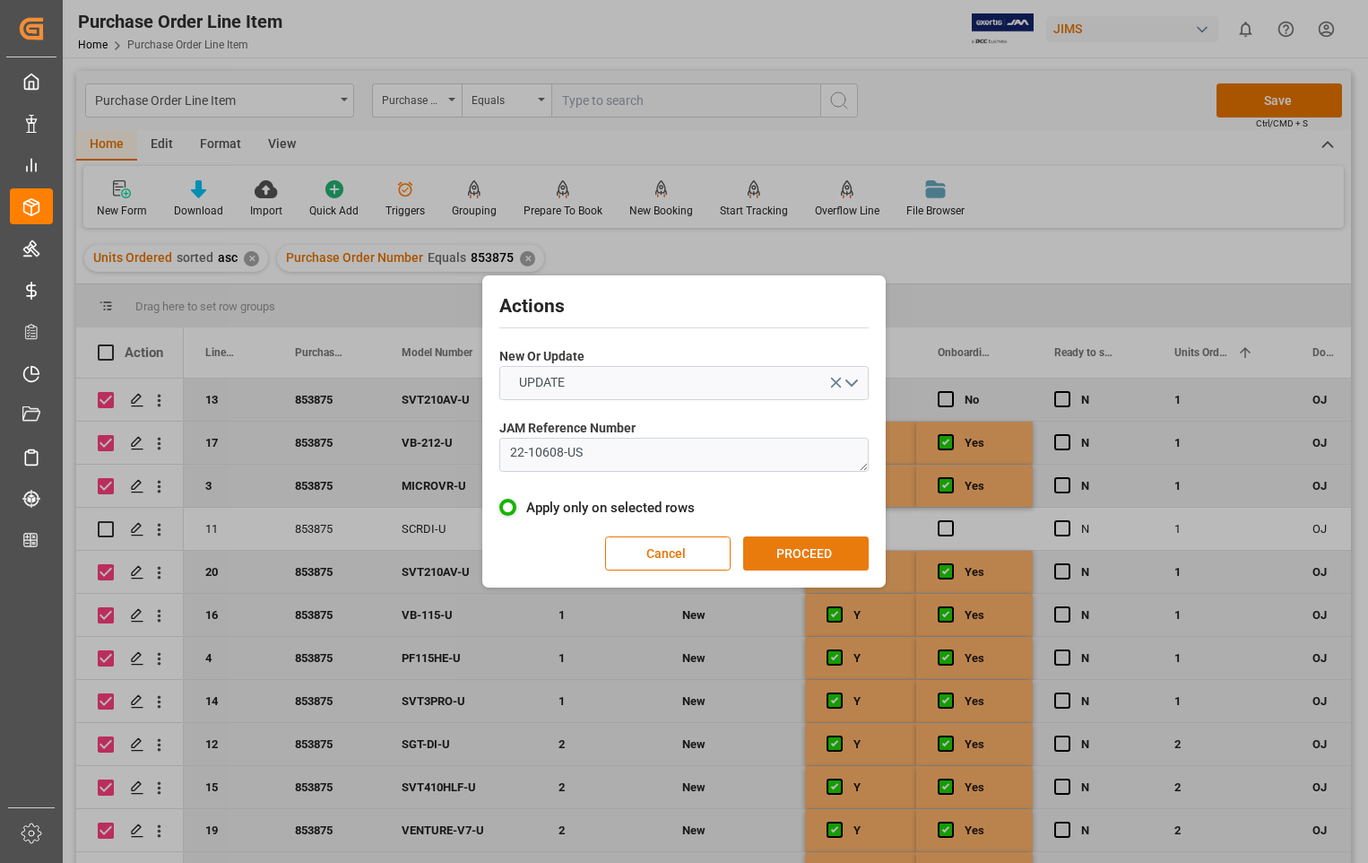
click at [825, 551] on button "PROCEED" at bounding box center [806, 553] width 126 height 34
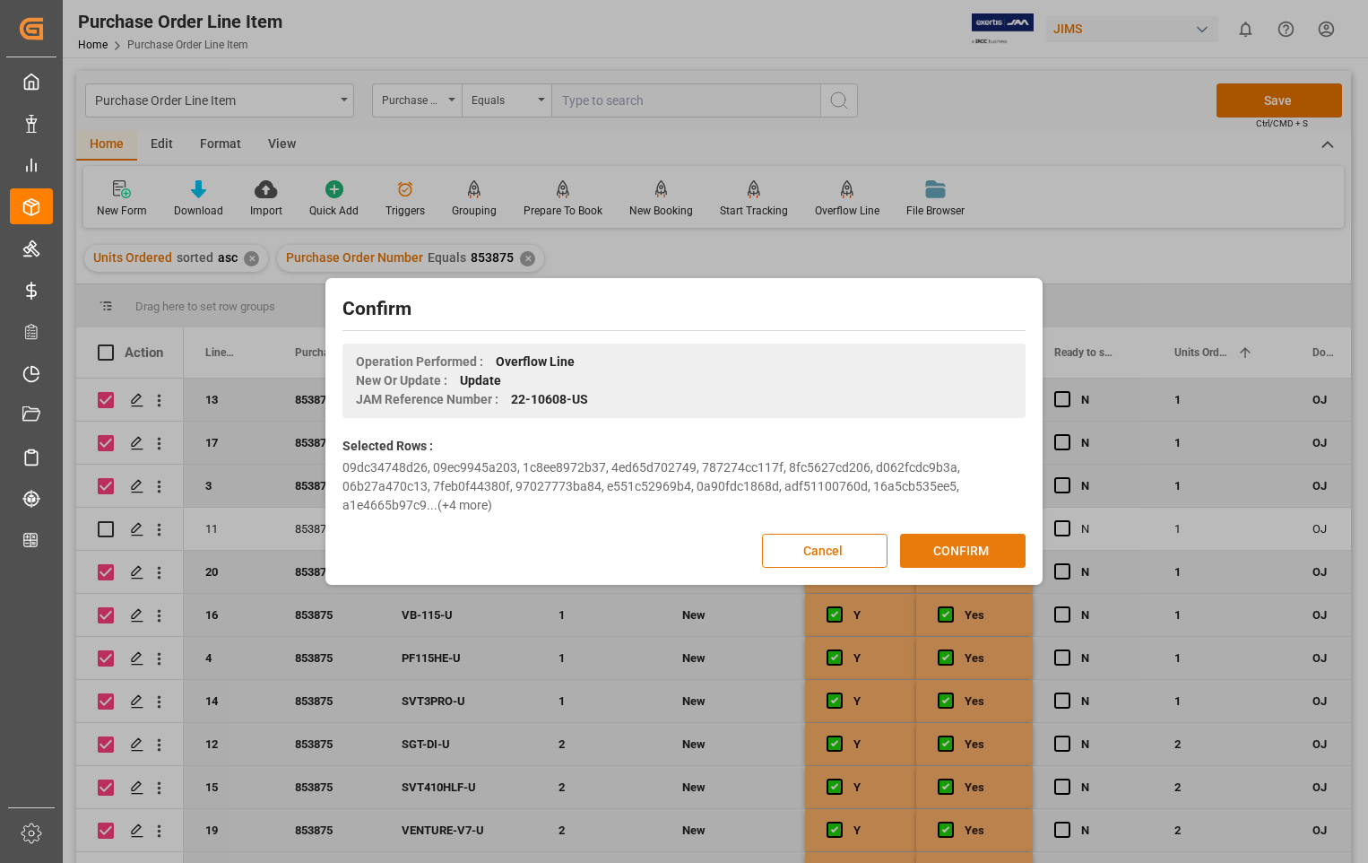
click at [988, 547] on button "CONFIRM" at bounding box center [963, 550] width 126 height 34
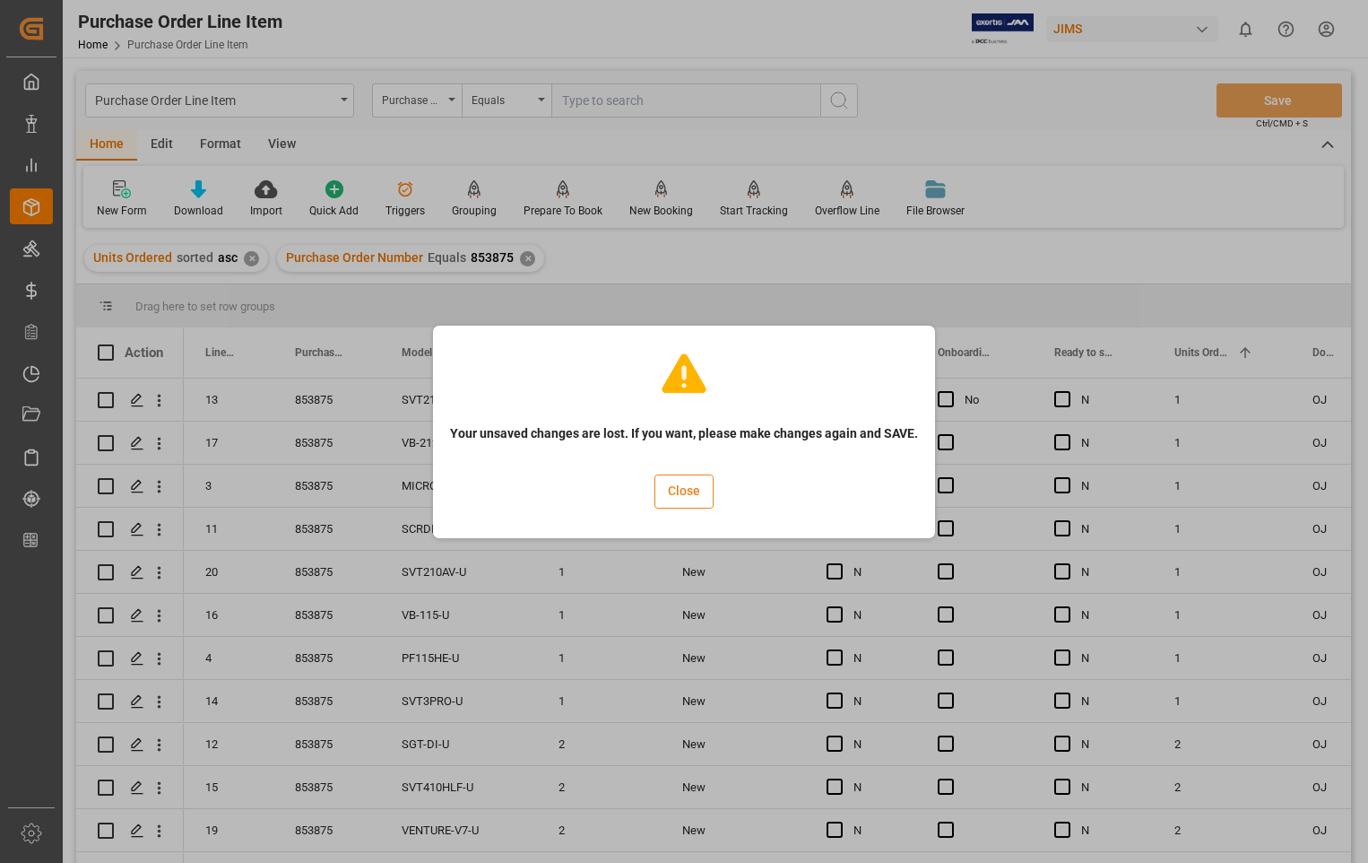
click at [675, 485] on button "Close" at bounding box center [684, 491] width 59 height 34
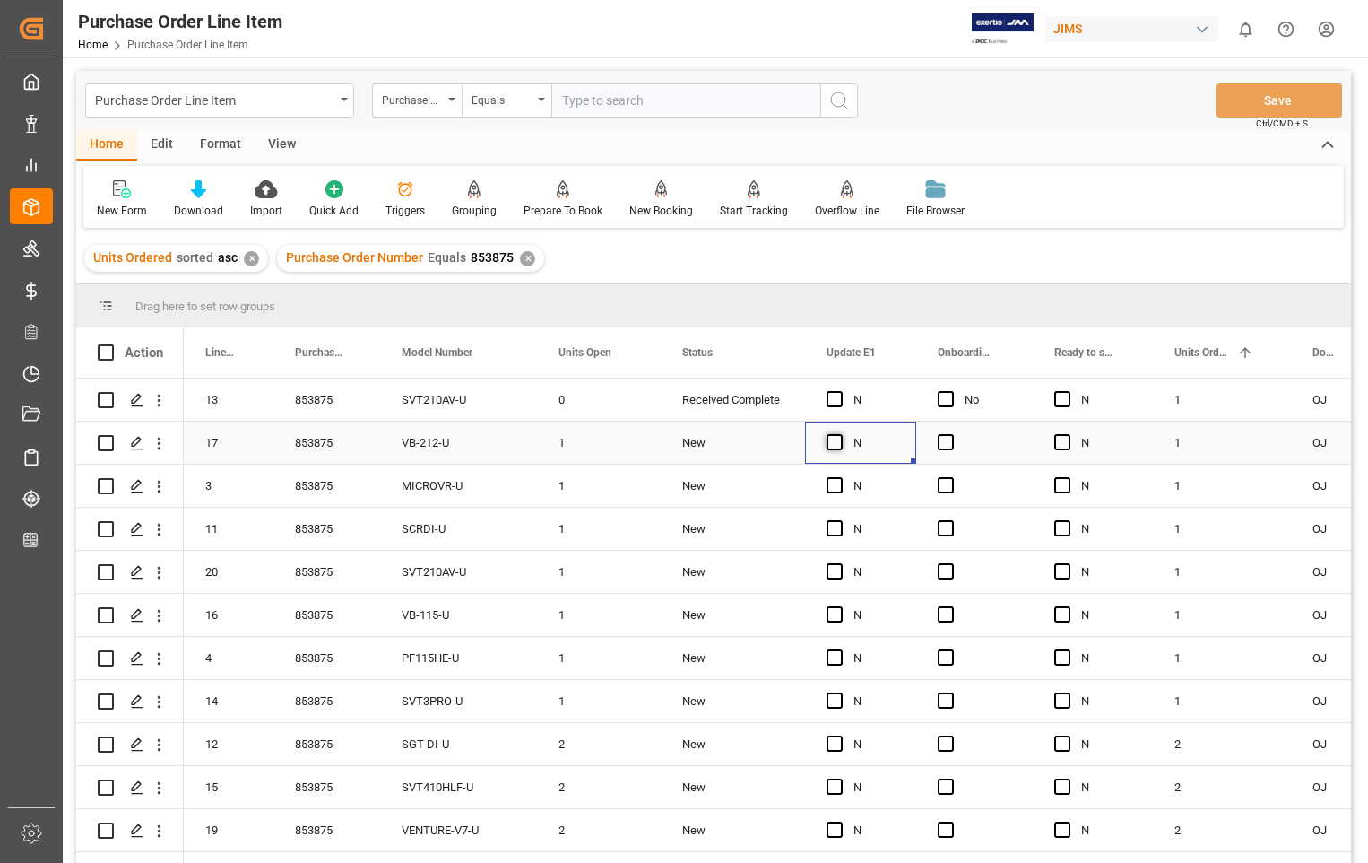
click at [837, 444] on span "Press SPACE to select this row." at bounding box center [835, 442] width 16 height 16
click at [840, 434] on input "Press SPACE to select this row." at bounding box center [840, 434] width 0 height 0
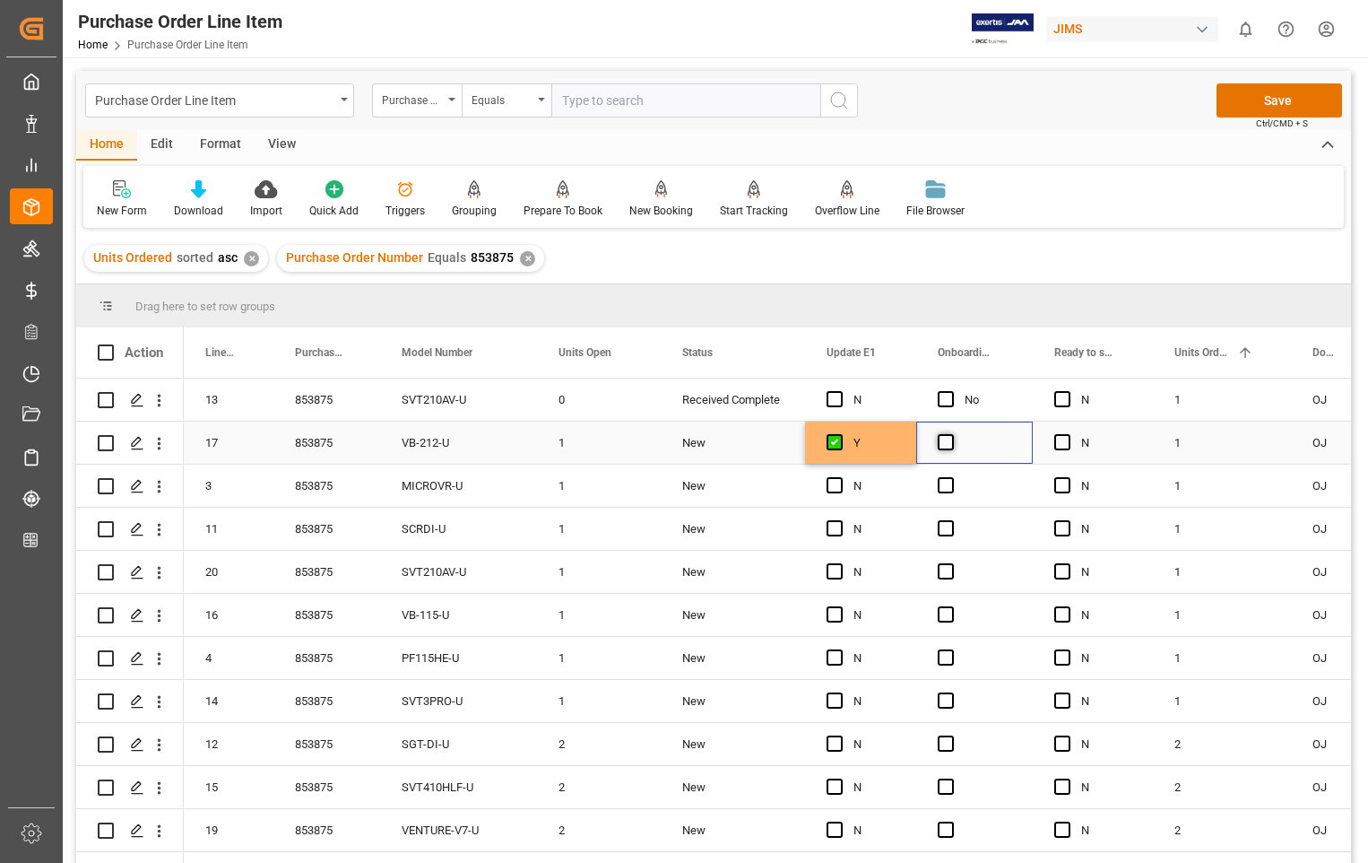
click at [946, 444] on span "Press SPACE to select this row." at bounding box center [946, 442] width 16 height 16
click at [951, 434] on input "Press SPACE to select this row." at bounding box center [951, 434] width 0 height 0
click at [833, 482] on span "Press SPACE to select this row." at bounding box center [835, 485] width 16 height 16
click at [840, 477] on input "Press SPACE to select this row." at bounding box center [840, 477] width 0 height 0
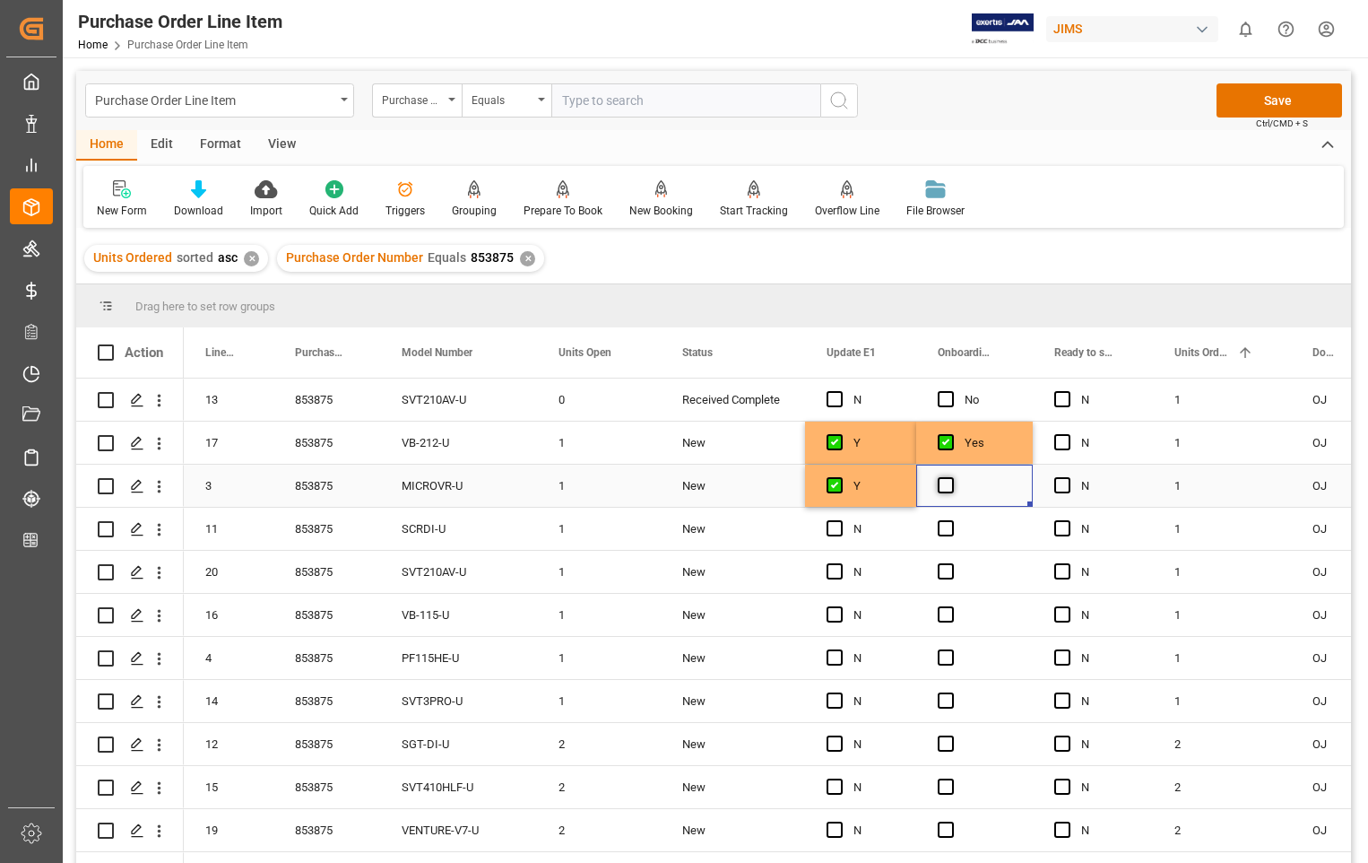
click at [947, 481] on span "Press SPACE to select this row." at bounding box center [946, 485] width 16 height 16
click at [951, 477] on input "Press SPACE to select this row." at bounding box center [951, 477] width 0 height 0
click at [835, 569] on span "Press SPACE to select this row." at bounding box center [835, 571] width 16 height 16
click at [840, 563] on input "Press SPACE to select this row." at bounding box center [840, 563] width 0 height 0
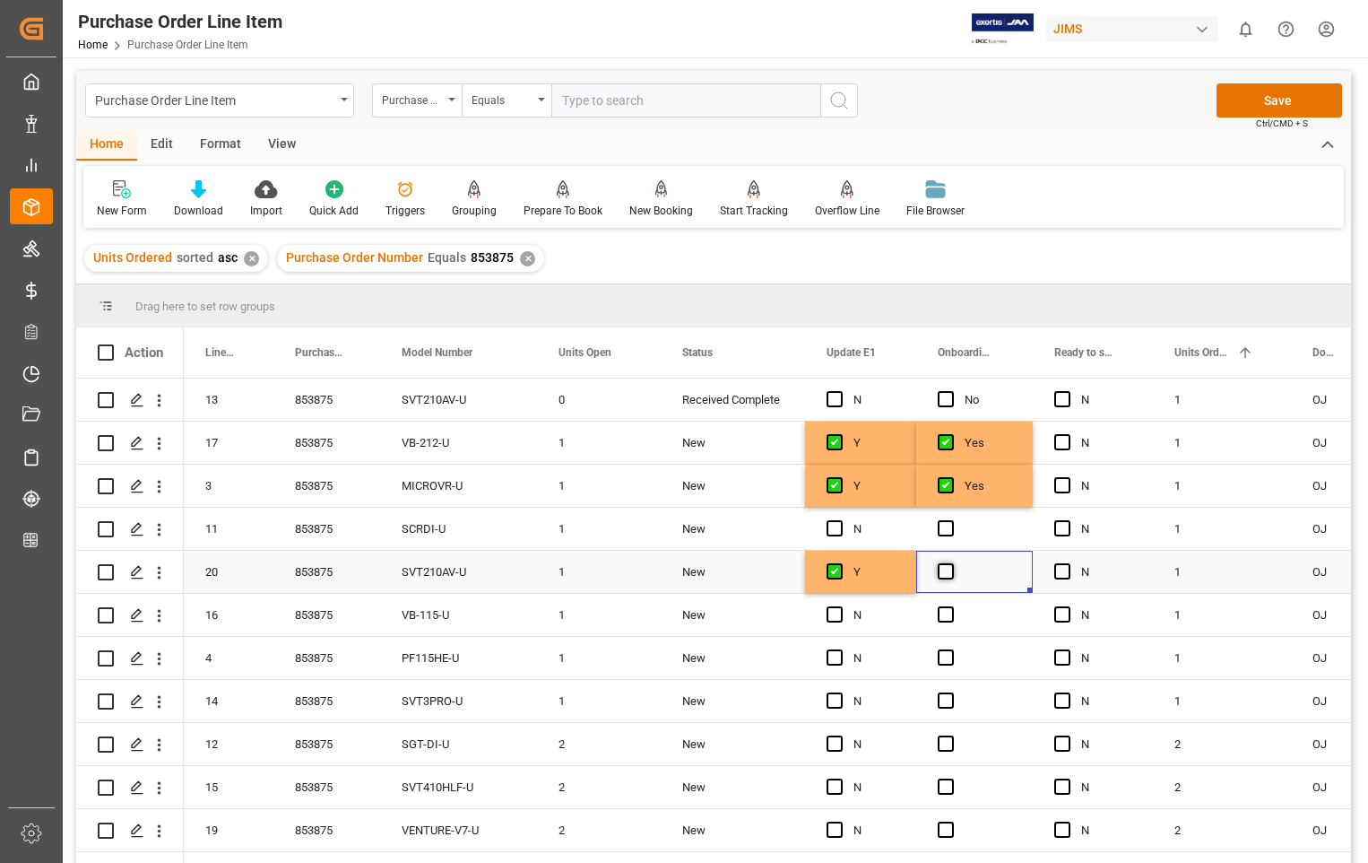
click at [947, 571] on span "Press SPACE to select this row." at bounding box center [946, 571] width 16 height 16
click at [951, 563] on input "Press SPACE to select this row." at bounding box center [951, 563] width 0 height 0
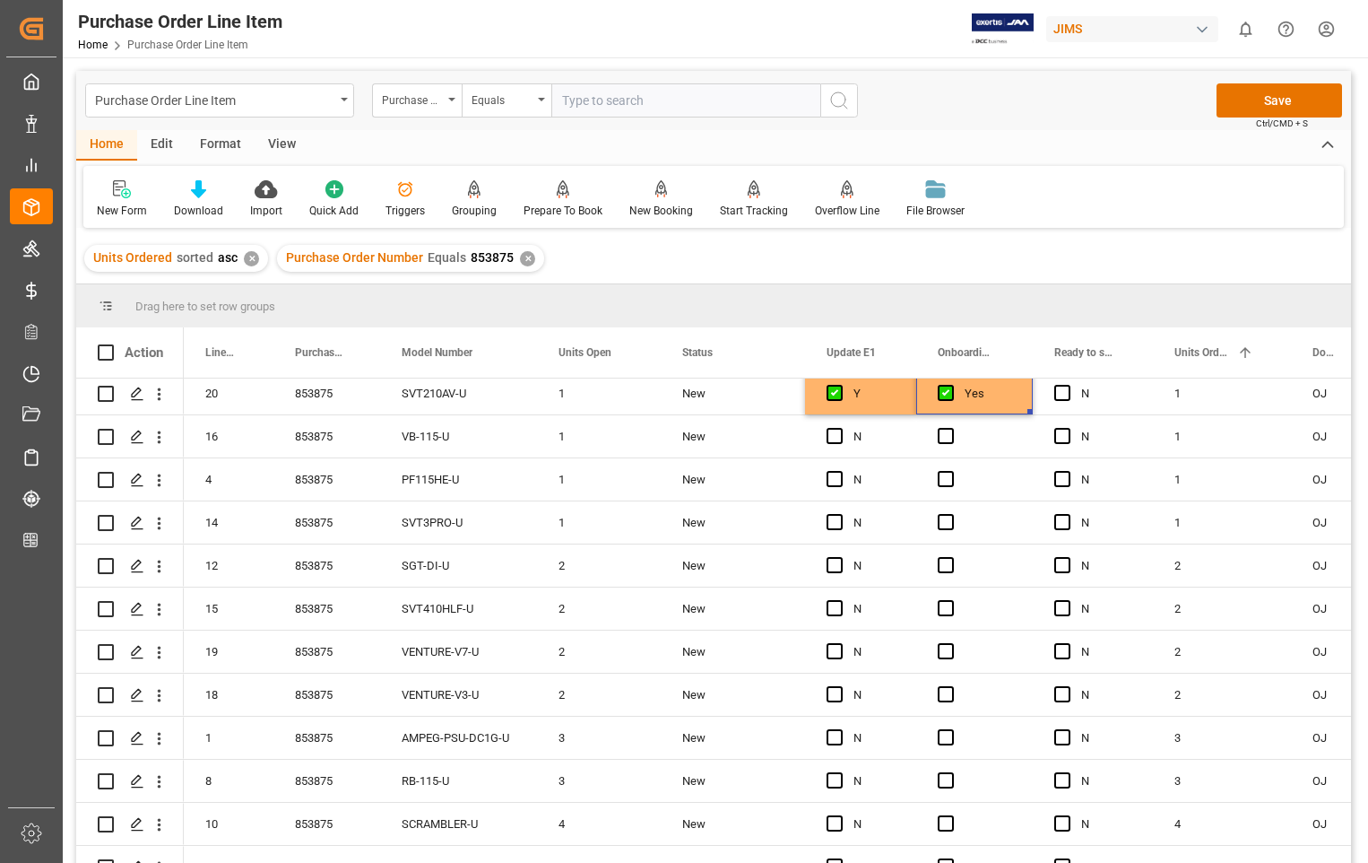
scroll to position [179, 0]
click at [902, 400] on div "Y" at bounding box center [860, 392] width 111 height 42
drag, startPoint x: 912, startPoint y: 408, endPoint x: 895, endPoint y: 809, distance: 401.1
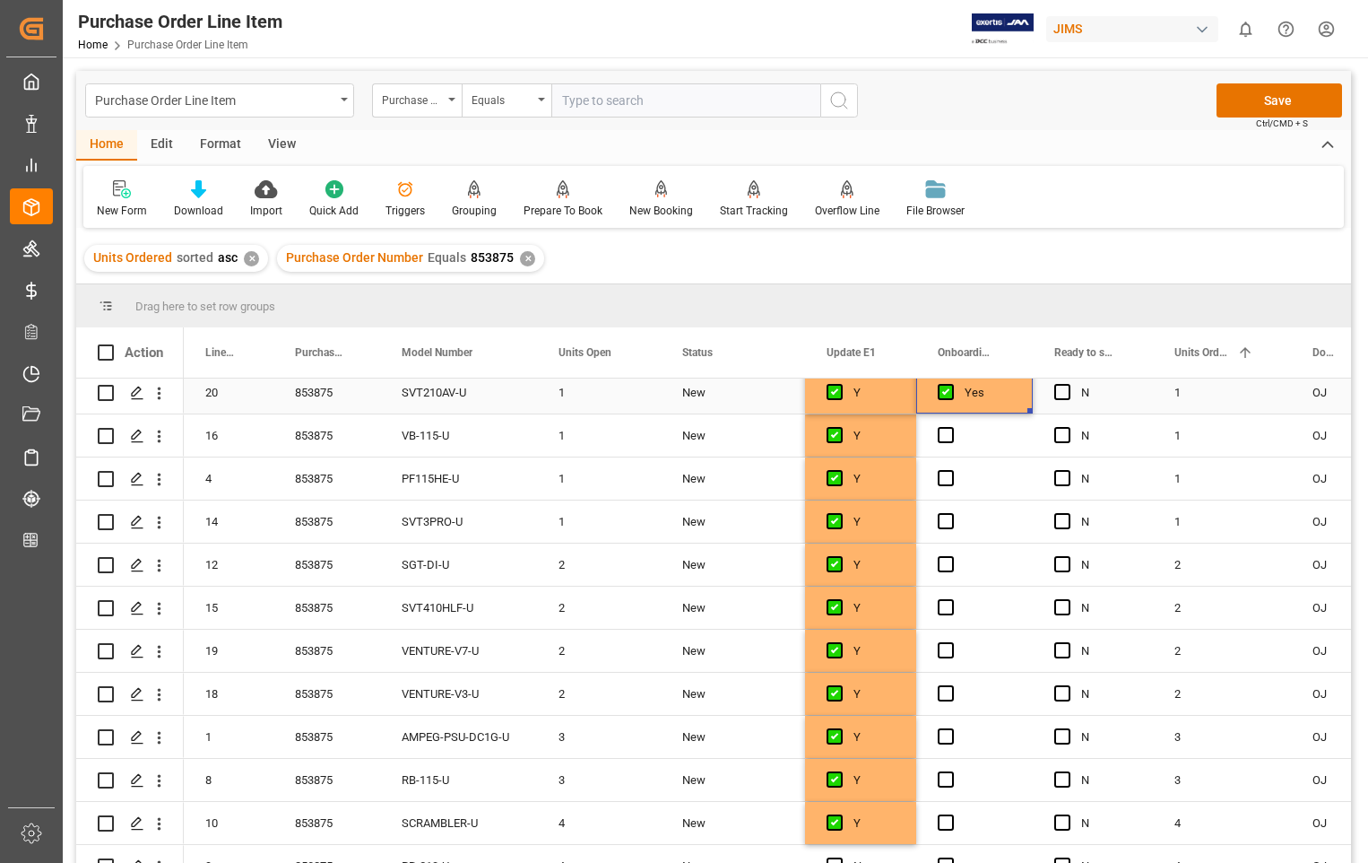
click at [977, 404] on div "Yes" at bounding box center [988, 392] width 47 height 41
drag, startPoint x: 1027, startPoint y: 411, endPoint x: 997, endPoint y: 811, distance: 401.0
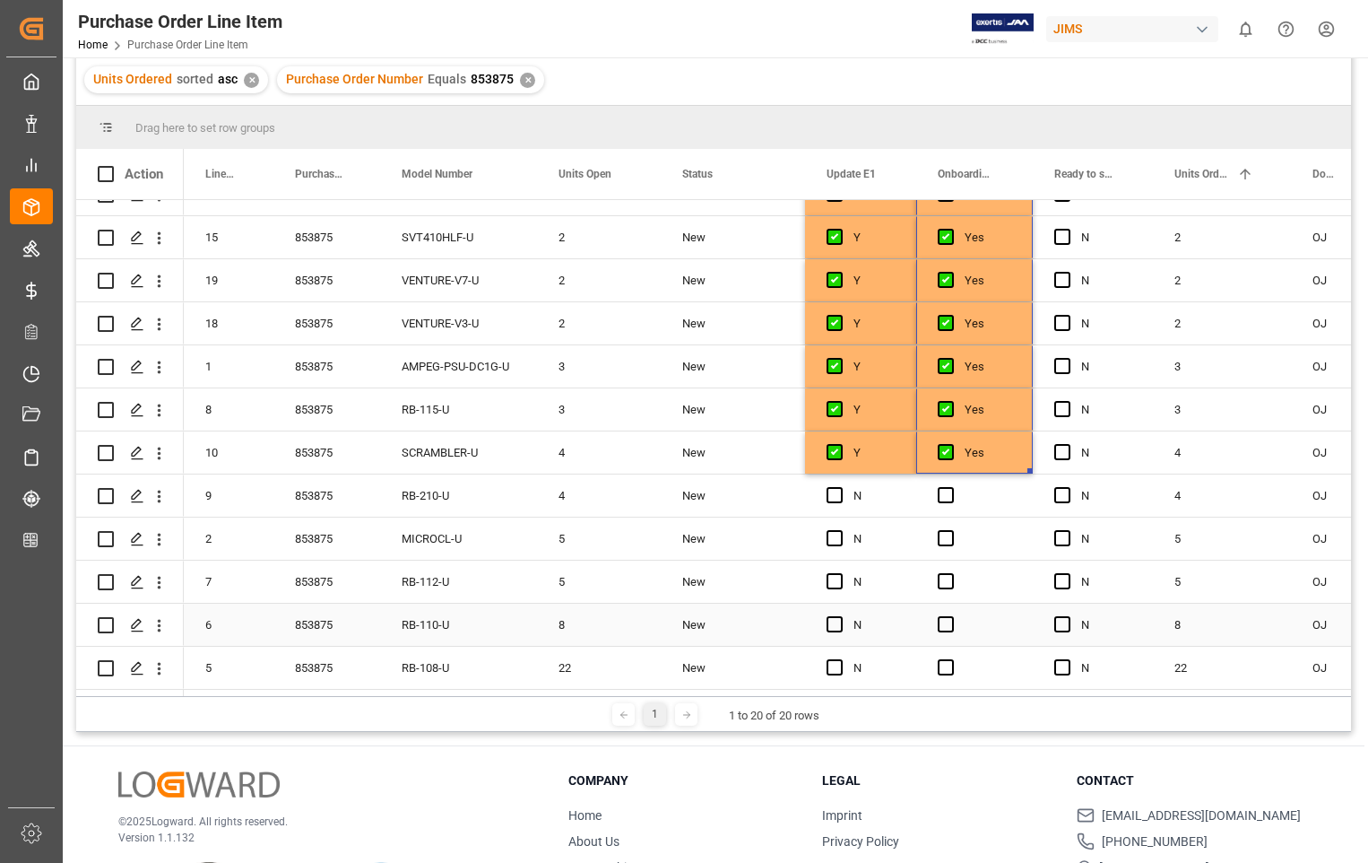
scroll to position [265, 0]
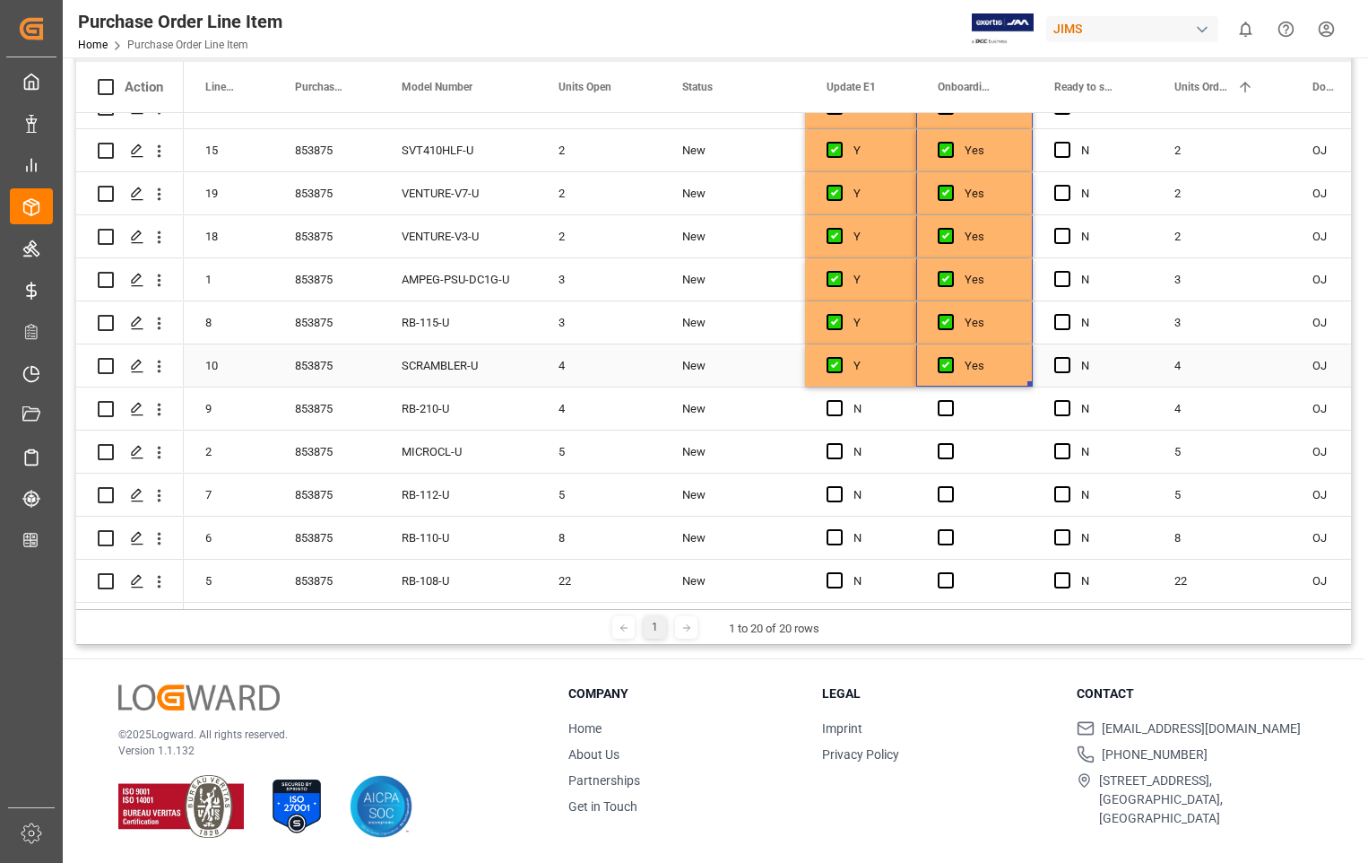
click at [893, 352] on div "Y" at bounding box center [874, 365] width 41 height 41
drag, startPoint x: 911, startPoint y: 377, endPoint x: 906, endPoint y: 567, distance: 189.3
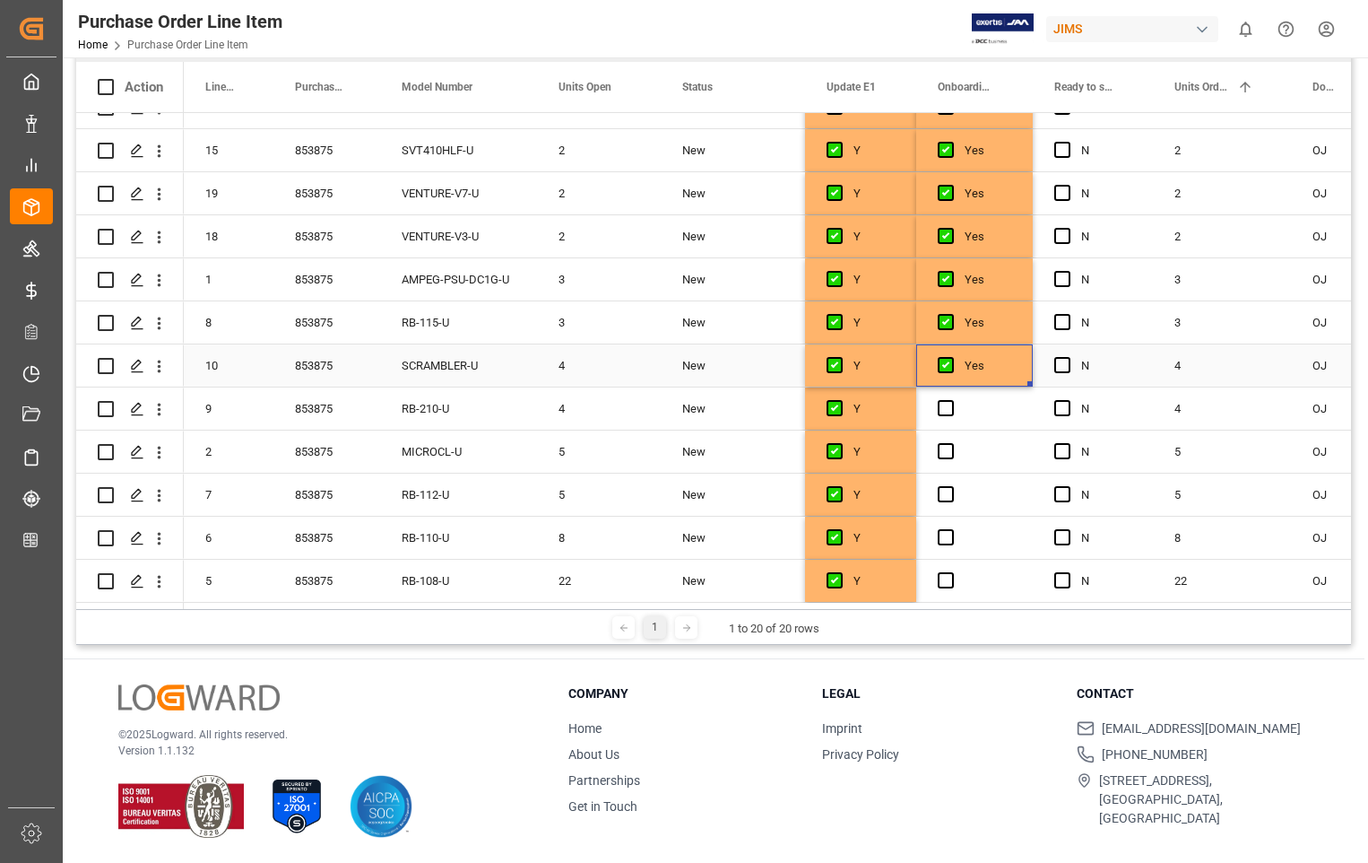
click at [994, 360] on div "Yes" at bounding box center [988, 365] width 47 height 41
drag, startPoint x: 1027, startPoint y: 376, endPoint x: 1002, endPoint y: 566, distance: 191.7
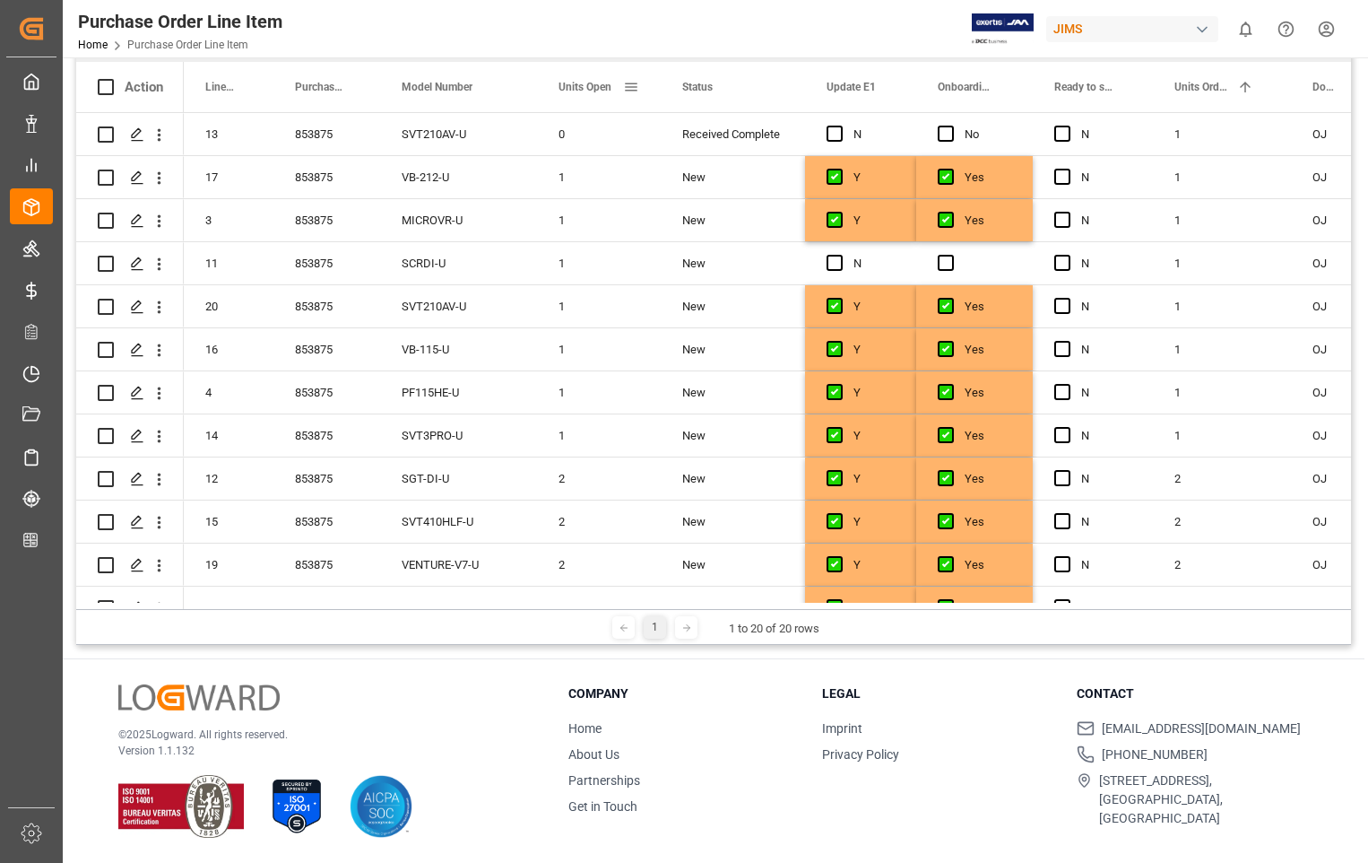
scroll to position [0, 0]
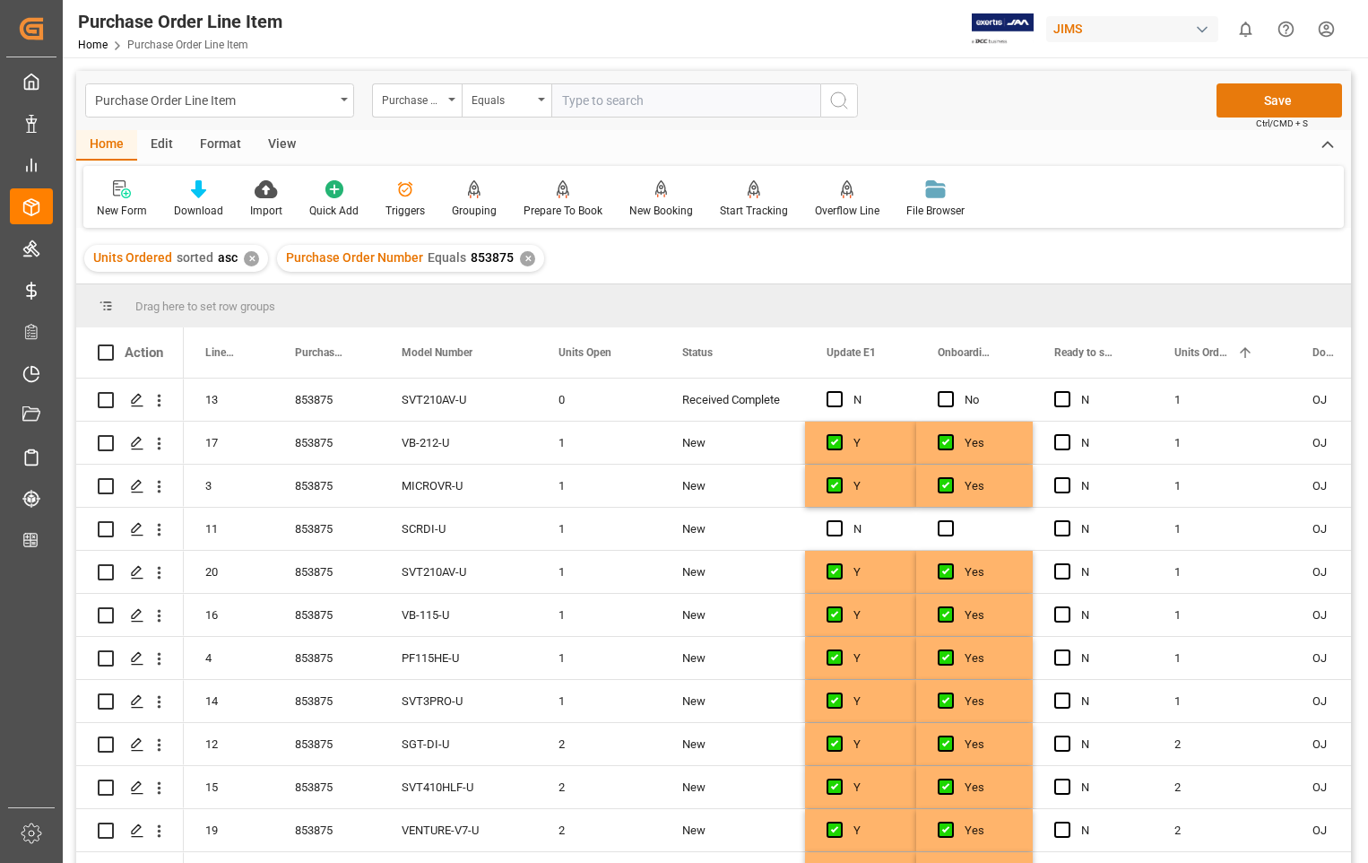
click at [1280, 103] on button "Save" at bounding box center [1280, 100] width 126 height 34
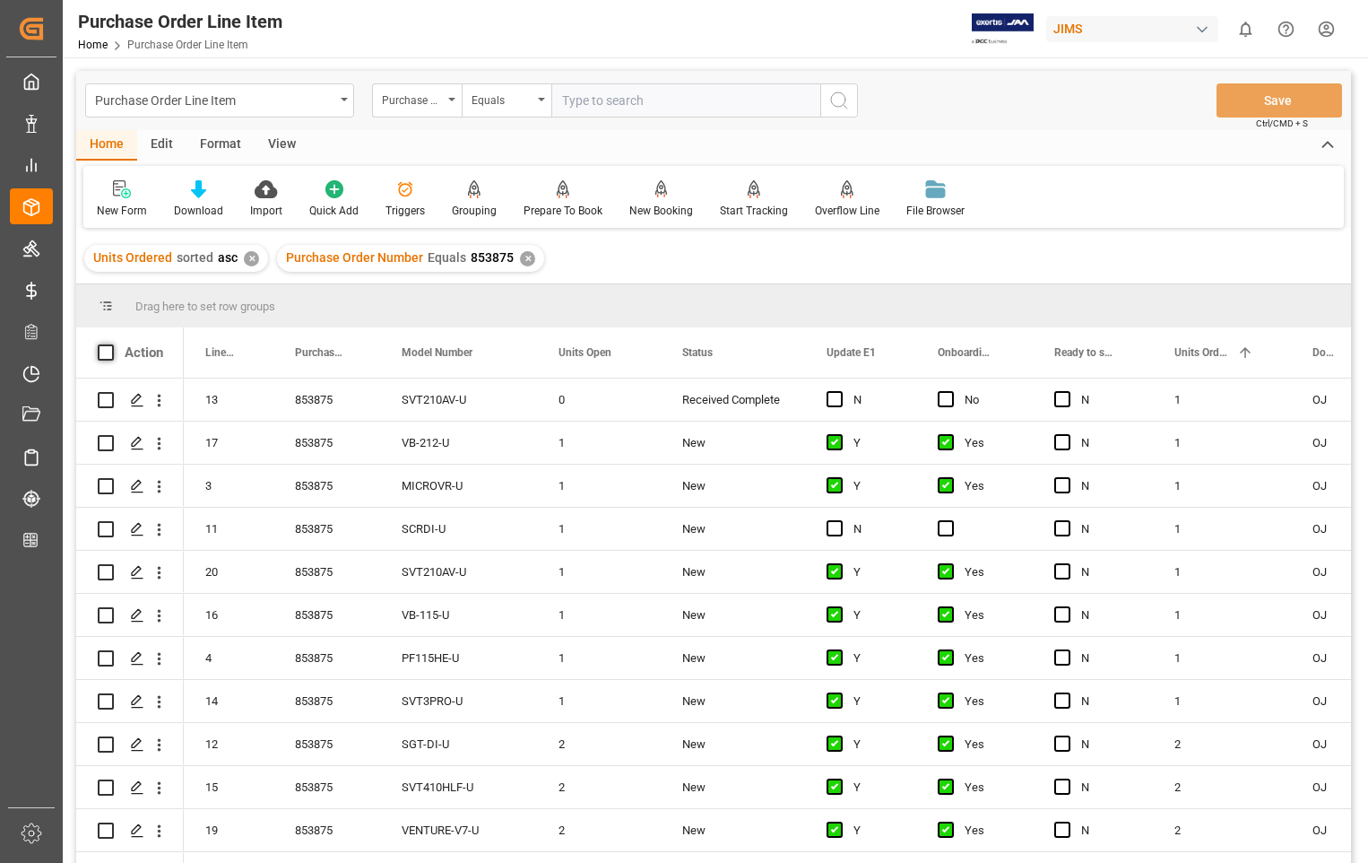
click at [104, 346] on span at bounding box center [106, 352] width 16 height 16
click at [111, 344] on input "checkbox" at bounding box center [111, 344] width 0 height 0
checkbox input "true"
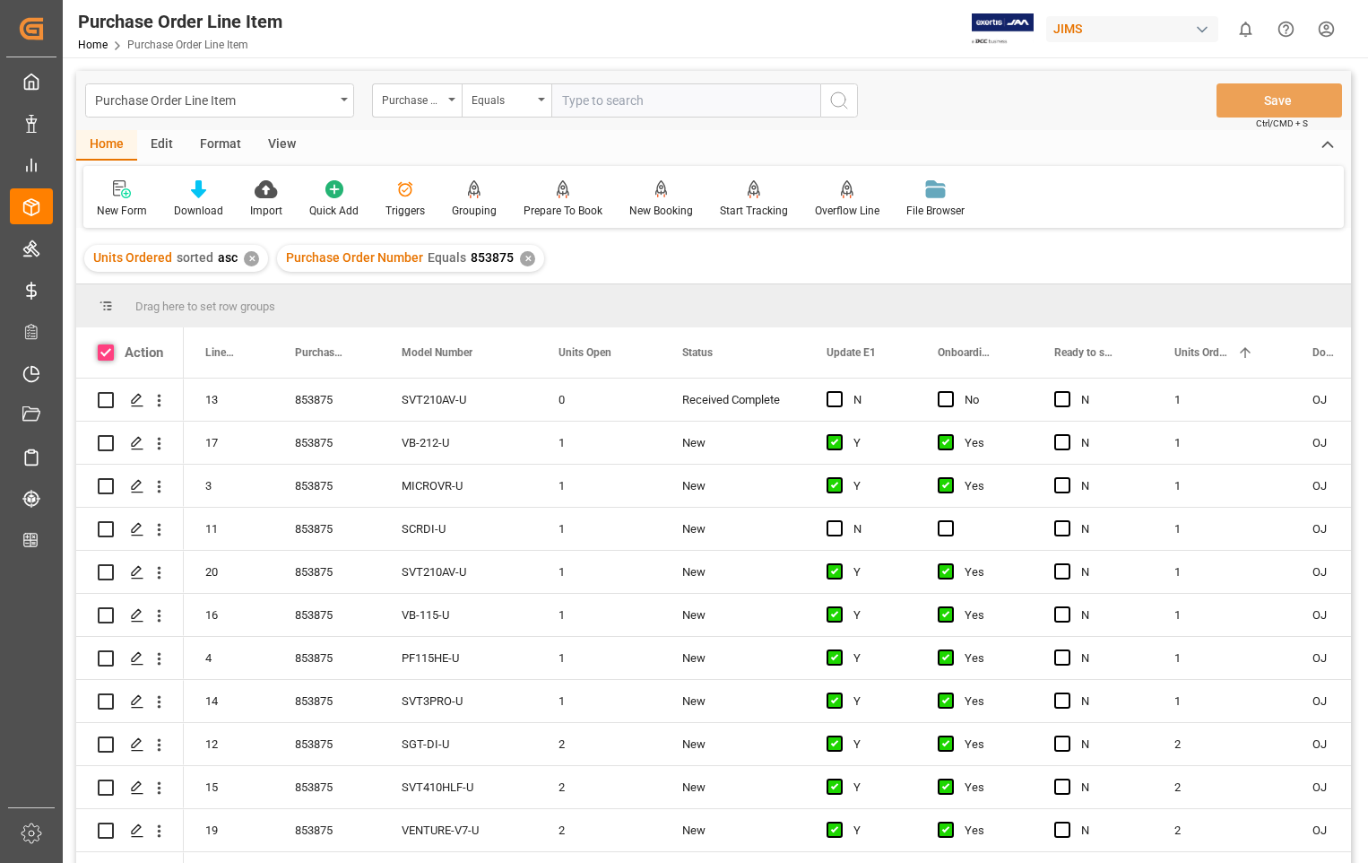
checkbox input "true"
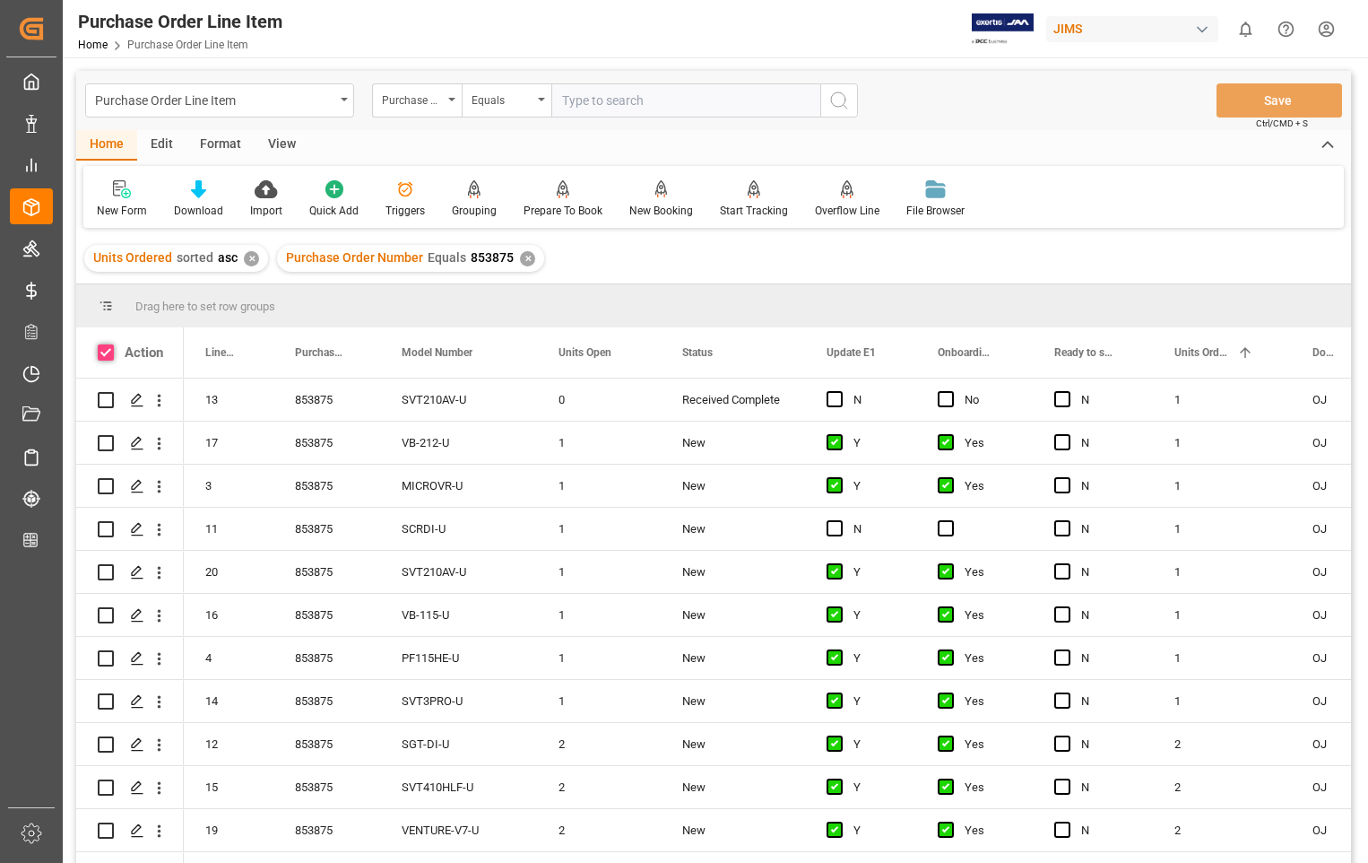
checkbox input "true"
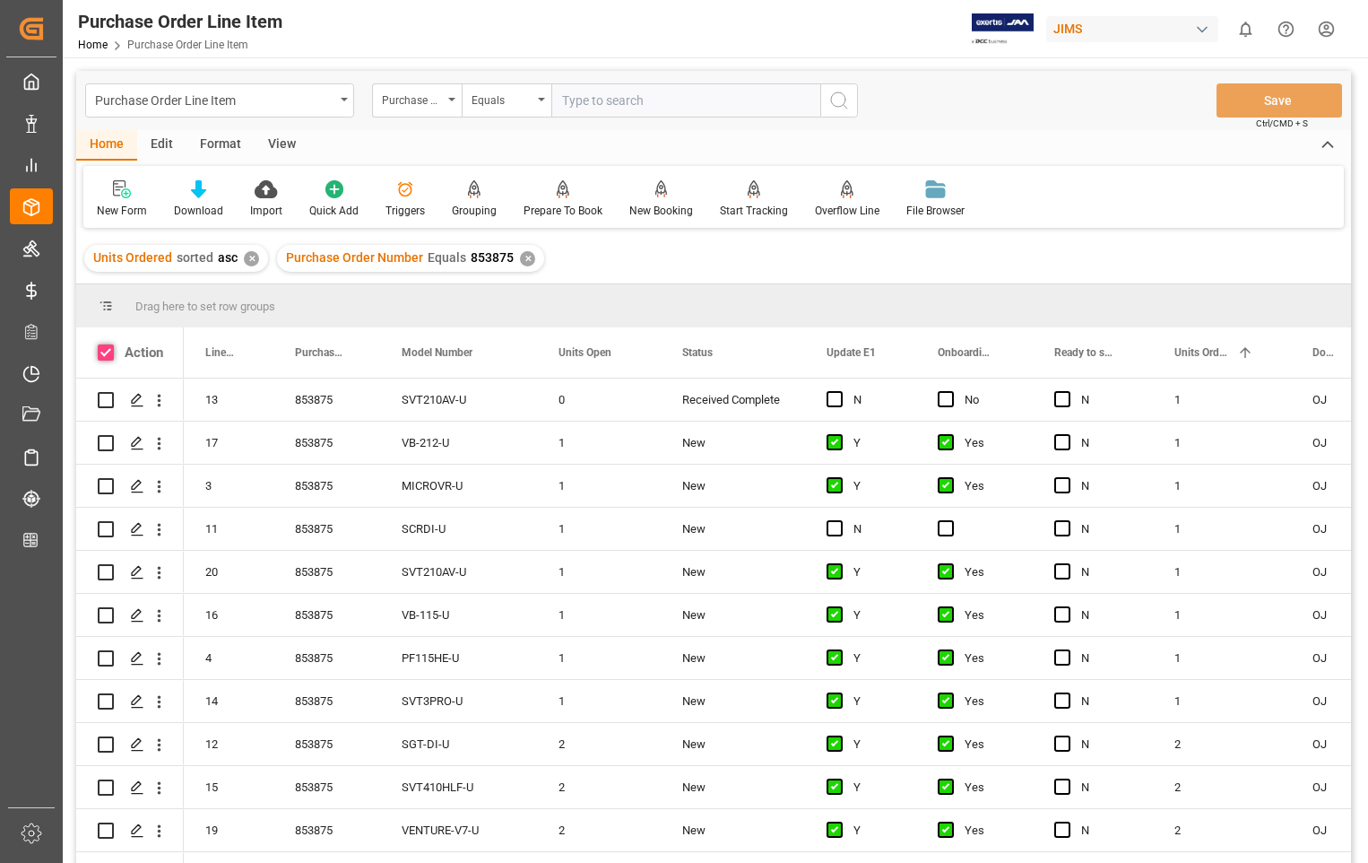
checkbox input "true"
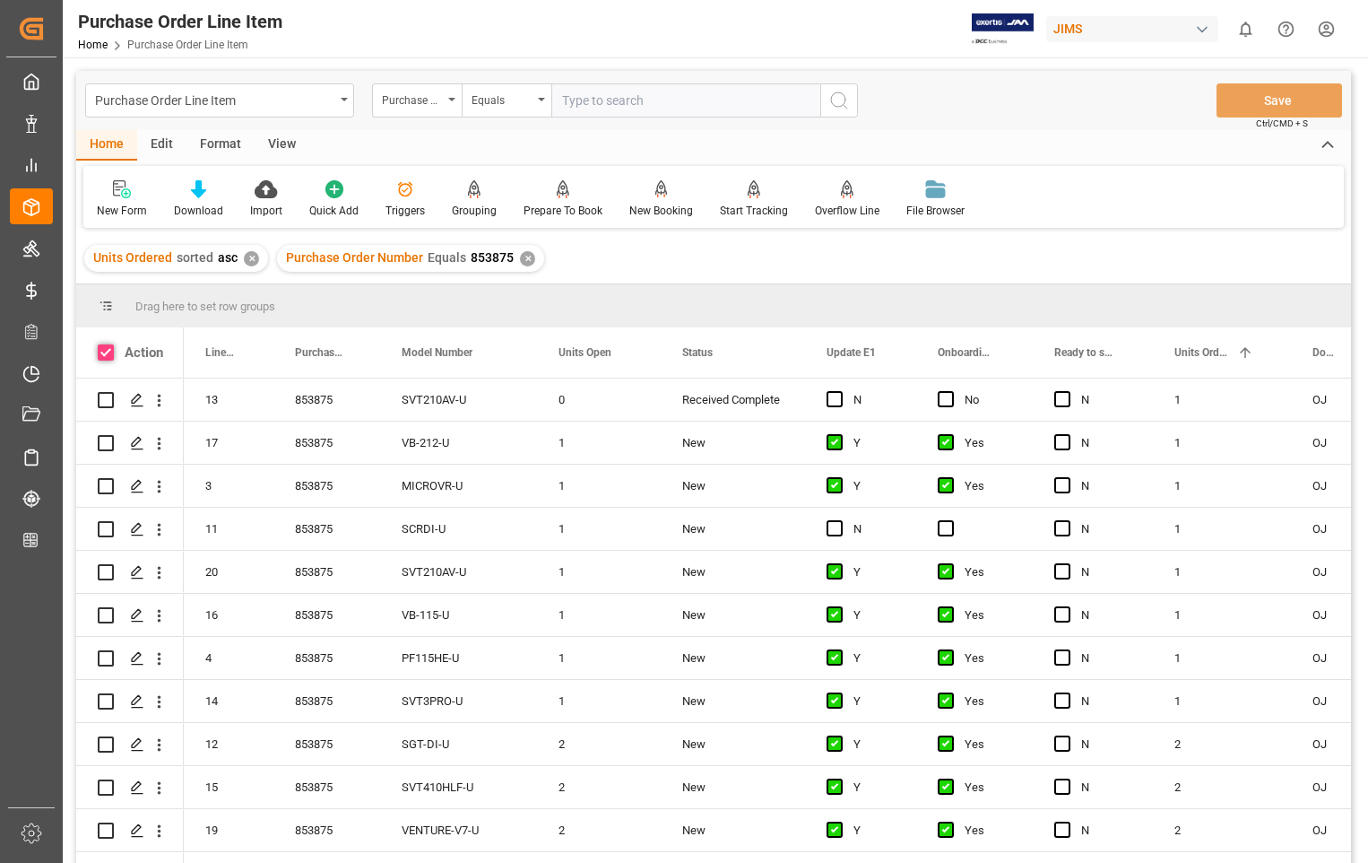
checkbox input "true"
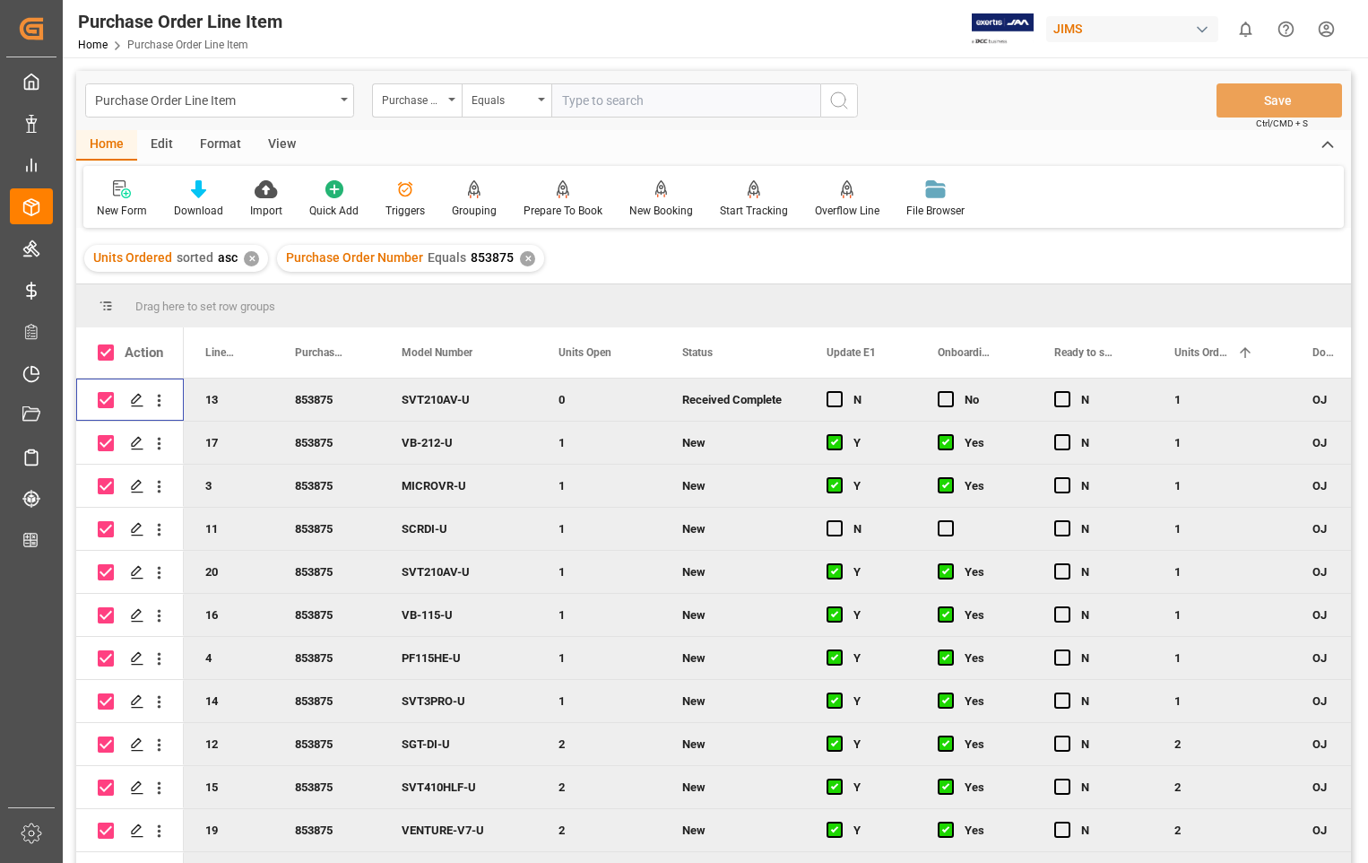
click at [108, 396] on input "Press Space to toggle row selection (checked)" at bounding box center [106, 400] width 16 height 16
checkbox input "false"
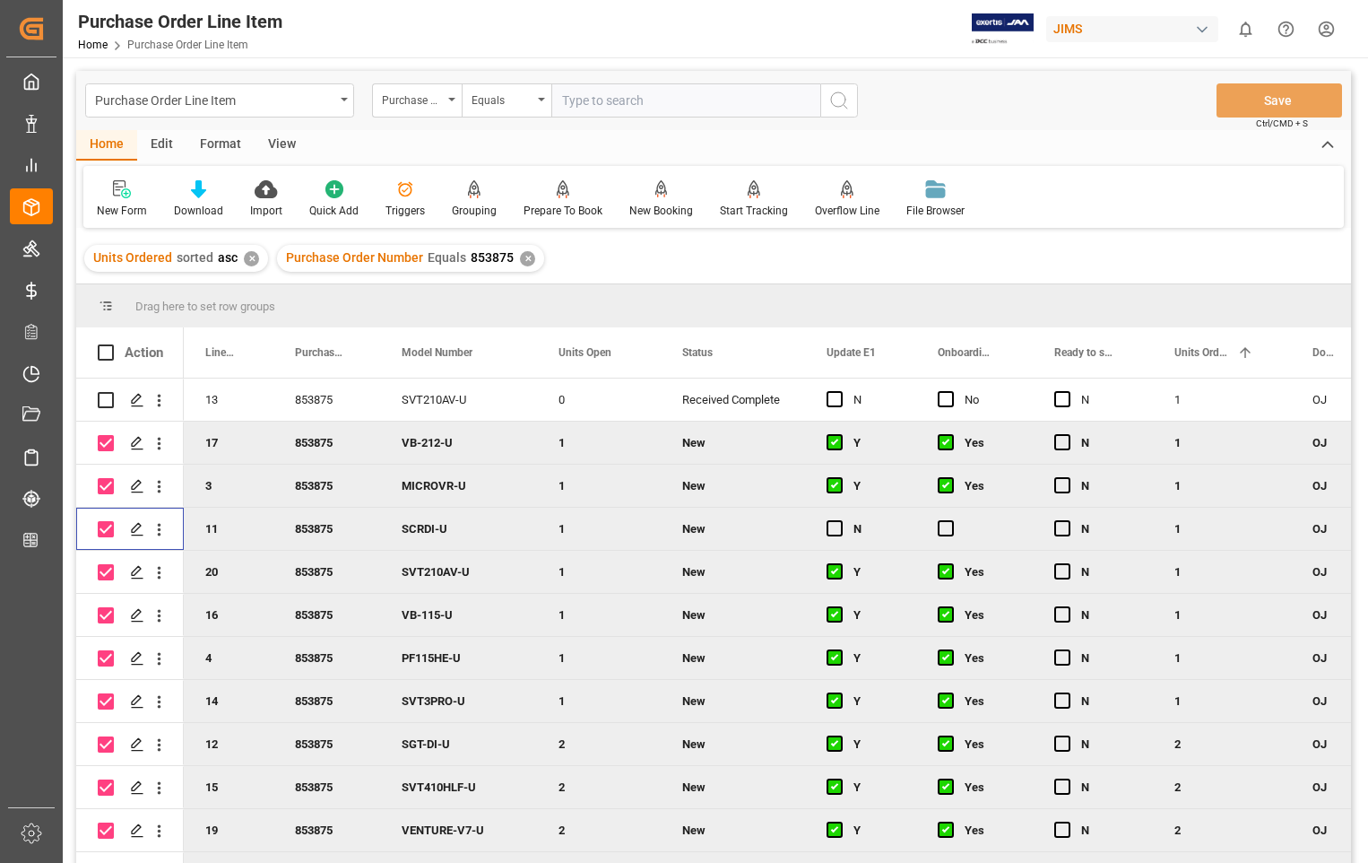
click at [106, 529] on input "Press Space to toggle row selection (checked)" at bounding box center [106, 529] width 16 height 16
checkbox input "false"
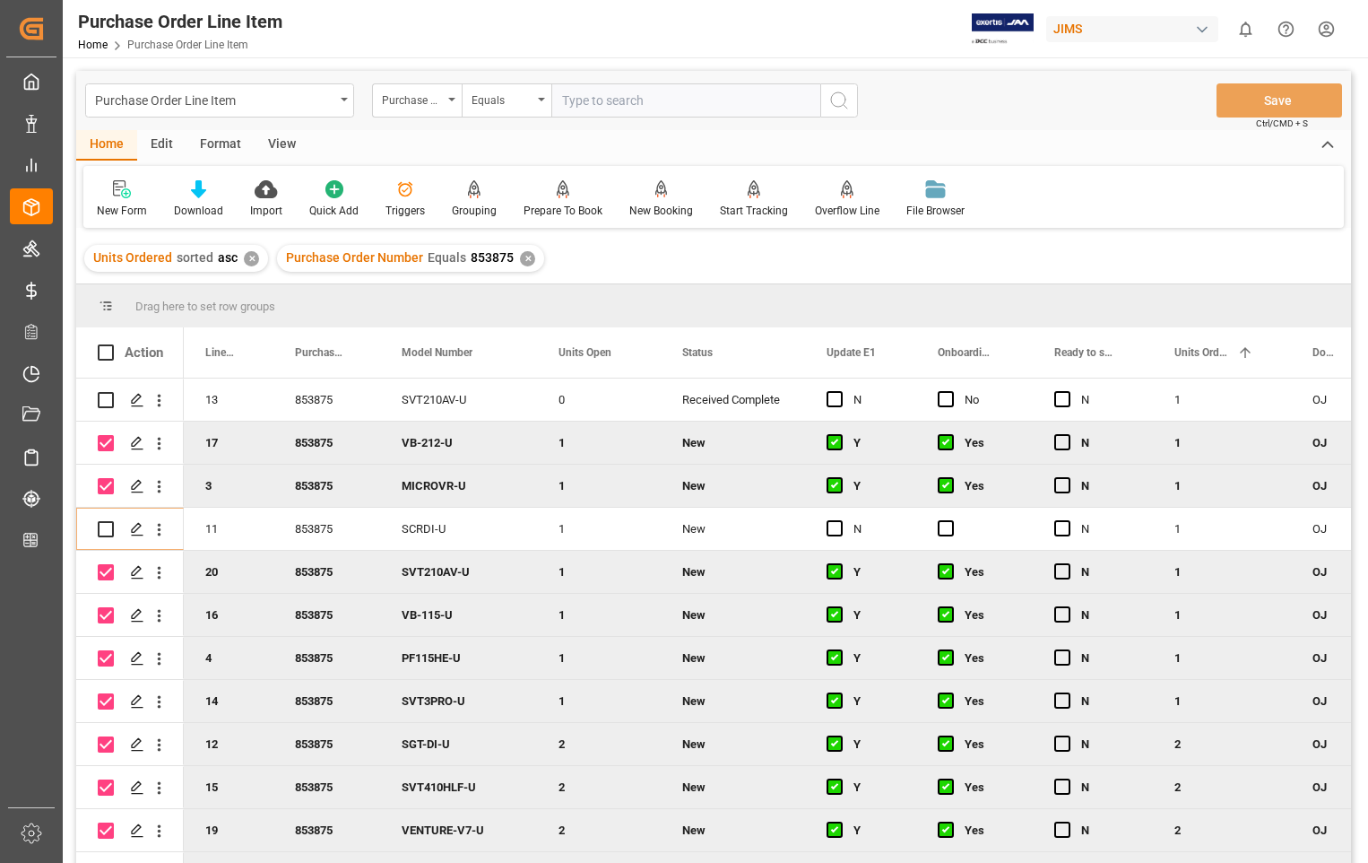
click at [104, 150] on div "Home" at bounding box center [106, 145] width 61 height 30
click at [832, 209] on div "Overflow Line" at bounding box center [847, 211] width 65 height 16
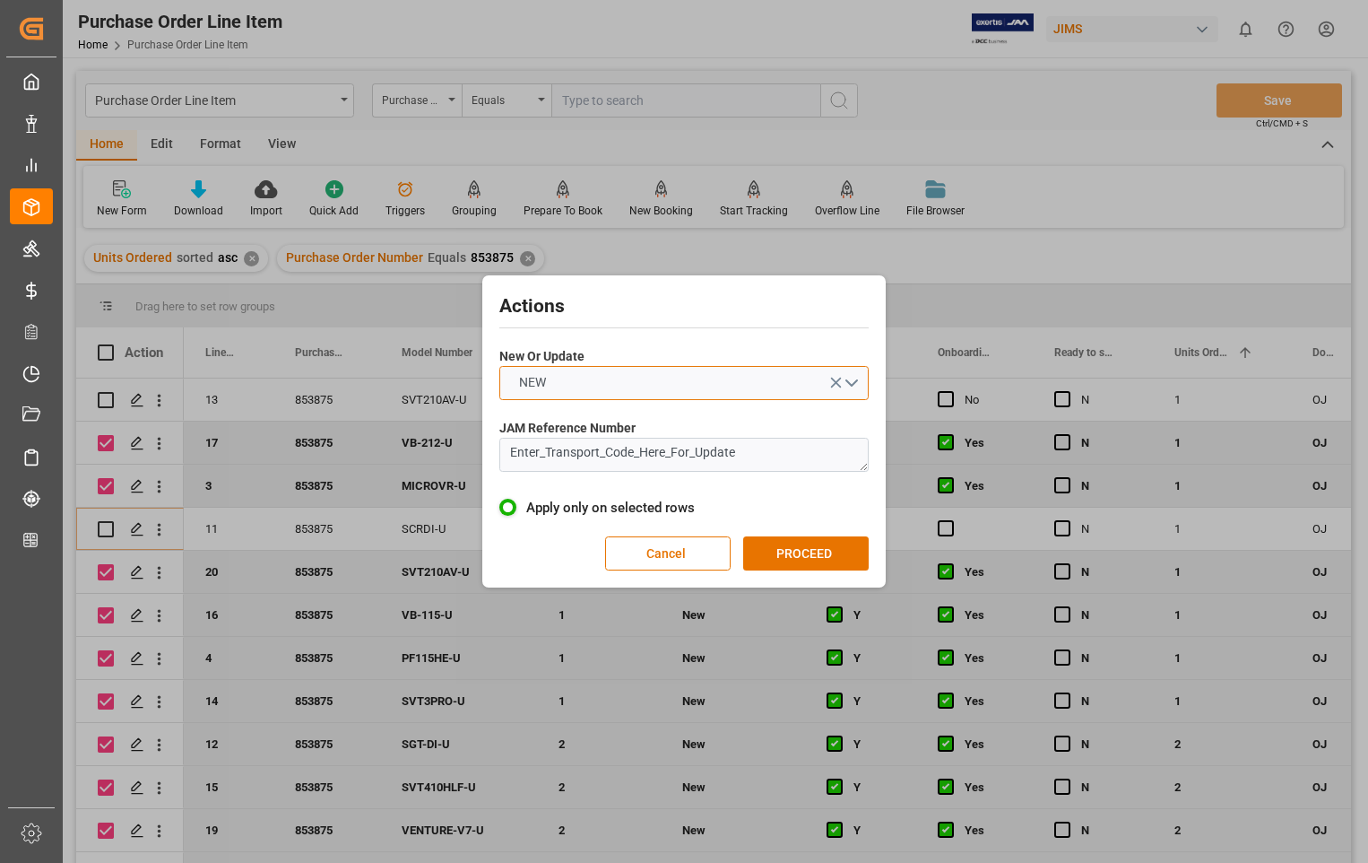
click at [853, 381] on button "NEW" at bounding box center [683, 383] width 369 height 34
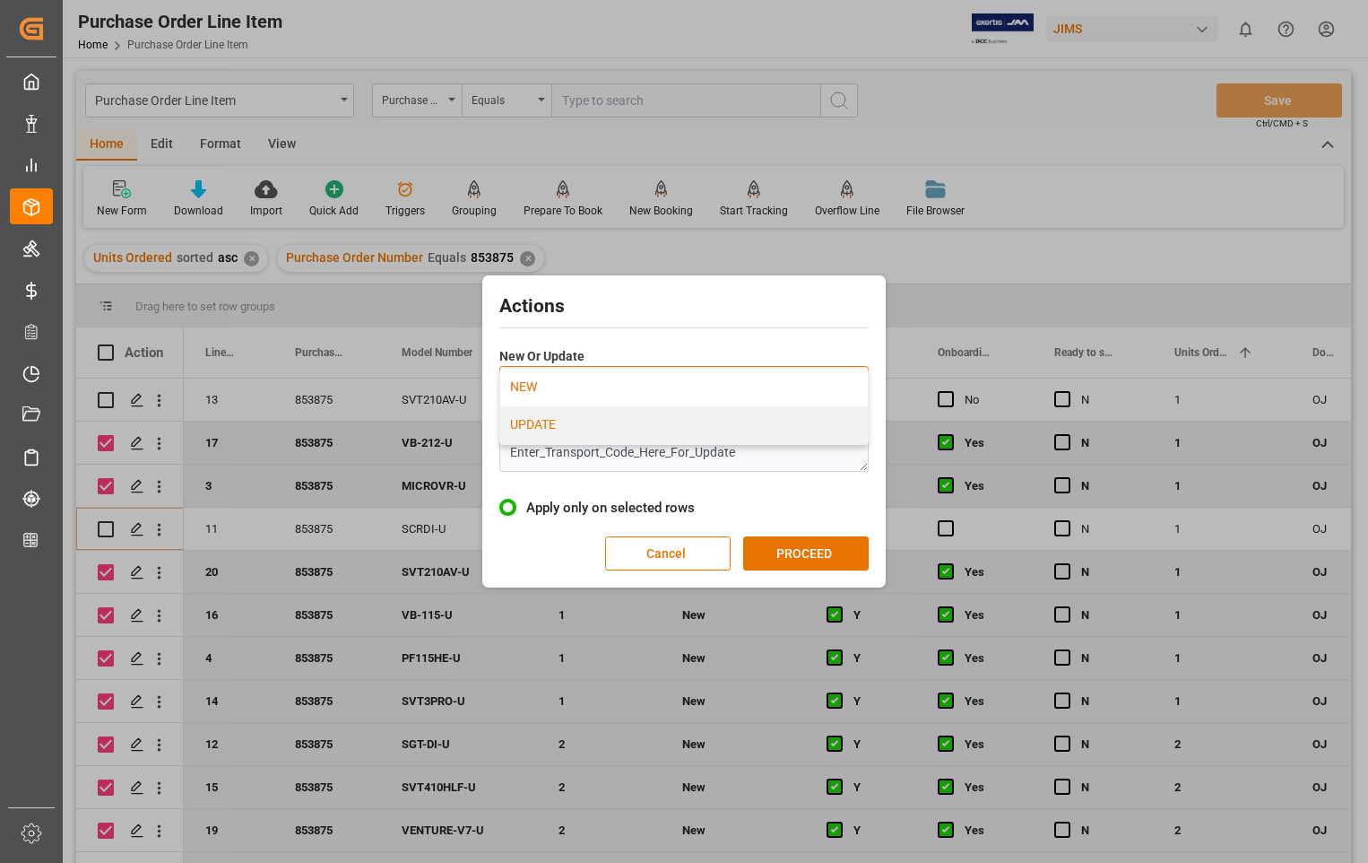
click at [602, 429] on div "UPDATE" at bounding box center [684, 425] width 368 height 38
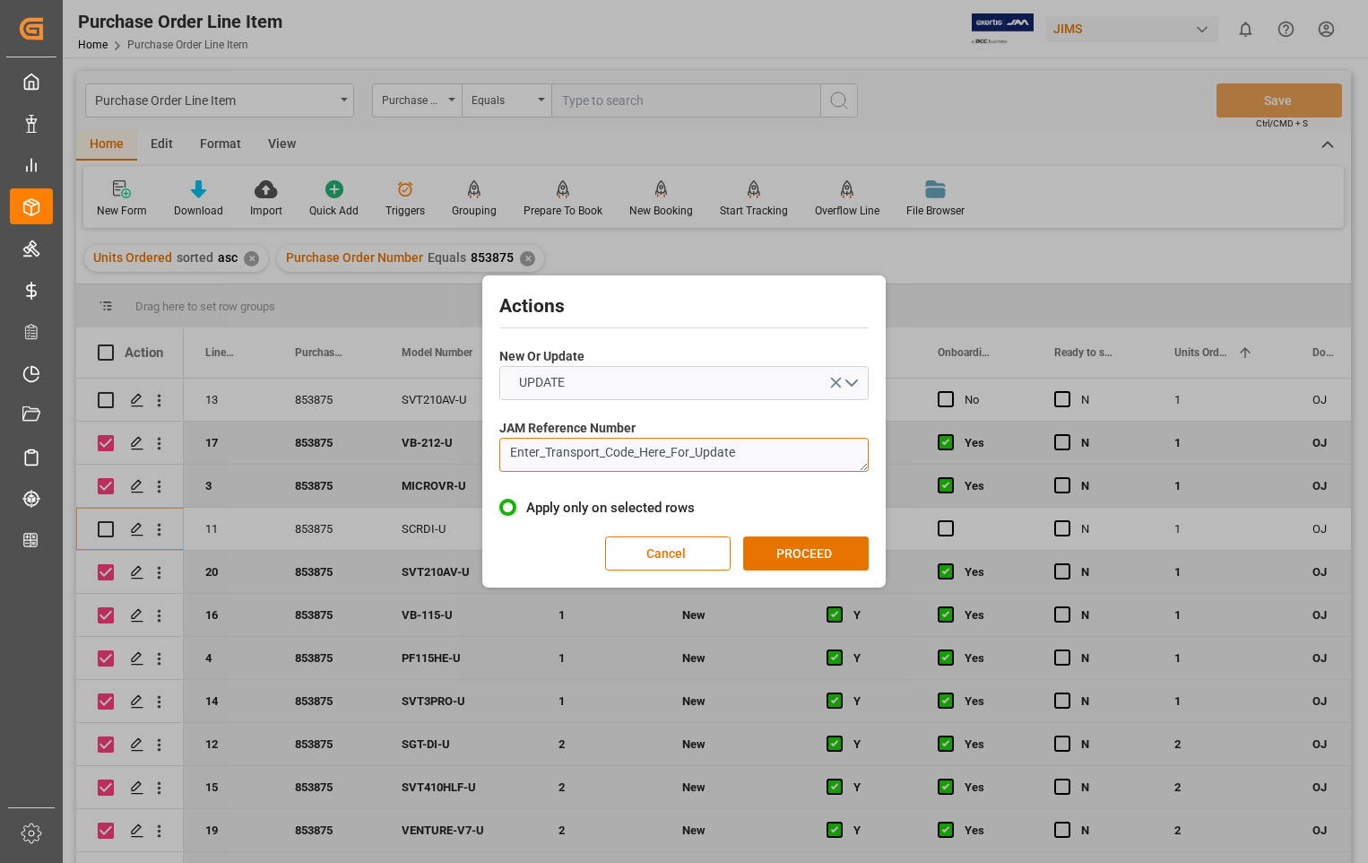
drag, startPoint x: 766, startPoint y: 455, endPoint x: 439, endPoint y: 460, distance: 326.4
click at [439, 475] on div "Actions New Or Update UPDATE JAM Reference Number Enter_Transport_Code_Here_For…" at bounding box center [684, 431] width 1368 height 863
paste textarea "22-10608-US"
type textarea "22-10608-US"
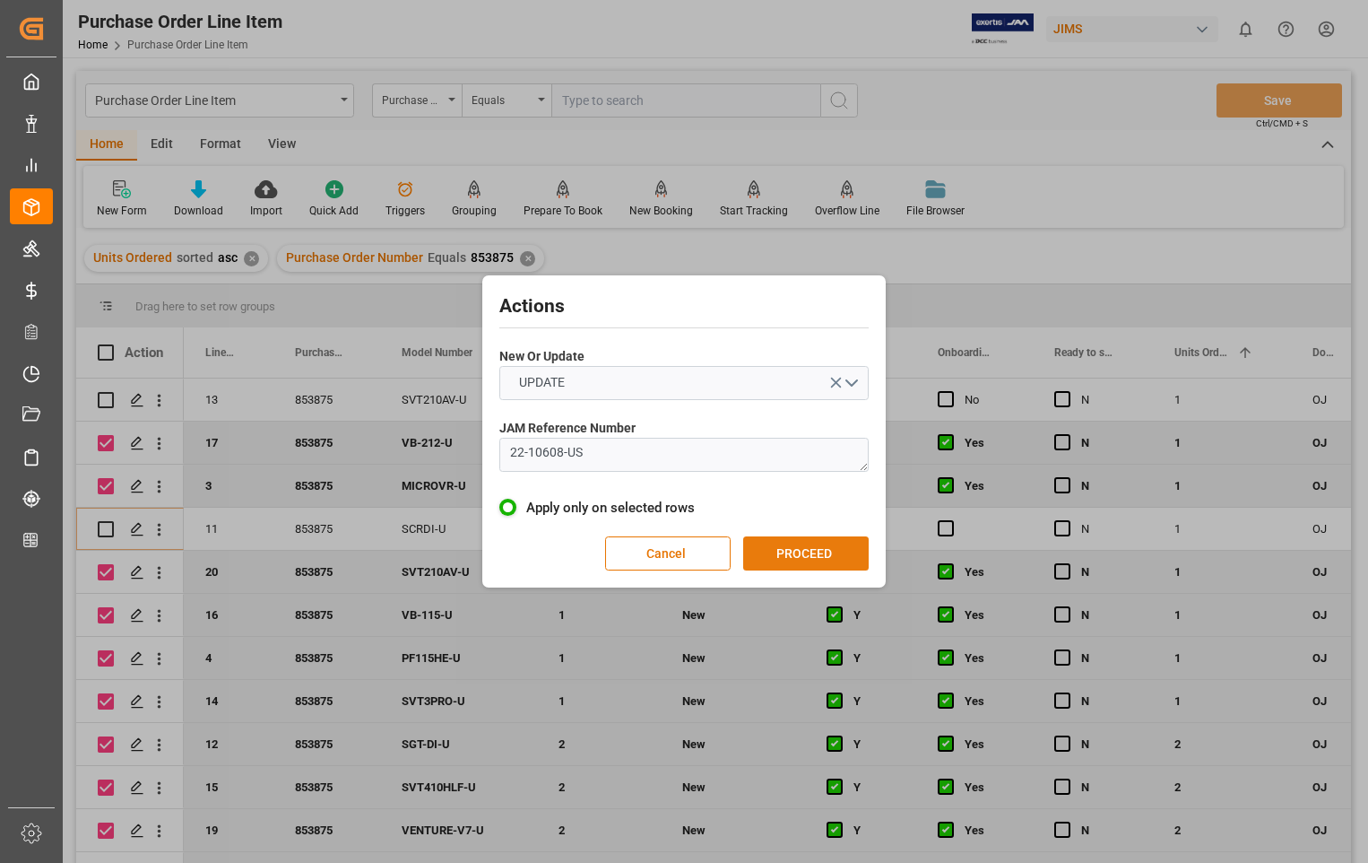
click at [802, 553] on button "PROCEED" at bounding box center [806, 553] width 126 height 34
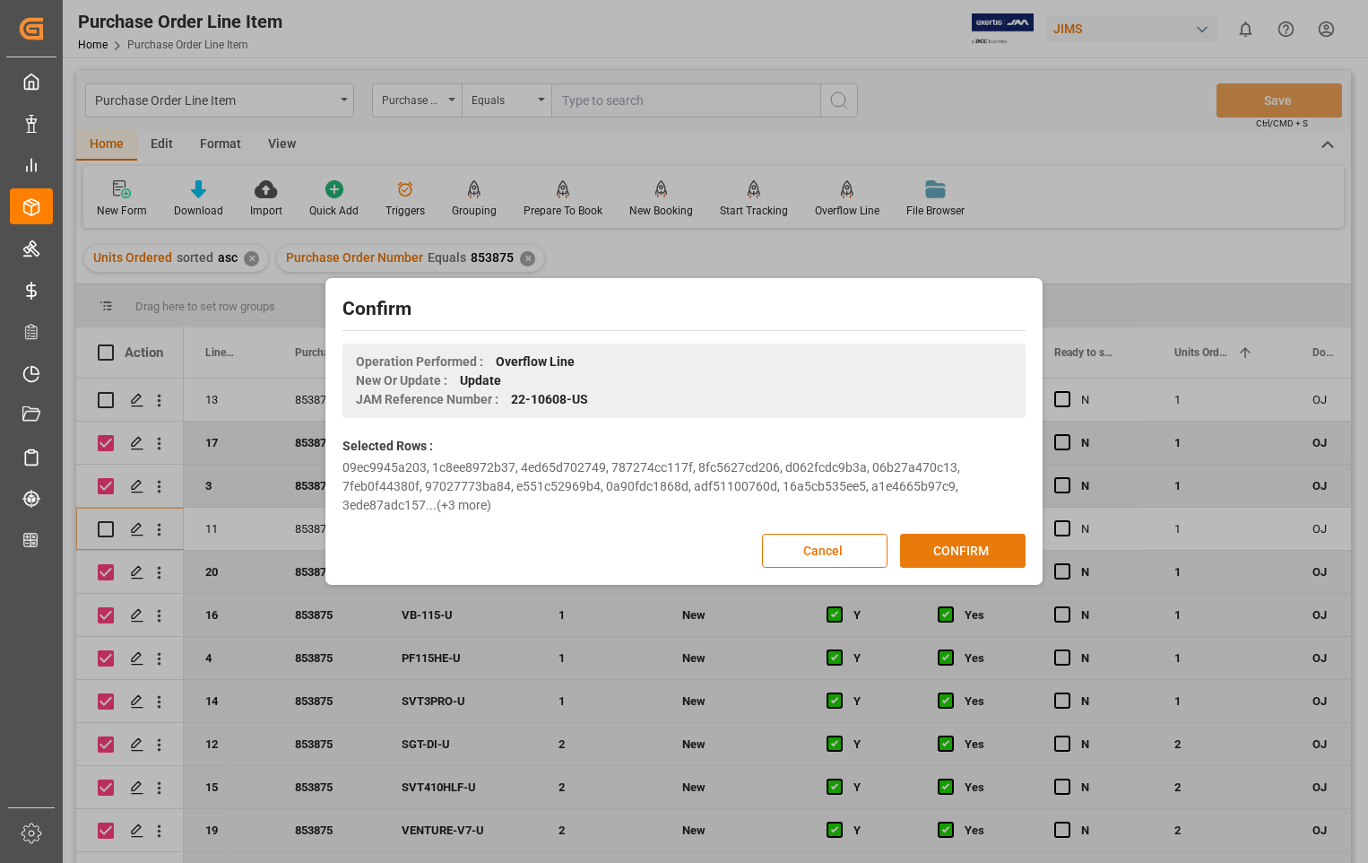
click at [979, 550] on button "CONFIRM" at bounding box center [963, 550] width 126 height 34
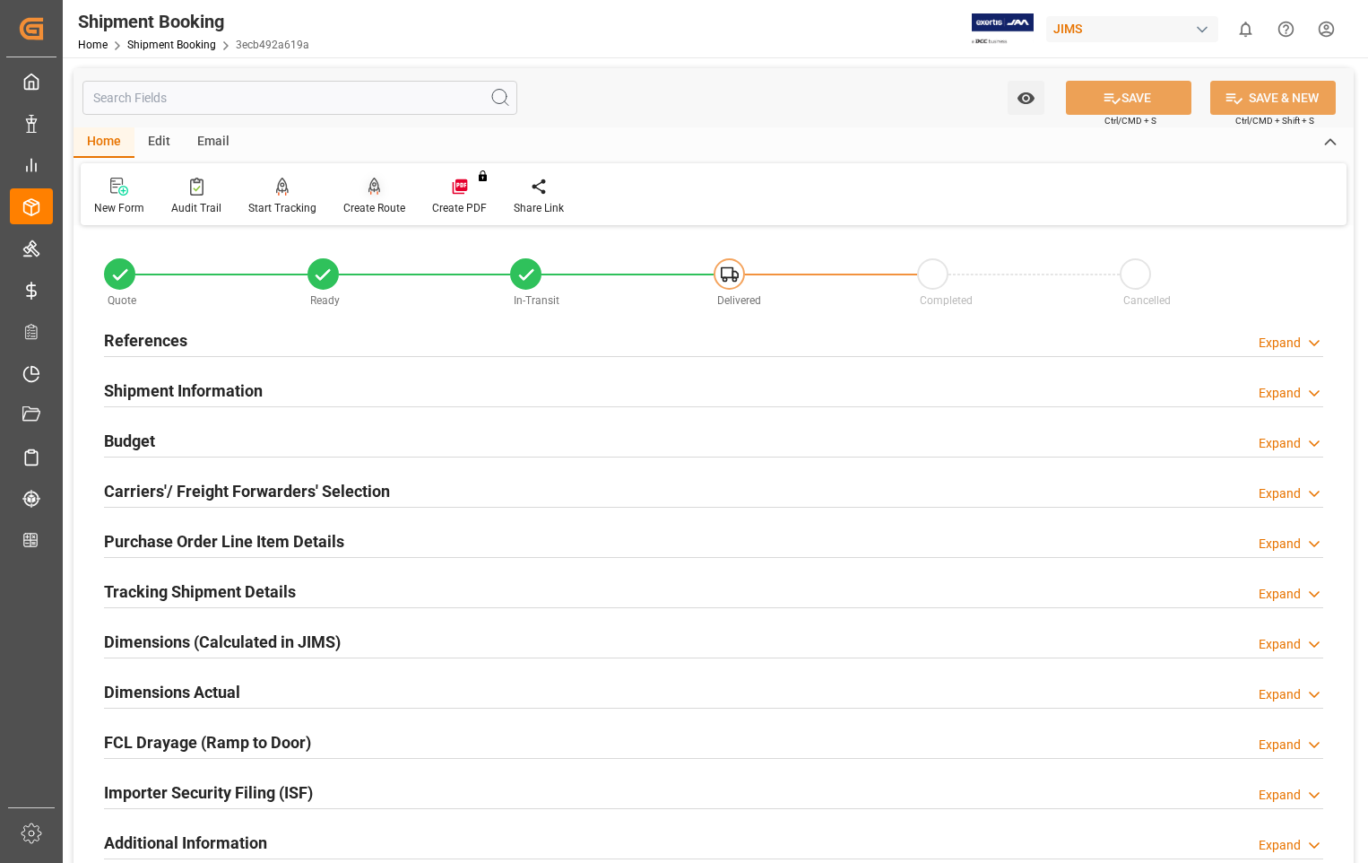
click at [368, 201] on div "Create Route" at bounding box center [374, 208] width 62 height 16
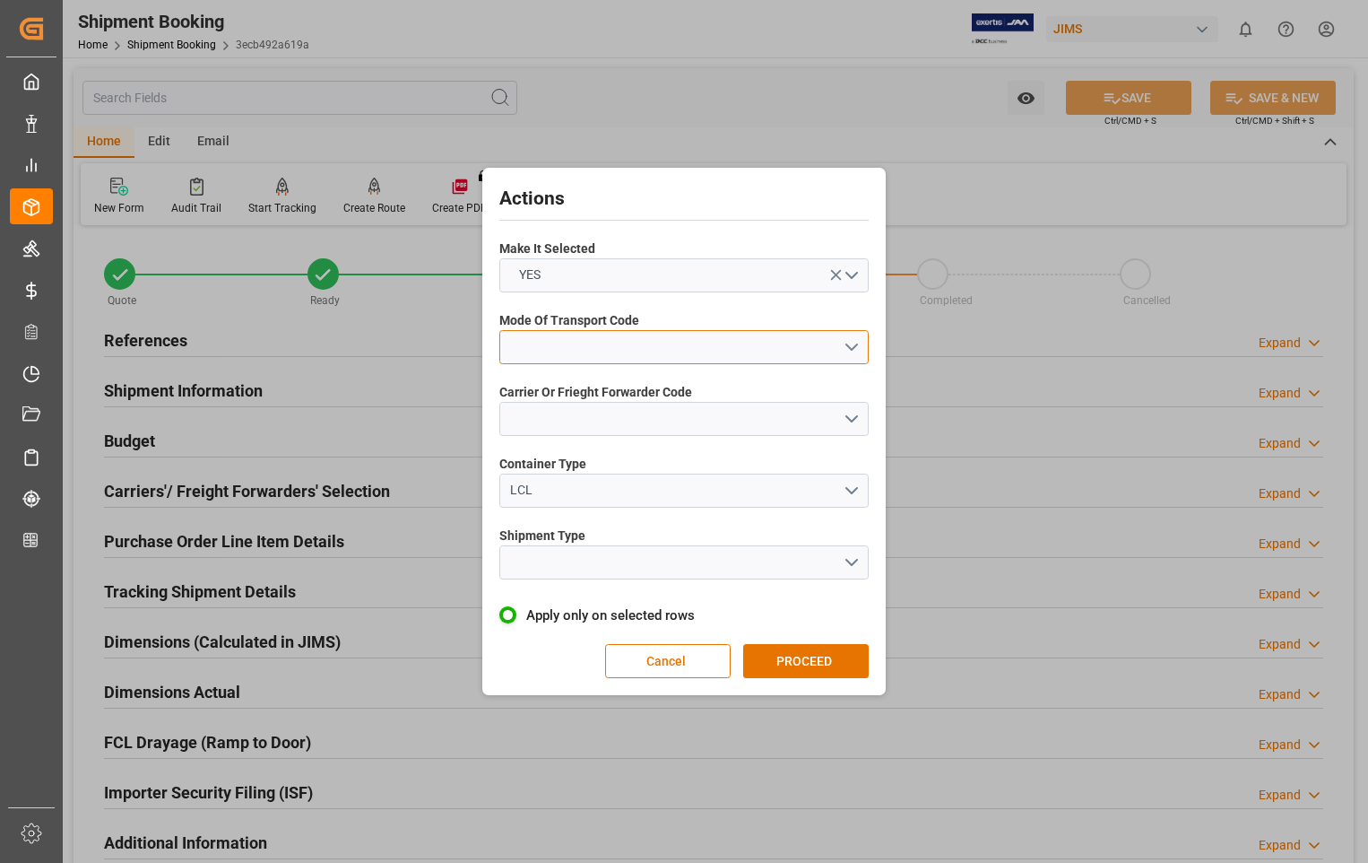
click at [852, 346] on button "open menu" at bounding box center [683, 347] width 369 height 34
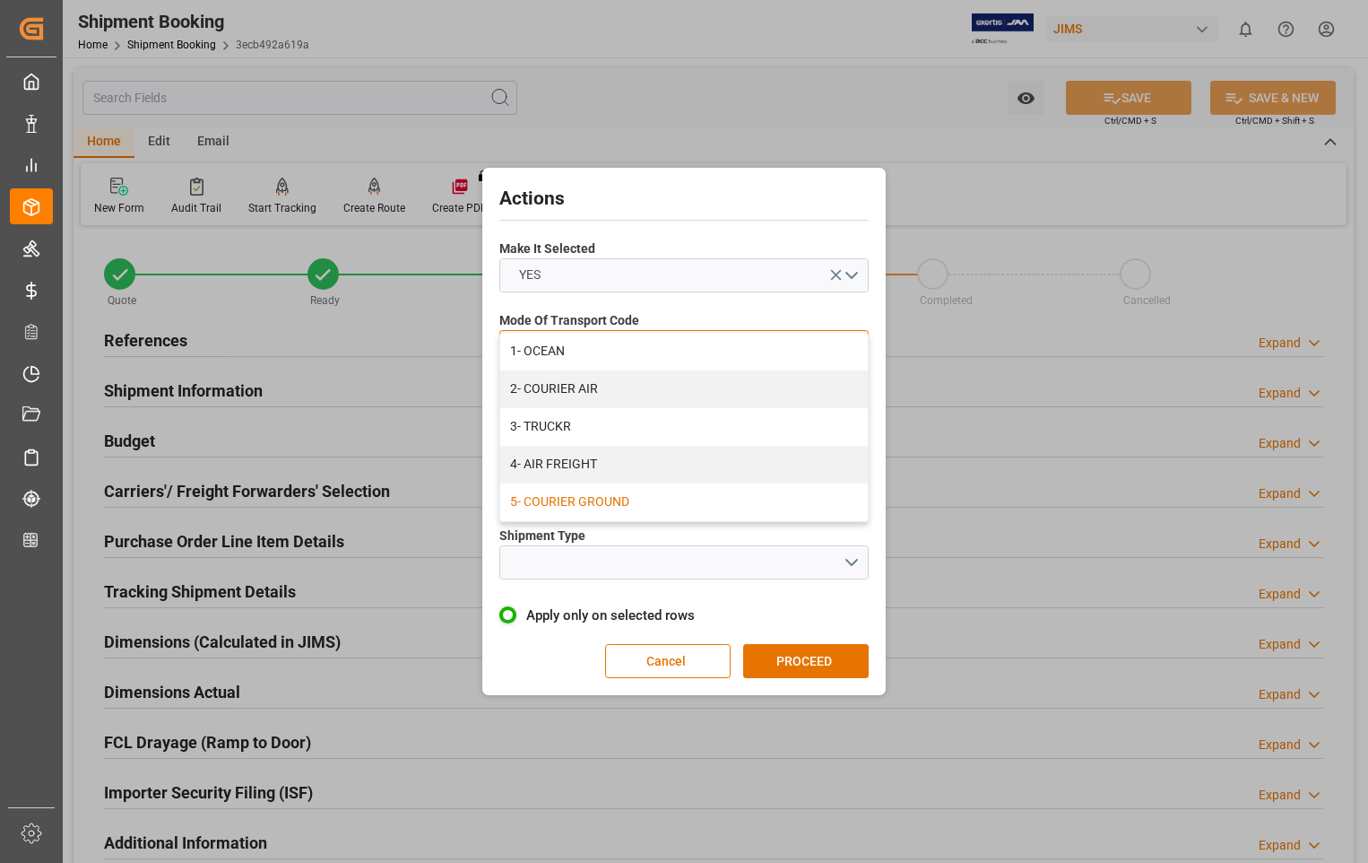
click at [610, 499] on div "5- COURIER GROUND" at bounding box center [684, 502] width 368 height 38
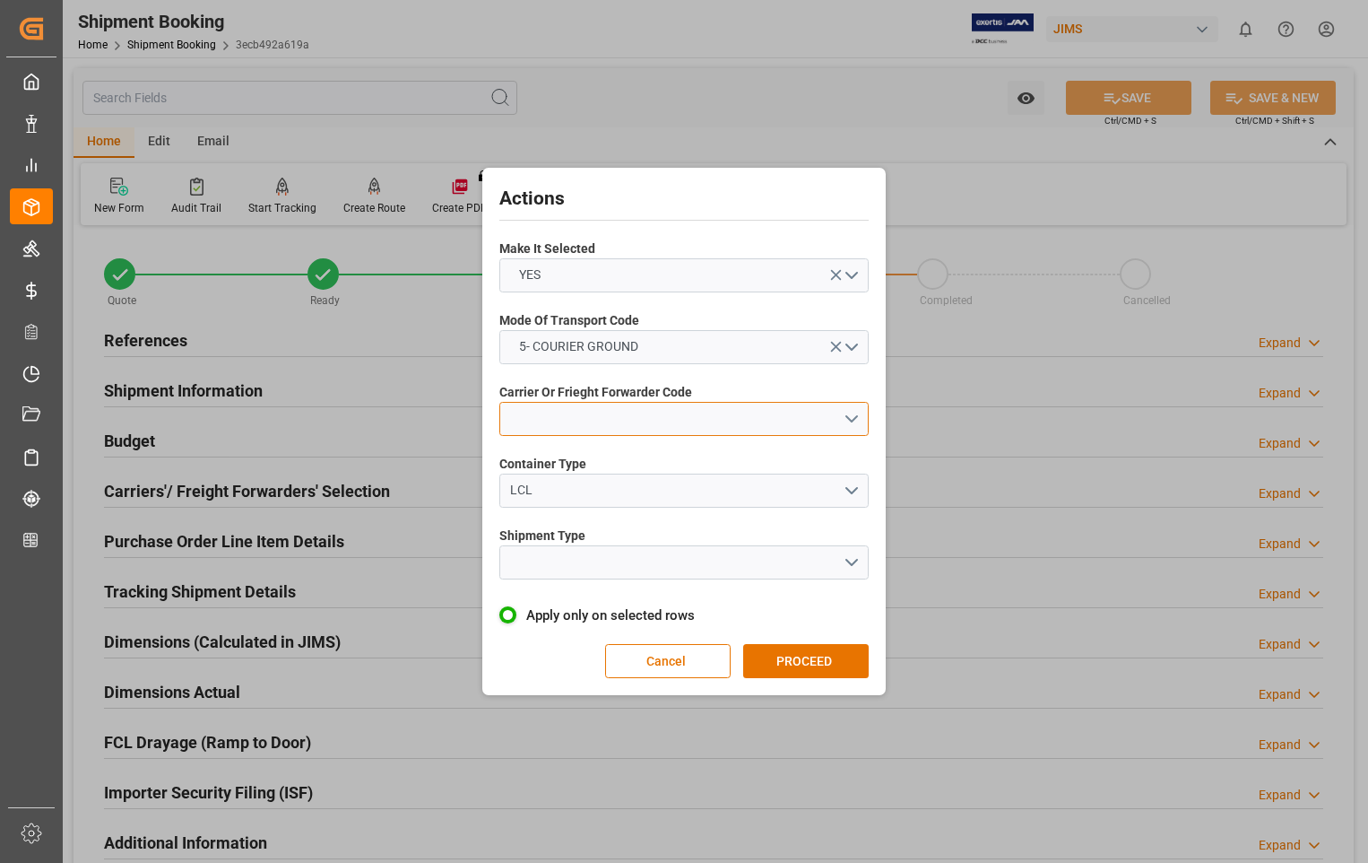
click at [845, 416] on button "open menu" at bounding box center [683, 419] width 369 height 34
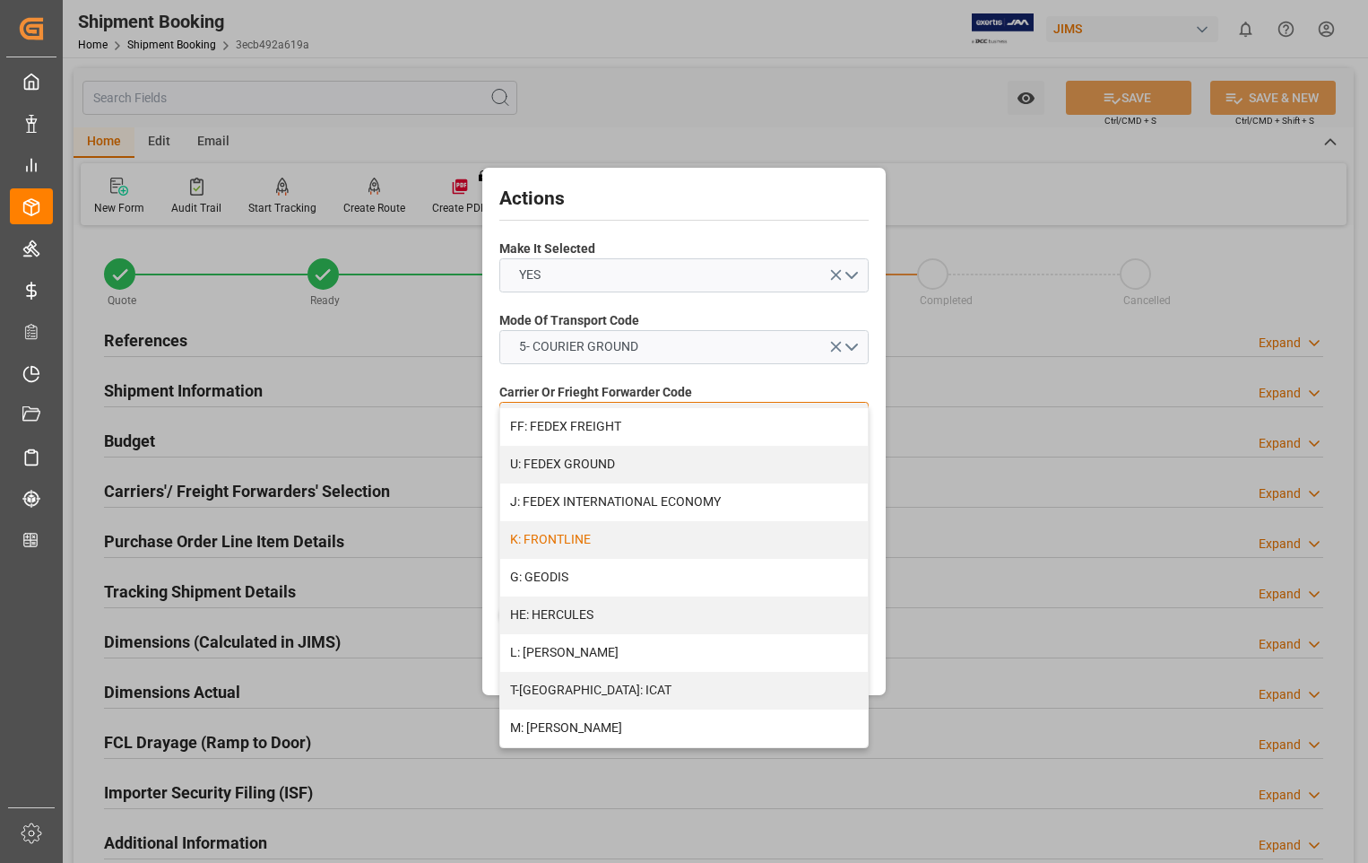
scroll to position [538, 0]
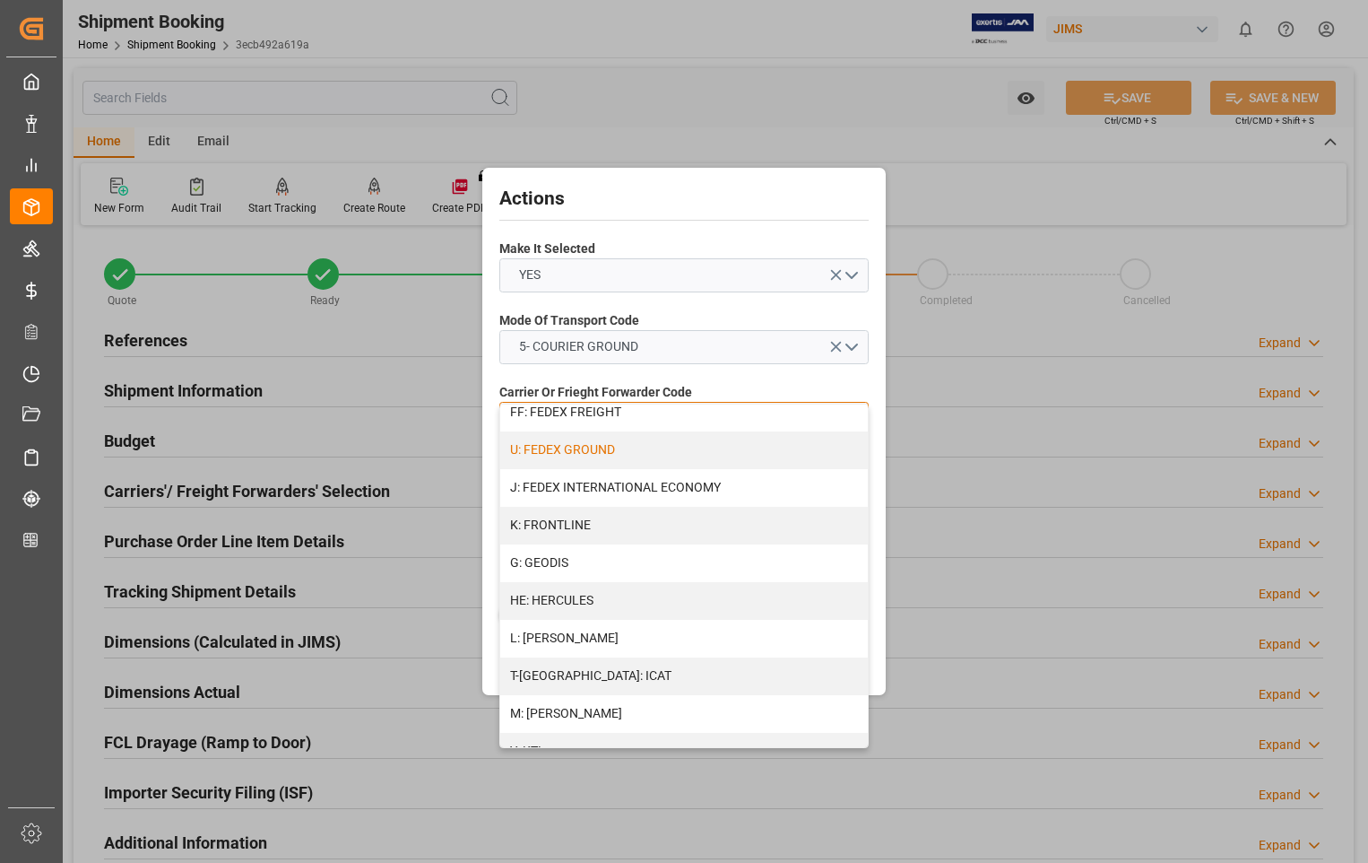
click at [592, 452] on div "U: FEDEX GROUND" at bounding box center [684, 450] width 368 height 38
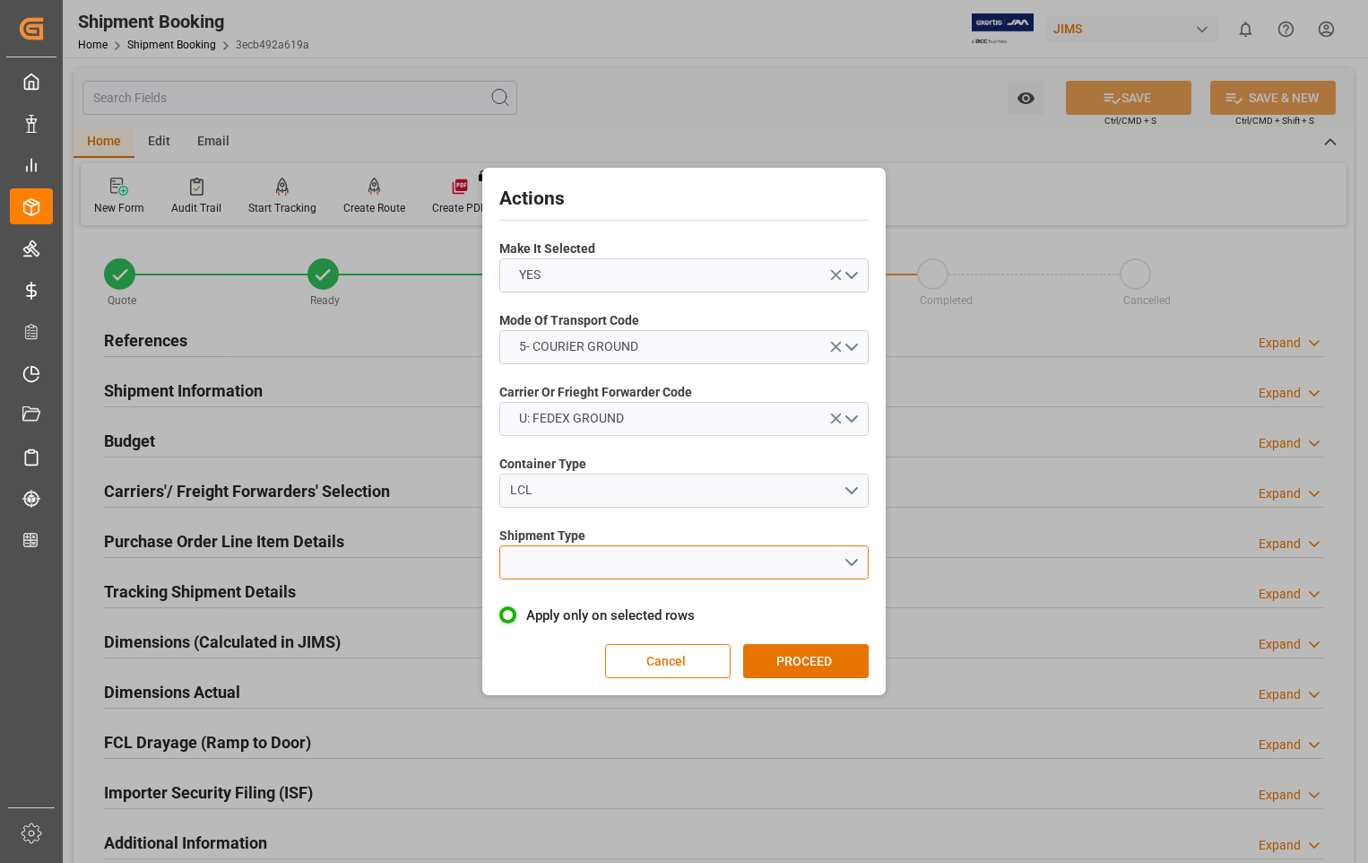
click at [854, 561] on button "open menu" at bounding box center [683, 562] width 369 height 34
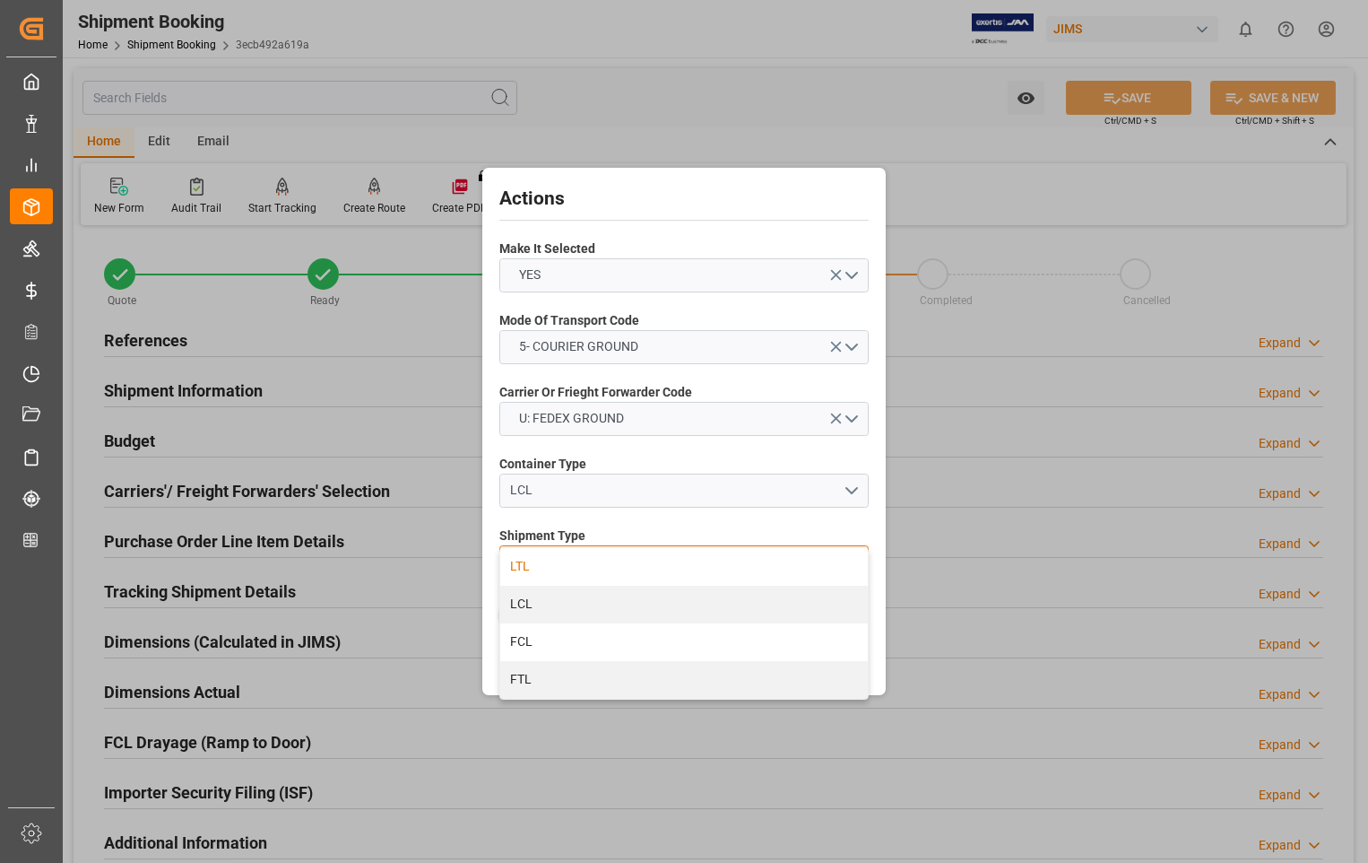
click at [555, 567] on div "LTL" at bounding box center [684, 567] width 368 height 38
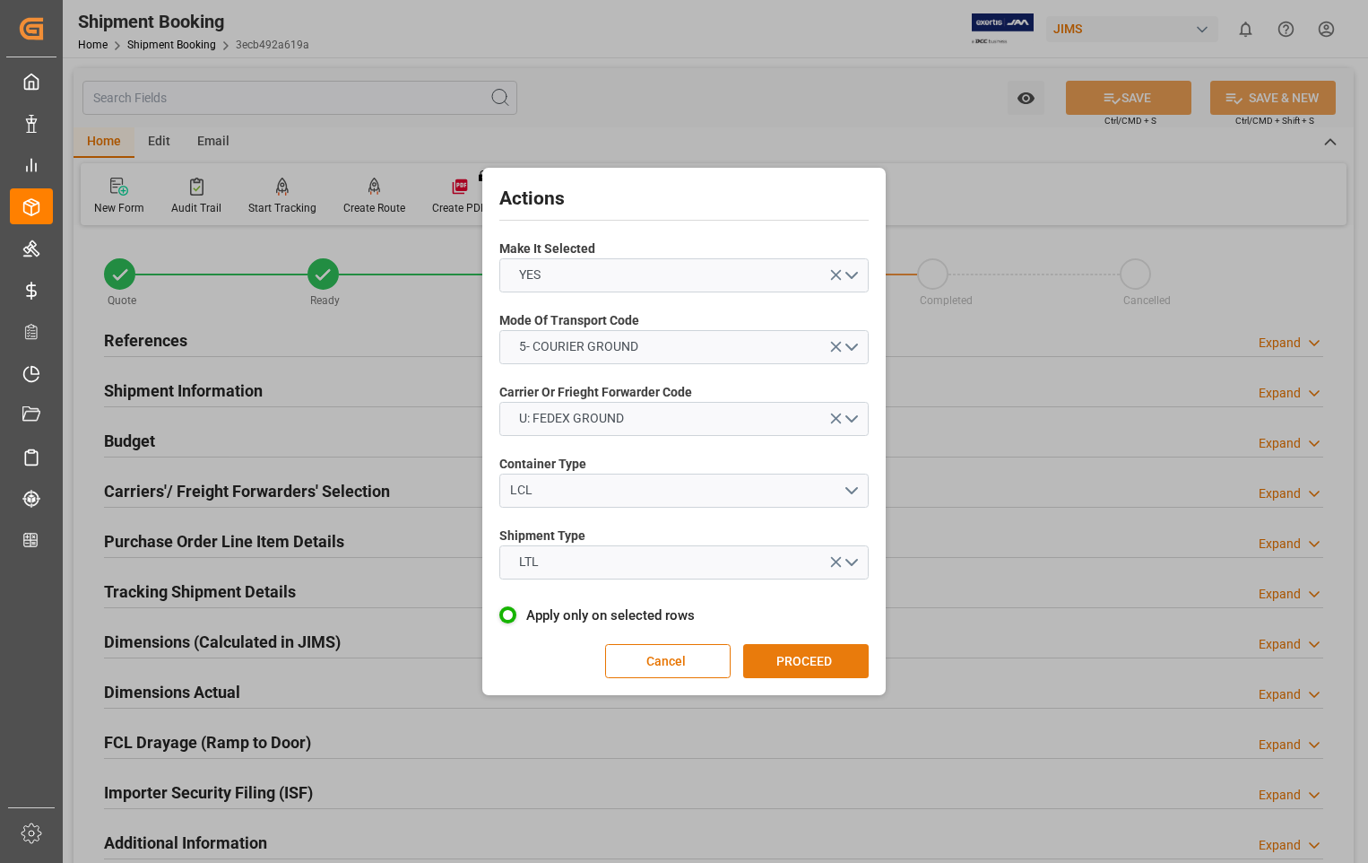
click at [808, 659] on button "PROCEED" at bounding box center [806, 661] width 126 height 34
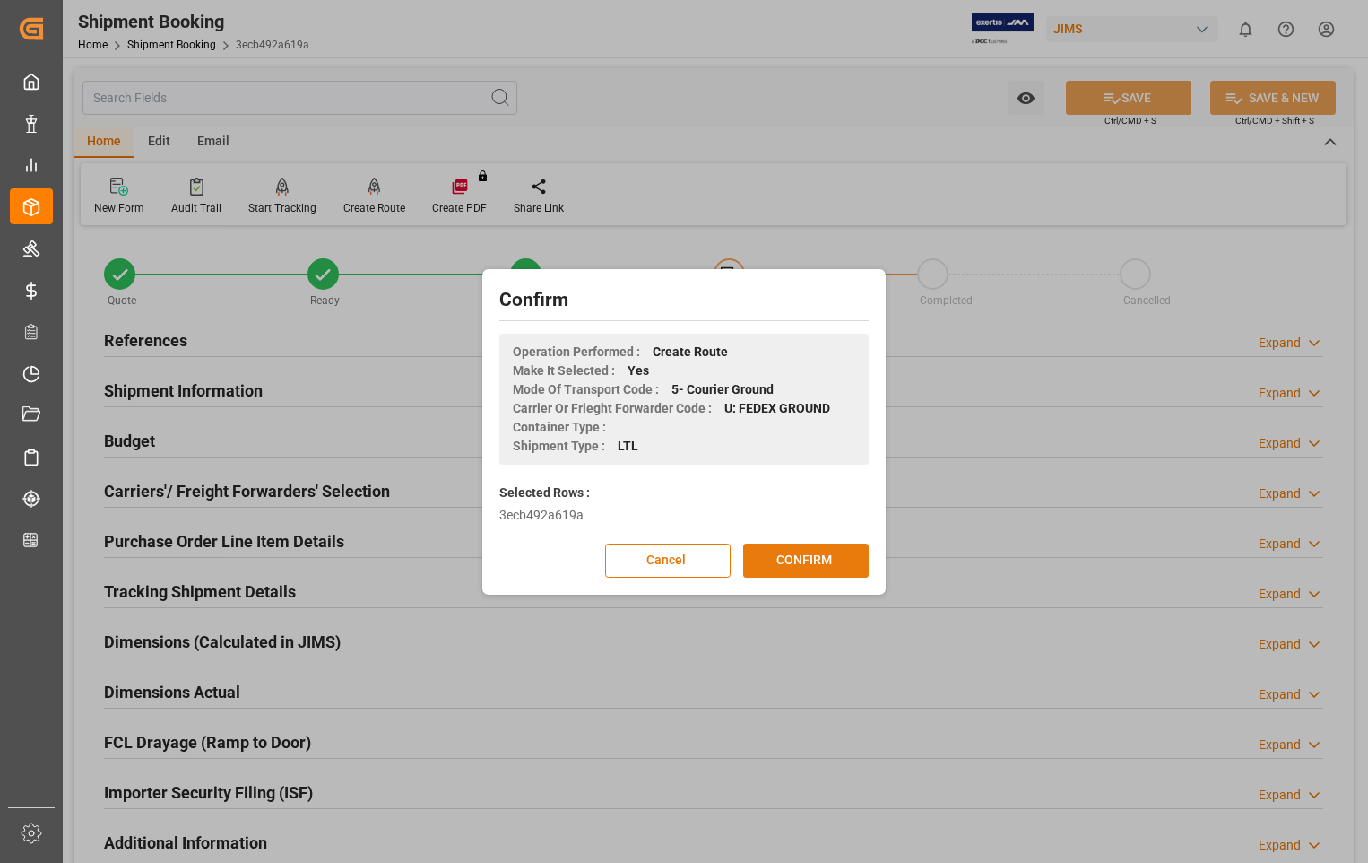
click at [811, 553] on button "CONFIRM" at bounding box center [806, 560] width 126 height 34
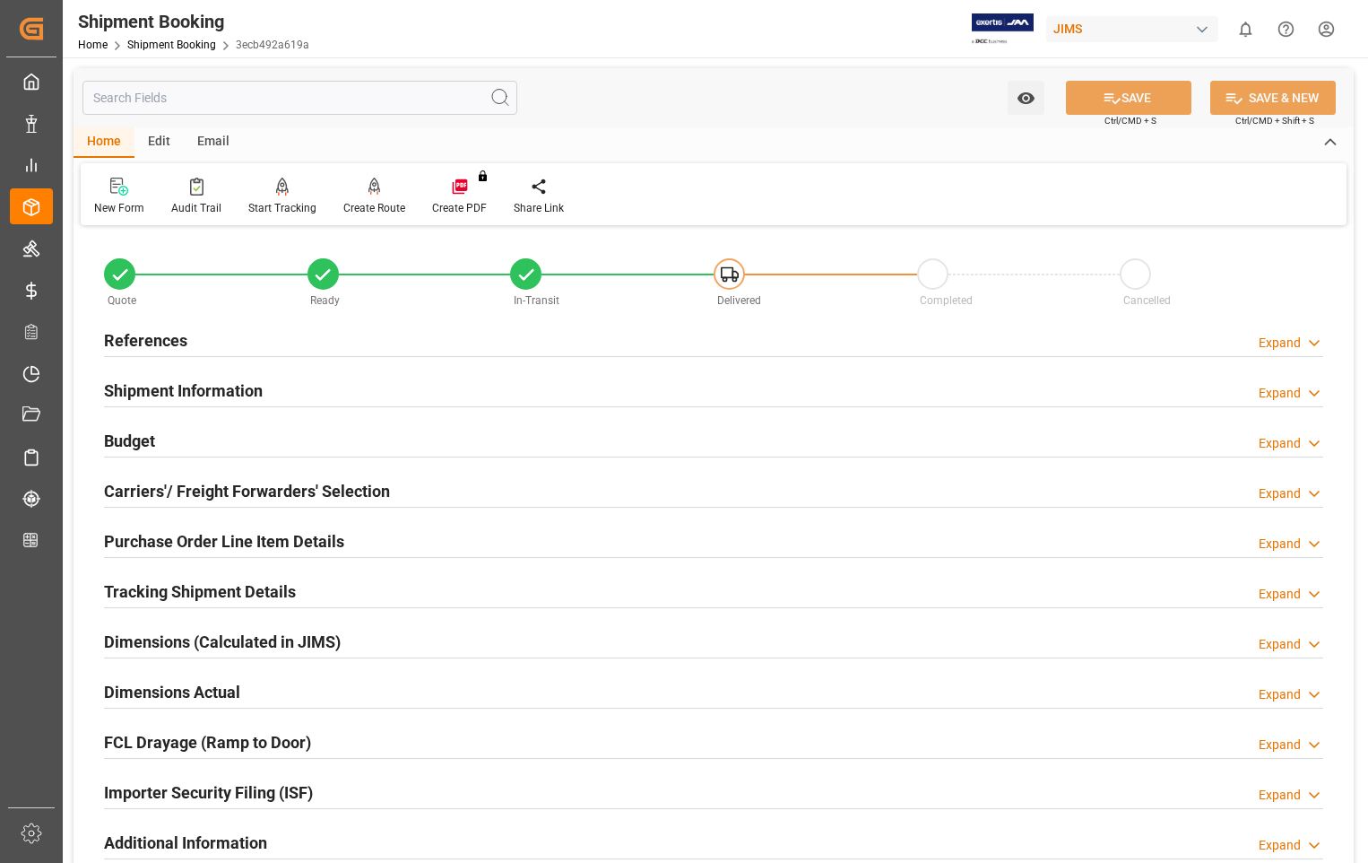
click at [171, 687] on h2 "Dimensions Actual" at bounding box center [172, 692] width 136 height 24
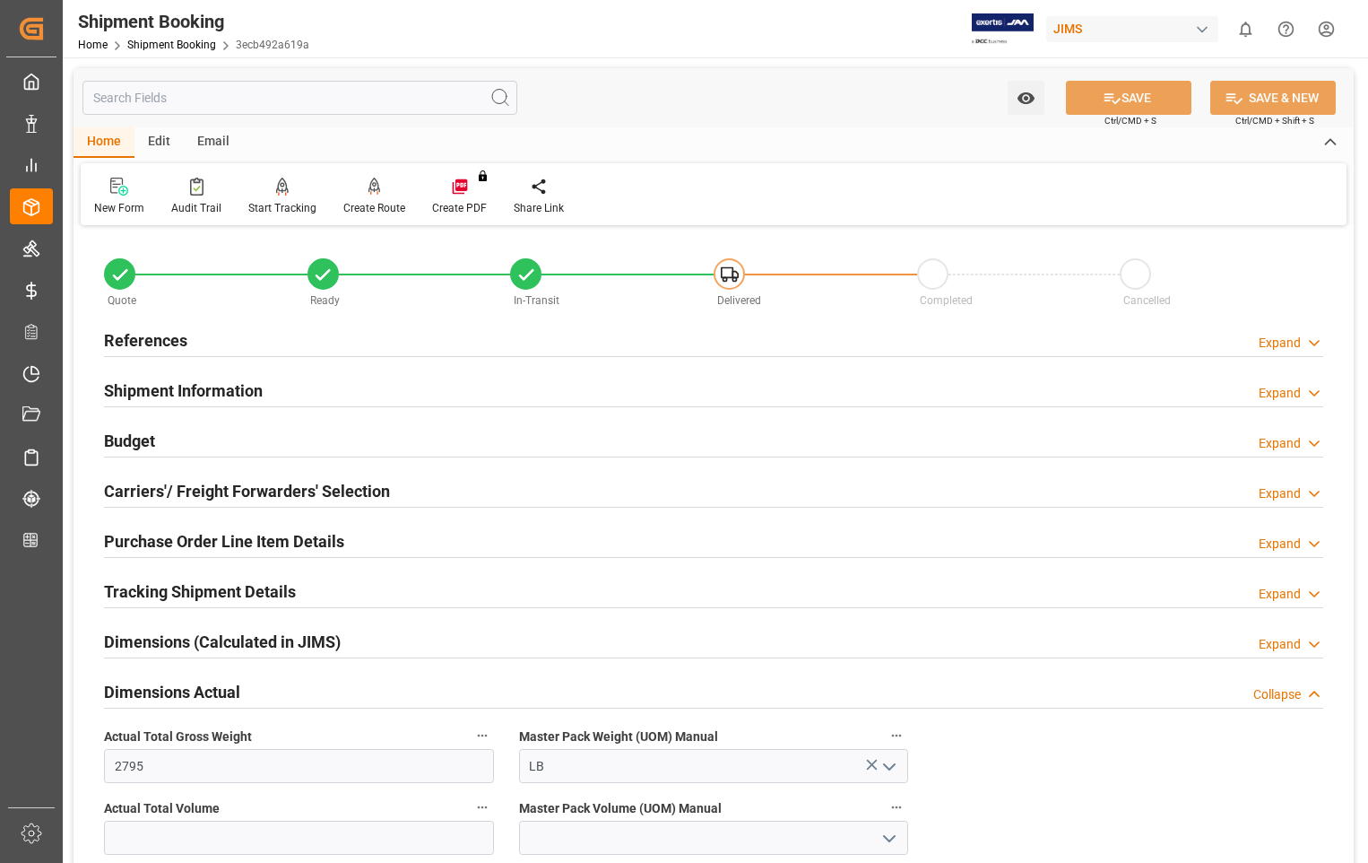
click at [171, 687] on h2 "Dimensions Actual" at bounding box center [172, 692] width 136 height 24
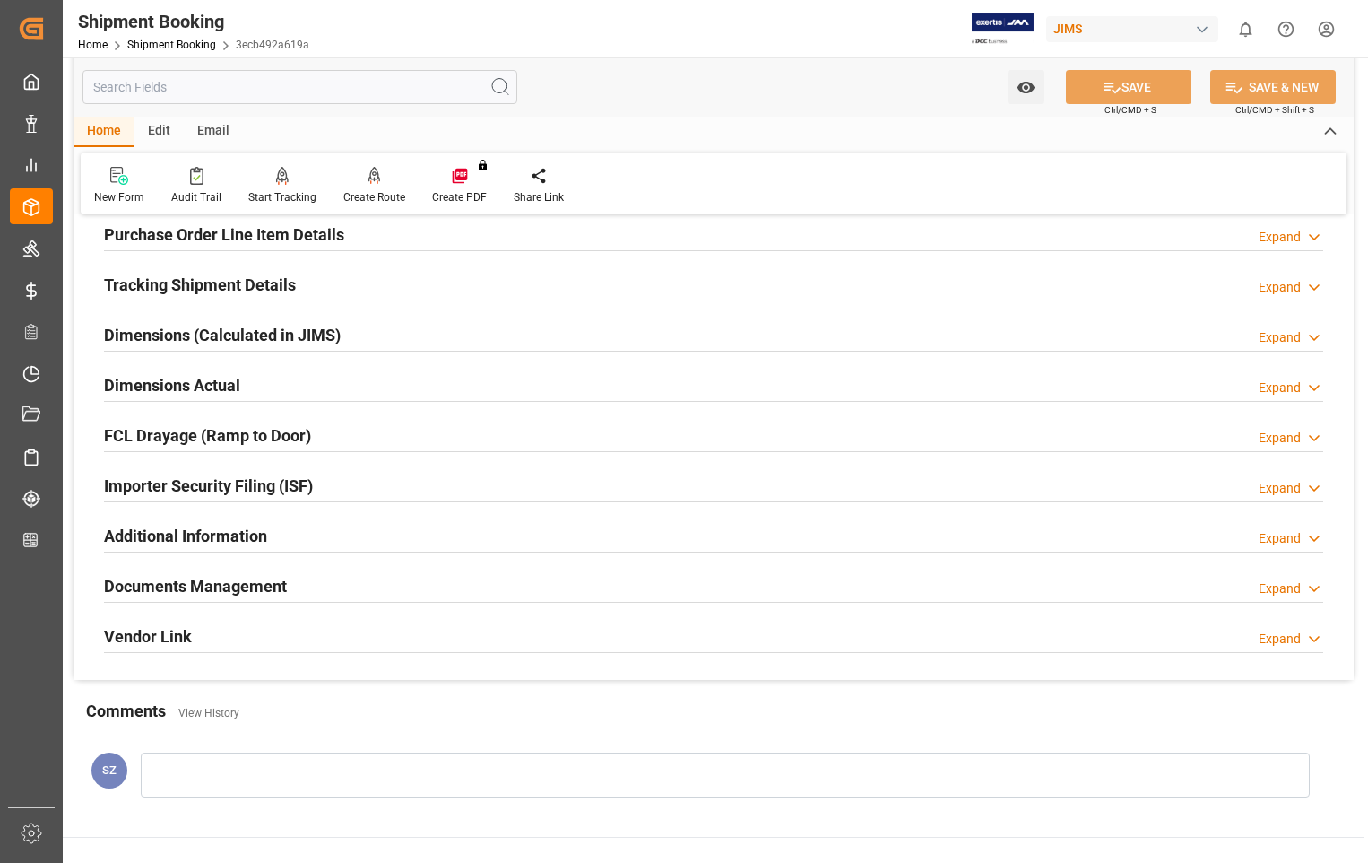
scroll to position [359, 0]
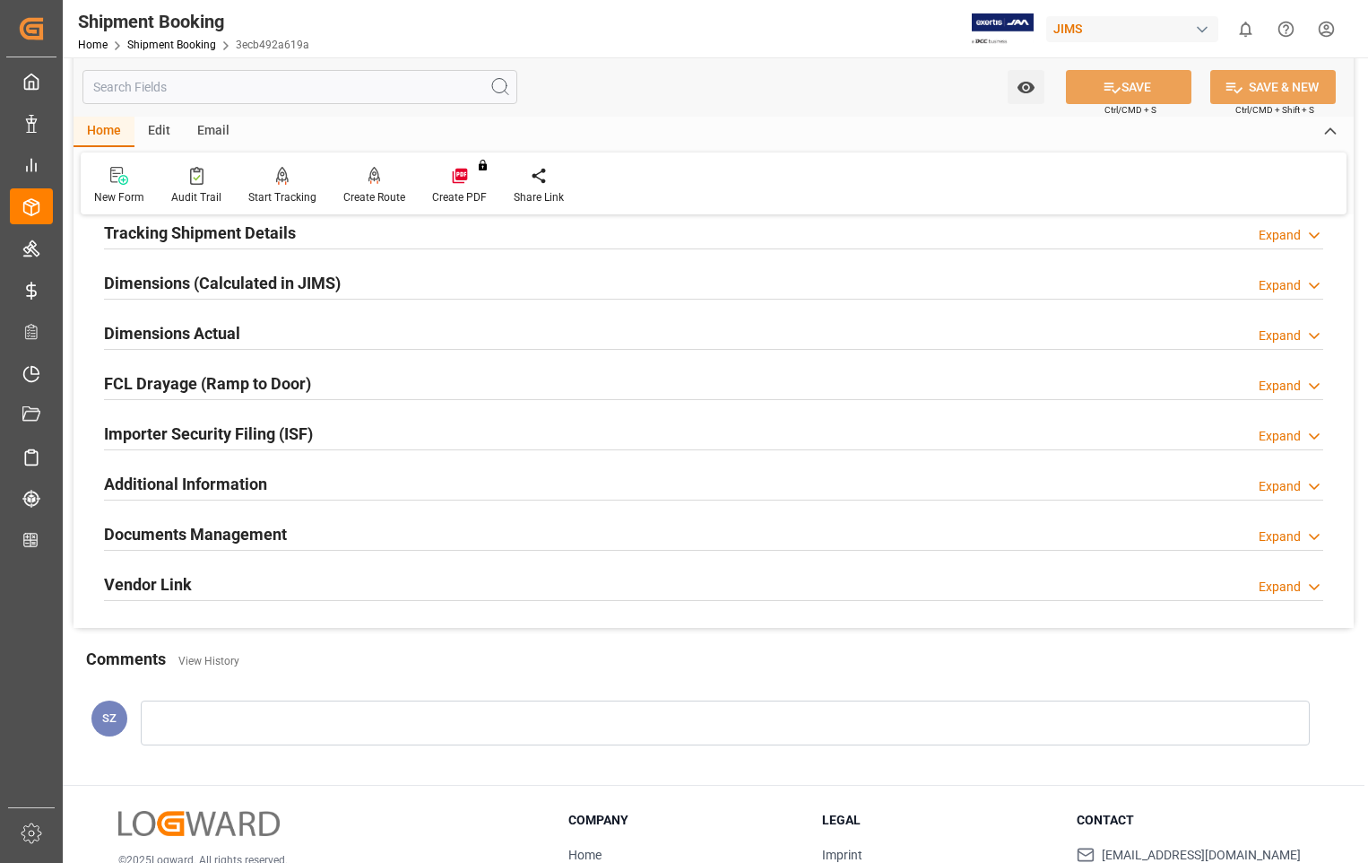
click at [186, 527] on h2 "Documents Management" at bounding box center [195, 534] width 183 height 24
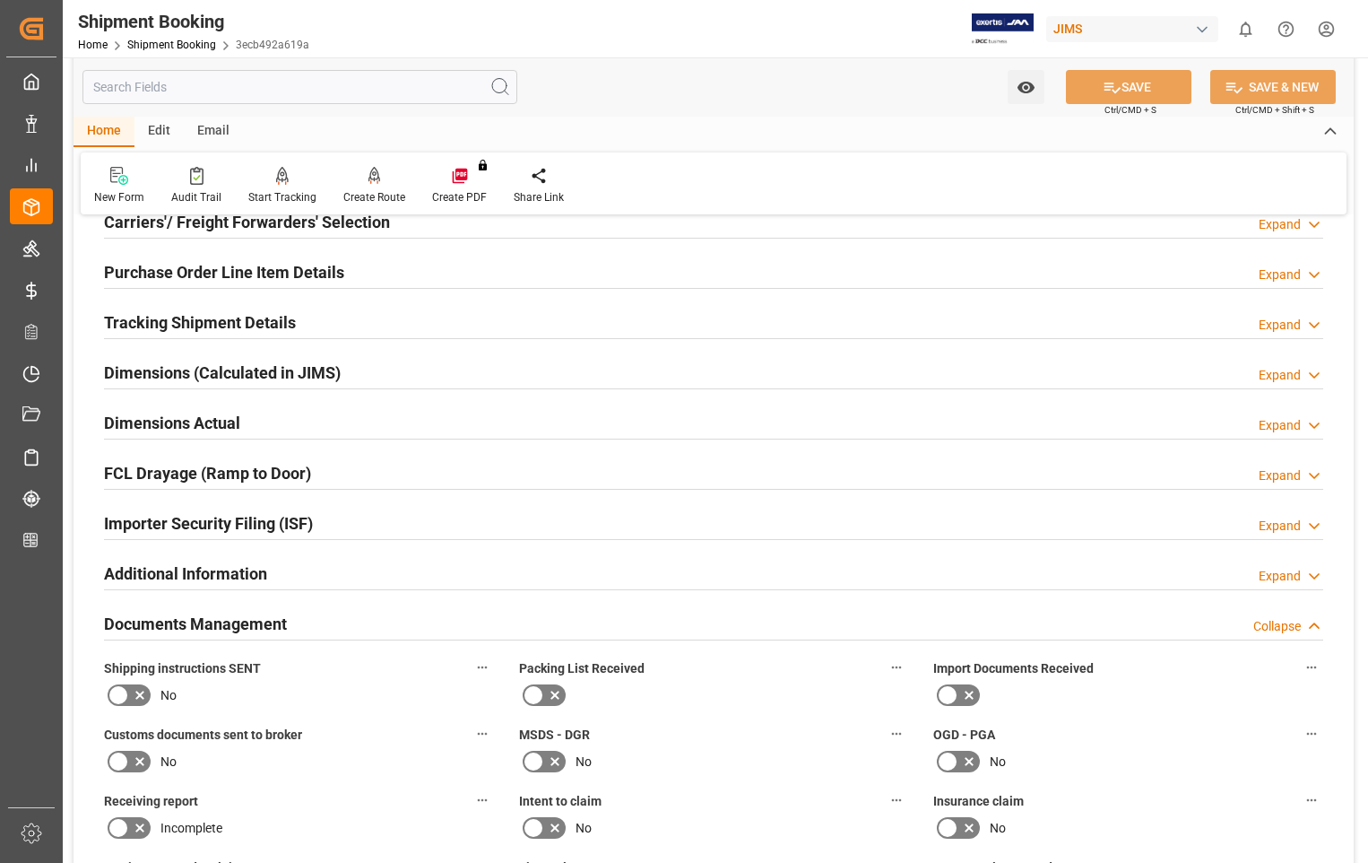
scroll to position [0, 0]
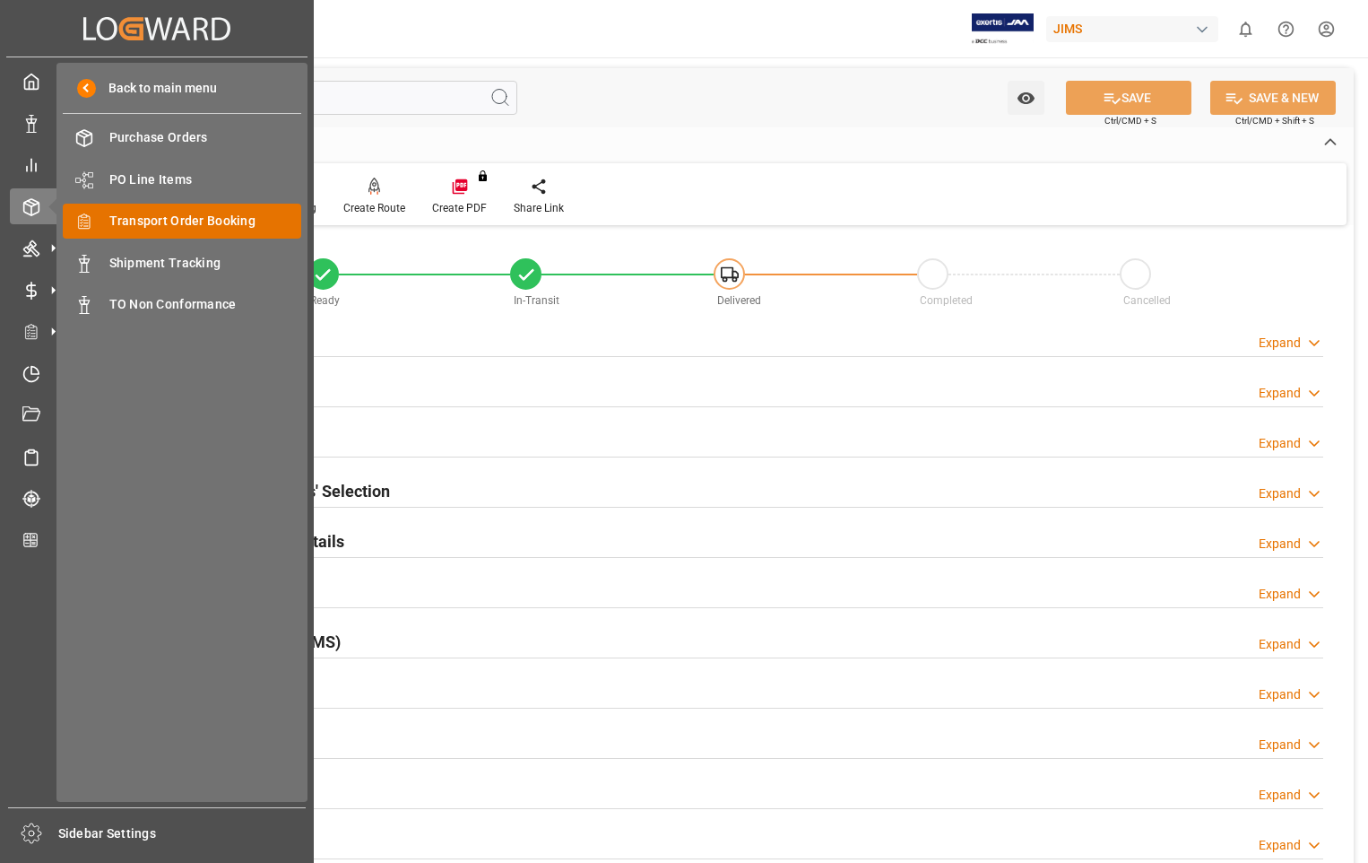
click at [215, 216] on span "Transport Order Booking" at bounding box center [205, 221] width 193 height 19
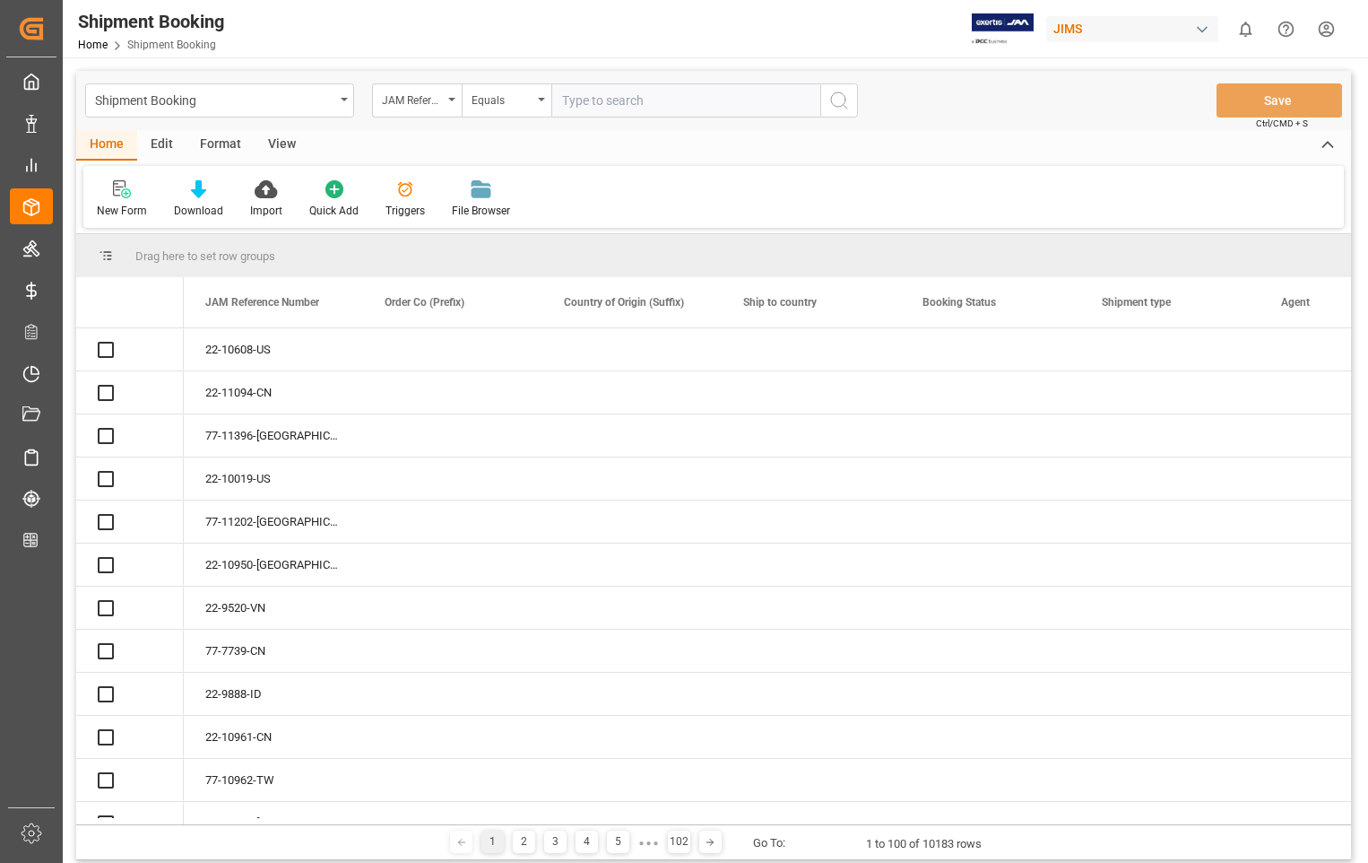
click at [708, 97] on input "text" at bounding box center [685, 100] width 269 height 34
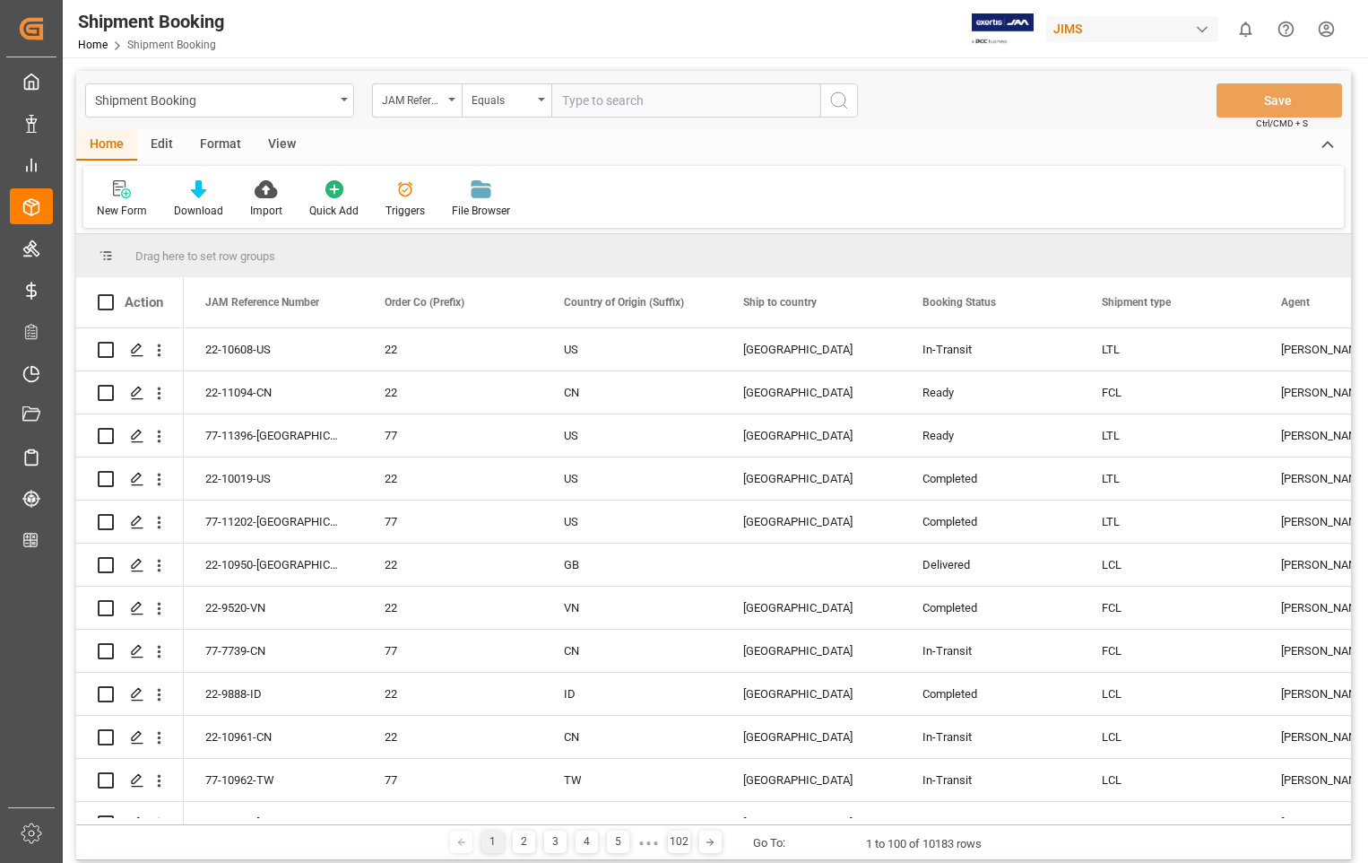
click at [708, 97] on input "text" at bounding box center [685, 100] width 269 height 34
type input "22-8968-US"
click at [836, 99] on icon "search button" at bounding box center [839, 101] width 22 height 22
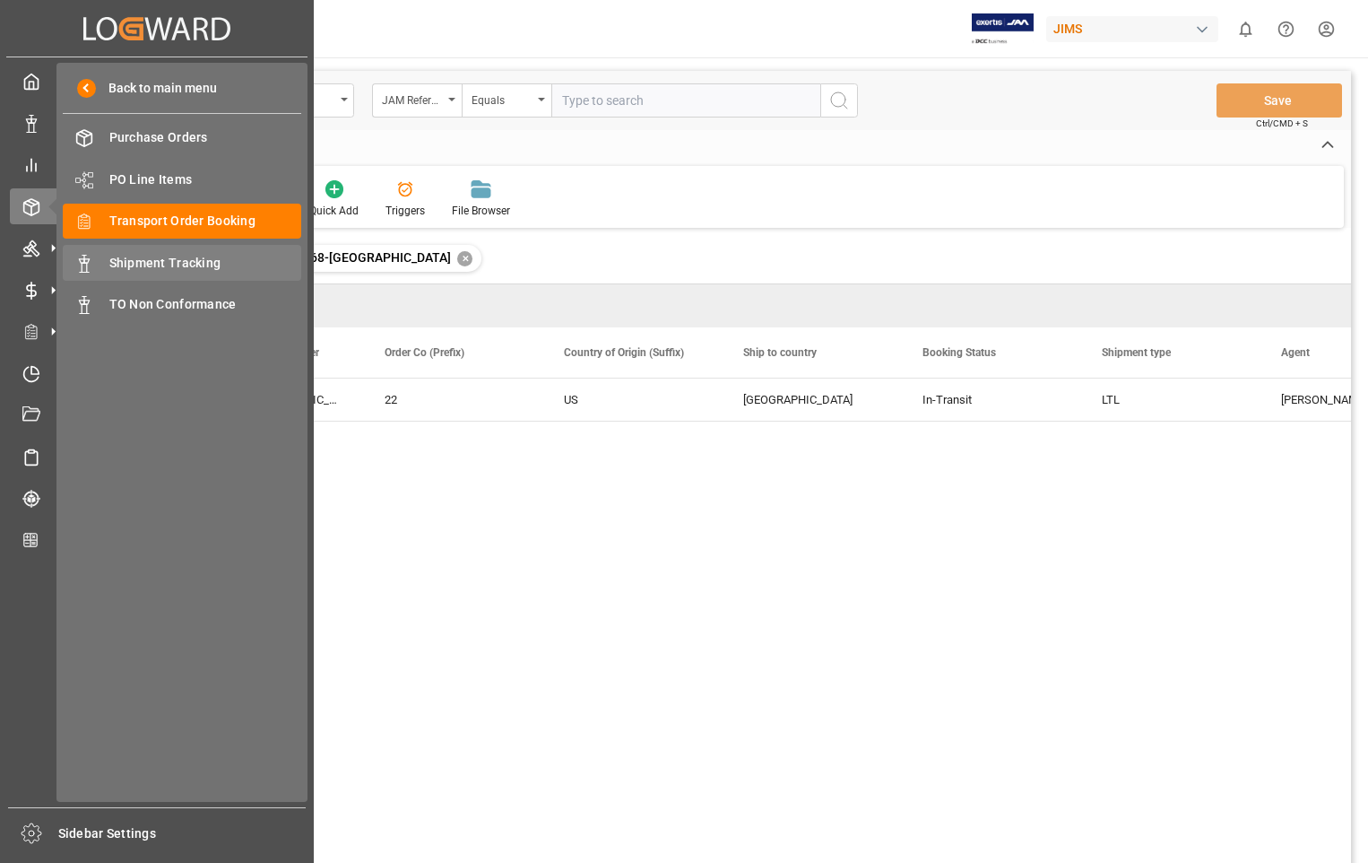
click at [169, 264] on span "Shipment Tracking" at bounding box center [205, 263] width 193 height 19
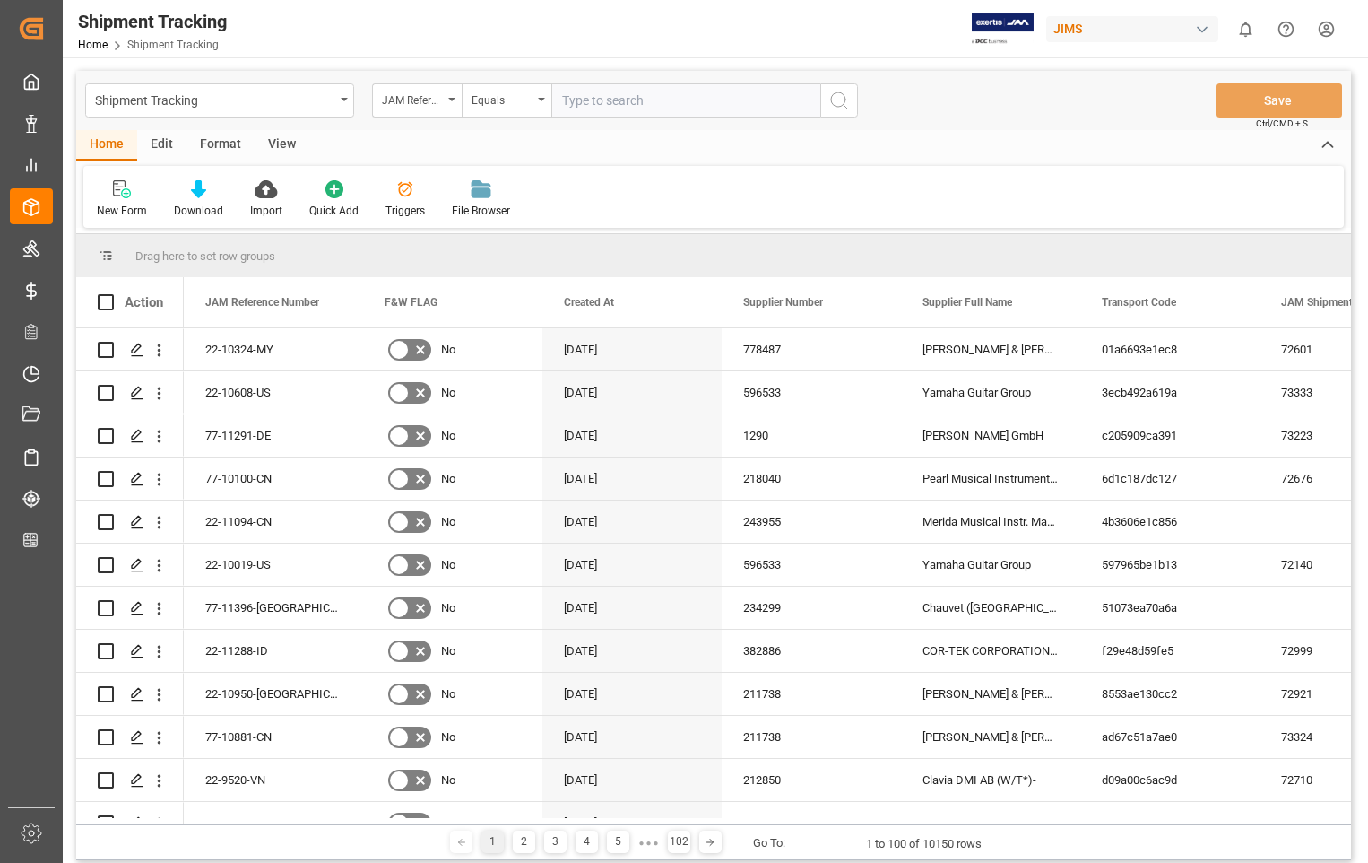
click at [672, 99] on input "text" at bounding box center [685, 100] width 269 height 34
paste input "22-8968-US"
type input "22-8968-US"
click at [838, 97] on icon "search button" at bounding box center [839, 101] width 22 height 22
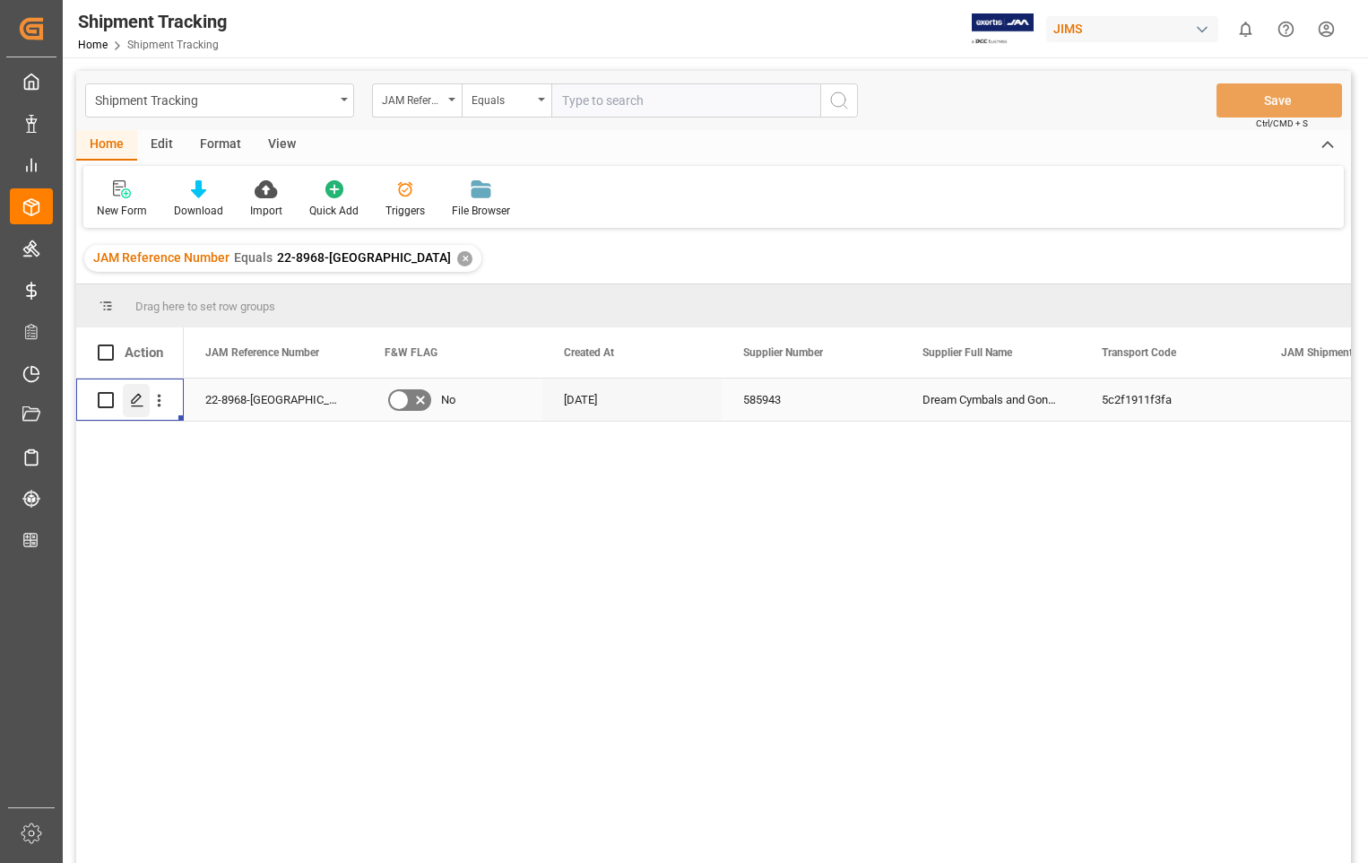
click at [142, 408] on div "Press SPACE to select this row." at bounding box center [136, 400] width 27 height 33
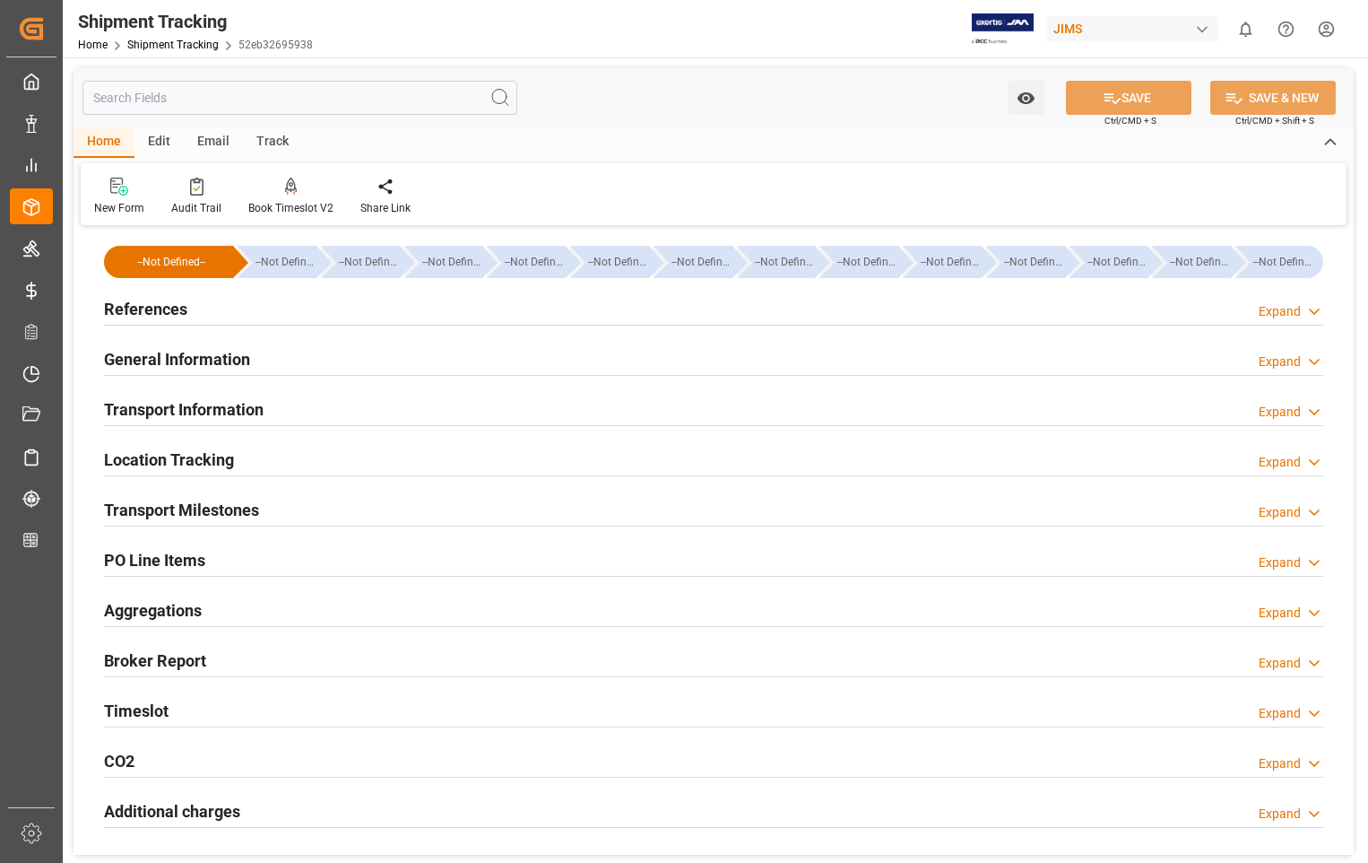
type input "02-10-2025 00:00"
type input "07-10-2025 00:00"
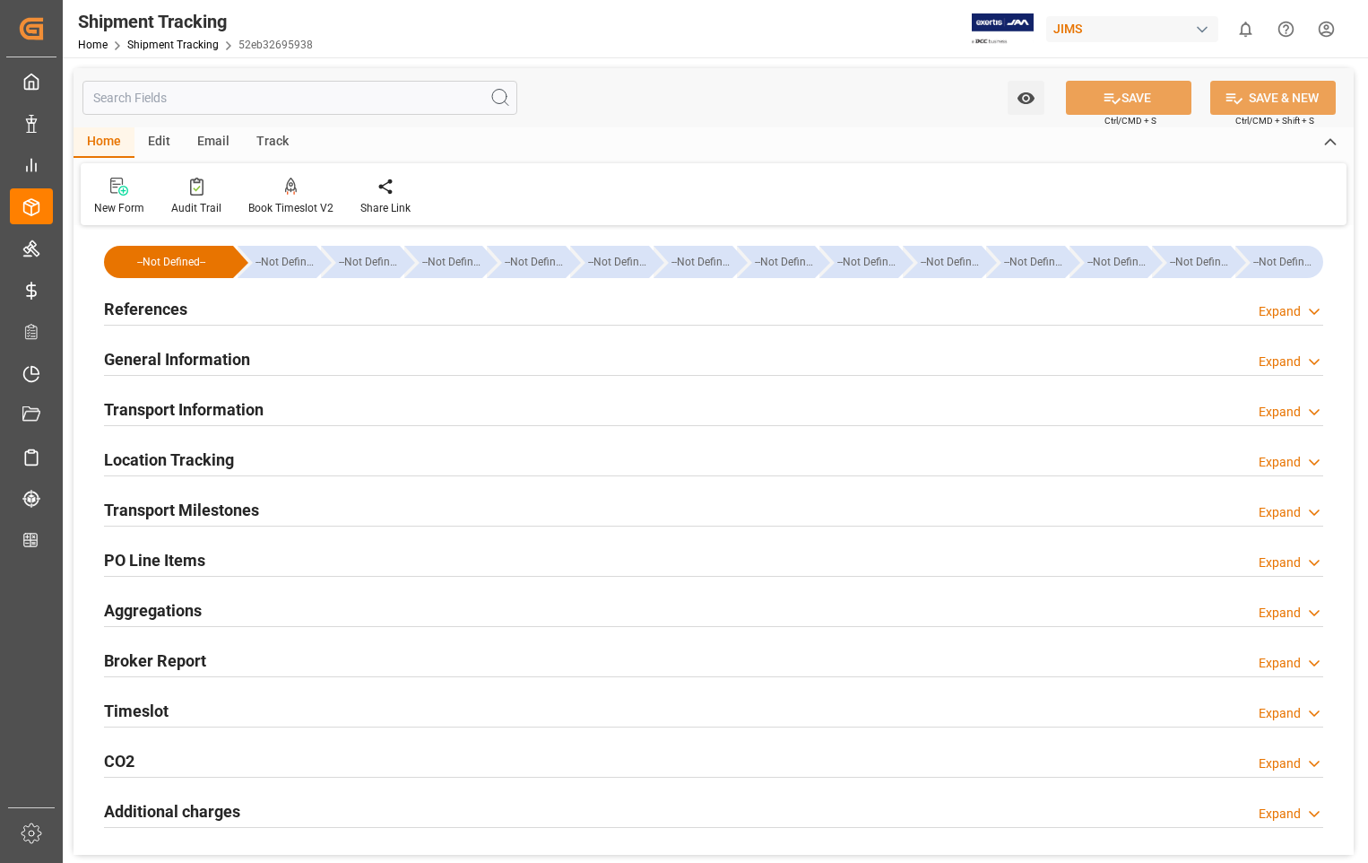
click at [168, 509] on h2 "Transport Milestones" at bounding box center [181, 510] width 155 height 24
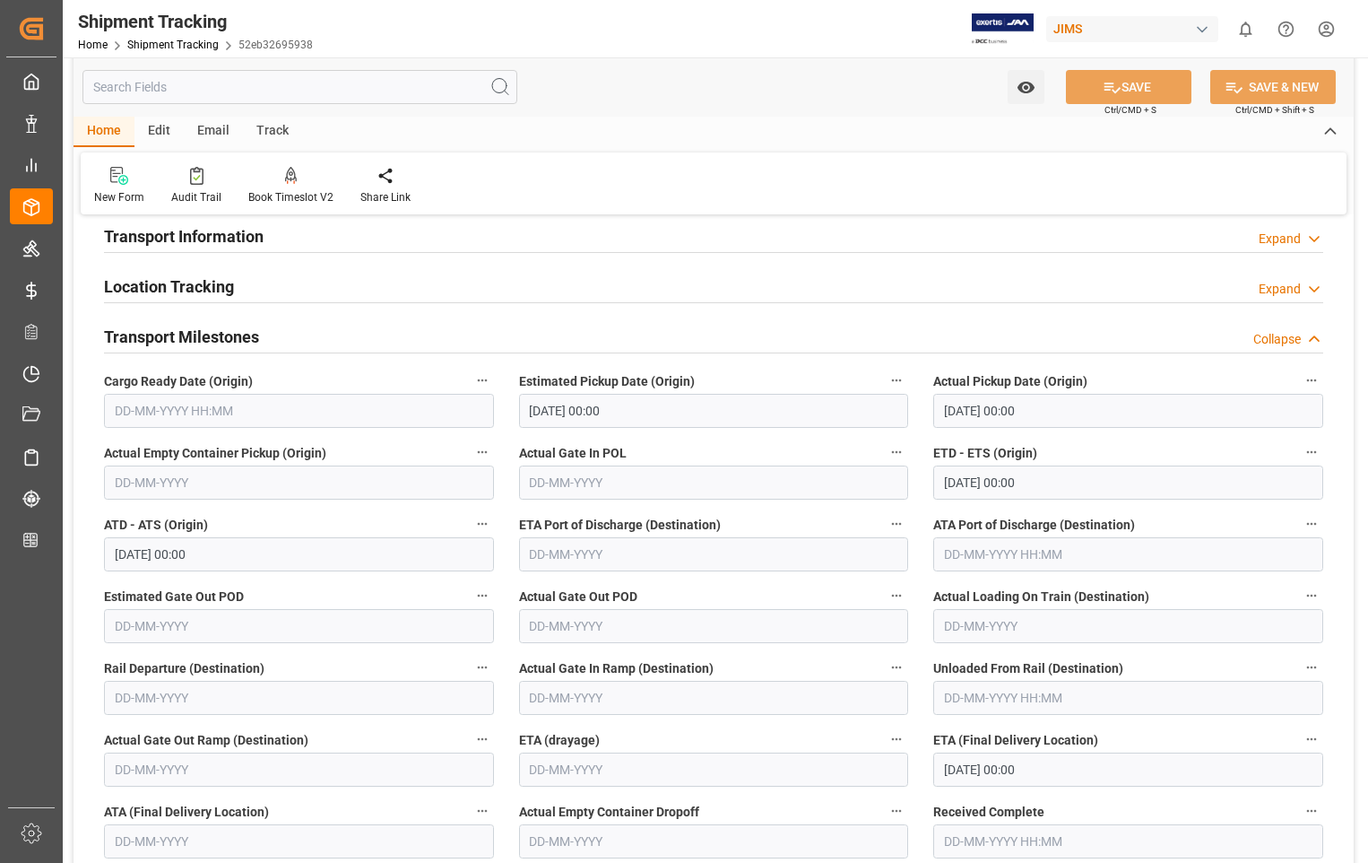
scroll to position [179, 0]
